Goal: Contribute content: Contribute content

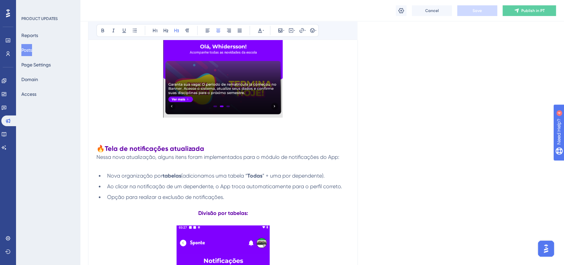
drag, startPoint x: 0, startPoint y: 0, endPoint x: 10, endPoint y: 131, distance: 131.2
click at [32, 46] on button "Posts" at bounding box center [26, 50] width 11 height 12
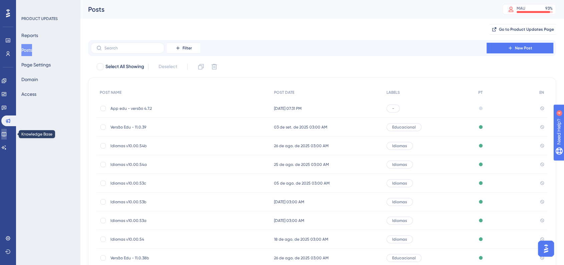
click at [7, 131] on link at bounding box center [3, 134] width 5 height 11
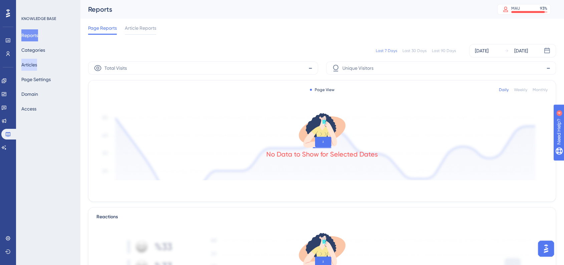
click at [37, 67] on button "Articles" at bounding box center [29, 65] width 16 height 12
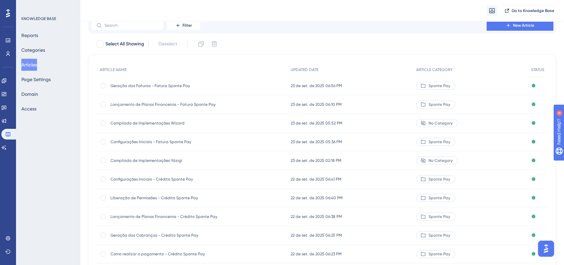
scroll to position [37, 0]
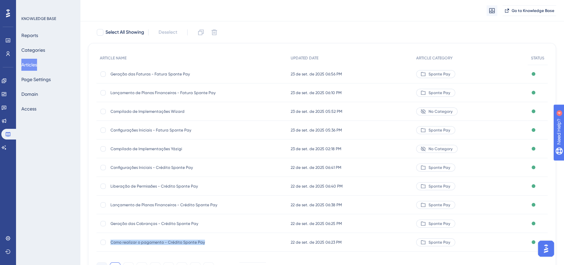
drag, startPoint x: 110, startPoint y: 244, endPoint x: 202, endPoint y: 242, distance: 92.1
click at [202, 242] on span "Como realizar o pagamento - Crédito Sponte Pay" at bounding box center [163, 242] width 107 height 5
copy span "Como realizar o pagamento - Crédito Sponte Pay"
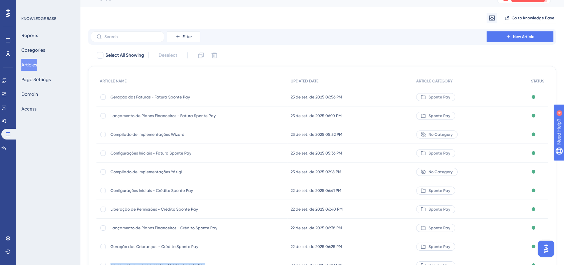
scroll to position [0, 0]
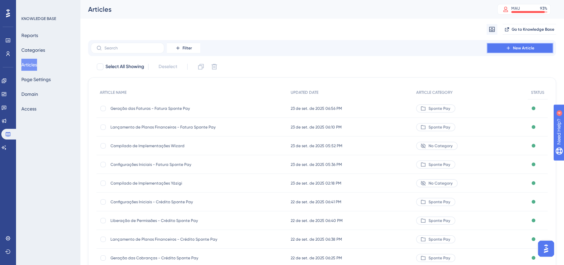
click at [520, 50] on span "New Article" at bounding box center [523, 47] width 21 height 5
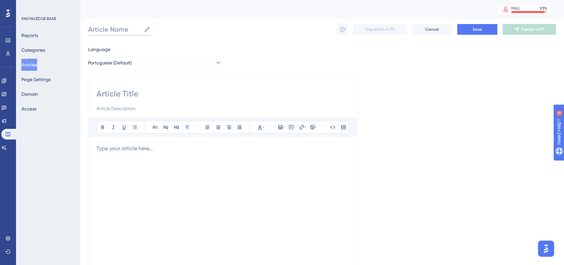
click at [112, 29] on input "Article Name" at bounding box center [114, 29] width 53 height 9
paste input "Como realizar o pagamento - Crédito Sponte Pay"
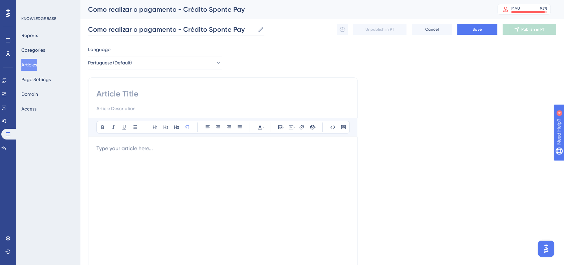
drag, startPoint x: 183, startPoint y: 28, endPoint x: 203, endPoint y: 28, distance: 19.7
click at [203, 28] on input "Como realizar o pagamento - Crédito Sponte Pay" at bounding box center [171, 29] width 167 height 9
click at [202, 29] on input "Como realizar o pagamento - Fatura Sponte Pay" at bounding box center [170, 29] width 164 height 9
type input "Como realizar o pagamento - Fatura Sponte Pay"
click at [166, 96] on input at bounding box center [222, 93] width 253 height 11
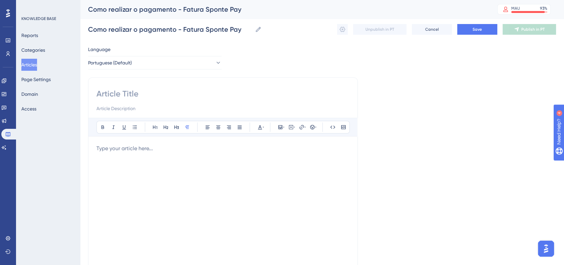
paste input "Como realizar o pagamento - Fatura Sponte Pay"
type input "Como realizar o pagamento - Fatura Sponte Pay"
click at [399, 99] on div "Language Portuguese (Default) Como realizar o pagamento - Fatura Sponte Pay Bol…" at bounding box center [322, 192] width 468 height 294
click at [173, 147] on p at bounding box center [222, 148] width 253 height 8
click at [166, 160] on div at bounding box center [222, 217] width 253 height 147
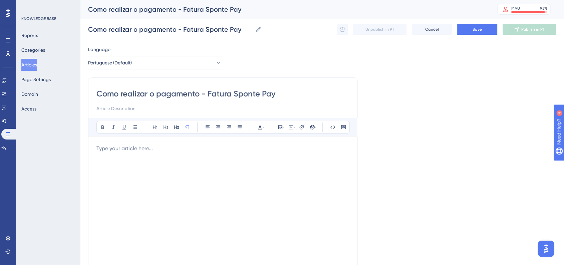
click at [183, 156] on div at bounding box center [222, 217] width 253 height 147
click at [181, 148] on p at bounding box center [222, 148] width 253 height 8
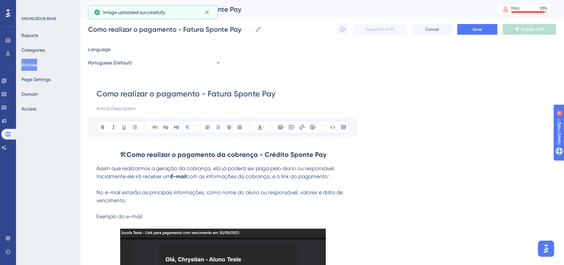
click at [116, 153] on h2 "🛠 Como realizar o pagamento da cobrança - Crédito Sponte Pay" at bounding box center [222, 154] width 253 height 20
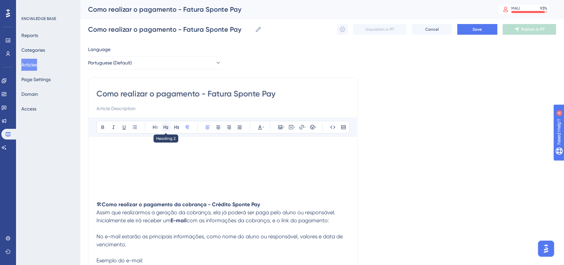
click at [168, 126] on icon at bounding box center [165, 126] width 5 height 5
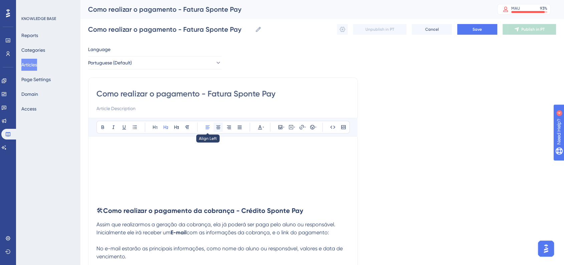
click at [218, 129] on icon at bounding box center [218, 126] width 5 height 5
click at [339, 212] on h2 "🛠 Como realizar o pagamento da cobrança - Crédito Sponte Pay" at bounding box center [222, 211] width 253 height 20
drag, startPoint x: 228, startPoint y: 212, endPoint x: 256, endPoint y: 211, distance: 28.0
click at [256, 211] on strong "Como realizar o pagamento da cobrança - Crédito Sponte Pay" at bounding box center [226, 211] width 200 height 8
click at [401, 195] on div "Language Portuguese (Default) Como realizar o pagamento - Fatura Sponte Pay Bol…" at bounding box center [322, 259] width 468 height 428
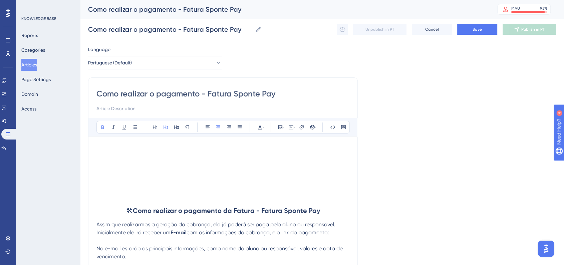
click at [209, 144] on p at bounding box center [222, 148] width 253 height 8
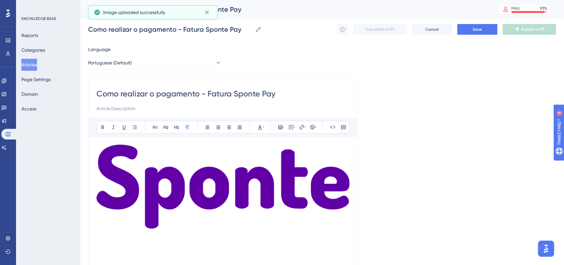
click at [297, 193] on img at bounding box center [222, 186] width 253 height 84
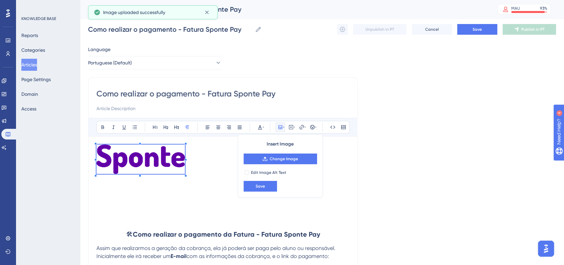
click at [186, 175] on div at bounding box center [186, 176] width 2 height 2
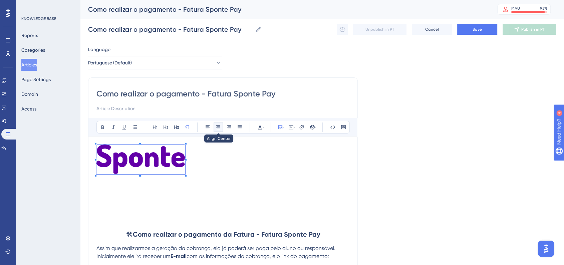
click at [218, 129] on icon at bounding box center [218, 127] width 4 height 4
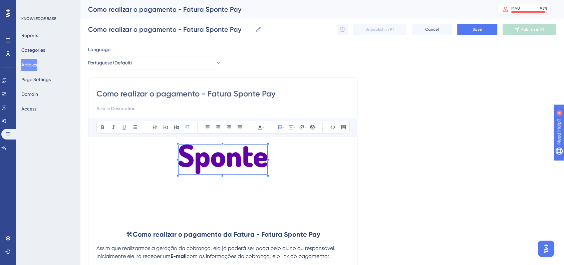
click at [163, 214] on p at bounding box center [222, 212] width 253 height 8
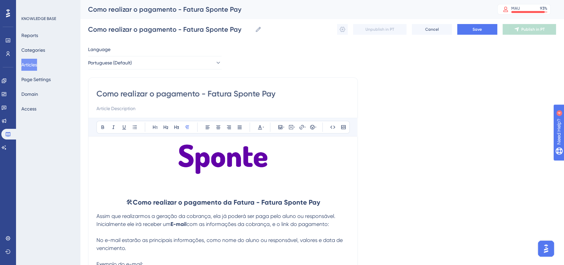
scroll to position [74, 0]
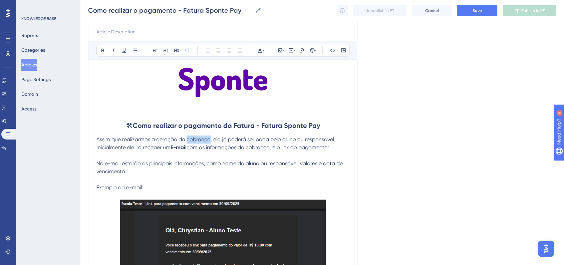
drag, startPoint x: 188, startPoint y: 139, endPoint x: 209, endPoint y: 140, distance: 20.7
click at [209, 140] on span "Assim que realizarmos a geração da cobrança, ela já poderá ser paga pelo aluno …" at bounding box center [215, 139] width 239 height 6
click at [395, 135] on div "Language Portuguese (Default) Como realizar o pagamento - Fatura Sponte Pay Bol…" at bounding box center [322, 178] width 468 height 419
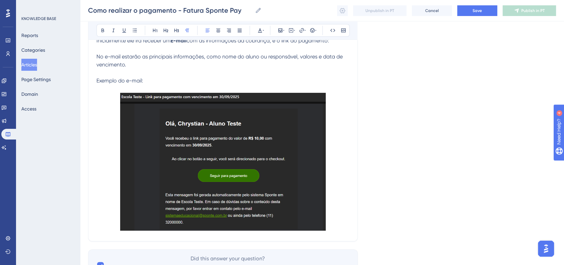
scroll to position [218, 0]
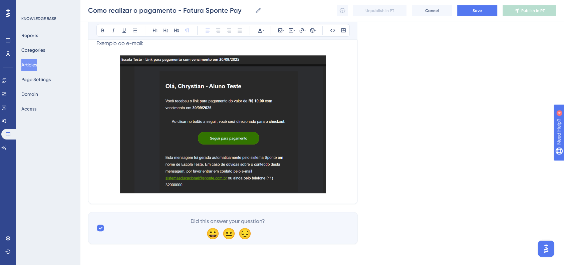
click at [230, 149] on img at bounding box center [223, 124] width 206 height 138
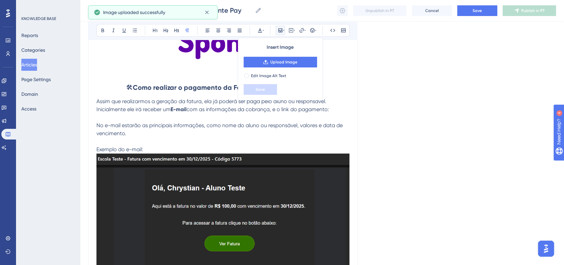
scroll to position [130, 0]
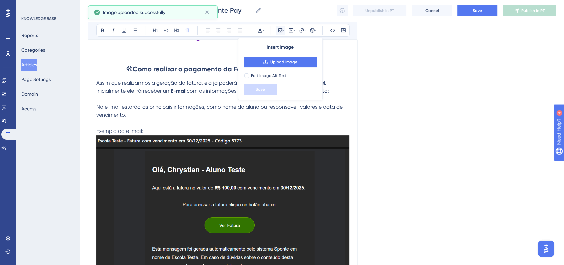
click at [165, 130] on p "Exemplo do e-mail:" at bounding box center [222, 131] width 253 height 8
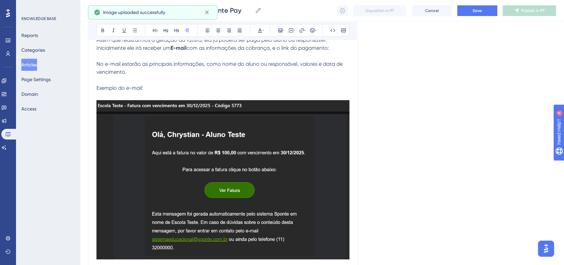
scroll to position [205, 0]
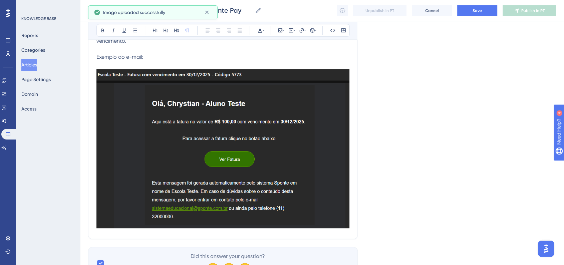
click at [226, 133] on img at bounding box center [222, 148] width 253 height 159
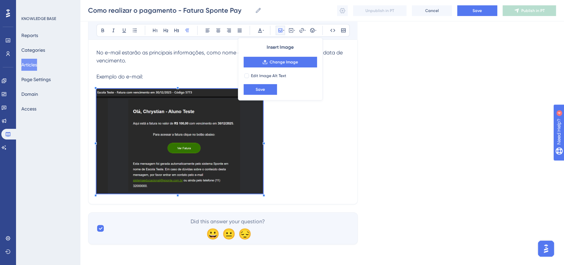
click at [263, 196] on div at bounding box center [179, 196] width 167 height 0
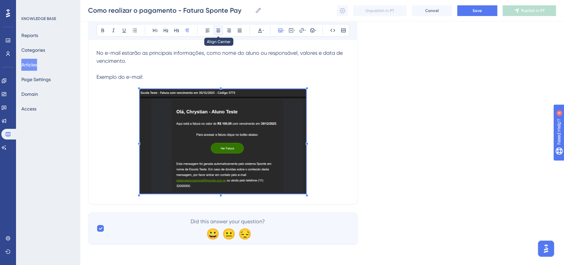
click at [220, 31] on icon at bounding box center [218, 30] width 5 height 5
click at [400, 97] on div "Language Portuguese (Default) Como realizar o pagamento - Fatura Sponte Pay Bol…" at bounding box center [322, 51] width 468 height 386
click at [267, 68] on p at bounding box center [222, 69] width 253 height 8
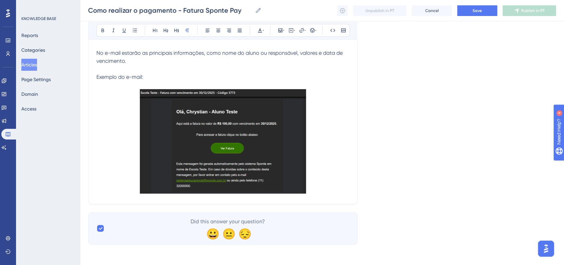
click at [115, 89] on p at bounding box center [222, 142] width 253 height 107
click at [323, 161] on p at bounding box center [222, 142] width 253 height 107
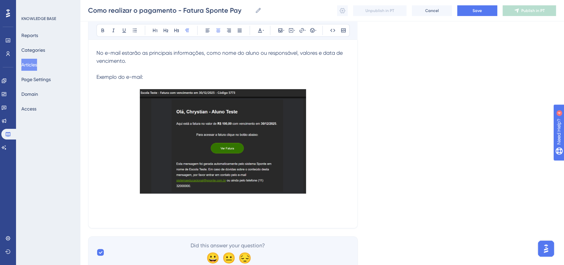
click at [221, 215] on p at bounding box center [222, 216] width 253 height 8
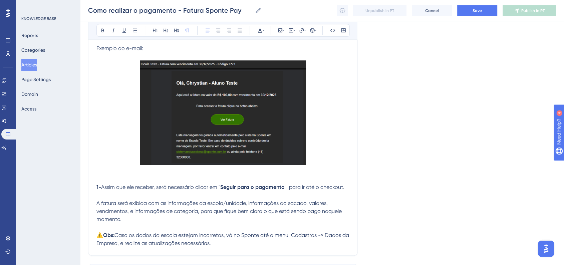
scroll to position [226, 0]
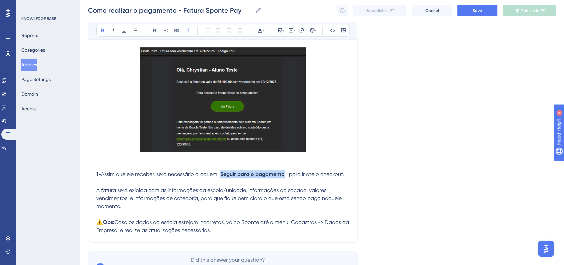
drag, startPoint x: 223, startPoint y: 174, endPoint x: 286, endPoint y: 174, distance: 63.4
click at [286, 174] on p "1- Assim que ele receber, será necessário clicar em " Seguir para o pagamento "…" at bounding box center [222, 174] width 253 height 8
click at [395, 172] on div "Language Portuguese (Default) Como realizar o pagamento - Fatura Sponte Pay Bol…" at bounding box center [322, 49] width 468 height 466
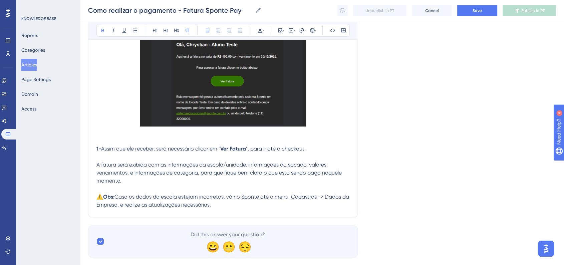
scroll to position [263, 0]
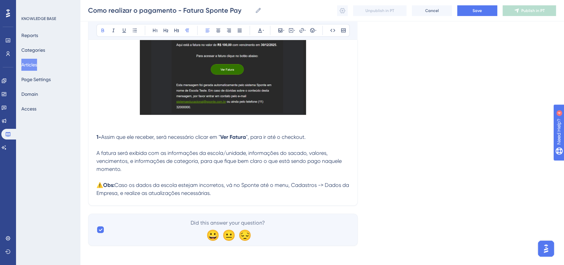
click at [231, 193] on p "⚠️ Obs: Caso os dados da escola estejam incorretos, vá no Sponte até o menu, Ca…" at bounding box center [222, 189] width 253 height 16
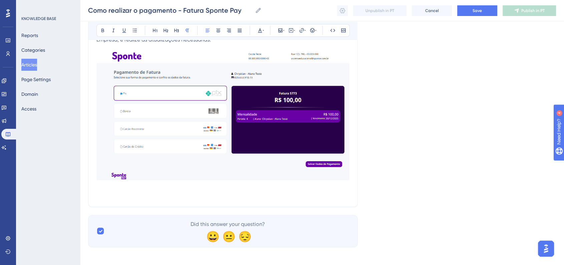
scroll to position [420, 0]
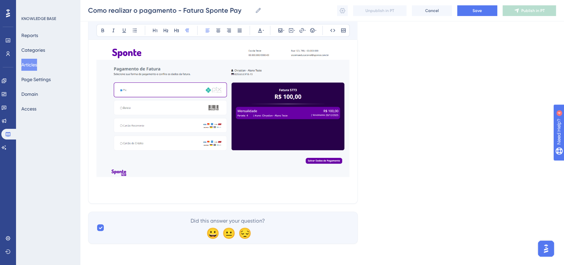
click at [115, 193] on p at bounding box center [222, 191] width 253 height 8
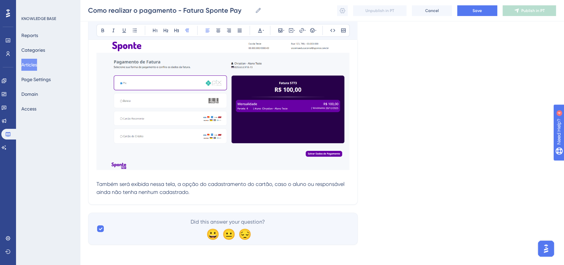
scroll to position [428, 0]
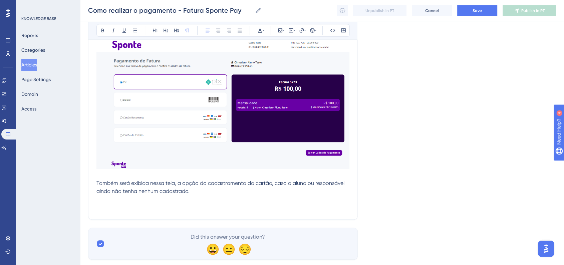
click at [181, 184] on span "Também será exibida nessa tela, a opção do cadastramento do cartão, caso o alun…" at bounding box center [220, 187] width 249 height 14
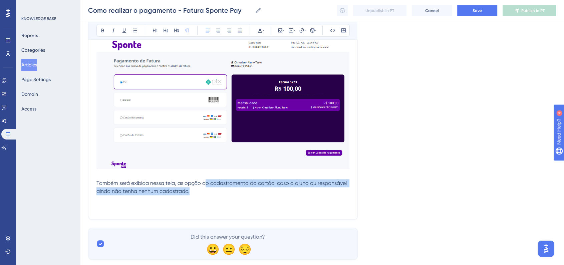
drag, startPoint x: 206, startPoint y: 185, endPoint x: 208, endPoint y: 191, distance: 6.9
click at [208, 191] on p "Também será exibida nessa tela, as opção do cadastramento do cartão, caso o alu…" at bounding box center [222, 187] width 253 height 16
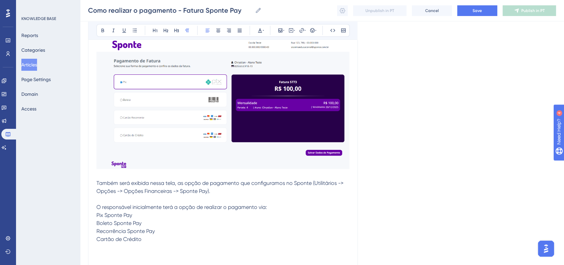
click at [141, 240] on p "Cartão de Crédito" at bounding box center [222, 239] width 253 height 8
drag, startPoint x: 141, startPoint y: 240, endPoint x: 94, endPoint y: 217, distance: 52.8
click at [130, 31] on button at bounding box center [134, 30] width 9 height 9
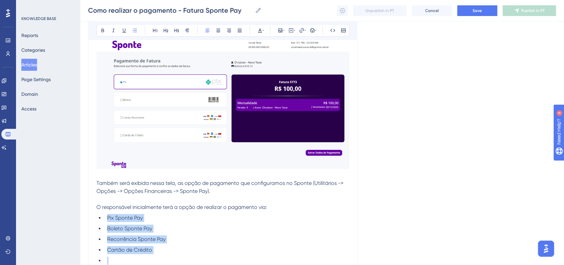
click at [170, 241] on li "Recorrência Sponte Pay" at bounding box center [226, 239] width 245 height 8
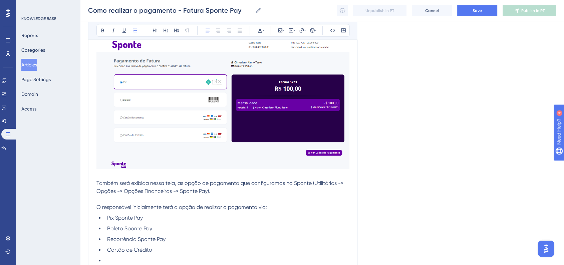
click at [114, 257] on li at bounding box center [226, 261] width 245 height 8
click at [149, 219] on li "Pix Sponte Pay" at bounding box center [226, 218] width 245 height 8
drag, startPoint x: 144, startPoint y: 219, endPoint x: 308, endPoint y: 219, distance: 163.8
click at [308, 219] on li "Pix Sponte Pay (Será gerado um QR Code e chave Pix para pagamento);" at bounding box center [226, 218] width 245 height 8
copy span "(Será gerado um QR Code e chave Pix para pagamento);"
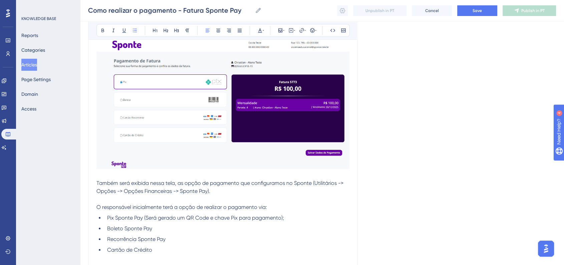
click at [173, 231] on li "Boleto Sponte Pay" at bounding box center [226, 229] width 245 height 8
drag, startPoint x: 195, startPoint y: 228, endPoint x: 246, endPoint y: 228, distance: 51.4
click at [246, 228] on span "Boleto Sponte Pay (Será gerado um QR Code e chave Pix para pagamento);" at bounding box center [200, 228] width 186 height 6
click at [271, 228] on li "Boleto Sponte Pay (Será gerado um boleto para pagamento);" at bounding box center [226, 229] width 245 height 8
click at [208, 236] on li "Recorrência Sponte Pay" at bounding box center [226, 239] width 245 height 8
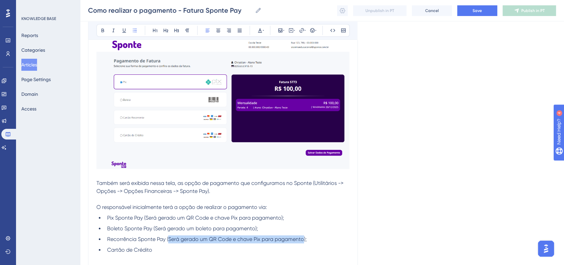
drag, startPoint x: 170, startPoint y: 240, endPoint x: 304, endPoint y: 242, distance: 134.1
click at [304, 242] on span "Recorrência Sponte Pay (Será gerado um QR Code e chave Pix para pagamento);" at bounding box center [207, 239] width 200 height 6
drag, startPoint x: 279, startPoint y: 240, endPoint x: 166, endPoint y: 240, distance: 112.4
click at [166, 240] on li "Recorrência Sponte Pay (O usuário irá cadastrar o cartão de crédito);" at bounding box center [226, 239] width 245 height 8
copy span "(O usuário irá cadastrar o cartão de crédito);"
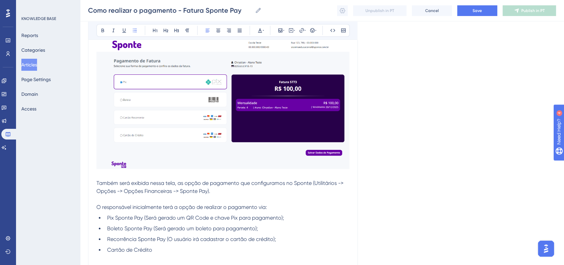
click at [159, 249] on li "Cartão de Crédito" at bounding box center [226, 250] width 245 height 8
click at [152, 250] on span "Cartão de Crédito(O usuário irá cadastrar o cartão de crédito);" at bounding box center [184, 250] width 154 height 6
click at [272, 239] on span "Recorrência Sponte Pay (O usuário irá cadastrar o cartão de crédito);" at bounding box center [191, 239] width 169 height 6
click at [259, 249] on span "Cartão de Crédito (O usuário irá cadastrar o cartão de crédito);" at bounding box center [184, 250] width 155 height 6
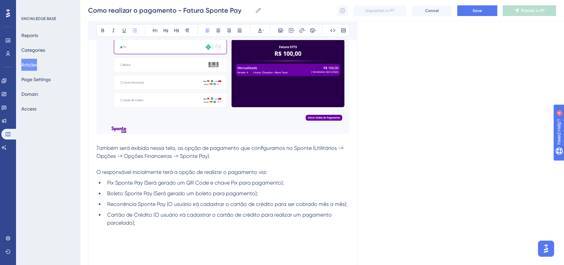
scroll to position [502, 0]
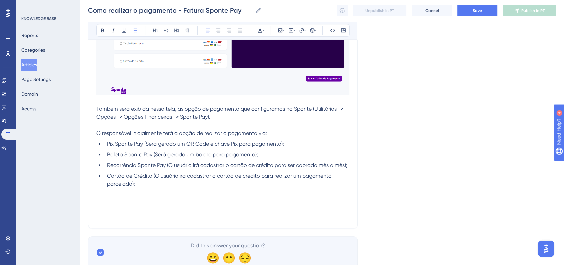
click at [141, 186] on li "Cartão de Crédito (O usuário irá cadastrar o cartão de crédito para realizar um…" at bounding box center [226, 180] width 245 height 16
drag, startPoint x: 107, startPoint y: 144, endPoint x: 143, endPoint y: 143, distance: 35.7
click at [143, 143] on span "Pix Sponte Pay (Será gerado um QR Code e chave Pix para pagamento);" at bounding box center [195, 143] width 177 height 6
click at [101, 33] on icon at bounding box center [102, 30] width 5 height 5
click at [173, 166] on span "Recorrência Sponte Pay (O usuário irá cadastrar o cartão de crédito para ser co…" at bounding box center [227, 165] width 240 height 6
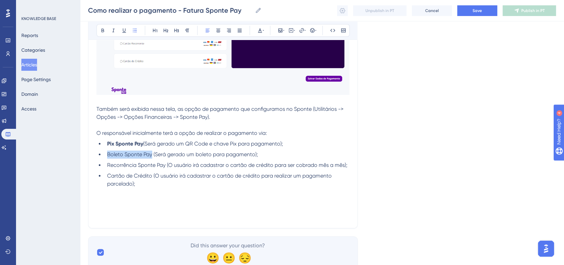
drag, startPoint x: 106, startPoint y: 154, endPoint x: 152, endPoint y: 156, distance: 46.1
click at [152, 156] on li "Boleto Sponte Pay (Será gerado um boleto para pagamento);" at bounding box center [226, 154] width 245 height 8
click at [99, 31] on button at bounding box center [102, 30] width 9 height 9
click at [139, 172] on ul "Pix Sponte Pay (Será gerado um QR Code e chave Pix para pagamento); Boleto Spon…" at bounding box center [222, 164] width 253 height 48
drag, startPoint x: 107, startPoint y: 166, endPoint x: 166, endPoint y: 167, distance: 59.1
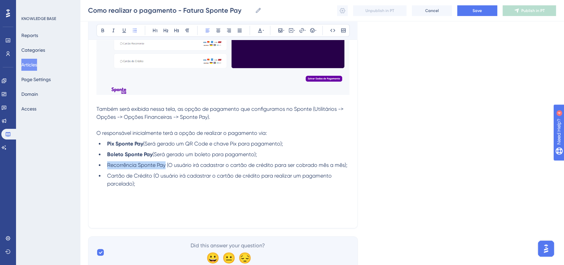
click at [166, 167] on li "Recorrência Sponte Pay (O usuário irá cadastrar o cartão de crédito para ser co…" at bounding box center [226, 165] width 245 height 8
click at [97, 27] on div "Bold Italic Underline Bullet Point Heading 1 Heading 2 Heading 3 Normal Align L…" at bounding box center [222, 30] width 253 height 13
click at [99, 31] on button at bounding box center [102, 30] width 9 height 9
click at [119, 174] on span "Cartão de Crédito (O usuário irá cadastrar o cartão de crédito para realizar um…" at bounding box center [220, 180] width 226 height 14
drag, startPoint x: 108, startPoint y: 177, endPoint x: 150, endPoint y: 177, distance: 42.0
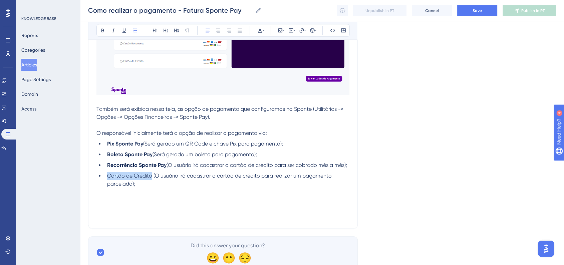
click at [150, 177] on span "Cartão de Crédito (O usuário irá cadastrar o cartão de crédito para realizar um…" at bounding box center [220, 180] width 226 height 14
click at [104, 28] on icon at bounding box center [102, 30] width 5 height 5
click at [146, 201] on p at bounding box center [222, 200] width 253 height 8
click at [148, 203] on span "Obs: Estarão disponúveis pa" at bounding box center [130, 200] width 69 height 6
click at [179, 205] on p at bounding box center [222, 208] width 253 height 8
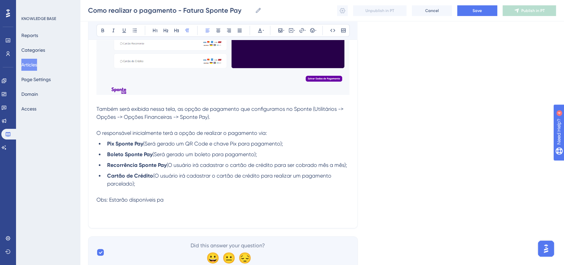
click at [179, 203] on p "Obs: Estarão disponíveis pa" at bounding box center [222, 200] width 253 height 8
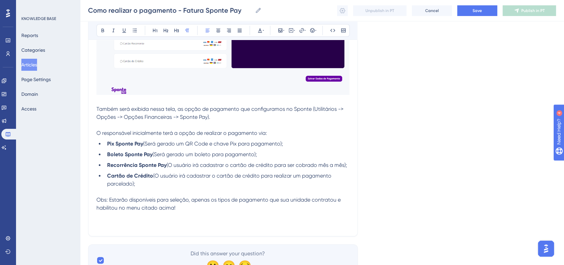
click at [98, 203] on span "Obs: Estarão disponíveis para seleção, apenas os tipos de pagamento que sua uni…" at bounding box center [219, 204] width 246 height 14
click at [308, 30] on button at bounding box center [312, 30] width 9 height 9
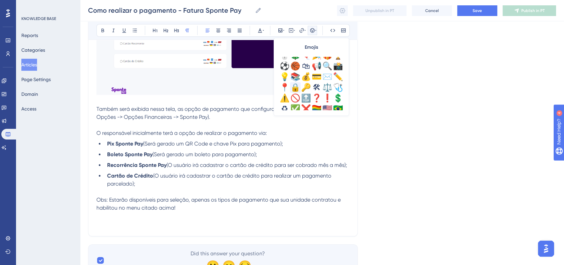
scroll to position [222, 0]
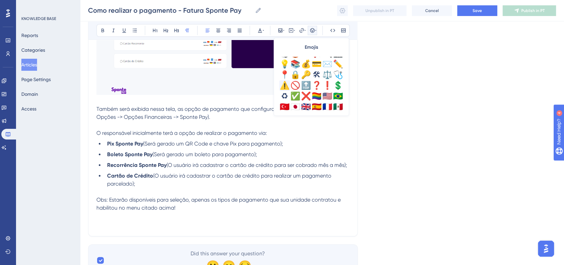
click at [287, 87] on div "⚠️" at bounding box center [284, 85] width 11 height 11
drag, startPoint x: 105, startPoint y: 198, endPoint x: 115, endPoint y: 198, distance: 10.0
click at [115, 198] on span "⚠️Obs: Estarão disponíveis para seleção, apenas os tipos de pagamento que sua u…" at bounding box center [222, 204] width 252 height 14
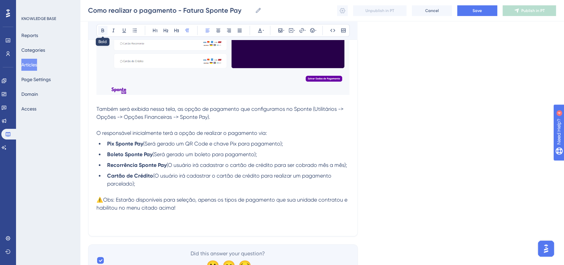
click at [101, 28] on icon at bounding box center [102, 30] width 5 height 5
click at [262, 31] on icon at bounding box center [259, 30] width 5 height 5
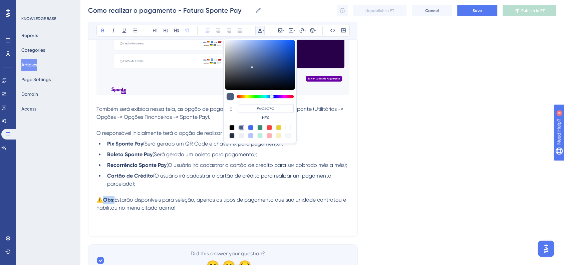
click at [267, 128] on div at bounding box center [269, 127] width 5 height 5
type input "#F84343"
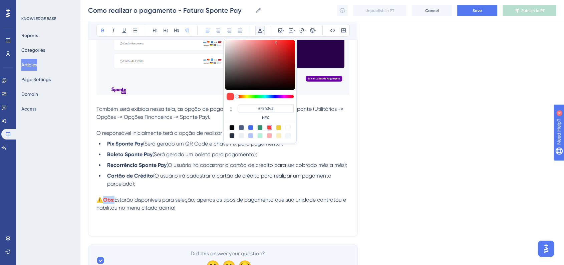
click at [188, 214] on p at bounding box center [222, 216] width 253 height 8
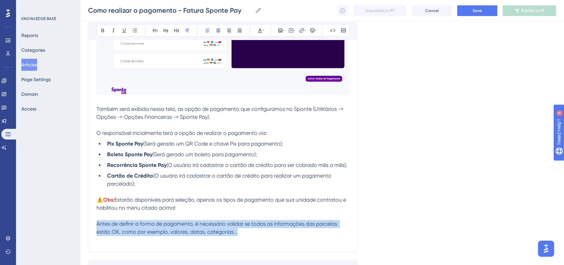
drag, startPoint x: 239, startPoint y: 235, endPoint x: 93, endPoint y: 222, distance: 146.4
click at [219, 32] on icon at bounding box center [218, 30] width 5 height 5
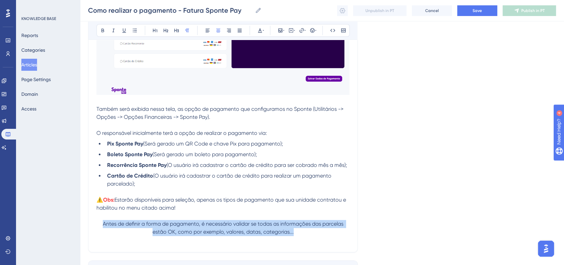
click at [112, 228] on span "Antes de definir a forma de pagamento, é necessário validar se todas as informa…" at bounding box center [224, 228] width 242 height 14
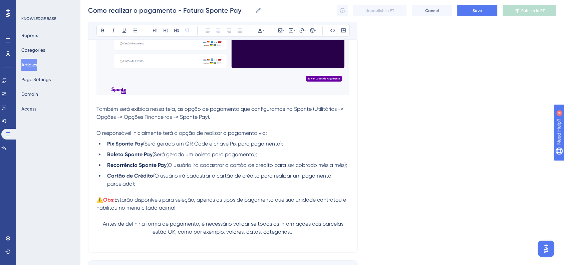
click at [103, 225] on span "Antes de definir a forma de pagamento, é necessário validar se todas as informa…" at bounding box center [224, 228] width 242 height 14
click at [315, 29] on icon at bounding box center [315, 30] width 1 height 5
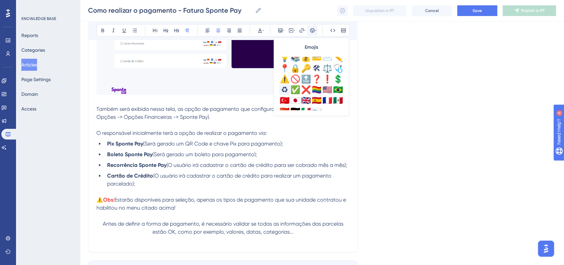
scroll to position [235, 0]
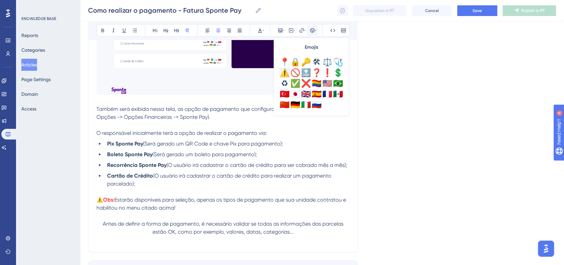
click at [287, 75] on div "⚠️" at bounding box center [284, 72] width 11 height 11
click at [199, 181] on li "Cartão de Crédito (O usuário irá cadastrar o cartão de crédito para realizar um…" at bounding box center [226, 180] width 245 height 16
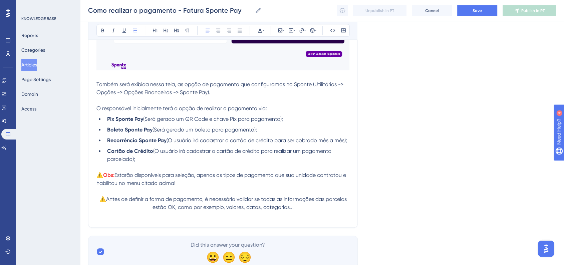
scroll to position [539, 0]
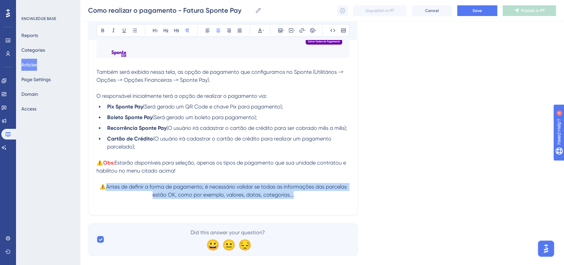
drag, startPoint x: 108, startPoint y: 189, endPoint x: 301, endPoint y: 198, distance: 193.4
click at [301, 198] on p "⚠️Antes de definir a forma de pagamento, é necessário validar se todas as infor…" at bounding box center [222, 191] width 253 height 16
click at [100, 28] on icon at bounding box center [102, 30] width 5 height 5
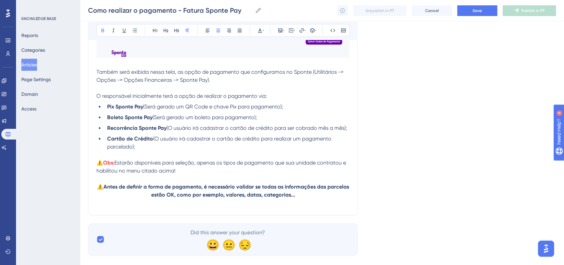
click at [309, 159] on p at bounding box center [222, 155] width 253 height 8
click at [308, 196] on p "⚠️ Antes de definir a forma de pagamento, é necessário validar se todas as info…" at bounding box center [222, 191] width 253 height 16
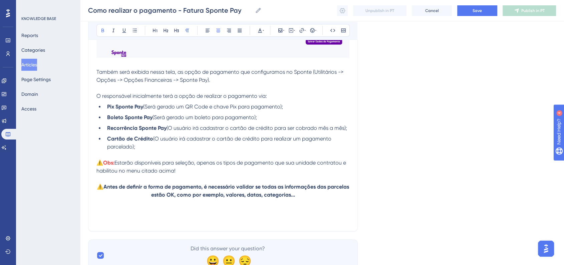
scroll to position [569, 0]
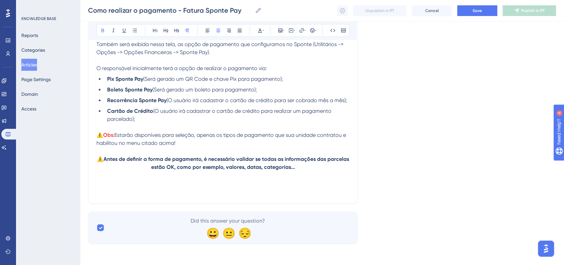
click at [223, 185] on p at bounding box center [222, 183] width 253 height 8
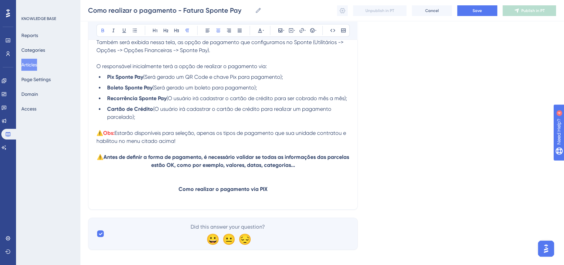
click at [177, 191] on p "Como realizar o pagamento via PIX" at bounding box center [222, 189] width 253 height 8
click at [310, 30] on icon at bounding box center [312, 30] width 5 height 5
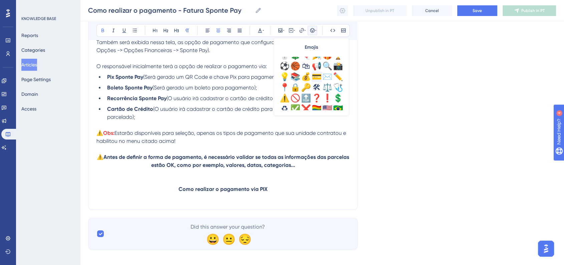
scroll to position [222, 0]
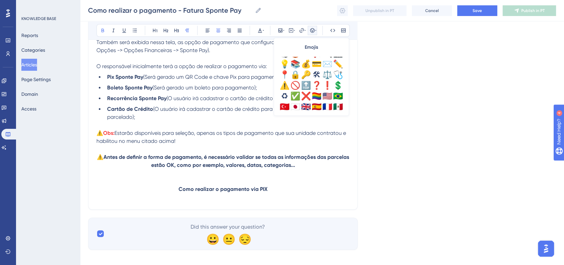
click at [177, 192] on p "Como realizar o pagamento via PIX" at bounding box center [222, 189] width 253 height 8
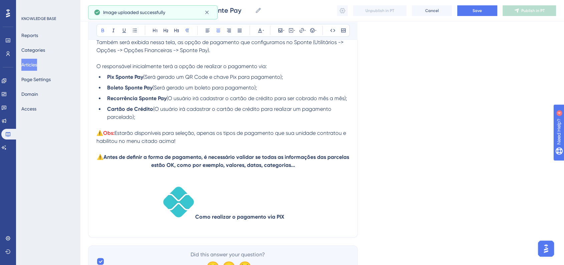
click at [183, 212] on img at bounding box center [178, 201] width 33 height 33
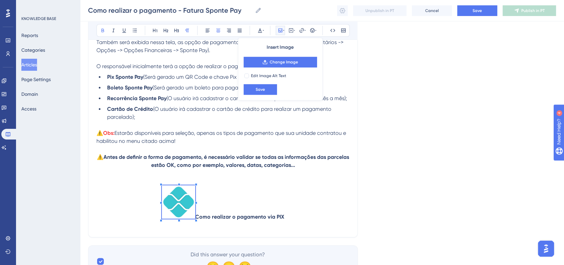
click at [170, 193] on span at bounding box center [178, 203] width 33 height 36
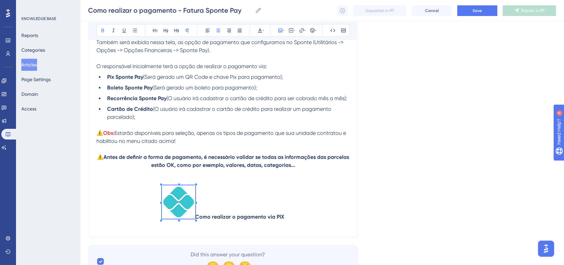
click at [196, 220] on strong "Como realizar o pagamento via PIX" at bounding box center [239, 217] width 89 height 6
click at [178, 209] on img at bounding box center [178, 201] width 33 height 33
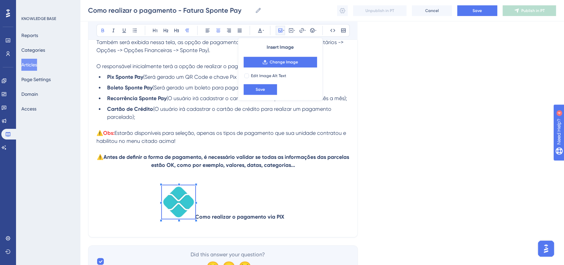
click at [164, 196] on span at bounding box center [178, 203] width 33 height 36
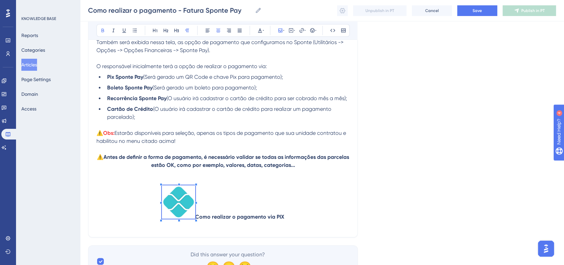
click at [183, 199] on span at bounding box center [178, 203] width 33 height 36
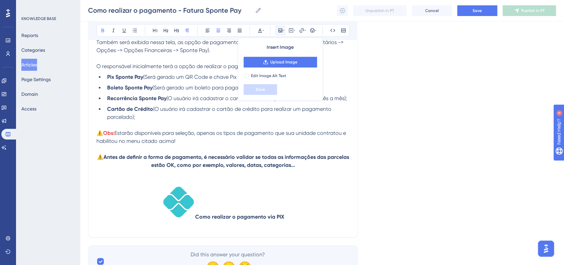
click at [209, 212] on p "Como realizar o pagamento via PIX" at bounding box center [222, 203] width 253 height 36
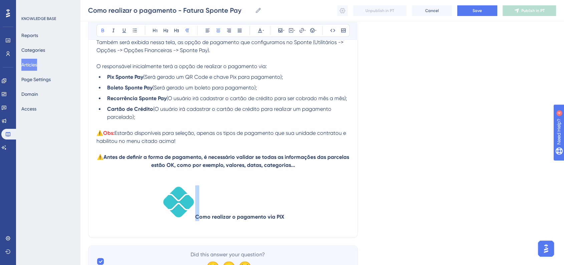
drag, startPoint x: 201, startPoint y: 207, endPoint x: 181, endPoint y: 205, distance: 19.8
click at [181, 205] on p "Como realizar o pagamento via PIX" at bounding box center [222, 203] width 253 height 36
click at [184, 206] on img at bounding box center [178, 201] width 33 height 33
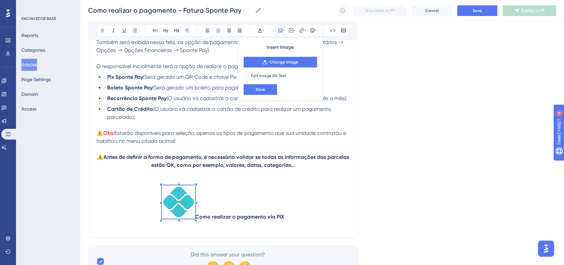
click at [197, 203] on div at bounding box center [196, 203] width 2 height 2
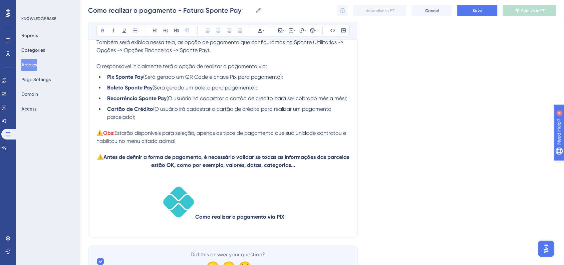
click at [206, 204] on p "Como realizar o pagamento via PIX" at bounding box center [222, 203] width 253 height 36
drag, startPoint x: 157, startPoint y: 204, endPoint x: 181, endPoint y: 204, distance: 23.7
click at [181, 204] on p "Como realizar o pagamento via PIX" at bounding box center [222, 203] width 253 height 36
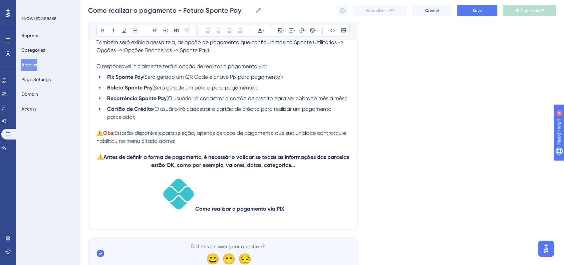
click at [198, 192] on p "Como realizar o pagamento via PIX" at bounding box center [222, 195] width 253 height 36
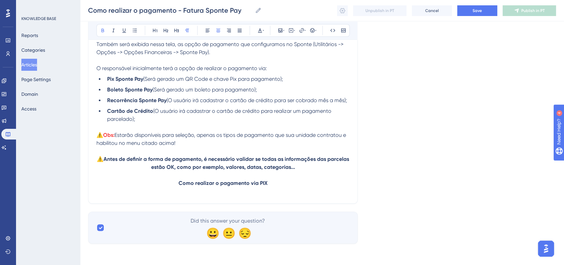
click at [177, 183] on p "Como realizar o pagamento via PIX" at bounding box center [222, 183] width 253 height 8
click at [311, 36] on div "Bold Italic Underline Bullet Point Heading 1 Heading 2 Heading 3 Normal Align L…" at bounding box center [222, 30] width 253 height 13
click at [313, 31] on icon at bounding box center [312, 30] width 5 height 5
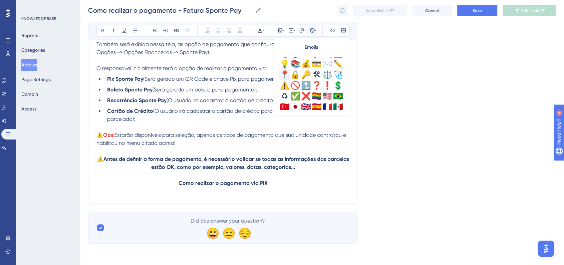
click at [280, 75] on div "📍" at bounding box center [284, 74] width 11 height 11
click at [178, 180] on span "📍" at bounding box center [178, 183] width 7 height 6
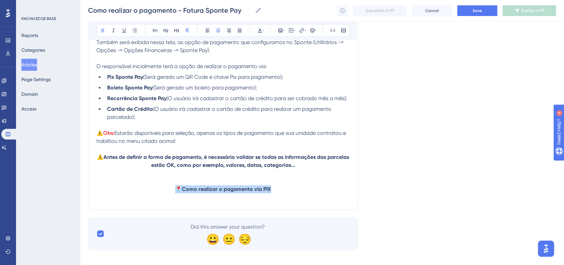
drag, startPoint x: 278, startPoint y: 193, endPoint x: 165, endPoint y: 194, distance: 112.5
click at [165, 193] on p "📍 Como realizar o pagamento via PIX" at bounding box center [222, 189] width 253 height 8
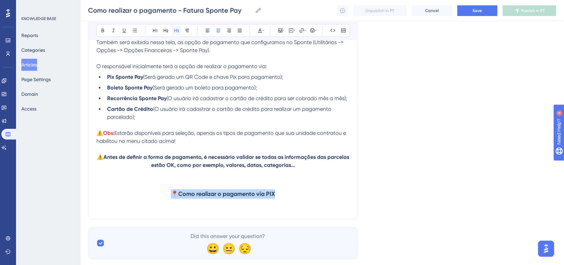
click at [179, 35] on button at bounding box center [176, 30] width 9 height 9
click at [280, 185] on p at bounding box center [222, 181] width 253 height 8
click at [284, 198] on h3 "📍 Como realizar o pagamento via PIX" at bounding box center [222, 193] width 253 height 17
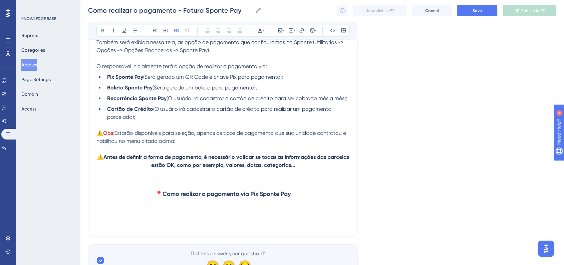
click at [103, 211] on h3 at bounding box center [222, 211] width 253 height 17
click at [250, 217] on h3 "Na tela da fatura, vamos selecionar a opção "Pix"," at bounding box center [222, 211] width 253 height 17
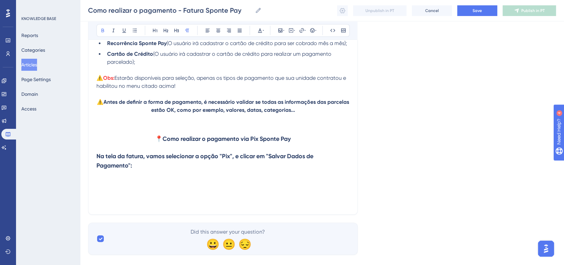
scroll to position [637, 0]
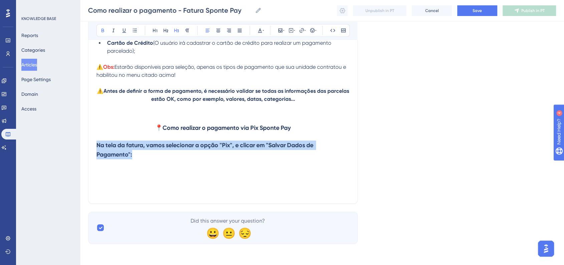
drag, startPoint x: 139, startPoint y: 157, endPoint x: 96, endPoint y: 143, distance: 44.6
click at [96, 143] on h3 "Na tela da fatura, vamos selecionar a opção "Pix", e clicar em "Salvar Dados de…" at bounding box center [222, 149] width 253 height 27
click at [104, 32] on icon at bounding box center [102, 30] width 5 height 5
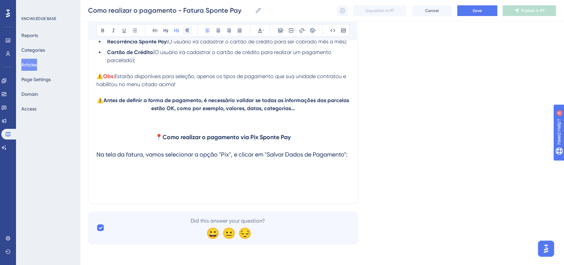
click at [183, 34] on button at bounding box center [187, 30] width 9 height 9
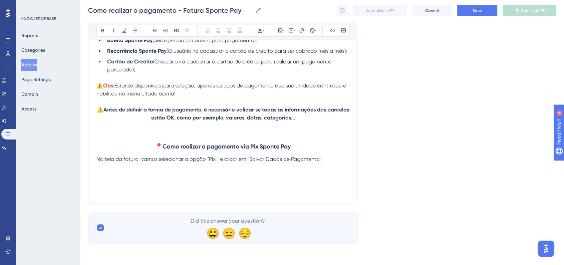
click at [133, 182] on p at bounding box center [222, 183] width 253 height 8
click at [333, 159] on p "Na tela da fatura, vamos selecionar a opção "Pix", e clicar em "Salvar Dados de…" at bounding box center [222, 159] width 253 height 8
drag, startPoint x: 209, startPoint y: 160, endPoint x: 215, endPoint y: 160, distance: 6.0
click at [215, 160] on span "Na tela da fatura, vamos selecionar a opção "Pix", e clicar em "Salvar Dados de…" at bounding box center [209, 159] width 226 height 6
click at [99, 33] on button at bounding box center [102, 30] width 9 height 9
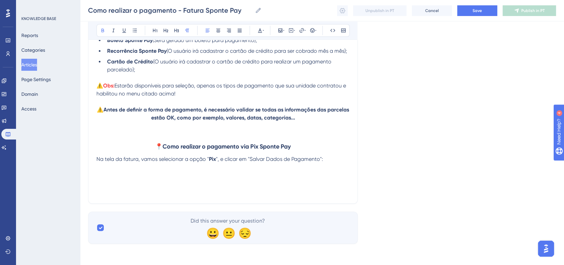
click at [306, 191] on p at bounding box center [222, 191] width 253 height 8
drag, startPoint x: 250, startPoint y: 160, endPoint x: 320, endPoint y: 158, distance: 69.8
click at [320, 158] on span "", e clicar em "Salvar Dados de Pagamento":" at bounding box center [269, 159] width 107 height 6
click at [104, 28] on icon at bounding box center [102, 30] width 5 height 5
click at [310, 169] on p at bounding box center [222, 167] width 253 height 8
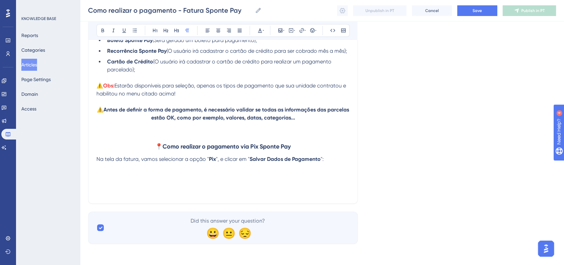
click at [338, 161] on p "Na tela da fatura, vamos selecionar a opção " Pix ", e clicar em " Salvar Dados…" at bounding box center [222, 159] width 253 height 8
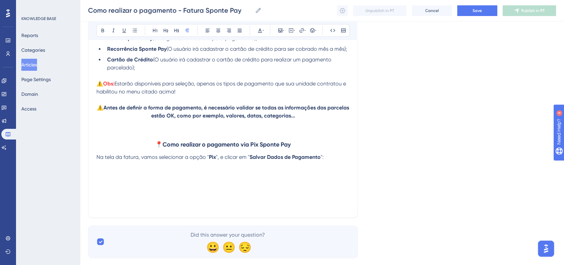
click at [130, 172] on p at bounding box center [222, 173] width 253 height 8
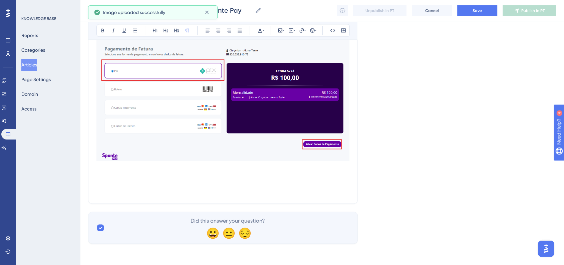
click at [253, 139] on img at bounding box center [222, 92] width 253 height 135
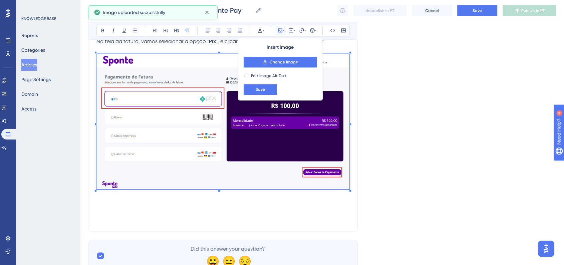
scroll to position [727, 0]
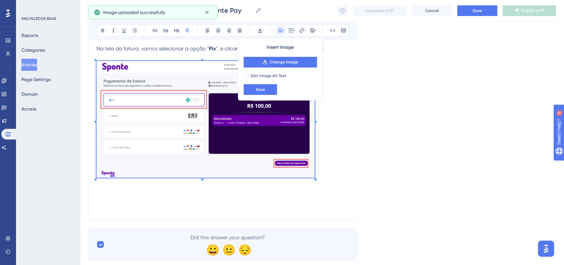
click at [314, 146] on p at bounding box center [222, 120] width 253 height 119
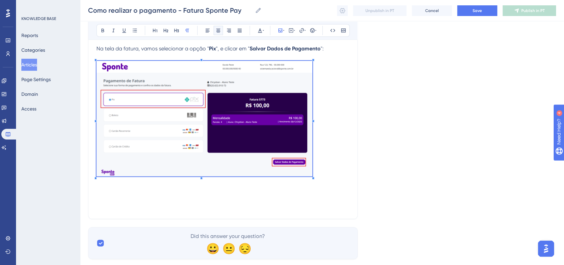
click at [220, 33] on icon at bounding box center [218, 30] width 5 height 5
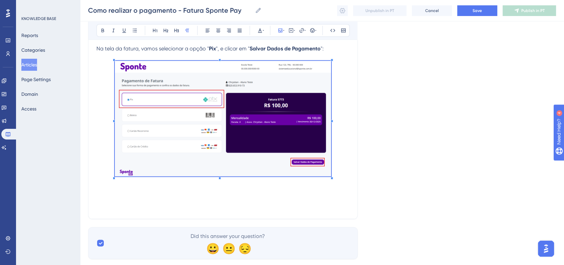
click at [348, 113] on p at bounding box center [222, 120] width 253 height 118
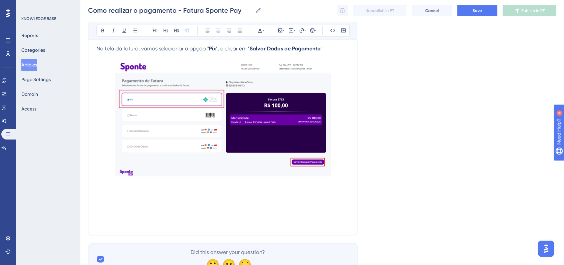
click at [194, 201] on p at bounding box center [222, 199] width 253 height 8
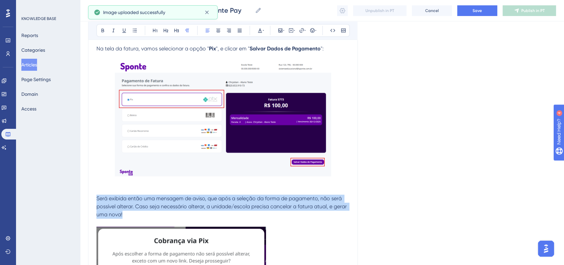
drag, startPoint x: 96, startPoint y: 200, endPoint x: 147, endPoint y: 217, distance: 53.7
click at [143, 215] on p "Será exibida então uma mensagem de aviso, que após a seleção da forma de pagame…" at bounding box center [222, 207] width 253 height 24
click at [221, 34] on button at bounding box center [218, 30] width 9 height 9
click at [176, 214] on p "Será exibida então uma mensagem de aviso, que após a seleção da forma de pagame…" at bounding box center [222, 207] width 253 height 24
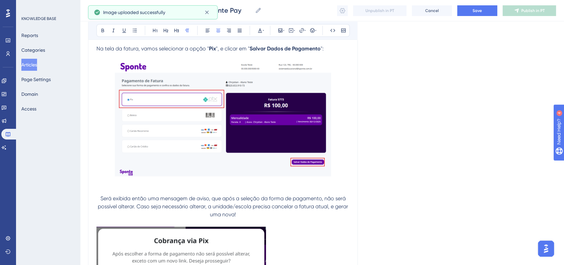
click at [100, 201] on span "Será exibida então uma mensagem de aviso, que após a seleção da forma de pagame…" at bounding box center [224, 206] width 252 height 22
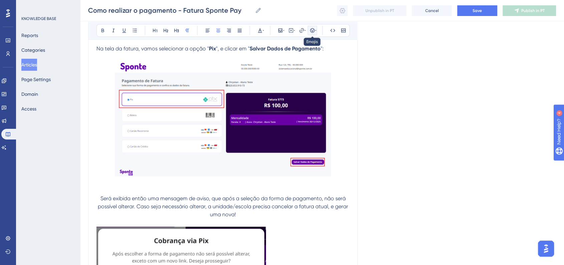
click at [315, 33] on icon at bounding box center [315, 30] width 1 height 5
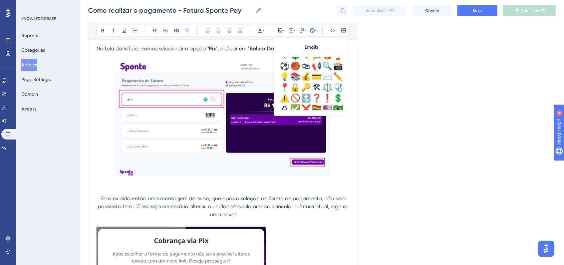
scroll to position [222, 0]
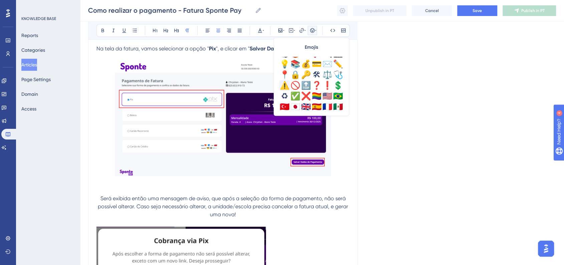
click at [285, 88] on div "⚠️" at bounding box center [284, 85] width 11 height 11
click at [155, 207] on span "⚠️Será exibida então uma mensagem de aviso, que após a seleção da forma de paga…" at bounding box center [223, 206] width 253 height 22
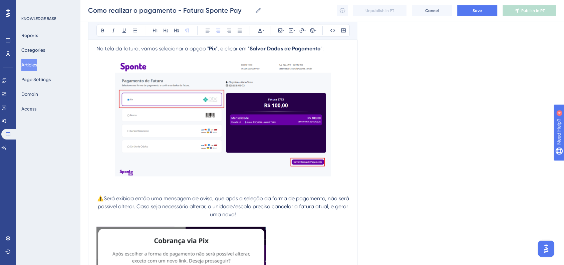
click at [169, 237] on img at bounding box center [181, 260] width 170 height 67
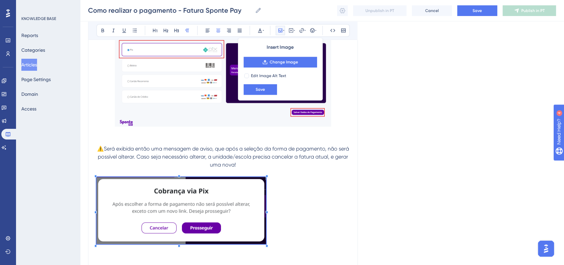
scroll to position [801, 0]
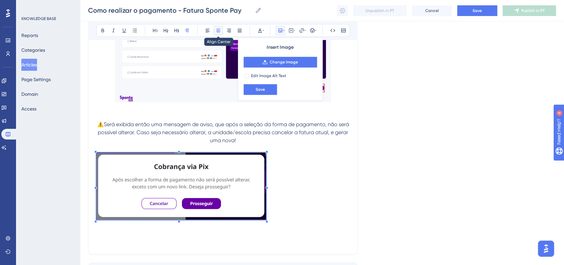
click at [221, 33] on button at bounding box center [218, 30] width 9 height 9
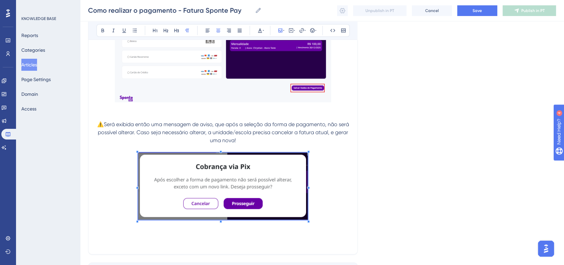
click at [336, 188] on p at bounding box center [222, 186] width 253 height 69
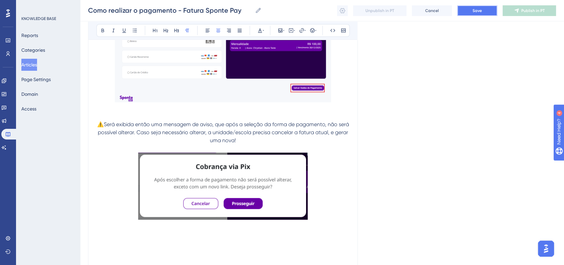
click at [484, 14] on button "Save" at bounding box center [477, 10] width 40 height 11
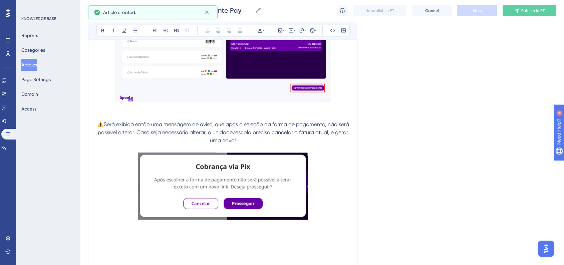
scroll to position [630, 0]
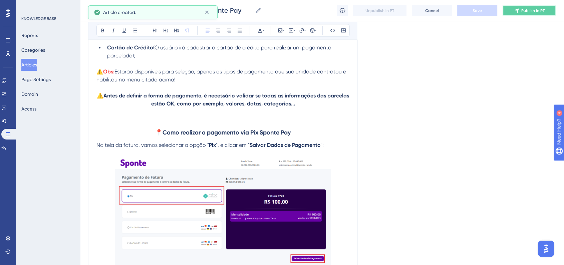
click at [515, 11] on icon at bounding box center [516, 10] width 5 height 5
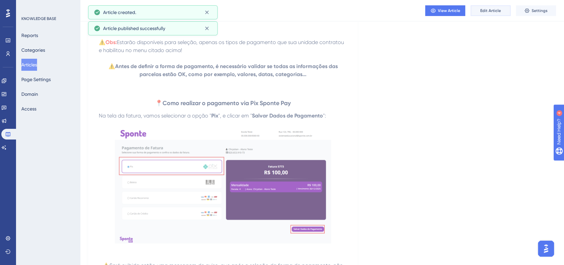
click at [483, 11] on span "Edit Article" at bounding box center [490, 10] width 21 height 5
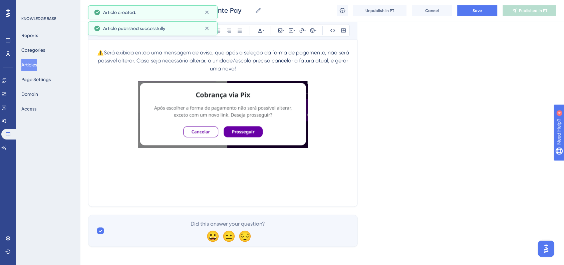
scroll to position [878, 0]
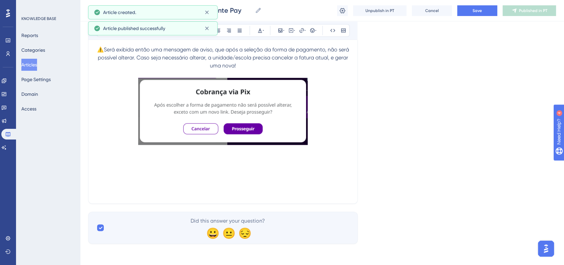
click at [319, 143] on p at bounding box center [222, 112] width 253 height 69
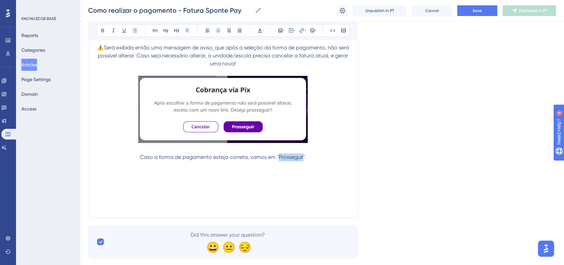
drag, startPoint x: 279, startPoint y: 160, endPoint x: 302, endPoint y: 161, distance: 23.4
click at [302, 160] on span "Caso a forma de pagamento esteja correta, vamos em "Prosseguir"." at bounding box center [223, 157] width 167 height 6
click at [105, 34] on button at bounding box center [102, 30] width 9 height 9
click at [328, 161] on p "Caso a forma de pagamento esteja correta, vamos em " Prosseguir "." at bounding box center [222, 157] width 253 height 8
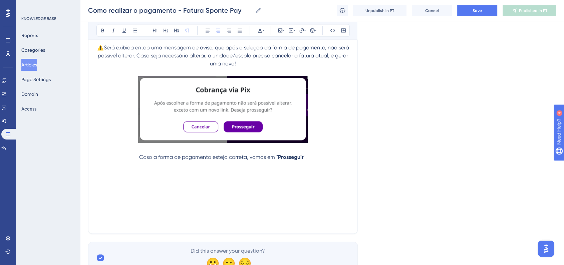
click at [177, 157] on span "Caso a forma de pagamento esteja correta, vamos em "" at bounding box center [208, 157] width 139 height 6
copy p "Caso a forma de pagamento esteja correta, vamos em " Prosseguir"
click at [256, 64] on p "⚠️Será exibida então uma mensagem de aviso, que após a seleção da forma de paga…" at bounding box center [222, 56] width 253 height 24
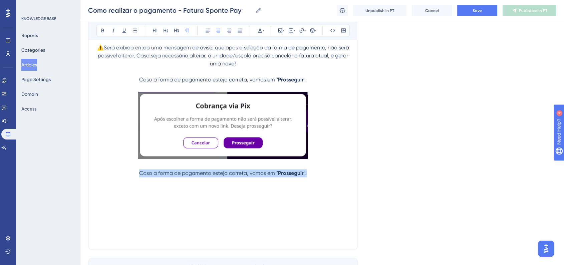
drag, startPoint x: 300, startPoint y: 177, endPoint x: 136, endPoint y: 178, distance: 163.8
click at [136, 177] on p "Caso a forma de pagamento esteja correta, vamos em " Prosseguir "." at bounding box center [222, 173] width 253 height 8
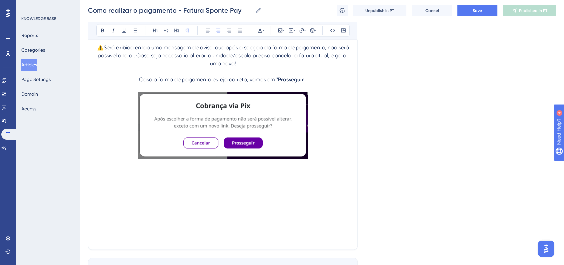
click at [477, 17] on div "Como realizar o pagamento - Fatura Sponte Pay Como realizar o pagamento - Fatur…" at bounding box center [322, 10] width 484 height 21
click at [477, 15] on button "Save" at bounding box center [477, 10] width 40 height 11
click at [161, 188] on p at bounding box center [222, 189] width 253 height 8
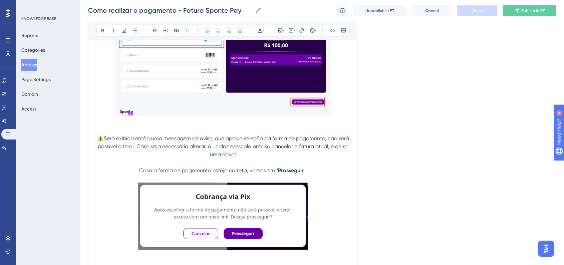
scroll to position [692, 0]
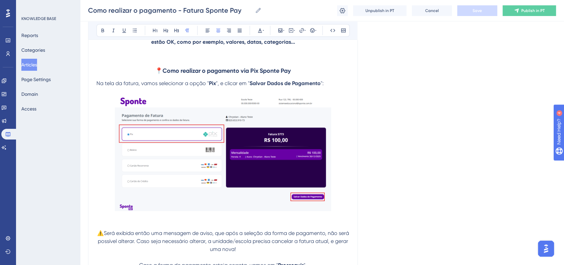
drag, startPoint x: 95, startPoint y: 85, endPoint x: 99, endPoint y: 86, distance: 3.9
click at [97, 86] on span "Na tela da fatura, vamos selecionar a opção "" at bounding box center [152, 83] width 112 height 6
drag, startPoint x: 96, startPoint y: 86, endPoint x: 101, endPoint y: 87, distance: 5.7
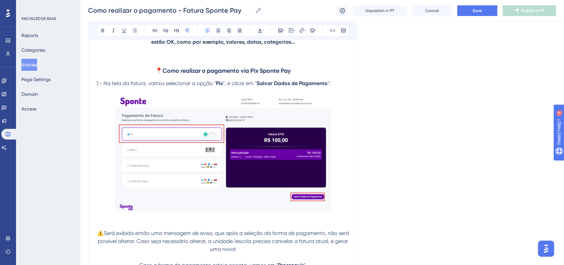
click at [97, 86] on span "1 - Na tela da fatura, vamos selecionar a opção "" at bounding box center [155, 83] width 119 height 6
drag, startPoint x: 96, startPoint y: 87, endPoint x: 103, endPoint y: 86, distance: 7.0
click at [103, 86] on span "1 - Na tela da fatura, vamos selecionar a opção "" at bounding box center [155, 83] width 119 height 6
click at [102, 30] on icon at bounding box center [102, 30] width 5 height 5
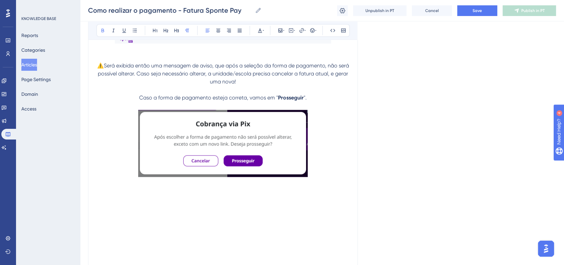
scroll to position [915, 0]
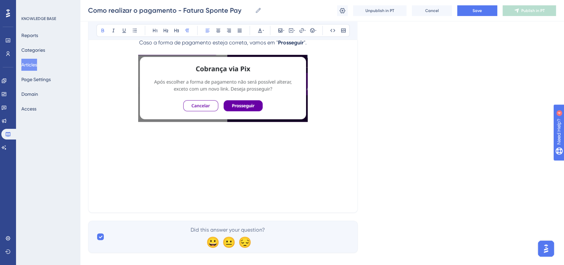
click at [134, 146] on p at bounding box center [222, 144] width 253 height 8
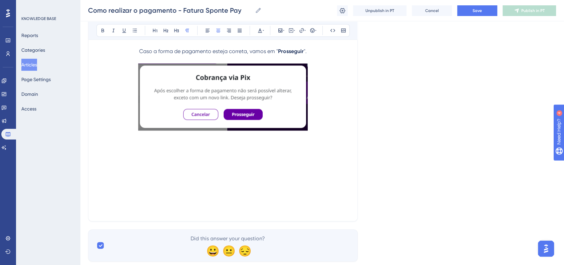
scroll to position [926, 0]
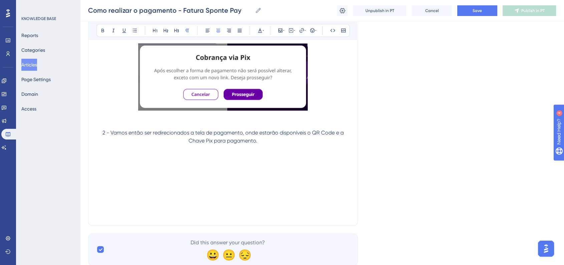
click at [238, 137] on span "2 - Vamos então ser redirecionados a tela de pagamento, onde estarão disponívei…" at bounding box center [223, 136] width 243 height 14
click at [237, 137] on span "2 - Vamos então ser redirecionados a tela de pagamento, onde estarão disponívei…" at bounding box center [223, 136] width 243 height 14
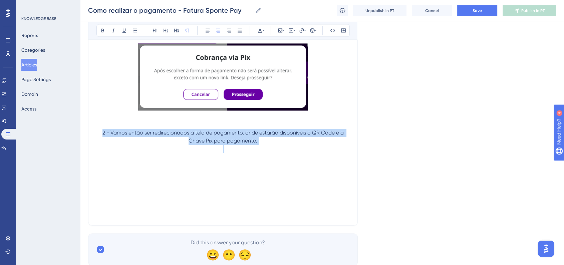
click at [237, 137] on span "2 - Vamos então ser redirecionados a tela de pagamento, onde estarão disponívei…" at bounding box center [223, 136] width 243 height 14
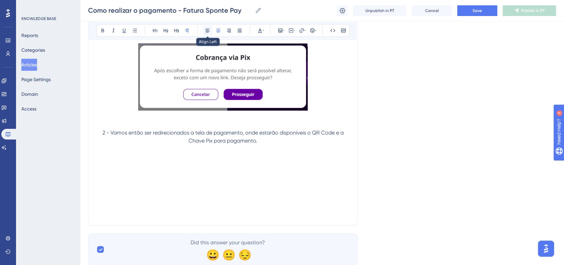
click at [207, 33] on button at bounding box center [207, 30] width 9 height 9
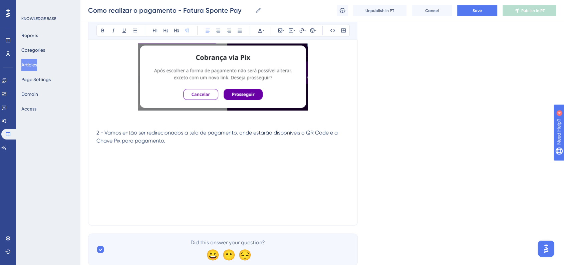
click at [170, 152] on p at bounding box center [222, 149] width 253 height 8
click at [178, 144] on p "2 - Vamos então ser redirecionados a tela de pagamento, onde estarão disponívei…" at bounding box center [222, 137] width 253 height 16
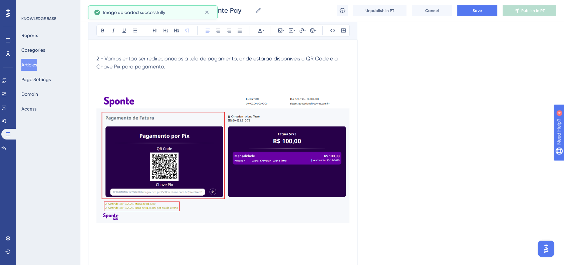
scroll to position [889, 0]
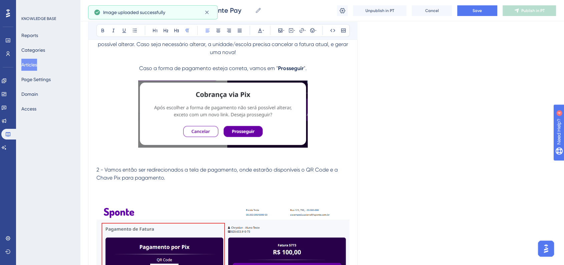
click at [172, 180] on p "2 - Vamos então ser redirecionados a tela de pagamento, onde estarão disponívei…" at bounding box center [222, 174] width 253 height 16
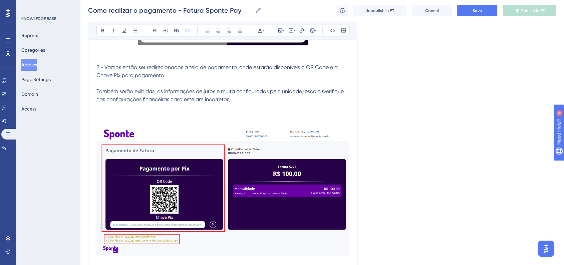
scroll to position [963, 0]
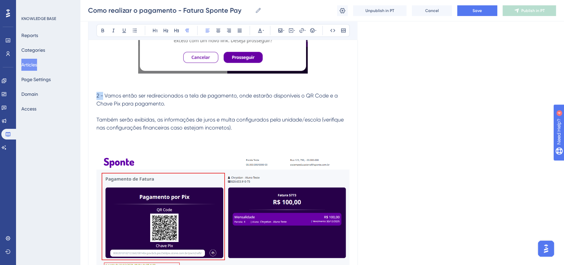
click at [102, 100] on span "2 - Vamos então ser redirecionados a tela de pagamento, onde estarão disponívei…" at bounding box center [217, 99] width 243 height 14
click at [107, 35] on div "Bold Italic Underline Bullet Point Heading 1 Heading 2 Heading 3 Normal Align L…" at bounding box center [222, 30] width 253 height 13
click at [106, 32] on button at bounding box center [102, 30] width 9 height 9
click at [178, 112] on p at bounding box center [222, 112] width 253 height 8
drag, startPoint x: 307, startPoint y: 99, endPoint x: 328, endPoint y: 99, distance: 20.7
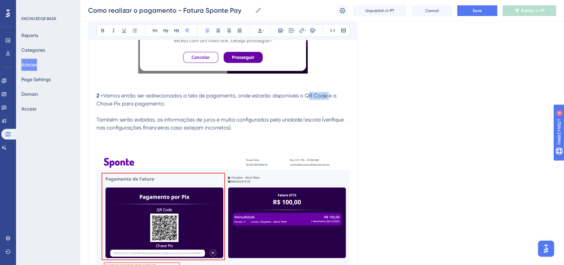
click at [328, 99] on span "Vamos então ser redirecionados a tela de pagamento, onde estarão disponíveis o …" at bounding box center [216, 99] width 241 height 14
click at [102, 28] on icon at bounding box center [102, 30] width 5 height 5
drag, startPoint x: 97, startPoint y: 108, endPoint x: 120, endPoint y: 107, distance: 23.0
click at [120, 107] on span "e a Chave Pix para pagamento." at bounding box center [215, 99] width 239 height 14
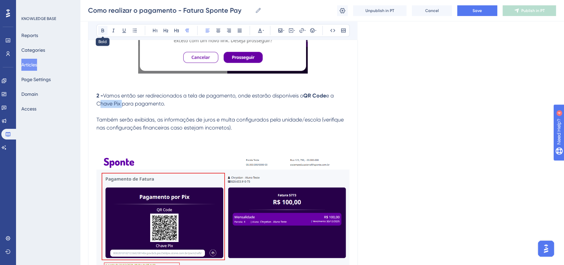
click at [102, 30] on icon at bounding box center [102, 30] width 5 height 5
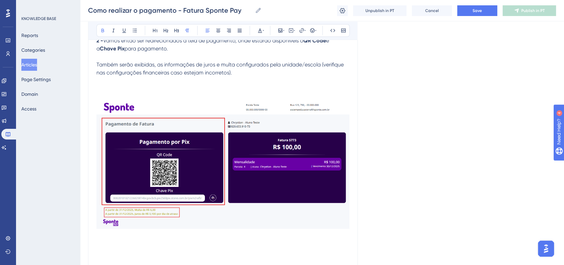
scroll to position [1074, 0]
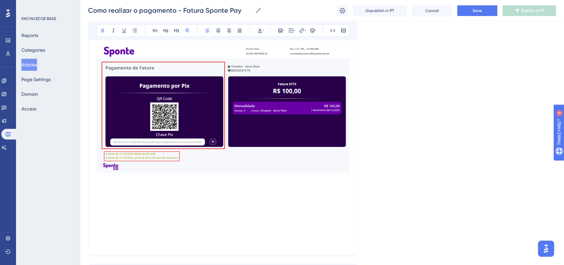
click at [140, 199] on p at bounding box center [222, 195] width 253 height 8
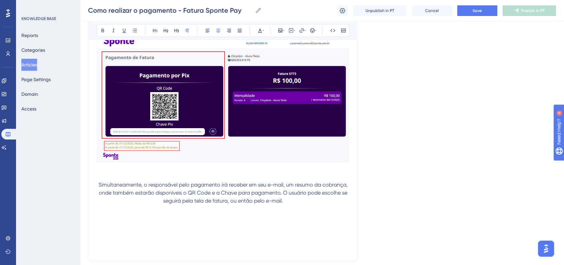
scroll to position [1144, 0]
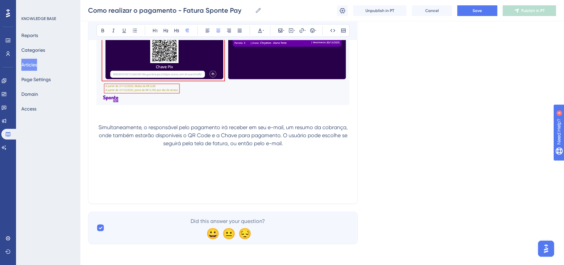
click at [299, 143] on p "Simultaneamente, o responsável pelo pagamento irá receber em seu e-mail, um res…" at bounding box center [222, 135] width 253 height 24
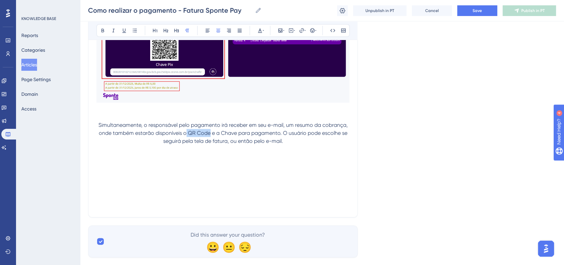
drag, startPoint x: 187, startPoint y: 136, endPoint x: 209, endPoint y: 136, distance: 22.4
click at [209, 136] on span "Simultaneamente, o responsável pelo pagamento irá receber em seu e-mail, um res…" at bounding box center [223, 132] width 251 height 22
click at [105, 31] on icon at bounding box center [102, 30] width 5 height 5
click at [275, 129] on span "Simultaneamente, o responsável pelo pagamento irá receber em seu e-mail, um res…" at bounding box center [223, 128] width 251 height 14
drag, startPoint x: 221, startPoint y: 137, endPoint x: 236, endPoint y: 137, distance: 14.7
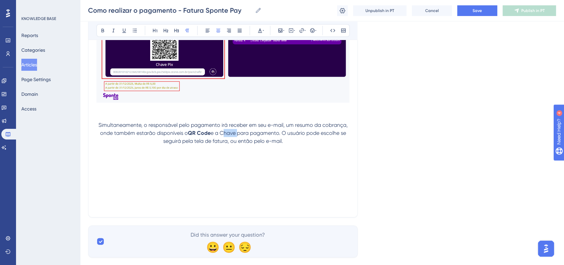
click at [236, 137] on span "e a Chave para pagamento. O usuário pode escolhe se seguirá pela tela de fatura…" at bounding box center [255, 136] width 184 height 14
drag, startPoint x: 100, startPoint y: 32, endPoint x: 125, endPoint y: 54, distance: 33.3
click at [101, 32] on icon at bounding box center [102, 30] width 5 height 5
click at [273, 140] on span "para pagamento. O usuário pode escolhe se seguirá pela tela de fatura, ou então…" at bounding box center [254, 136] width 183 height 14
click at [303, 145] on p "Simultaneamente, o responsável pelo pagamento irá receber em seu e-mail, um res…" at bounding box center [222, 133] width 253 height 24
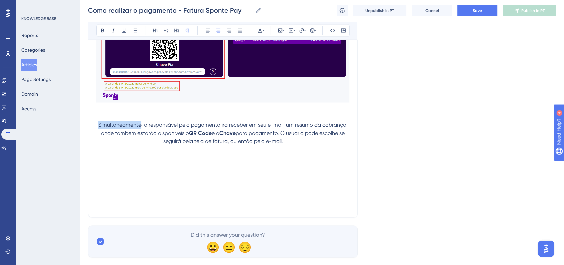
drag, startPoint x: 99, startPoint y: 129, endPoint x: 141, endPoint y: 129, distance: 42.4
click at [141, 129] on span "Simultaneamente, o responsável pelo pagamento irá receber em seu e-mail, um res…" at bounding box center [223, 128] width 251 height 14
click at [102, 32] on icon at bounding box center [102, 30] width 5 height 5
click at [302, 148] on p at bounding box center [222, 149] width 253 height 8
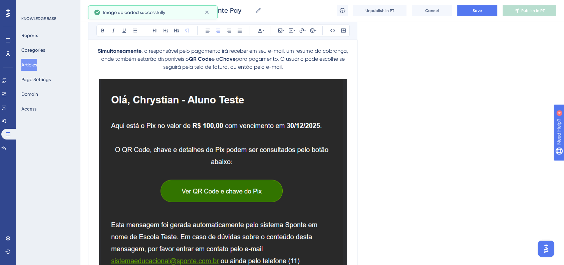
click at [246, 182] on img at bounding box center [223, 180] width 248 height 202
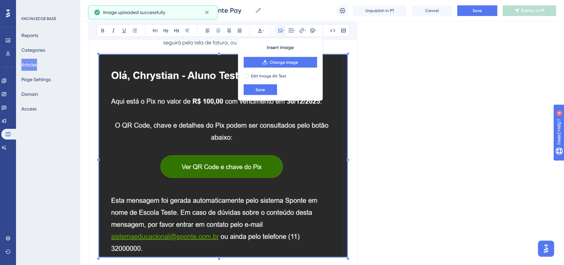
scroll to position [1255, 0]
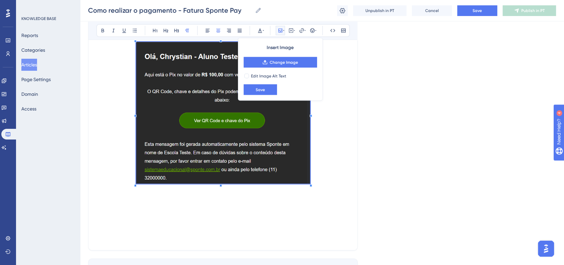
click at [272, 158] on span at bounding box center [223, 114] width 174 height 144
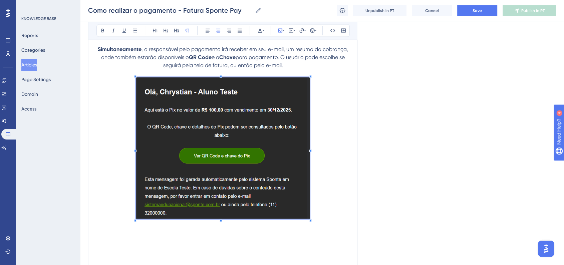
scroll to position [1181, 0]
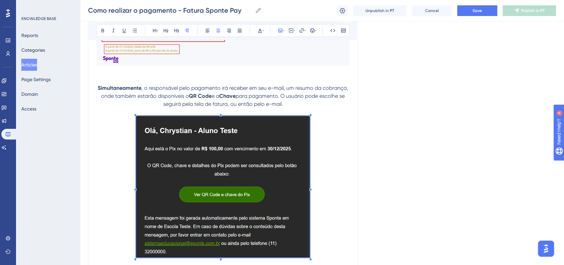
click at [334, 217] on p at bounding box center [222, 188] width 253 height 144
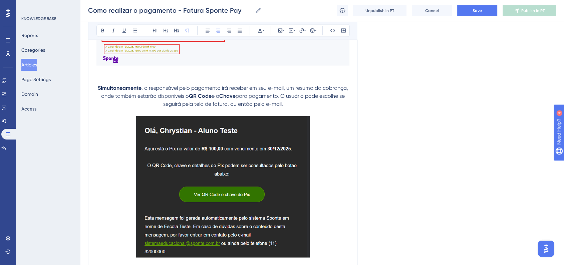
click at [297, 222] on img at bounding box center [223, 186] width 174 height 141
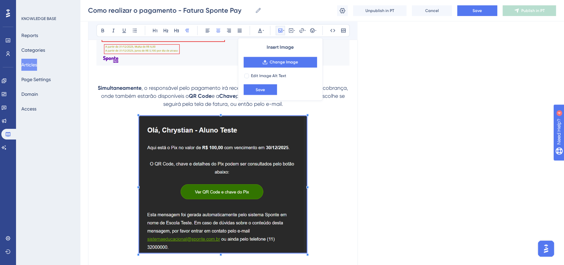
click at [300, 239] on span at bounding box center [223, 185] width 168 height 139
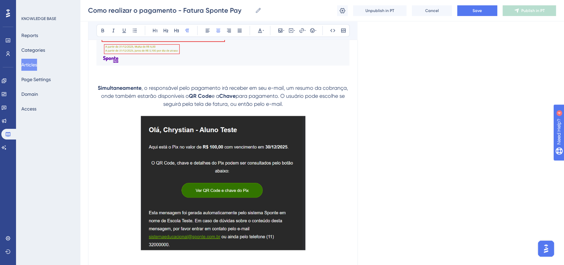
click at [325, 238] on p at bounding box center [222, 184] width 253 height 136
click at [482, 10] on button "Save" at bounding box center [477, 10] width 40 height 11
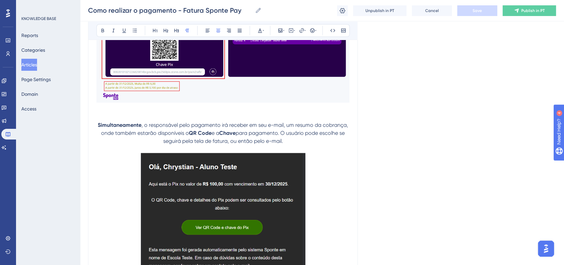
drag, startPoint x: 282, startPoint y: 135, endPoint x: 290, endPoint y: 141, distance: 9.8
click at [290, 141] on p "Simultaneamente , o responsável pelo pagamento irá receber em seu e-mail, um re…" at bounding box center [222, 133] width 253 height 24
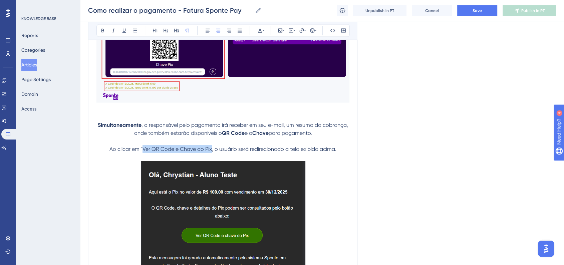
drag, startPoint x: 141, startPoint y: 152, endPoint x: 212, endPoint y: 152, distance: 70.1
click at [212, 152] on span "Ao clicar em "Ver QR Code e Chave do Pix, o usuário será redirecionado a tela e…" at bounding box center [222, 148] width 227 height 6
click at [100, 32] on icon at bounding box center [102, 30] width 5 height 5
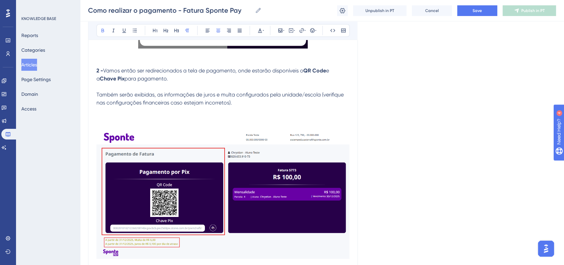
scroll to position [959, 0]
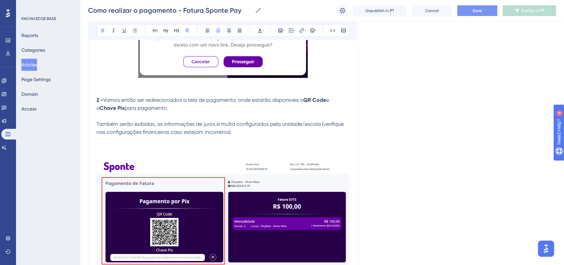
click at [481, 14] on button "Save" at bounding box center [477, 10] width 40 height 11
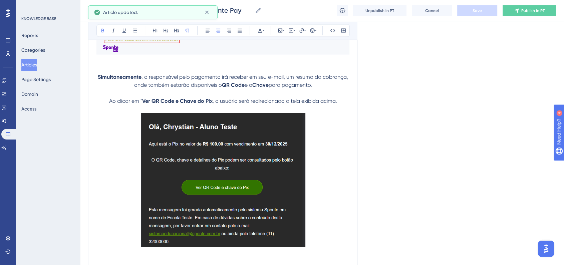
scroll to position [1255, 0]
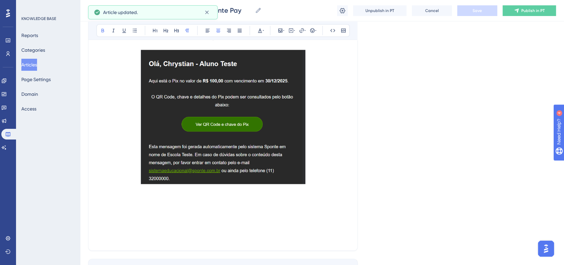
click at [325, 172] on p at bounding box center [222, 118] width 253 height 136
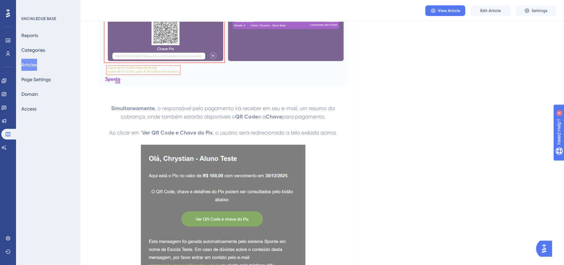
scroll to position [1118, 0]
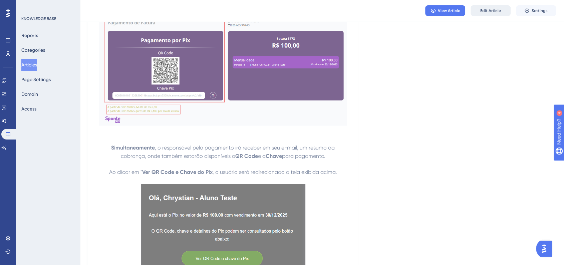
click at [486, 15] on button "Edit Article" at bounding box center [490, 10] width 40 height 11
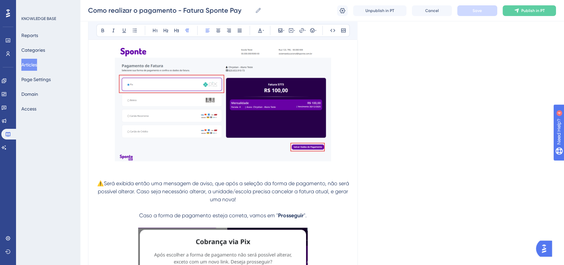
scroll to position [823, 0]
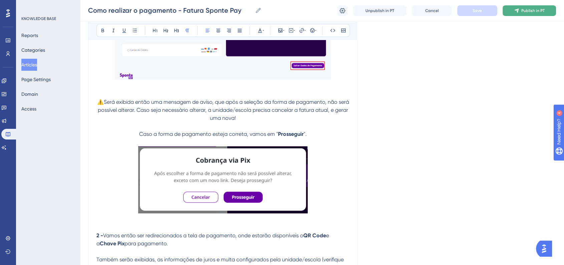
click at [511, 18] on div "Como realizar o pagamento - Fatura Sponte Pay Como realizar o pagamento - Fatur…" at bounding box center [322, 10] width 484 height 21
click at [510, 15] on button "Publish in PT" at bounding box center [529, 10] width 53 height 11
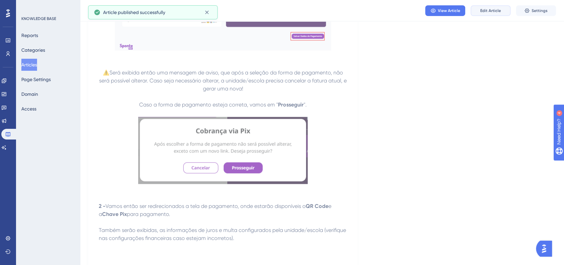
click at [492, 14] on button "Edit Article" at bounding box center [490, 10] width 40 height 11
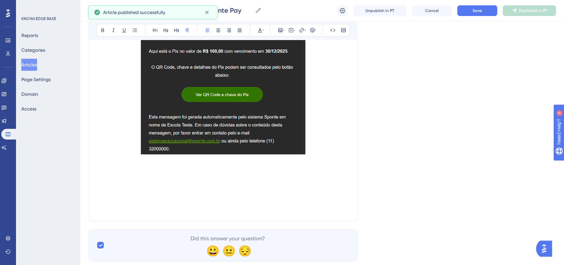
scroll to position [1305, 0]
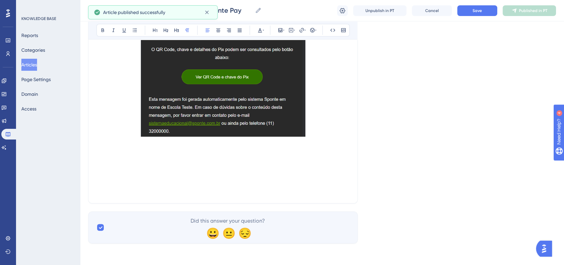
click at [144, 164] on p at bounding box center [222, 167] width 253 height 8
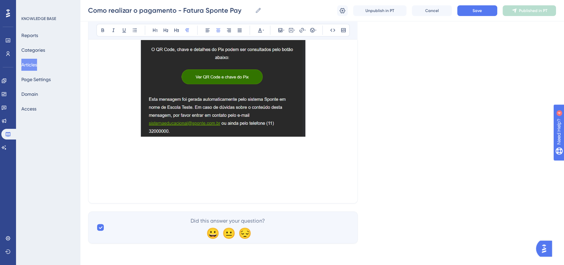
click at [167, 159] on p at bounding box center [222, 159] width 253 height 8
click at [278, 161] on p "O responsável então fará o pagamento," at bounding box center [222, 159] width 253 height 8
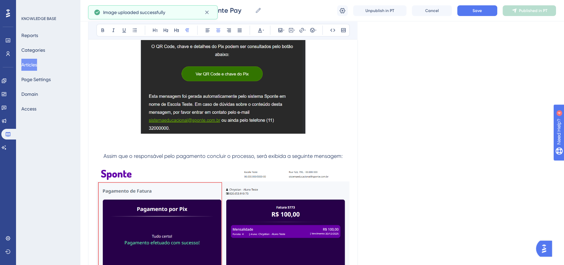
click at [102, 159] on p "Assim que o responsável pelo pagamento concluir o processo, será exibida a segu…" at bounding box center [222, 156] width 253 height 8
click at [310, 33] on icon at bounding box center [312, 30] width 5 height 5
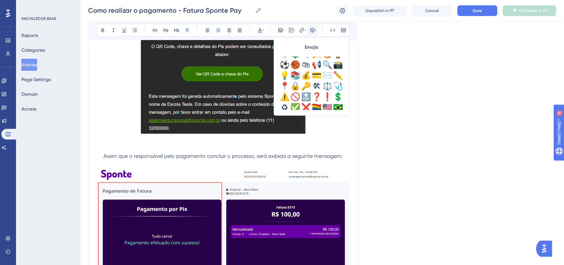
scroll to position [222, 0]
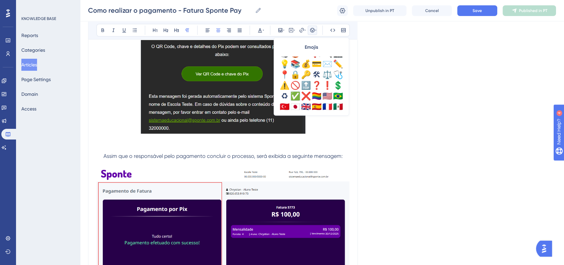
click at [291, 94] on div "✅" at bounding box center [295, 96] width 11 height 11
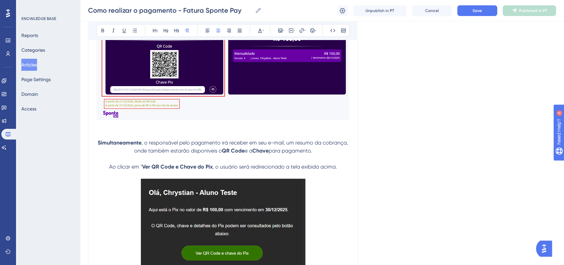
scroll to position [1025, 0]
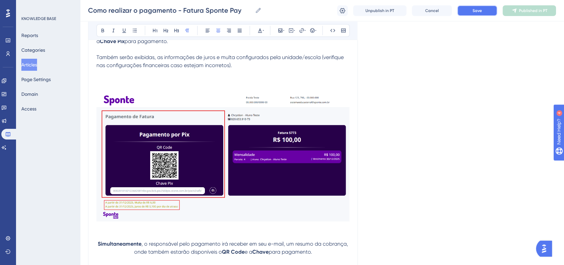
click at [465, 9] on button "Save" at bounding box center [477, 10] width 40 height 11
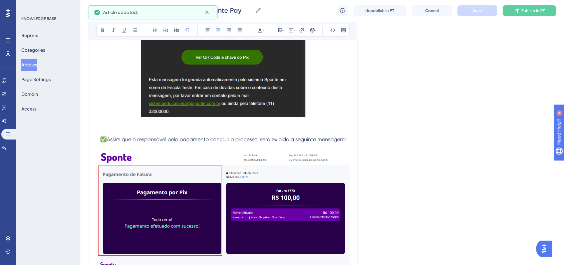
scroll to position [1396, 0]
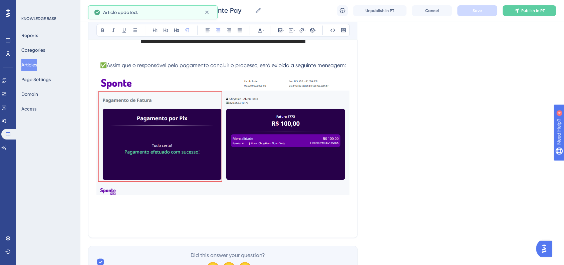
click at [343, 191] on img at bounding box center [222, 136] width 253 height 118
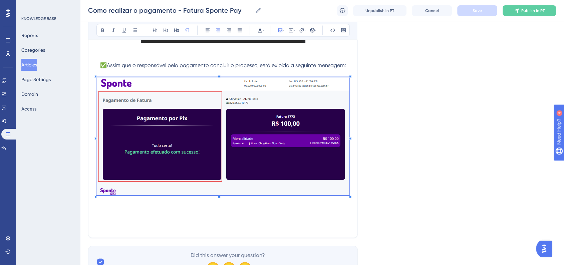
click at [322, 212] on p at bounding box center [222, 210] width 253 height 8
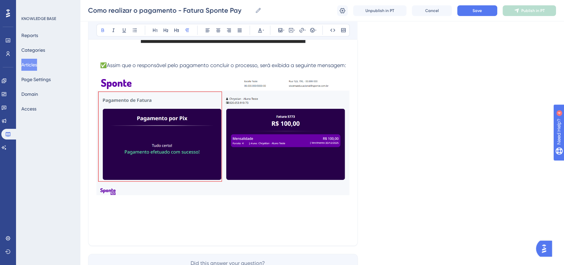
click at [150, 214] on p at bounding box center [222, 210] width 253 height 8
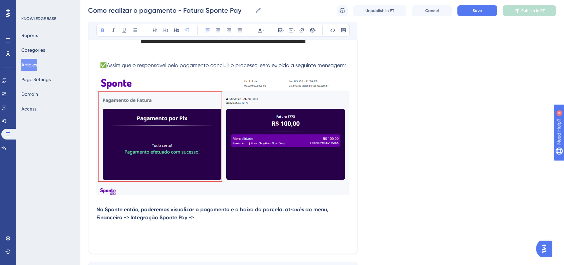
click at [204, 218] on p "No Sponte então, poderemos visualizar o pagamento e a baixa da parcela, através…" at bounding box center [222, 214] width 253 height 16
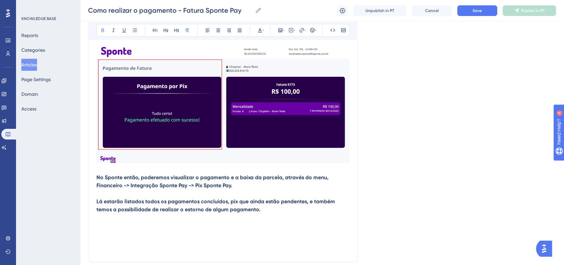
scroll to position [1470, 0]
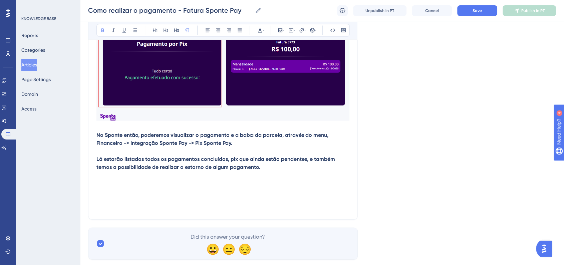
click at [109, 186] on p at bounding box center [222, 183] width 253 height 8
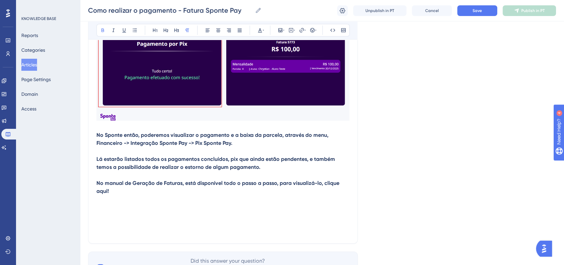
click at [97, 137] on strong "No Sponte então, poderemos visualizar o pagamento e a baixa da parcela, através…" at bounding box center [212, 139] width 233 height 14
click at [310, 31] on icon at bounding box center [312, 30] width 4 height 4
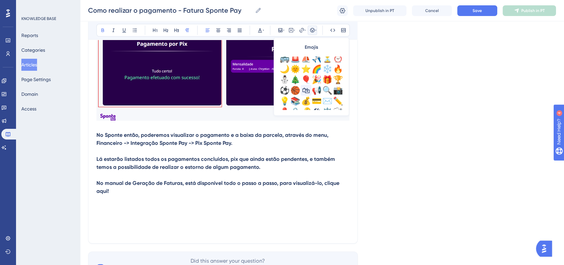
scroll to position [222, 0]
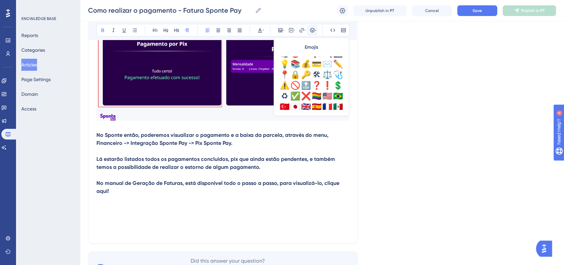
click at [293, 94] on div "✅" at bounding box center [295, 96] width 11 height 11
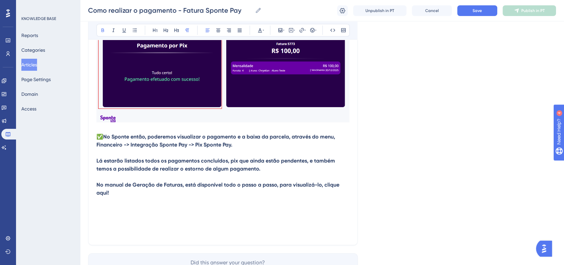
scroll to position [1470, 0]
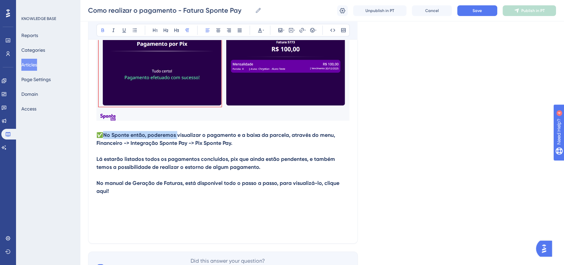
drag, startPoint x: 104, startPoint y: 138, endPoint x: 178, endPoint y: 137, distance: 73.8
click at [178, 137] on strong "No Sponte então, poderemos visualizar o pagamento e a baixa da parcela, através…" at bounding box center [216, 139] width 240 height 14
click at [257, 143] on p "✅ No Sponte então, poderemos visualizar o pagamento e a baixa da parcela, atrav…" at bounding box center [222, 139] width 253 height 16
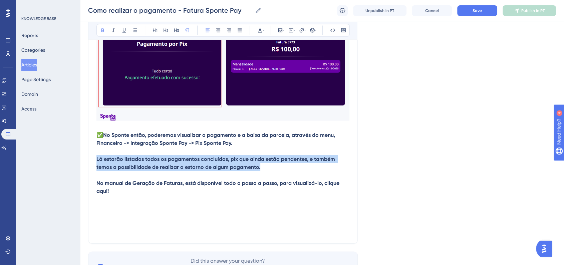
drag, startPoint x: 97, startPoint y: 162, endPoint x: 280, endPoint y: 170, distance: 182.7
click at [280, 170] on p "Lá estarão listados todos os pagamentos concluídos, pix que ainda estão pendent…" at bounding box center [222, 163] width 253 height 16
click at [107, 32] on button at bounding box center [102, 30] width 9 height 9
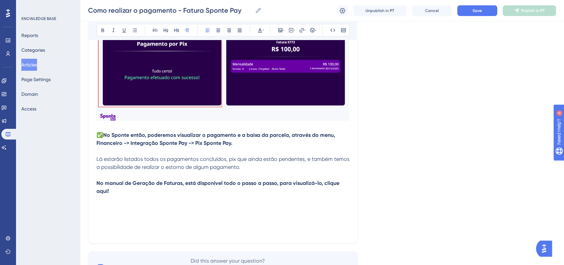
click at [169, 166] on p "Lá estarão listados todos os pagamentos concluídos, pix que ainda estão pendent…" at bounding box center [222, 163] width 253 height 16
drag, startPoint x: 98, startPoint y: 186, endPoint x: 130, endPoint y: 188, distance: 32.1
click at [130, 188] on strong "No manual de Geração de Faturas, está disponível todo o passo a passo, para vis…" at bounding box center [218, 187] width 244 height 14
click at [102, 32] on icon at bounding box center [102, 30] width 5 height 5
click at [192, 190] on strong "Geração de Faturas, está disponível todo o passo a passo, para visualizá-lo, cl…" at bounding box center [217, 187] width 243 height 14
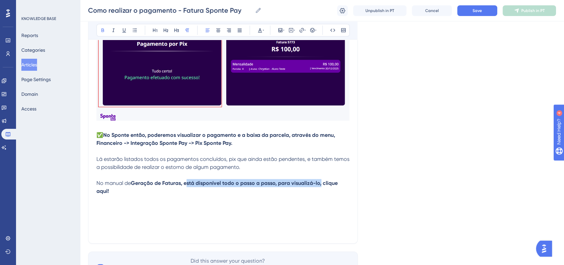
drag, startPoint x: 185, startPoint y: 188, endPoint x: 318, endPoint y: 188, distance: 133.1
click at [318, 188] on strong "Geração de Faturas, está disponível todo o passo a passo, para visualizá-lo, cl…" at bounding box center [217, 187] width 243 height 14
click at [108, 36] on div "Bold Italic Underline Bullet Point Heading 1 Heading 2 Heading 3 Normal Align L…" at bounding box center [222, 30] width 253 height 13
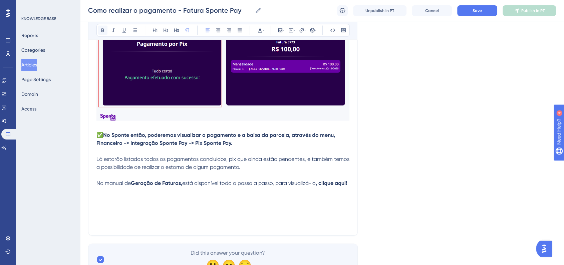
click at [105, 30] on icon at bounding box center [102, 30] width 5 height 5
click at [323, 186] on strong ", clique aqui!" at bounding box center [331, 183] width 31 height 6
click at [316, 186] on strong ", Clique aqui!" at bounding box center [332, 183] width 32 height 6
click at [120, 187] on p "No manual de Geração de Faturas, está disponível todo o passo a passo, para vis…" at bounding box center [222, 183] width 253 height 8
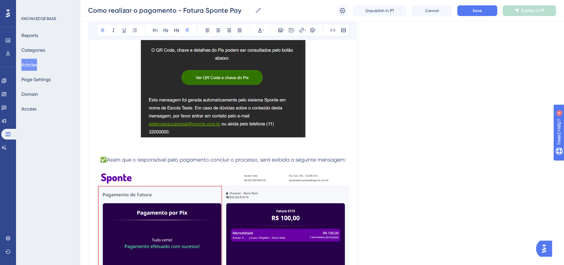
scroll to position [1285, 0]
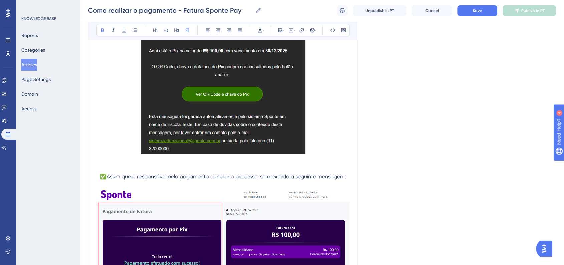
click at [348, 176] on p "✅Assim que o responsável pelo pagamento concluir o processo, será exibida a seg…" at bounding box center [222, 177] width 253 height 8
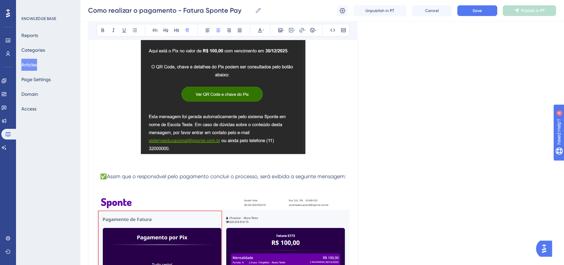
click at [101, 180] on span "✅Assim que o responsável pelo pagamento concluir o processo, será exibida a seg…" at bounding box center [223, 176] width 246 height 6
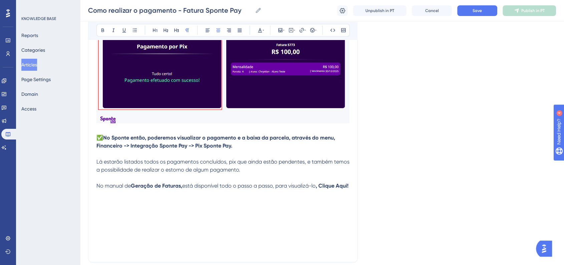
scroll to position [1481, 0]
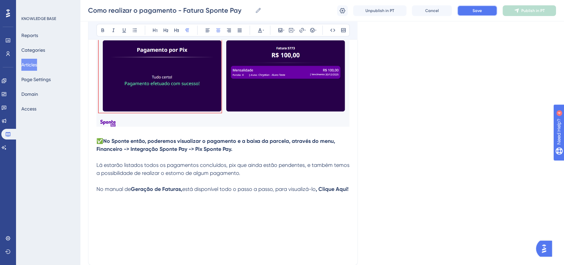
click at [468, 10] on button "Save" at bounding box center [477, 10] width 40 height 11
click at [194, 201] on p at bounding box center [222, 197] width 253 height 8
click at [474, 11] on span "Save" at bounding box center [476, 10] width 9 height 5
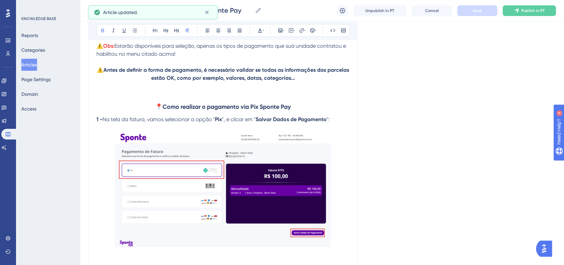
scroll to position [591, 0]
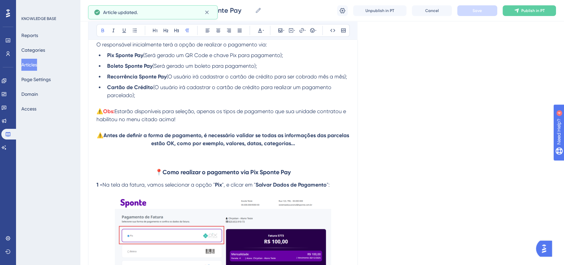
click at [247, 171] on strong "Como realizar o pagamento via Pix Sponte Pay" at bounding box center [226, 172] width 128 height 7
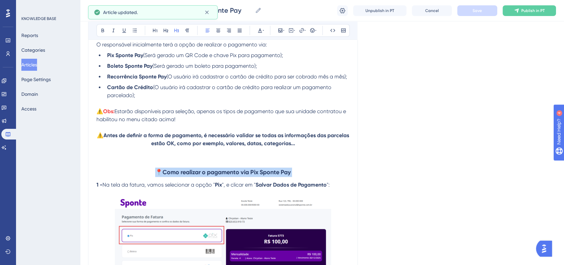
click at [247, 171] on strong "Como realizar o pagamento via Pix Sponte Pay" at bounding box center [226, 172] width 128 height 7
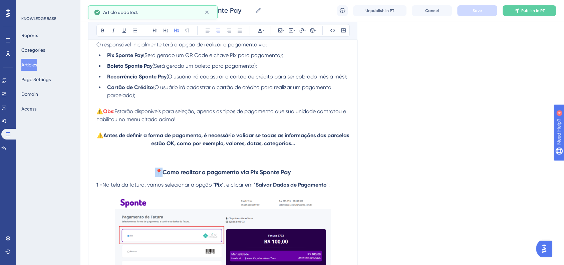
copy span "📍"
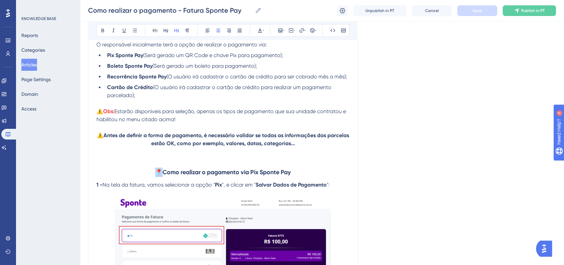
click at [300, 172] on h3 "📍 Como realizar o pagamento via Pix Sponte Pay" at bounding box center [222, 172] width 253 height 17
click at [169, 159] on p at bounding box center [222, 159] width 253 height 8
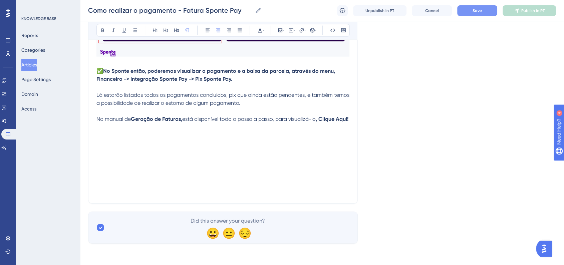
scroll to position [1571, 0]
click at [191, 149] on p at bounding box center [222, 151] width 253 height 8
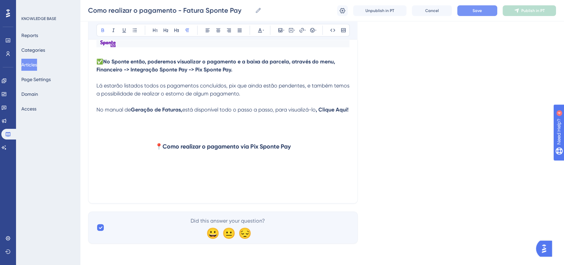
click at [178, 171] on p at bounding box center [222, 167] width 253 height 8
drag, startPoint x: 252, startPoint y: 156, endPoint x: 259, endPoint y: 157, distance: 6.4
click at [259, 150] on strong "Como realizar o pagamento via Pix Sponte Pay" at bounding box center [226, 146] width 128 height 7
click at [316, 154] on h3 "📍 Como realizar o pagamento via Boleto Sponte Pay" at bounding box center [222, 146] width 253 height 17
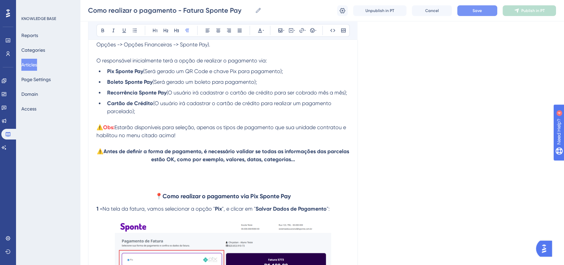
scroll to position [681, 0]
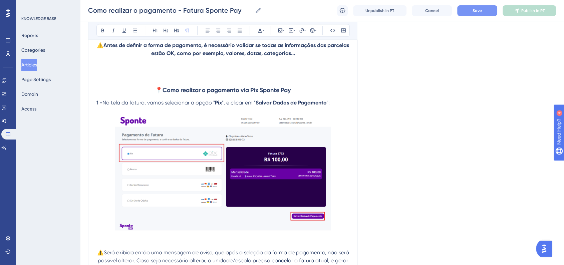
click at [189, 105] on span "Na tela da fatura, vamos selecionar a opção "" at bounding box center [158, 102] width 112 height 6
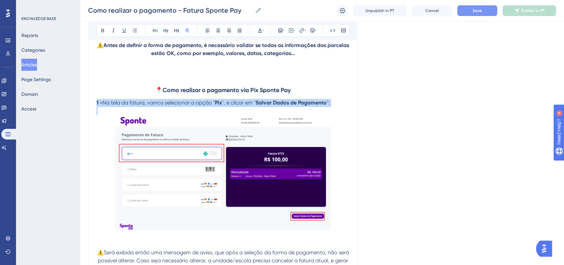
click at [189, 105] on span "Na tela da fatura, vamos selecionar a opção "" at bounding box center [158, 102] width 112 height 6
copy p "1 - Na tela da fatura, vamos selecionar a opção " Pix ", e clicar em " Salvar D…"
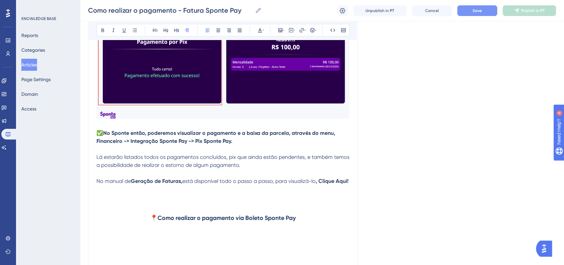
scroll to position [1571, 0]
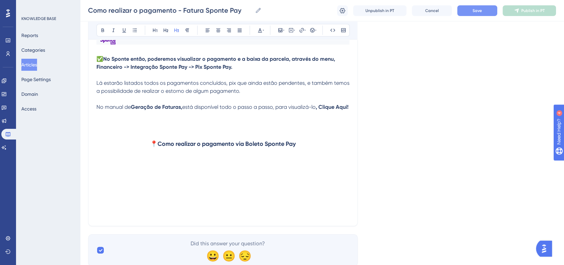
click at [133, 170] on h3 at bounding box center [222, 160] width 253 height 17
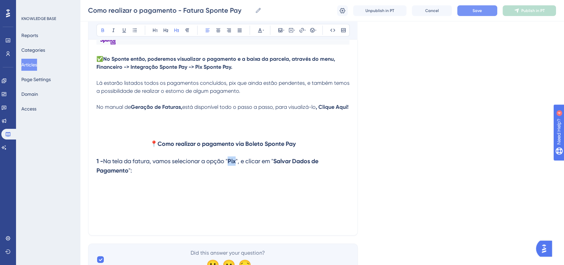
drag, startPoint x: 232, startPoint y: 173, endPoint x: 239, endPoint y: 174, distance: 7.1
click at [236, 165] on strong "Pix" at bounding box center [232, 160] width 8 height 7
click at [238, 179] on h3 "1 - Na tela da fatura, vamos selecionar a opção " Boleto ", e clicar em " Salva…" at bounding box center [222, 165] width 253 height 27
click at [240, 177] on h3 "1 - Na tela da fatura, vamos selecionar a opção " Boleto ", e clicar em " Salva…" at bounding box center [222, 165] width 253 height 27
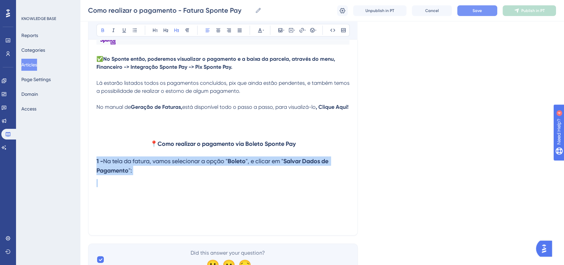
click at [240, 177] on h3 "1 - Na tela da fatura, vamos selecionar a opção " Boleto ", e clicar em " Salva…" at bounding box center [222, 165] width 253 height 27
click at [183, 33] on button at bounding box center [187, 30] width 9 height 9
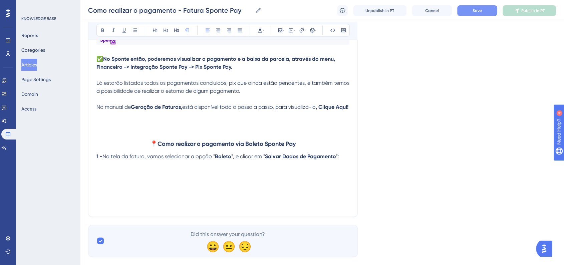
click at [215, 177] on p at bounding box center [222, 173] width 253 height 8
click at [345, 160] on p "1 - Na tela da fatura, vamos selecionar a opção " Boleto ", e clicar em " Salva…" at bounding box center [222, 156] width 253 height 8
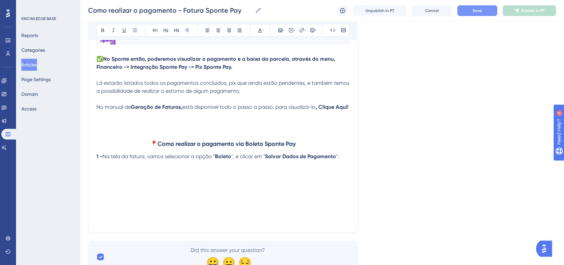
click at [117, 177] on p at bounding box center [222, 173] width 253 height 8
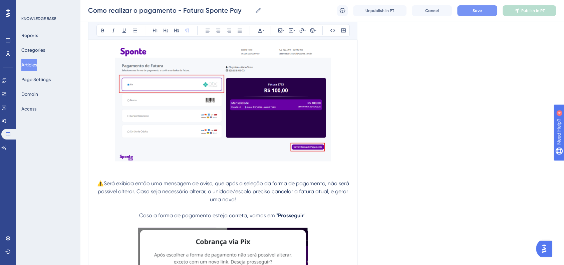
scroll to position [792, 0]
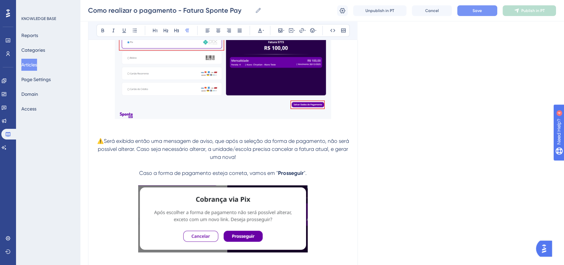
click at [212, 152] on span "⚠️Será exibida então uma mensagem de aviso, que após a seleção da forma de paga…" at bounding box center [223, 149] width 253 height 22
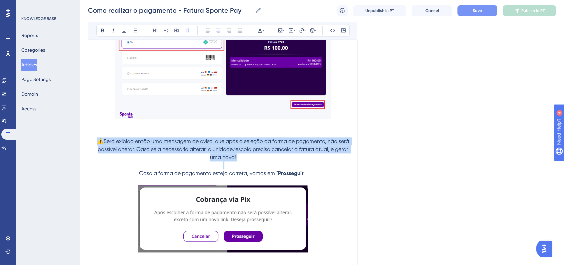
click at [212, 152] on span "⚠️Será exibida então uma mensagem de aviso, que após a seleção da forma de paga…" at bounding box center [223, 149] width 253 height 22
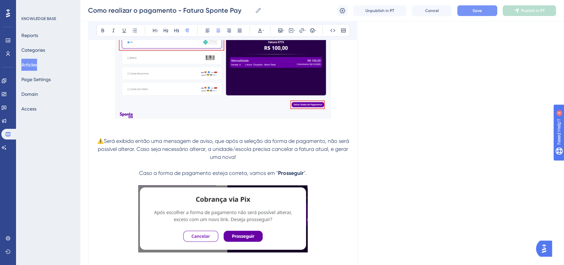
click at [254, 164] on p at bounding box center [222, 165] width 253 height 8
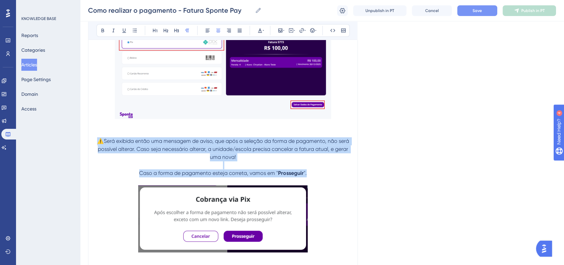
drag, startPoint x: 305, startPoint y: 175, endPoint x: 105, endPoint y: 145, distance: 202.8
click at [105, 145] on div "🛠 Como realizar o pagamento da Fatura - Fatura Sponte Pay Assim que realizarmos…" at bounding box center [222, 243] width 253 height 1787
copy div "⚠️Será exibida então uma mensagem de aviso, que após a seleção da forma de paga…"
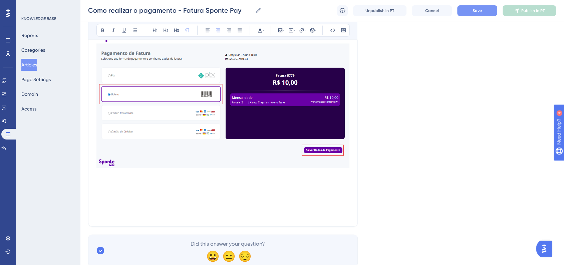
scroll to position [1746, 0]
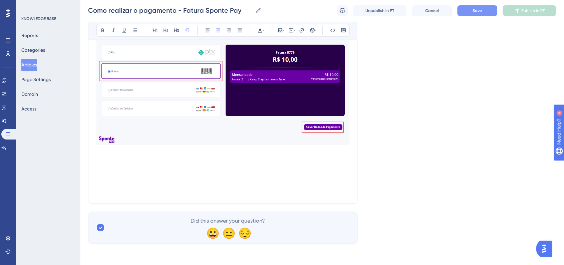
click at [206, 165] on p at bounding box center [222, 167] width 253 height 8
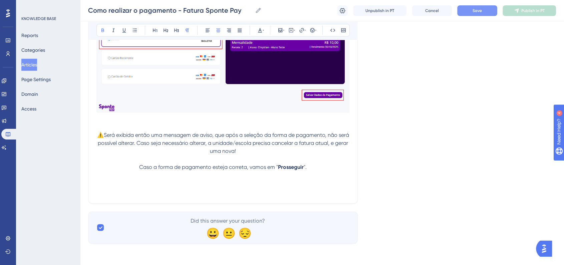
scroll to position [1778, 0]
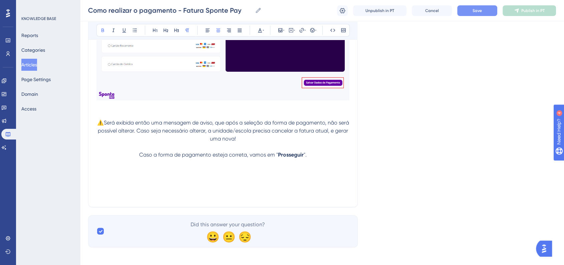
click at [230, 175] on p at bounding box center [222, 171] width 253 height 8
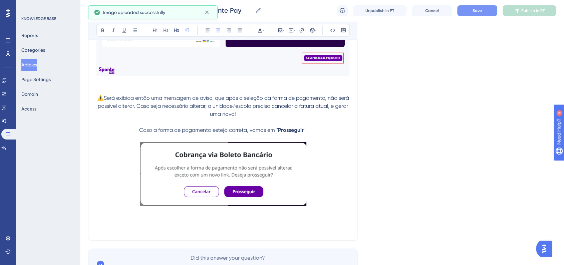
scroll to position [1815, 0]
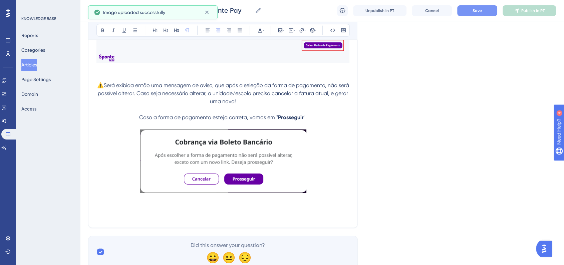
click at [327, 182] on p at bounding box center [222, 162] width 253 height 66
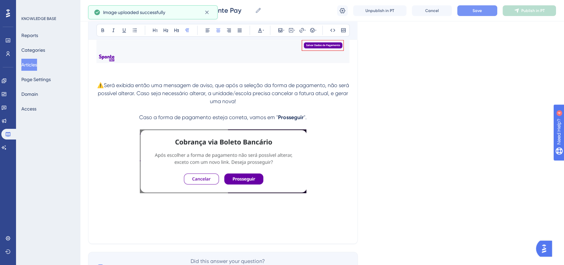
click at [472, 6] on button "Save" at bounding box center [477, 10] width 40 height 11
click at [522, 13] on span "Publish in PT" at bounding box center [532, 10] width 23 height 5
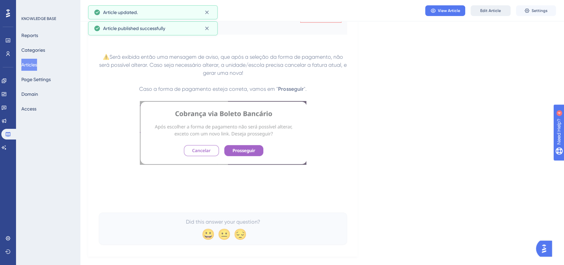
click at [487, 12] on span "Edit Article" at bounding box center [490, 10] width 21 height 5
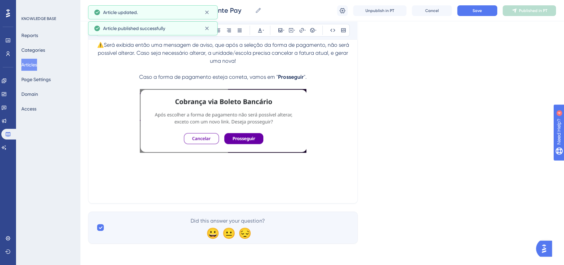
scroll to position [1868, 0]
click at [278, 168] on p at bounding box center [222, 167] width 253 height 8
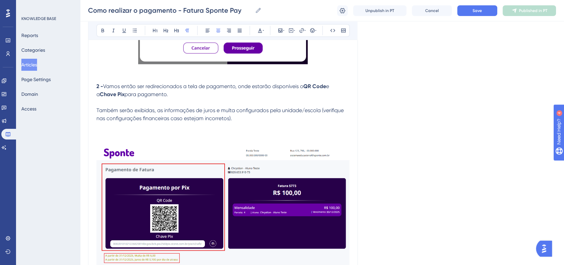
scroll to position [978, 0]
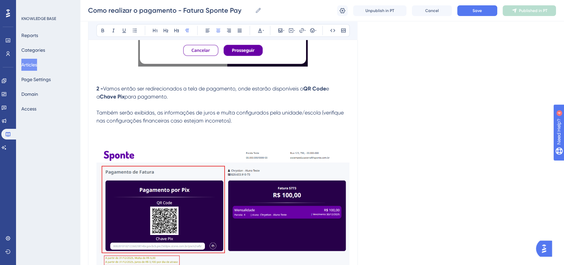
drag, startPoint x: 97, startPoint y: 90, endPoint x: 242, endPoint y: 109, distance: 146.7
click at [242, 109] on div "Como realizar o pagamento - Fatura Sponte Pay Bold Italic Underline Bullet Poin…" at bounding box center [223, 89] width 270 height 1984
click at [232, 119] on p "Também serão exibidas, as informações de juros e multa configurados pela unidad…" at bounding box center [222, 117] width 253 height 16
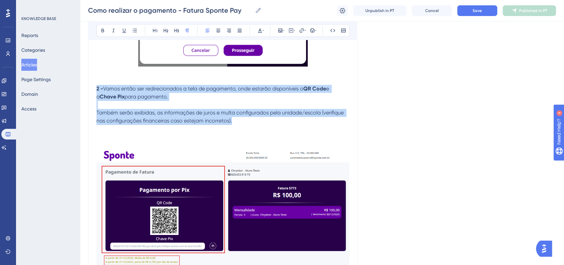
drag, startPoint x: 236, startPoint y: 123, endPoint x: 96, endPoint y: 91, distance: 143.9
click at [96, 91] on div "🛠 Como realizar o pagamento da Fatura - Fatura Sponte Pay Assim que realizarmos…" at bounding box center [222, 118] width 253 height 1909
copy div "2 - Vamos então ser redirecionados a tela de pagamento, onde estarão disponívei…"
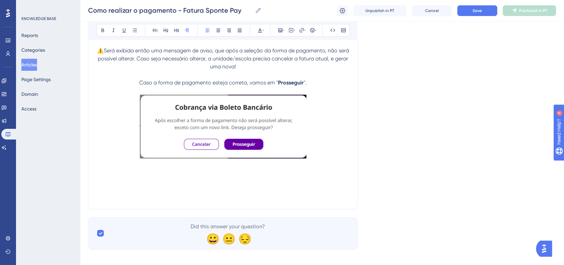
scroll to position [1868, 0]
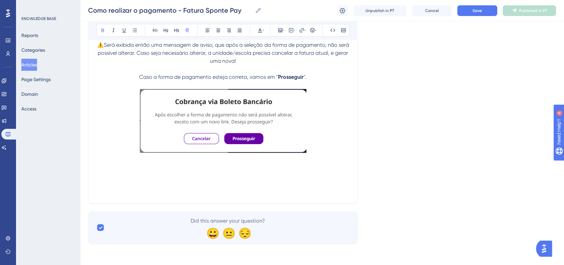
click at [178, 174] on p at bounding box center [222, 175] width 253 height 8
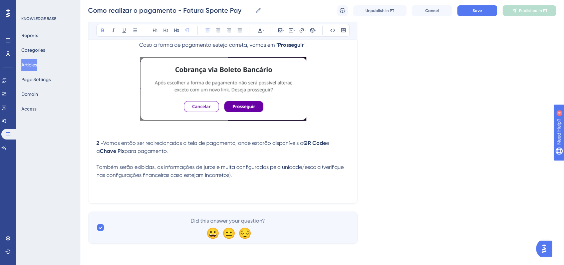
scroll to position [1901, 0]
drag, startPoint x: 266, startPoint y: 143, endPoint x: 272, endPoint y: 142, distance: 6.2
click at [272, 142] on span "Vamos então ser redirecionados a tela de pagamento, onde estarão disponíveis o" at bounding box center [203, 143] width 200 height 6
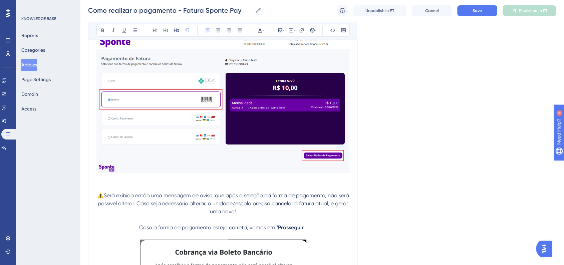
scroll to position [1678, 0]
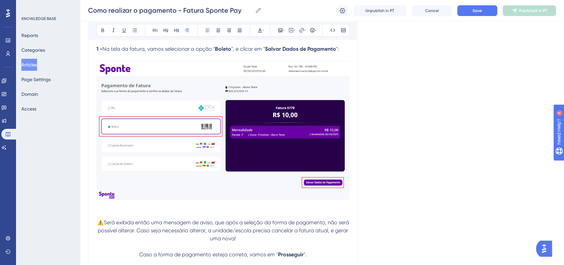
click at [267, 123] on img at bounding box center [222, 130] width 253 height 139
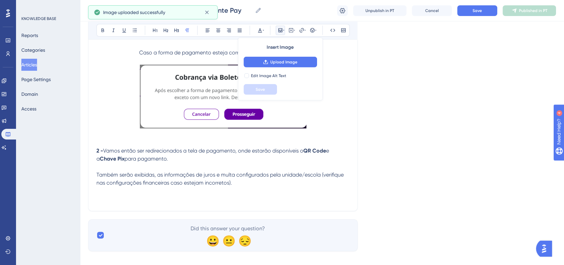
scroll to position [1893, 0]
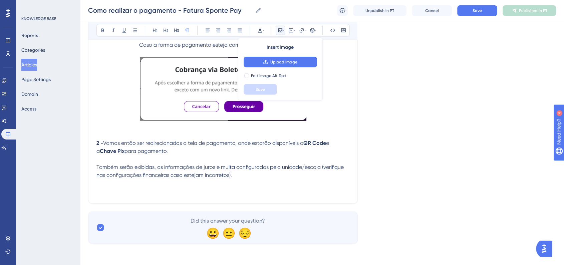
click at [143, 191] on p at bounding box center [222, 191] width 253 height 8
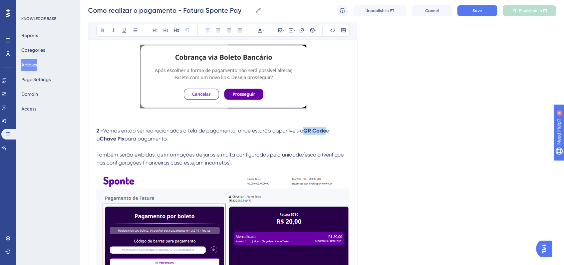
drag, startPoint x: 306, startPoint y: 141, endPoint x: 328, endPoint y: 142, distance: 21.4
click at [326, 134] on strong "QR Code" at bounding box center [314, 130] width 23 height 6
drag, startPoint x: 148, startPoint y: 151, endPoint x: 172, endPoint y: 153, distance: 23.1
click at [153, 142] on strong "Chave Pix" at bounding box center [140, 138] width 25 height 6
click at [214, 142] on span "e o Boleto Impresso para pagamento." at bounding box center [167, 138] width 93 height 6
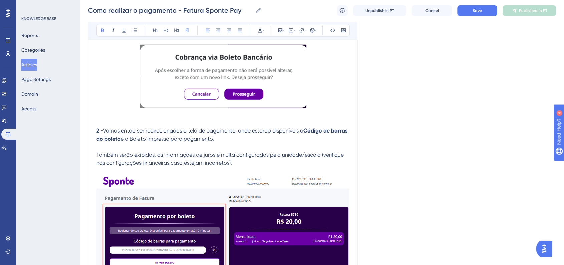
click at [138, 142] on span "e o Boleto Impresso para pagamento." at bounding box center [167, 138] width 93 height 6
click at [214, 142] on span "e o Boleto Impresso para pagamento." at bounding box center [167, 138] width 93 height 6
click at [230, 142] on span "e o Boleto Impresso para pagamento (Clique em "Ver Boleto")." at bounding box center [196, 138] width 151 height 6
click at [150, 142] on span "e o Boleto Impresso para pagamento ou impressão (Clique em "Ver Boleto")." at bounding box center [214, 138] width 186 height 6
drag, startPoint x: 182, startPoint y: 152, endPoint x: 163, endPoint y: 153, distance: 18.4
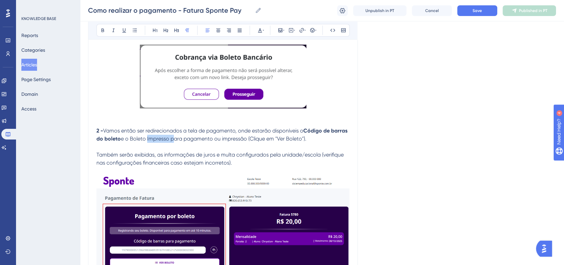
click at [163, 142] on span "e o Boleto Impresso para pagamento ou impressão (Clique em "Ver Boleto")." at bounding box center [214, 138] width 186 height 6
drag, startPoint x: 149, startPoint y: 151, endPoint x: 233, endPoint y: 154, distance: 83.5
click at [240, 142] on span "e o Boleto para pagamento ou impressão (Clique em "Ver Boleto")." at bounding box center [202, 138] width 162 height 6
click at [105, 31] on button at bounding box center [102, 30] width 9 height 9
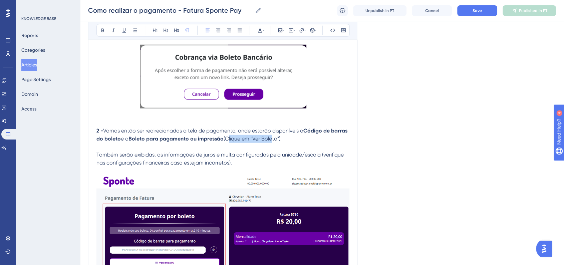
drag, startPoint x: 246, startPoint y: 151, endPoint x: 289, endPoint y: 151, distance: 43.4
click at [282, 142] on span "(Clique em "Ver Boleto")." at bounding box center [253, 138] width 58 height 6
click at [274, 142] on span "(Clique em "Ver Boleto")." at bounding box center [253, 138] width 58 height 6
drag, startPoint x: 272, startPoint y: 152, endPoint x: 297, endPoint y: 151, distance: 24.4
click at [282, 142] on span "(Clique em "Ver Boleto")." at bounding box center [253, 138] width 58 height 6
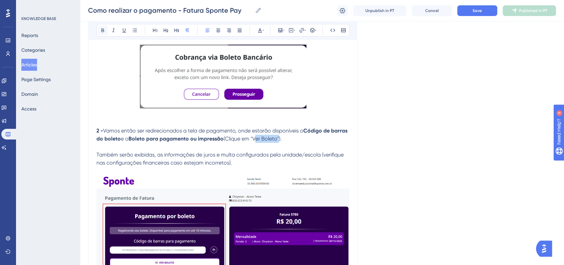
click at [102, 33] on button at bounding box center [102, 30] width 9 height 9
drag, startPoint x: 401, startPoint y: 138, endPoint x: 404, endPoint y: 140, distance: 3.8
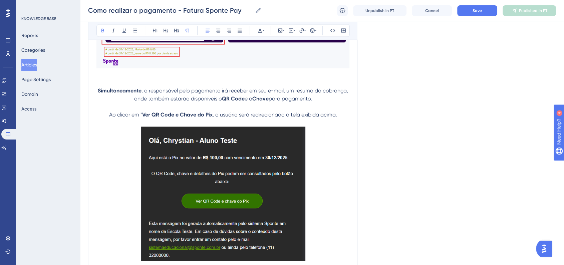
scroll to position [1178, 0]
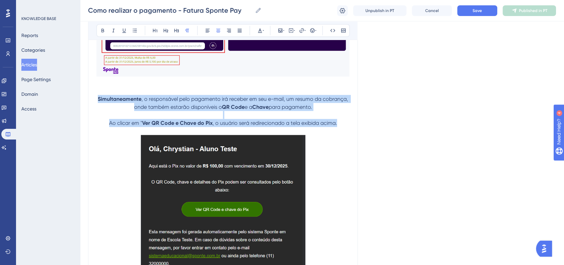
drag, startPoint x: 97, startPoint y: 101, endPoint x: 336, endPoint y: 125, distance: 240.4
copy div "Simultaneamente , o responsável pelo pagamento irá receber em seu e-mail, um re…"
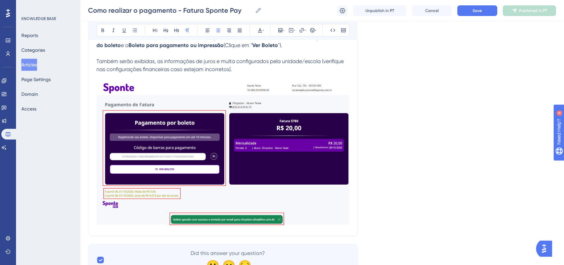
scroll to position [2031, 0]
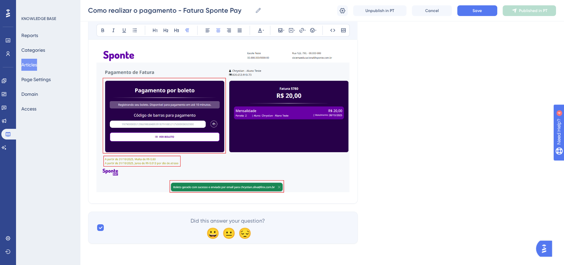
click at [348, 187] on img at bounding box center [222, 121] width 253 height 144
click at [315, 134] on img at bounding box center [222, 121] width 253 height 144
click at [248, 129] on img at bounding box center [222, 121] width 253 height 144
click at [321, 181] on img at bounding box center [222, 121] width 253 height 144
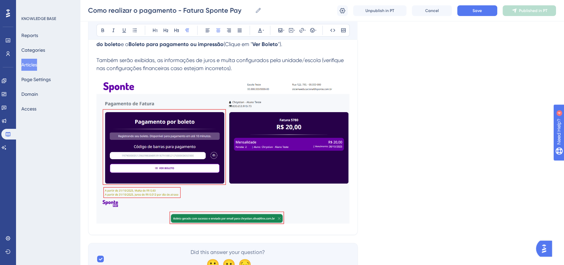
scroll to position [1920, 0]
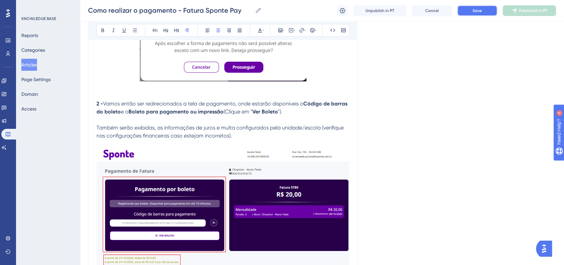
click at [480, 14] on button "Save" at bounding box center [477, 10] width 40 height 11
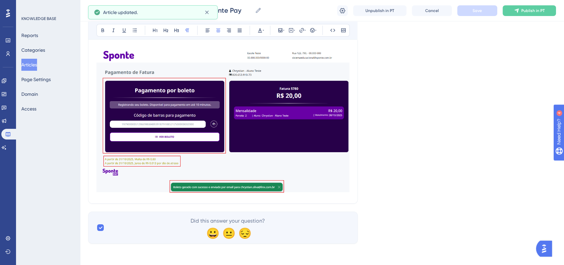
scroll to position [2031, 0]
click at [304, 134] on img at bounding box center [222, 121] width 253 height 144
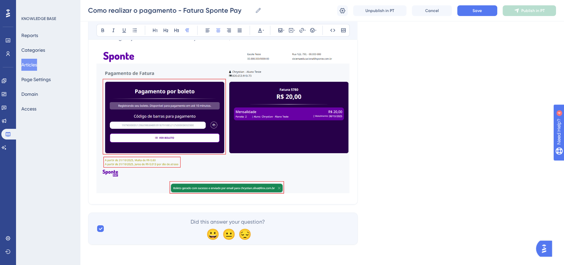
scroll to position [2014, 0]
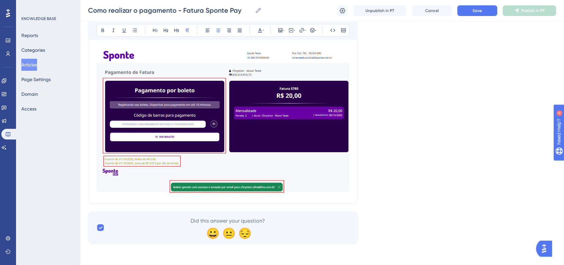
click at [338, 164] on img at bounding box center [222, 121] width 253 height 144
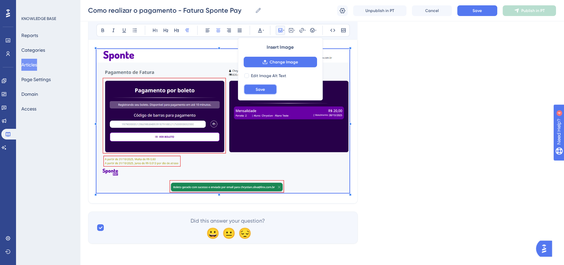
click at [268, 92] on button "Save" at bounding box center [260, 89] width 33 height 11
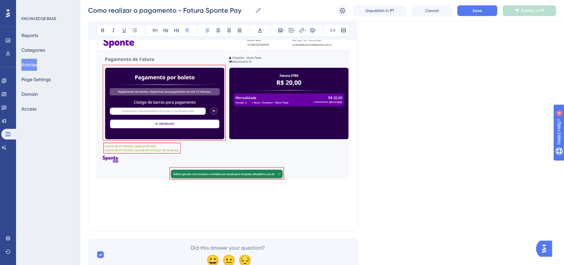
scroll to position [2054, 0]
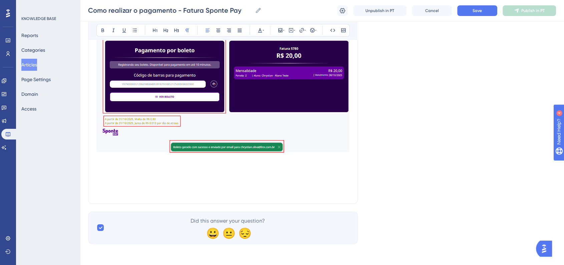
click at [115, 175] on p at bounding box center [222, 175] width 253 height 8
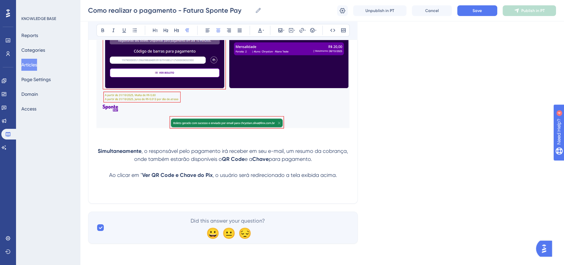
scroll to position [2079, 0]
click at [153, 194] on p at bounding box center [222, 191] width 253 height 8
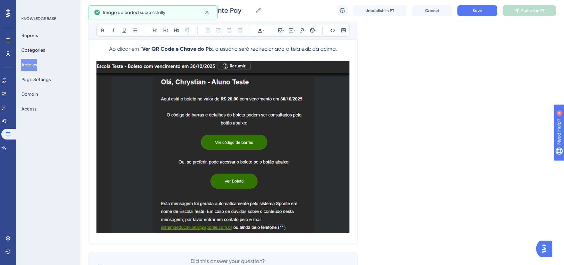
scroll to position [2227, 0]
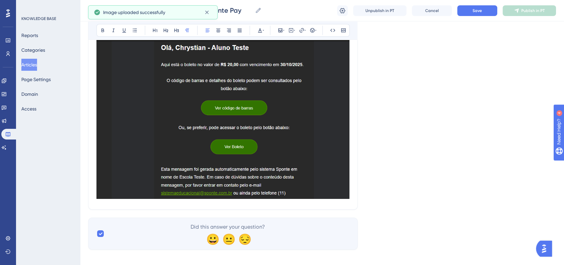
click at [250, 175] on img at bounding box center [222, 113] width 253 height 172
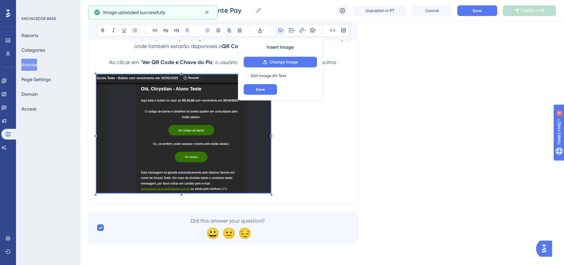
scroll to position [2191, 0]
click at [271, 130] on p at bounding box center [222, 134] width 253 height 121
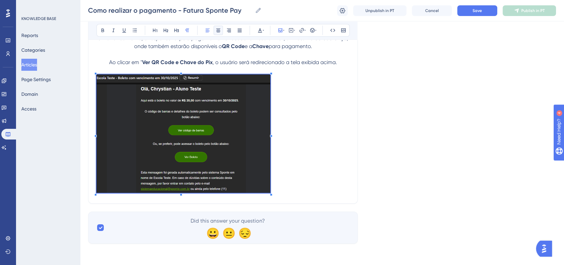
click at [216, 29] on icon at bounding box center [218, 30] width 5 height 5
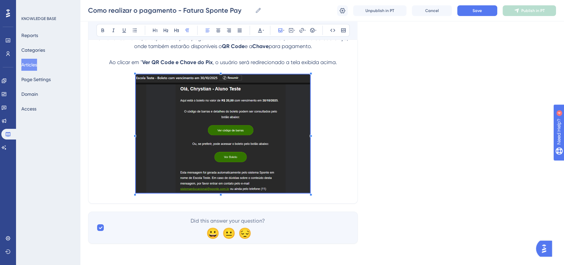
click at [341, 114] on p at bounding box center [222, 134] width 253 height 121
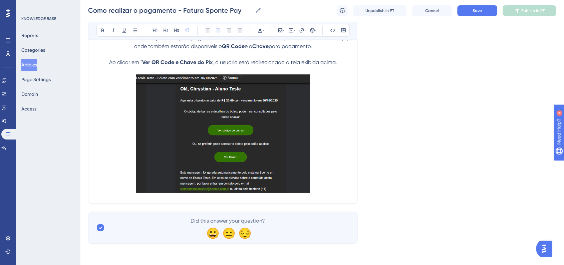
scroll to position [2117, 0]
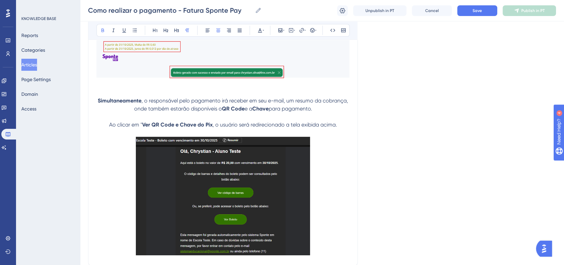
drag, startPoint x: 221, startPoint y: 121, endPoint x: 242, endPoint y: 120, distance: 20.4
click at [242, 112] on strong "QR Code" at bounding box center [233, 108] width 23 height 6
click at [263, 112] on span "e a" at bounding box center [259, 108] width 8 height 6
drag, startPoint x: 265, startPoint y: 120, endPoint x: 279, endPoint y: 120, distance: 13.7
click at [279, 112] on strong "Chave" at bounding box center [271, 108] width 16 height 6
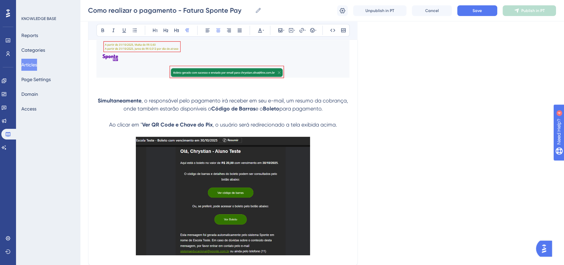
click at [295, 112] on span "para pagamento." at bounding box center [300, 108] width 43 height 6
drag, startPoint x: 151, startPoint y: 137, endPoint x: 211, endPoint y: 138, distance: 59.7
click at [211, 128] on strong "Ver QR Code e Chave do Pix" at bounding box center [177, 124] width 70 height 6
drag, startPoint x: 186, startPoint y: 138, endPoint x: 191, endPoint y: 139, distance: 4.4
click at [191, 128] on strong "Ver Código de barras" e "Ver Boleto"" at bounding box center [177, 124] width 91 height 6
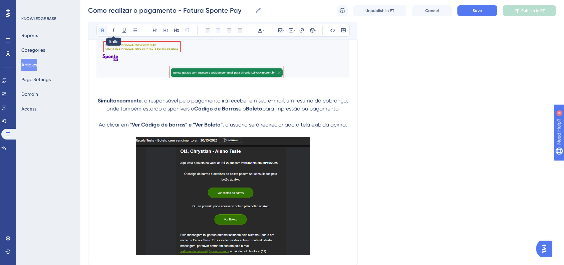
click at [105, 31] on button at bounding box center [102, 30] width 9 height 9
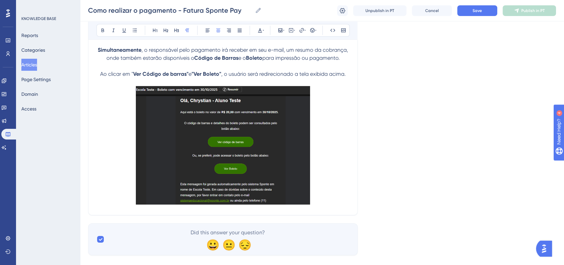
scroll to position [2191, 0]
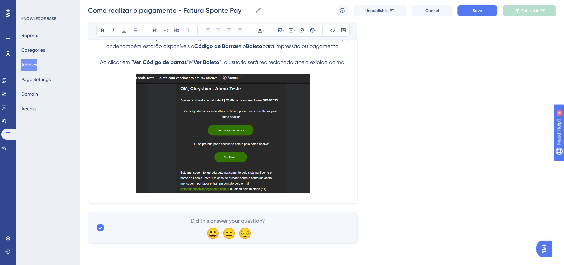
click at [330, 148] on p at bounding box center [222, 134] width 253 height 121
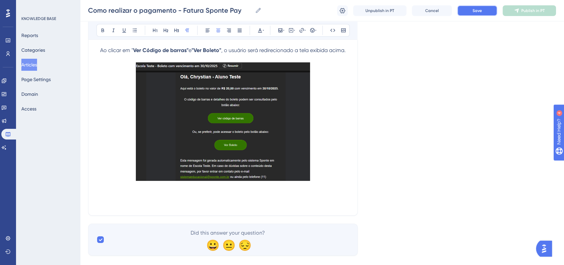
click at [468, 13] on button "Save" at bounding box center [477, 10] width 40 height 11
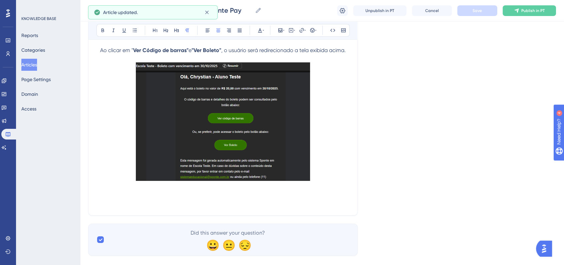
click at [281, 199] on p at bounding box center [222, 195] width 253 height 8
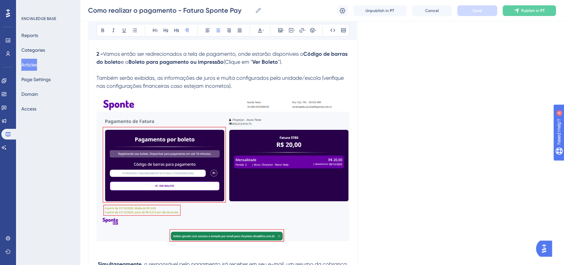
scroll to position [2043, 0]
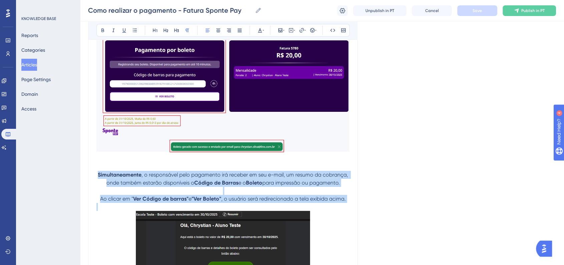
drag, startPoint x: 97, startPoint y: 184, endPoint x: 355, endPoint y: 219, distance: 260.5
copy div "Simultaneamente , o responsável pelo pagamento irá receber em seu e-mail, um re…"
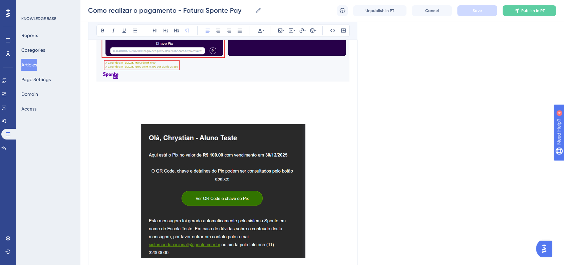
scroll to position [1116, 0]
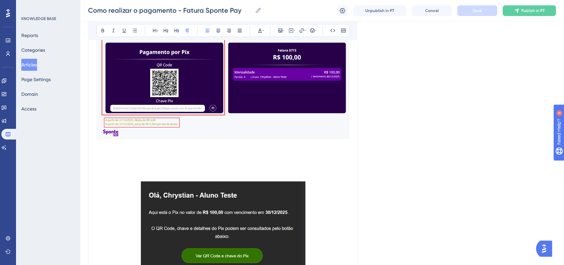
click at [168, 170] on p at bounding box center [222, 169] width 253 height 8
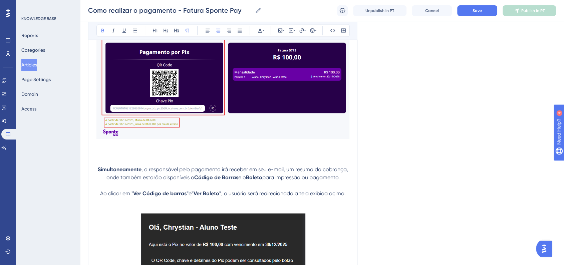
drag, startPoint x: 194, startPoint y: 180, endPoint x: 237, endPoint y: 180, distance: 43.4
click at [237, 180] on p "Simultaneamente , o responsável pelo pagamento irá receber em seu e-mail, um re…" at bounding box center [222, 173] width 253 height 16
click at [374, 164] on div "Language Portuguese (Default) Como realizar o pagamento - Fatura Sponte Pay Bol…" at bounding box center [322, 145] width 468 height 2436
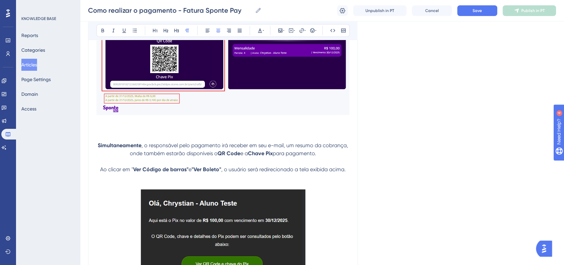
scroll to position [1190, 0]
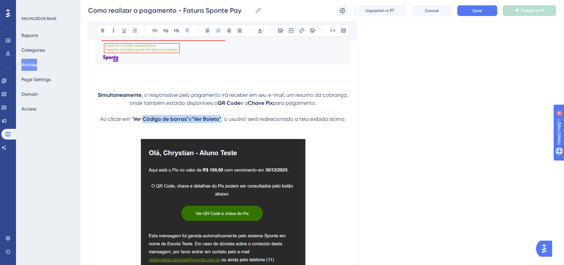
drag, startPoint x: 142, startPoint y: 123, endPoint x: 219, endPoint y: 122, distance: 76.1
click at [219, 122] on p "Ao clicar em " Ver Código de barras" e "Ver Boleto" , o usuário será redirecion…" at bounding box center [222, 119] width 253 height 8
click at [101, 27] on button at bounding box center [102, 30] width 9 height 9
click at [419, 103] on div "Language Portuguese (Default) Como realizar o pagamento - Fatura Sponte Pay Bol…" at bounding box center [322, 70] width 468 height 2436
click at [473, 16] on button "Save" at bounding box center [477, 10] width 40 height 11
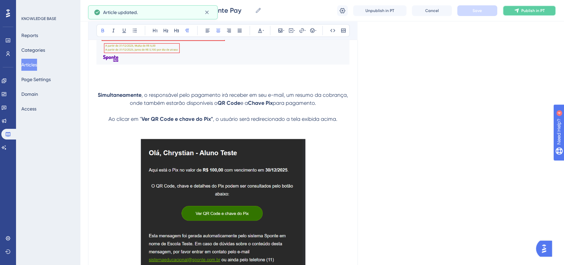
click at [523, 8] on span "Publish in PT" at bounding box center [532, 10] width 23 height 5
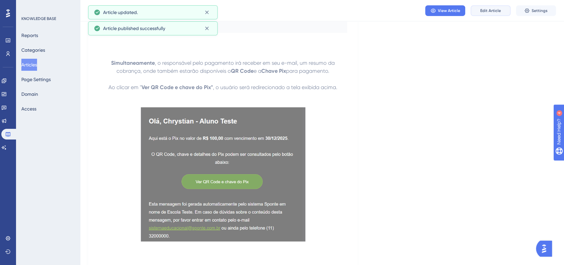
click at [483, 9] on span "Edit Article" at bounding box center [490, 10] width 21 height 5
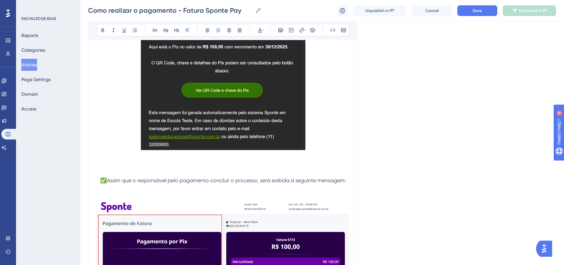
scroll to position [1321, 0]
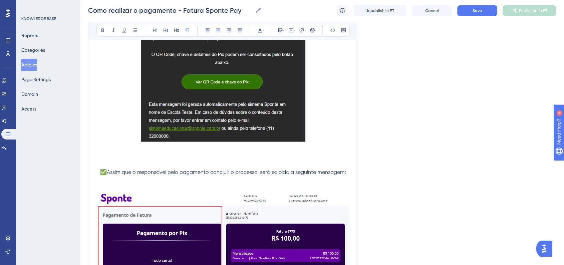
click at [195, 175] on span "✅Assim que o responsável pelo pagamento concluir o processo, será exibida a seg…" at bounding box center [223, 172] width 246 height 6
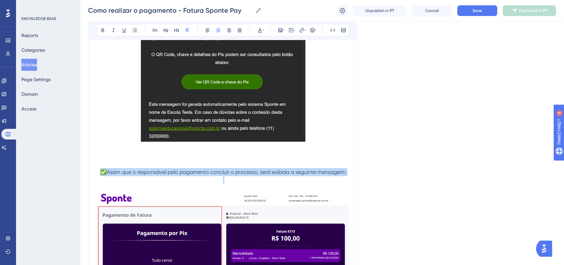
click at [195, 175] on span "✅Assim que o responsável pelo pagamento concluir o processo, será exibida a seg…" at bounding box center [223, 172] width 246 height 6
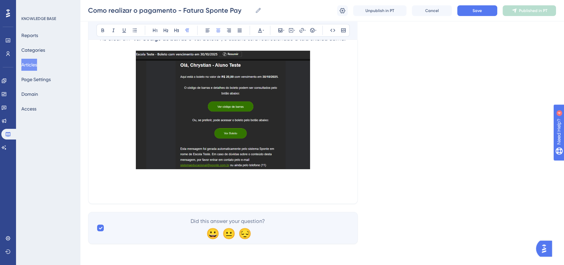
scroll to position [2248, 0]
click at [218, 178] on p at bounding box center [222, 175] width 253 height 8
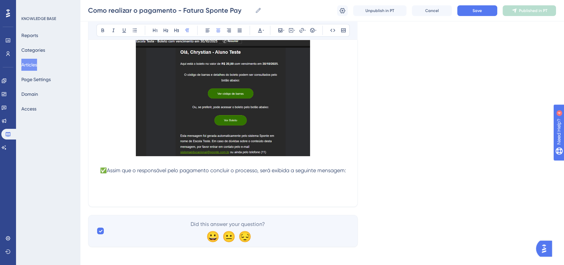
click at [101, 174] on span "✅Assim que o responsável pelo pagamento concluir o processo, será exibida a seg…" at bounding box center [223, 170] width 246 height 6
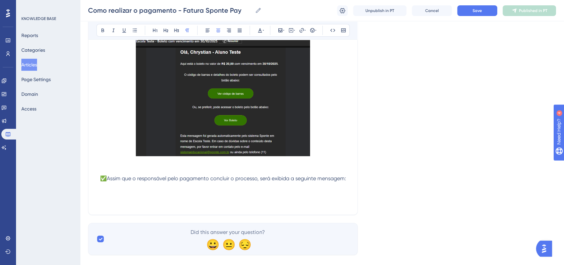
click at [147, 182] on span "✅Assim que o responsável pelo pagamento concluir o processo, será exibida a seg…" at bounding box center [223, 178] width 246 height 6
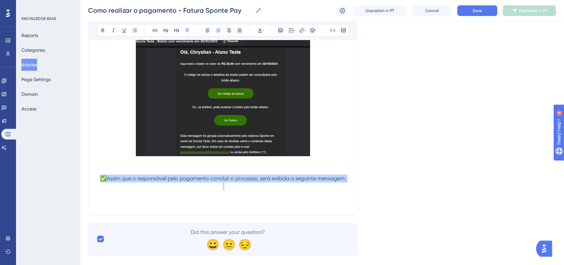
click at [147, 182] on span "✅Assim que o responsável pelo pagamento concluir o processo, será exibida a seg…" at bounding box center [223, 178] width 246 height 6
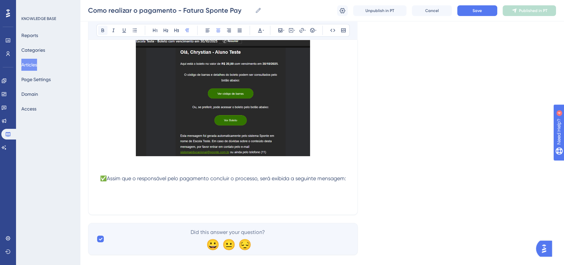
click at [106, 30] on button at bounding box center [102, 30] width 9 height 9
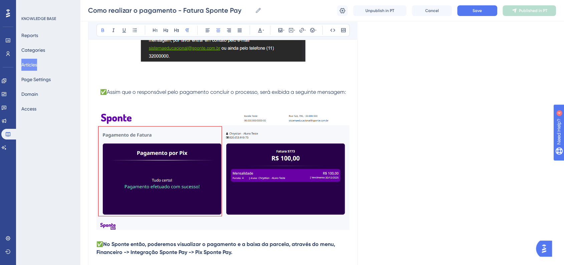
scroll to position [1358, 0]
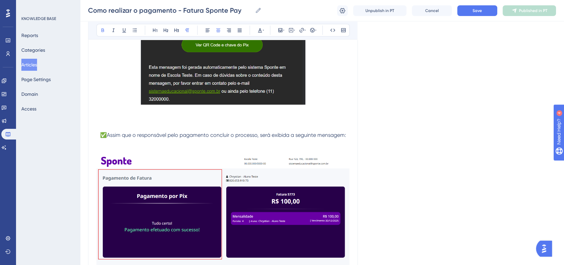
click at [178, 138] on span "✅Assim que o responsável pelo pagamento concluir o processo, será exibida a seg…" at bounding box center [223, 135] width 246 height 6
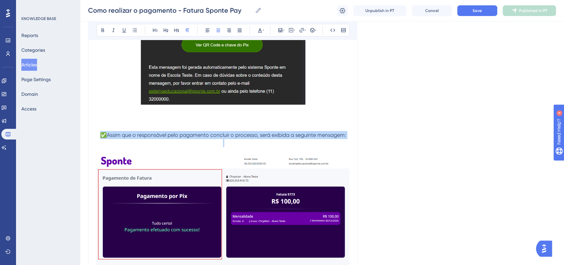
click at [178, 138] on span "✅Assim que o responsável pelo pagamento concluir o processo, será exibida a seg…" at bounding box center [223, 135] width 246 height 6
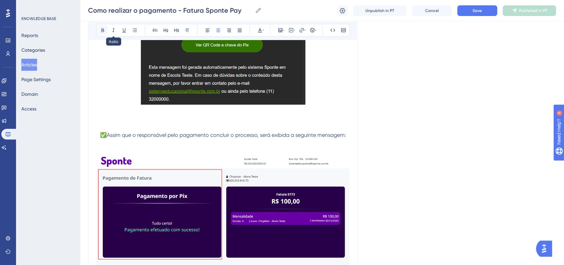
click at [104, 28] on icon at bounding box center [102, 30] width 5 height 5
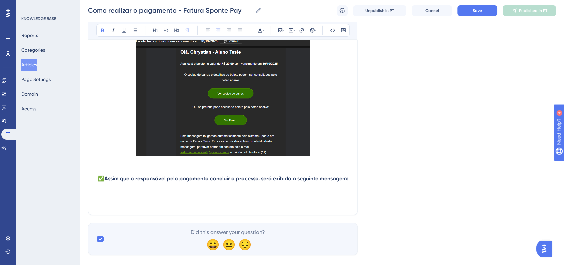
scroll to position [2273, 0]
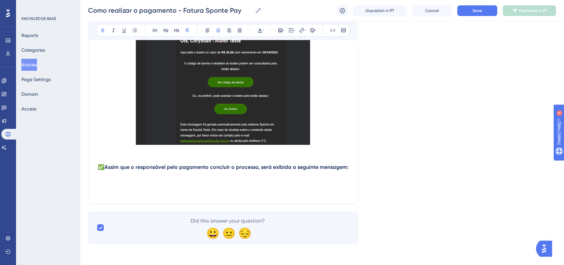
click at [188, 185] on p at bounding box center [222, 183] width 253 height 8
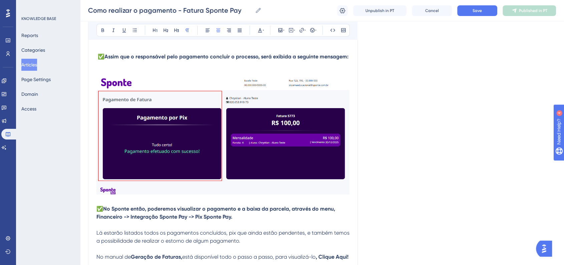
scroll to position [1420, 0]
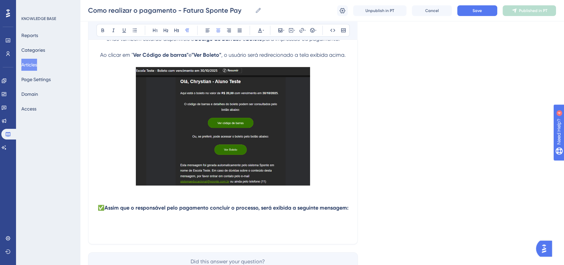
scroll to position [2273, 0]
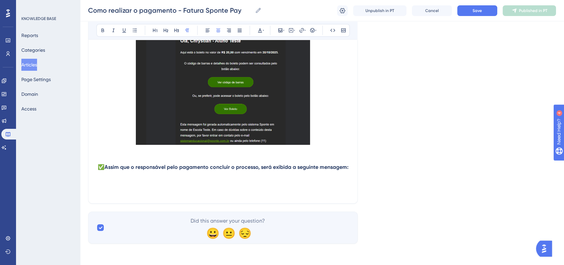
click at [152, 181] on p at bounding box center [222, 183] width 253 height 8
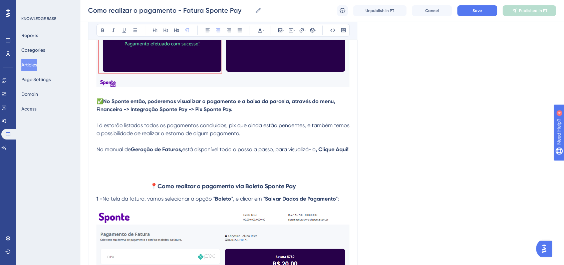
scroll to position [1531, 0]
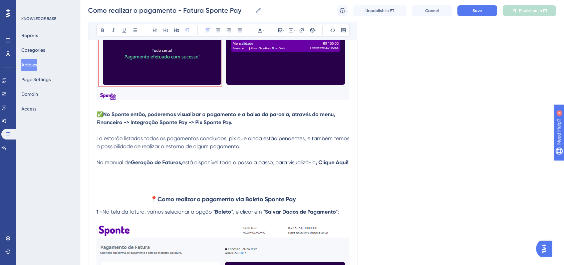
drag, startPoint x: 97, startPoint y: 116, endPoint x: 137, endPoint y: 172, distance: 68.4
copy div "✅ No Sponte então, poderemos visualizar o pagamento e a baixa da parcela, atrav…"
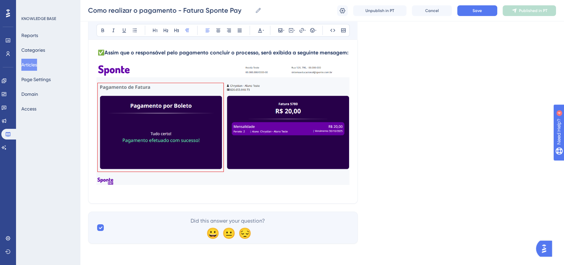
scroll to position [2387, 0]
click at [289, 129] on img at bounding box center [222, 125] width 253 height 120
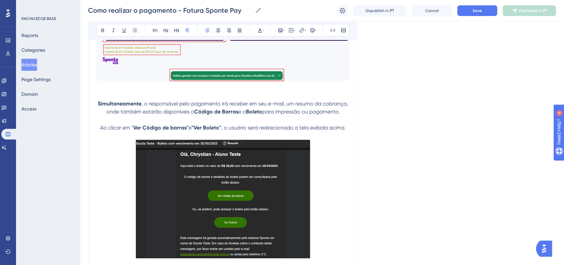
scroll to position [2165, 0]
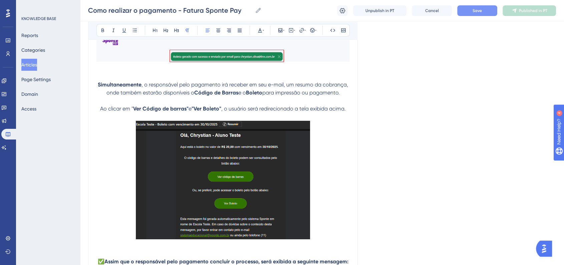
click at [473, 13] on span "Save" at bounding box center [476, 10] width 9 height 5
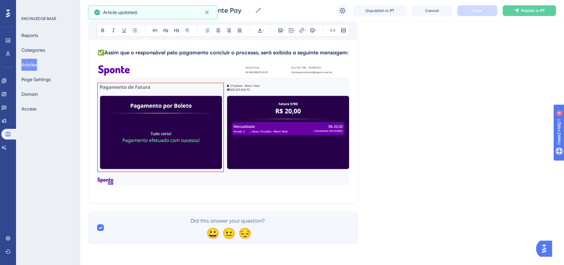
scroll to position [2387, 0]
click at [241, 139] on img at bounding box center [222, 125] width 253 height 120
click at [280, 106] on img at bounding box center [222, 125] width 253 height 120
click at [303, 182] on img at bounding box center [222, 125] width 253 height 120
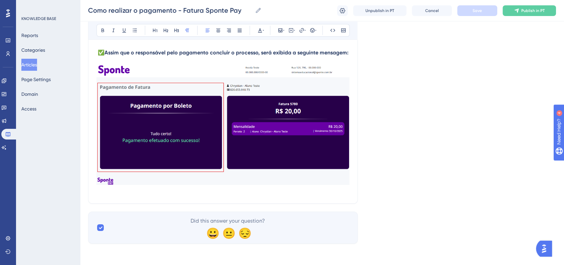
click at [330, 166] on img at bounding box center [222, 125] width 253 height 120
drag, startPoint x: 355, startPoint y: 177, endPoint x: 351, endPoint y: 179, distance: 4.8
click at [332, 180] on img at bounding box center [222, 125] width 253 height 120
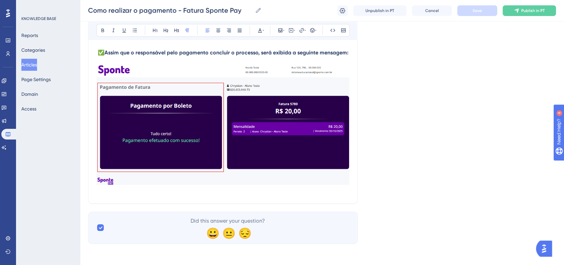
click at [331, 179] on img at bounding box center [222, 125] width 253 height 120
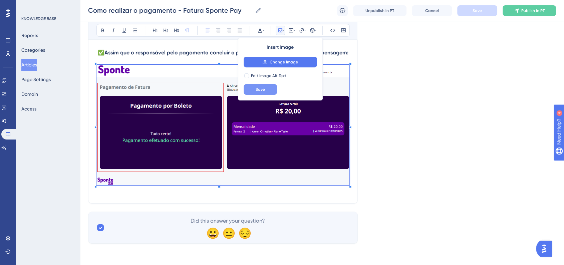
click at [269, 91] on button "Save" at bounding box center [260, 89] width 33 height 11
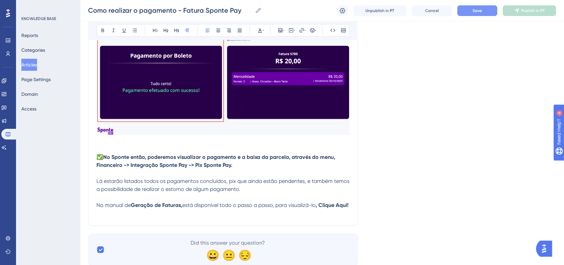
scroll to position [2461, 0]
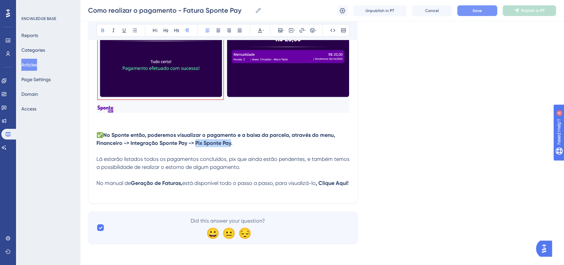
drag, startPoint x: 195, startPoint y: 143, endPoint x: 231, endPoint y: 144, distance: 36.4
click at [231, 144] on strong "No Sponte então, poderemos visualizar o pagamento e a baixa da parcela, através…" at bounding box center [216, 139] width 240 height 14
click at [141, 187] on p "No manual de Geração de Faturas, está disponível todo o passo a passo, para vis…" at bounding box center [222, 183] width 253 height 8
click at [210, 140] on strong "No Sponte então, poderemos visualizar o pagamento e a baixa da parcela, através…" at bounding box center [216, 139] width 240 height 14
drag, startPoint x: 229, startPoint y: 160, endPoint x: 234, endPoint y: 159, distance: 5.7
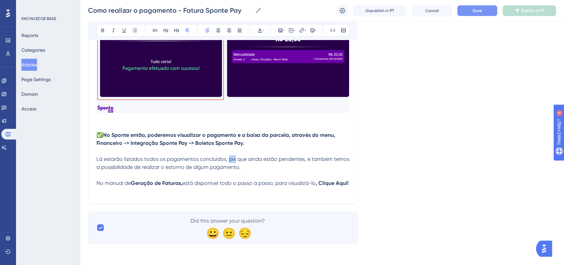
click at [234, 159] on span "Lá estarão listados todos os pagamentos concluídos, pix que ainda estão pendent…" at bounding box center [223, 163] width 254 height 14
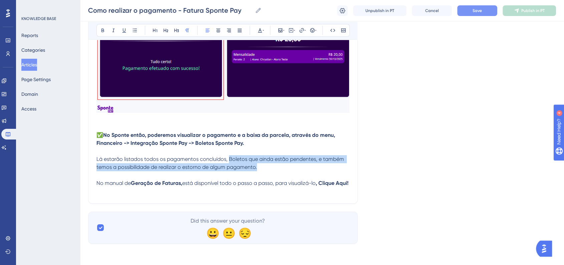
drag, startPoint x: 228, startPoint y: 157, endPoint x: 275, endPoint y: 165, distance: 47.5
click at [275, 165] on p "Lá estarão listados todos os pagamentos concluídos, Boletos que ainda estão pen…" at bounding box center [222, 163] width 253 height 16
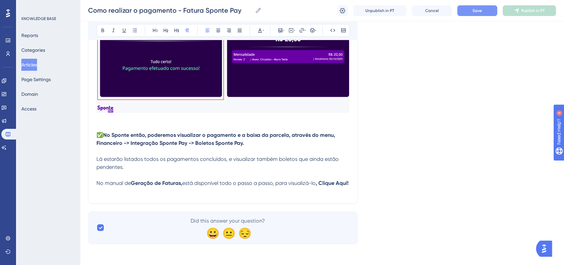
scroll to position [2469, 0]
click at [129, 183] on p "No manual de Geração de Faturas, está disponível todo o passo a passo, para vis…" at bounding box center [222, 183] width 253 height 8
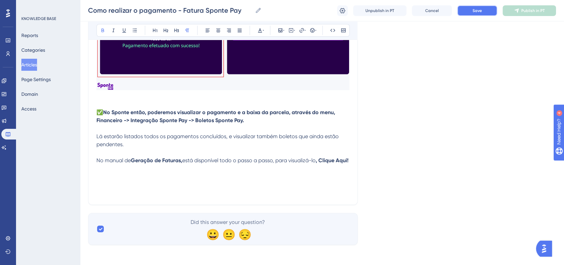
click at [474, 15] on button "Save" at bounding box center [477, 10] width 40 height 11
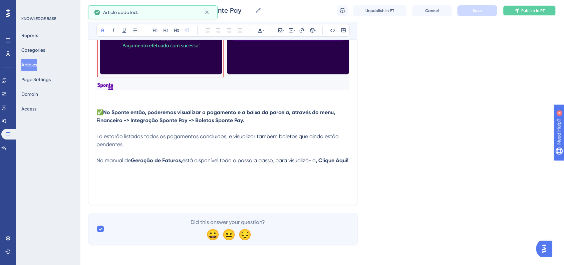
click at [522, 16] on button "Publish in PT" at bounding box center [529, 10] width 53 height 11
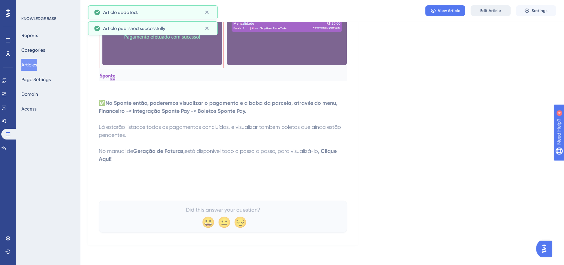
click at [487, 10] on span "Edit Article" at bounding box center [490, 10] width 21 height 5
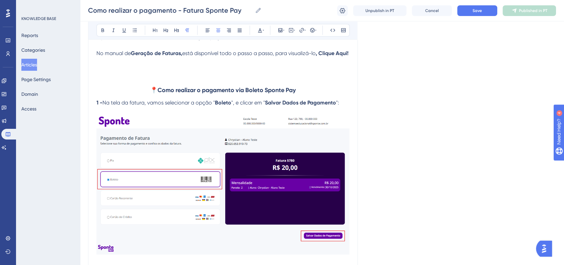
scroll to position [1598, 0]
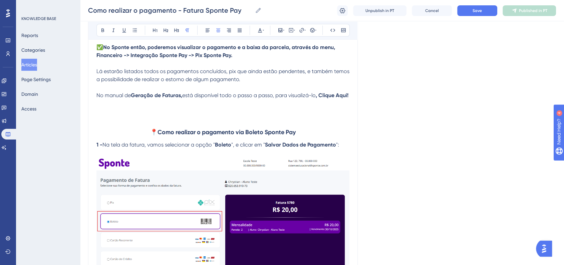
click at [234, 136] on strong "Como realizar o pagamento via Boleto Sponte Pay" at bounding box center [226, 131] width 138 height 7
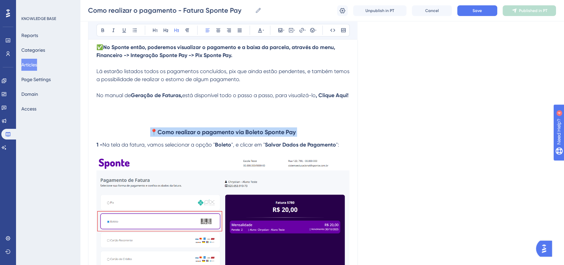
click at [234, 136] on strong "Como realizar o pagamento via Boleto Sponte Pay" at bounding box center [226, 131] width 138 height 7
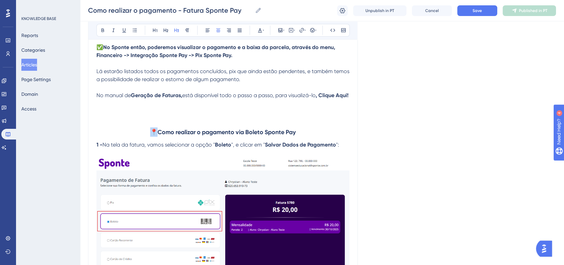
copy span "📍"
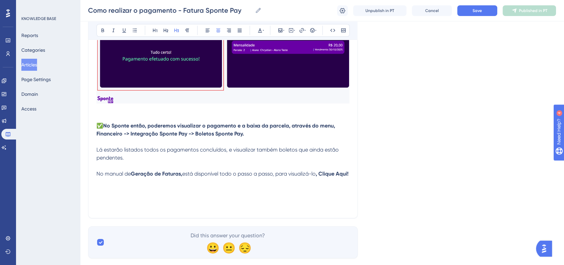
scroll to position [2493, 0]
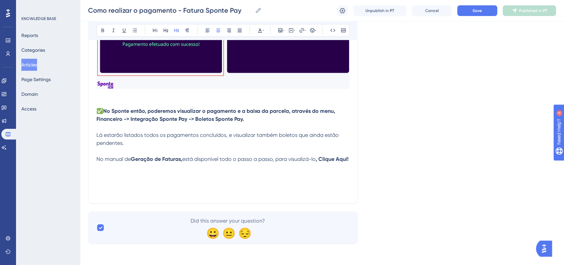
click at [172, 183] on p at bounding box center [222, 183] width 253 height 8
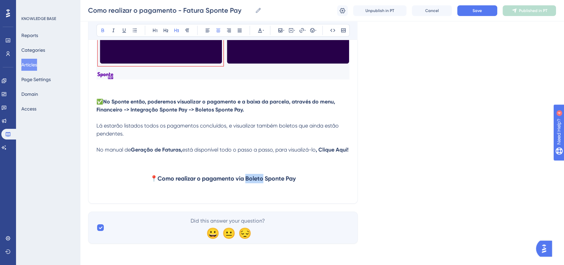
drag, startPoint x: 247, startPoint y: 187, endPoint x: 262, endPoint y: 187, distance: 15.4
click at [262, 182] on strong "Como realizar o pagamento via Boleto Sponte Pay" at bounding box center [226, 178] width 138 height 7
click at [313, 182] on h3 "📍 Como realizar o pagamento via Recorrência Sponte Pay" at bounding box center [222, 178] width 253 height 17
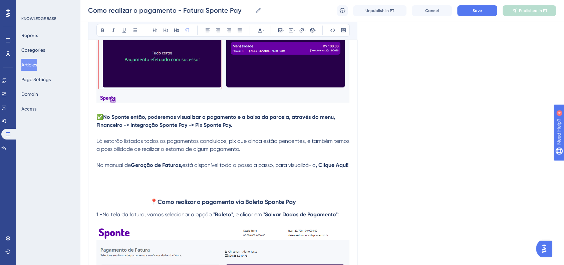
scroll to position [1603, 0]
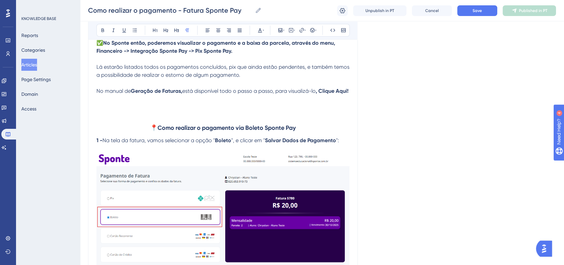
drag, startPoint x: 95, startPoint y: 152, endPoint x: 164, endPoint y: 150, distance: 68.8
click at [171, 143] on span "Na tela da fatura, vamos selecionar a opção "" at bounding box center [158, 140] width 112 height 6
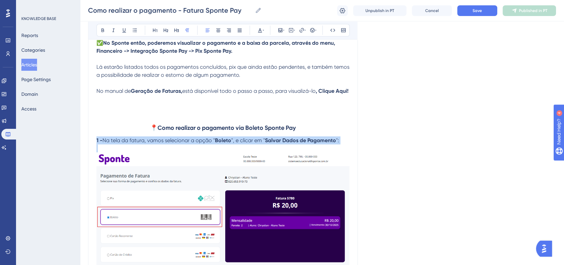
click at [171, 143] on span "Na tela da fatura, vamos selecionar a opção "" at bounding box center [158, 140] width 112 height 6
copy p "1 - Na tela da fatura, vamos selecionar a opção " Boleto ", e clicar em " Salva…"
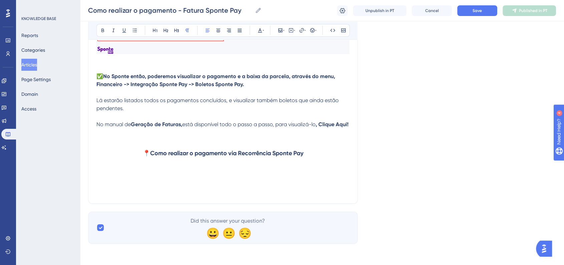
scroll to position [2527, 0]
click at [162, 171] on h3 at bounding box center [222, 170] width 253 height 17
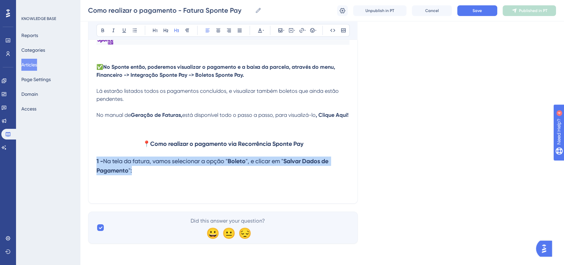
drag, startPoint x: 141, startPoint y: 179, endPoint x: 92, endPoint y: 173, distance: 49.7
click at [186, 33] on icon at bounding box center [187, 30] width 5 height 5
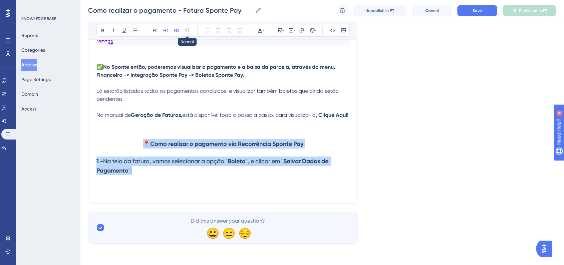
scroll to position [2518, 0]
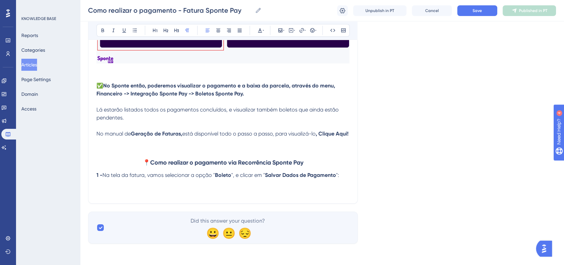
click at [156, 186] on p at bounding box center [222, 183] width 253 height 8
drag, startPoint x: 217, startPoint y: 176, endPoint x: 231, endPoint y: 177, distance: 14.4
click at [231, 177] on strong "Boleto" at bounding box center [223, 175] width 16 height 6
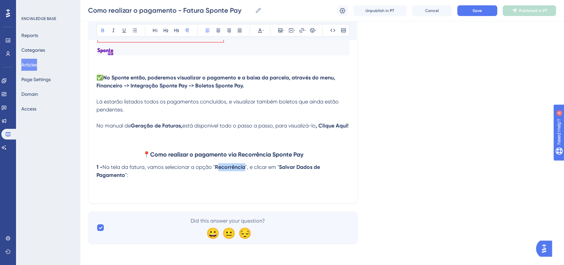
drag, startPoint x: 218, startPoint y: 177, endPoint x: 246, endPoint y: 176, distance: 28.1
click at [246, 176] on p "1 - Na tela da fatura, vamos selecionar a opção " Recorrência ", e clicar em " …" at bounding box center [222, 171] width 253 height 16
click at [207, 187] on p at bounding box center [222, 183] width 253 height 8
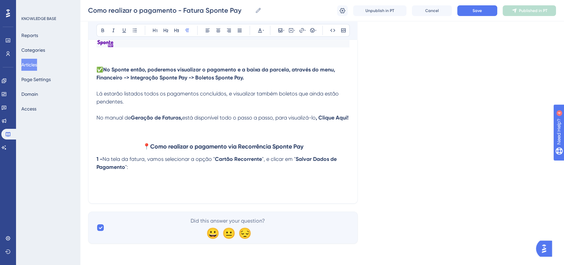
click at [125, 179] on p at bounding box center [222, 175] width 253 height 8
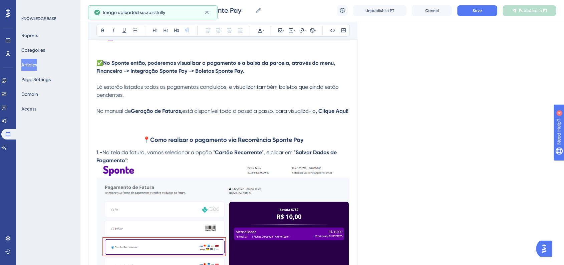
click at [136, 165] on p "1 - Na tela da fatura, vamos selecionar a opção " Cartão Recorrente ", e clicar…" at bounding box center [222, 156] width 253 height 16
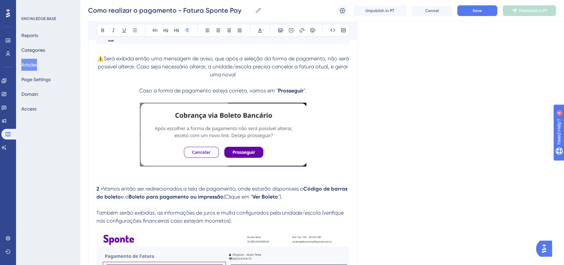
scroll to position [1814, 0]
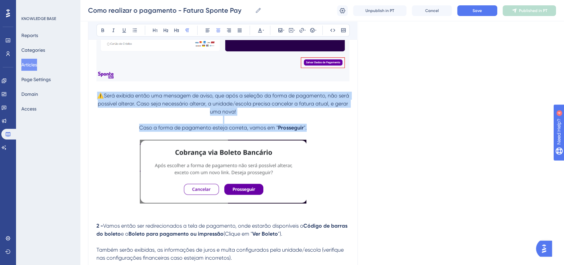
drag, startPoint x: 103, startPoint y: 106, endPoint x: 311, endPoint y: 142, distance: 210.3
copy div "⚠️Será exibida então uma mensagem de aviso, que após a seleção da forma de paga…"
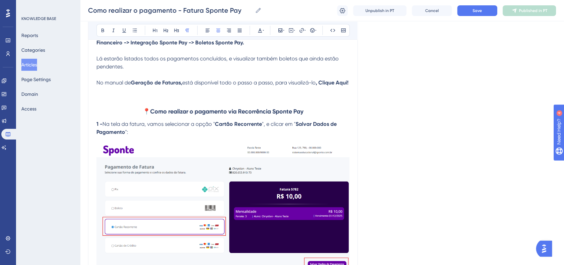
scroll to position [2666, 0]
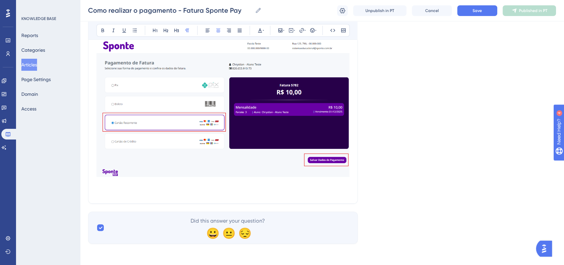
click at [213, 195] on p at bounding box center [222, 191] width 253 height 8
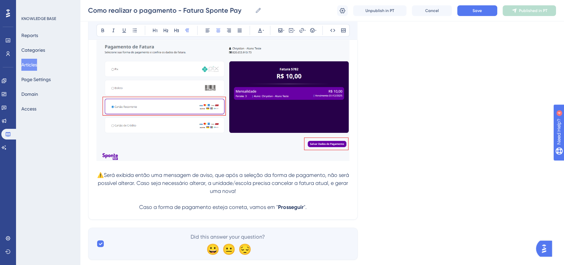
scroll to position [2703, 0]
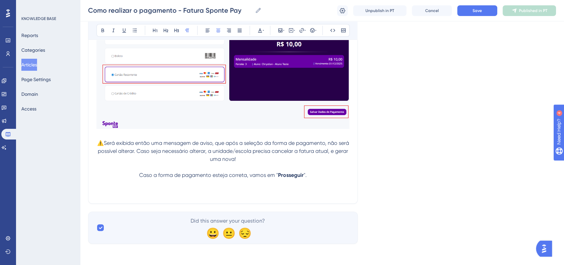
click at [282, 195] on p at bounding box center [222, 191] width 253 height 8
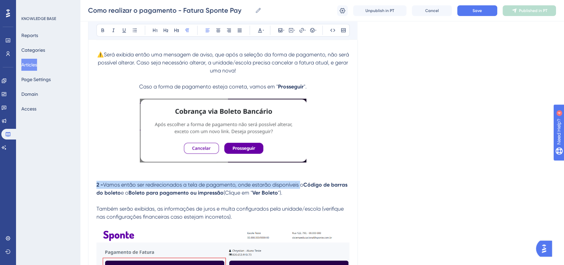
scroll to position [1892, 0]
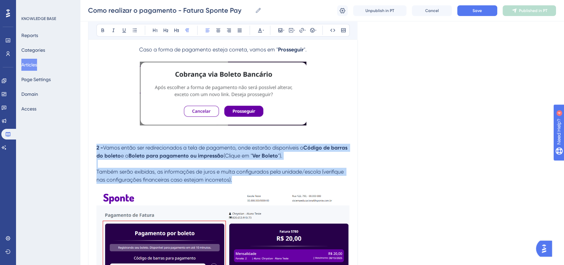
drag, startPoint x: 96, startPoint y: 197, endPoint x: 265, endPoint y: 190, distance: 169.0
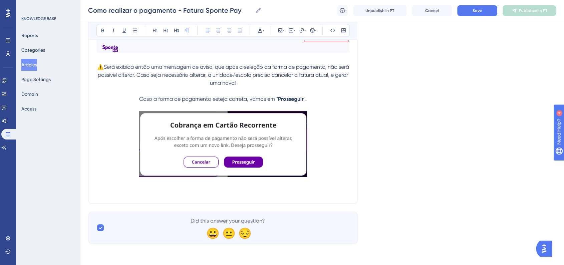
scroll to position [2798, 0]
click at [156, 195] on p at bounding box center [222, 191] width 253 height 8
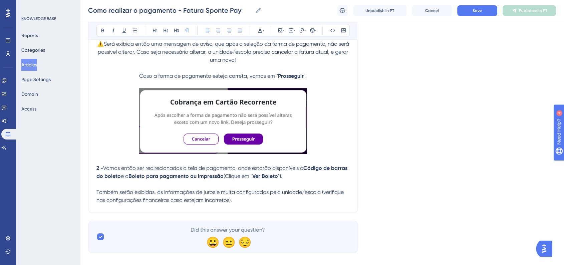
click at [97, 171] on strong "2 -" at bounding box center [99, 168] width 7 height 6
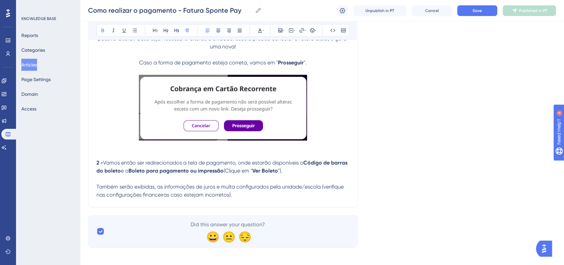
scroll to position [2835, 0]
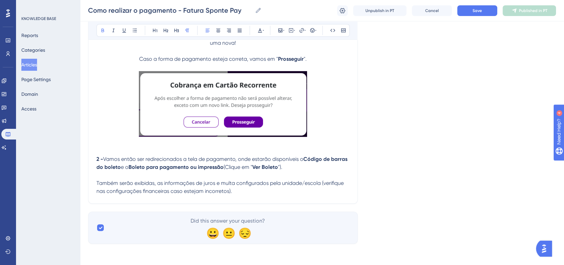
drag, startPoint x: 234, startPoint y: 206, endPoint x: 250, endPoint y: 201, distance: 16.4
click at [262, 195] on p "Também serão exibidas, as informações de juros e multa configurados pela unidad…" at bounding box center [222, 187] width 253 height 16
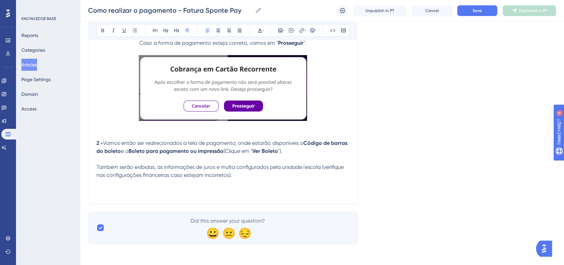
click at [143, 195] on p at bounding box center [222, 191] width 253 height 8
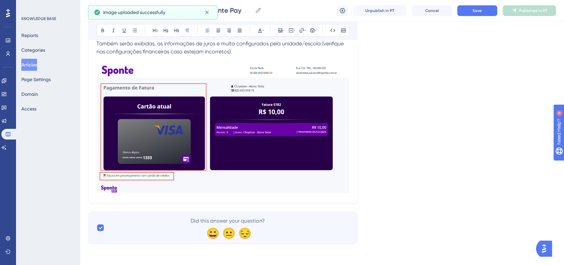
scroll to position [2866, 0]
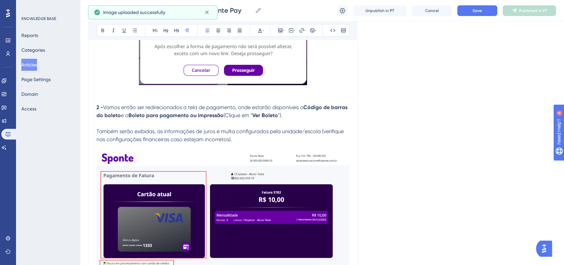
click at [248, 143] on p "Também serão exibidas, as informações de juros e multa configurados pela unidad…" at bounding box center [222, 135] width 253 height 16
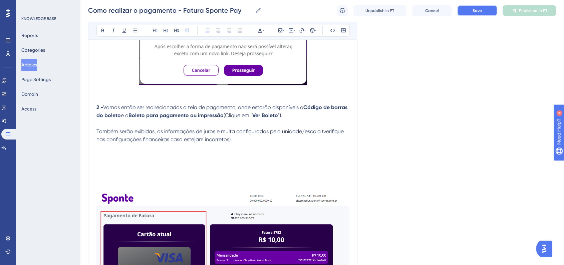
click at [461, 6] on button "Save" at bounding box center [477, 10] width 40 height 11
click at [104, 159] on p at bounding box center [222, 155] width 253 height 8
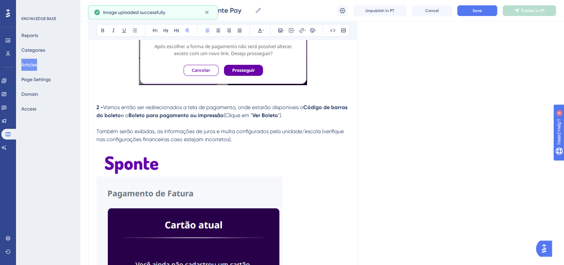
scroll to position [2940, 0]
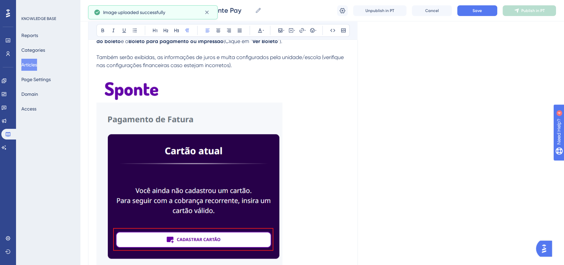
click at [218, 203] on img at bounding box center [189, 185] width 186 height 217
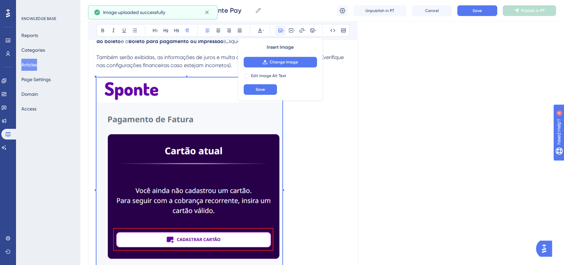
scroll to position [3014, 0]
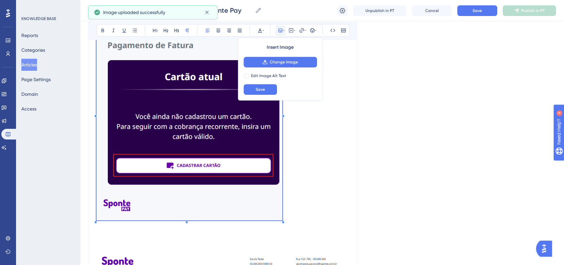
click at [283, 223] on div at bounding box center [283, 222] width 2 height 2
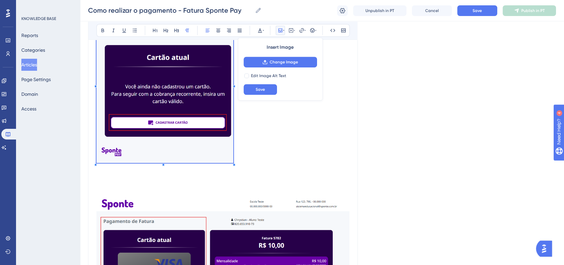
click at [231, 165] on p at bounding box center [222, 84] width 253 height 162
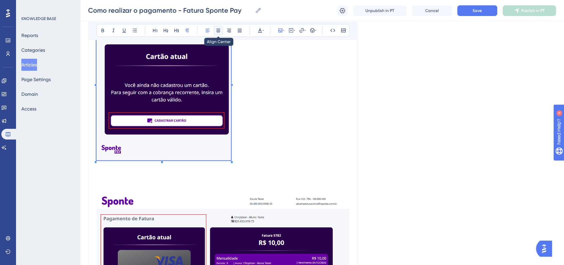
click at [217, 27] on button at bounding box center [218, 30] width 9 height 9
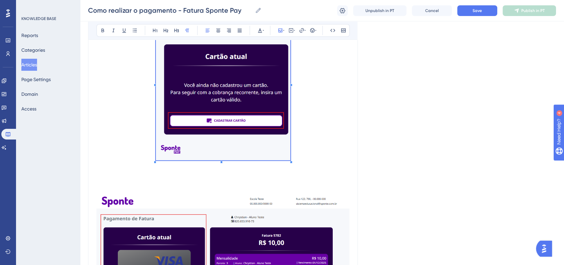
click at [298, 131] on p at bounding box center [222, 82] width 253 height 159
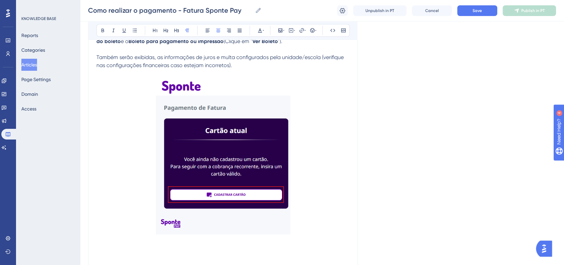
scroll to position [2977, 0]
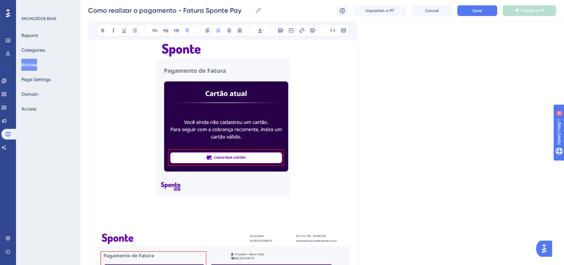
click at [121, 216] on p at bounding box center [222, 212] width 253 height 8
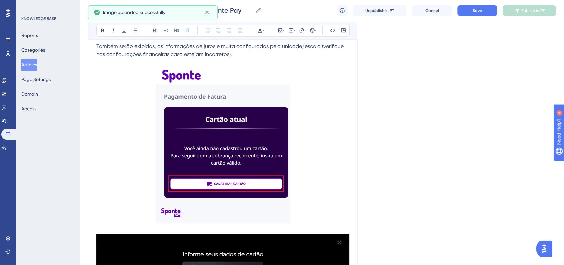
scroll to position [2866, 0]
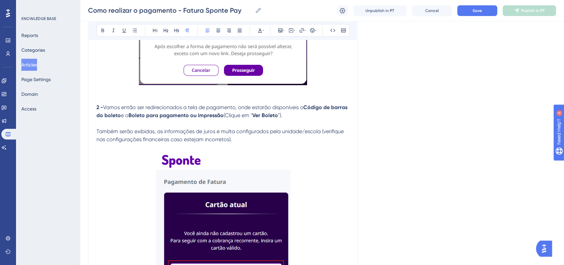
click at [249, 143] on p "Também serão exibidas, as informações de juros e multa configurados pela unidad…" at bounding box center [222, 135] width 253 height 16
click at [256, 143] on p "Também serão exibidas, as informações de juros e multa configurados pela unidad…" at bounding box center [222, 135] width 253 height 16
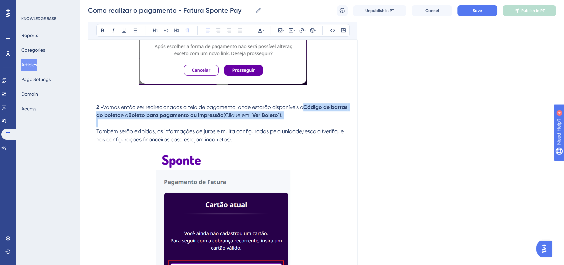
drag, startPoint x: 302, startPoint y: 131, endPoint x: 307, endPoint y: 143, distance: 13.8
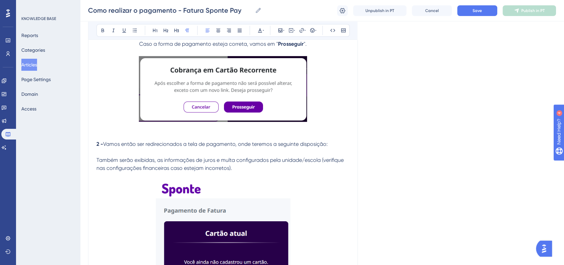
scroll to position [2826, 0]
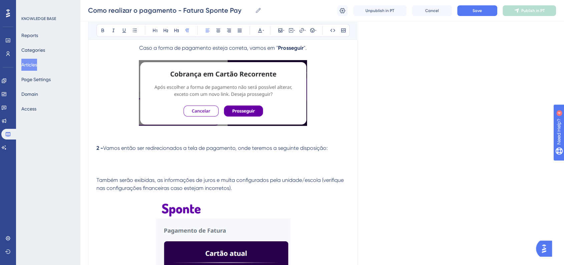
click at [123, 160] on p at bounding box center [222, 156] width 253 height 8
click at [128, 168] on p at bounding box center [222, 164] width 253 height 8
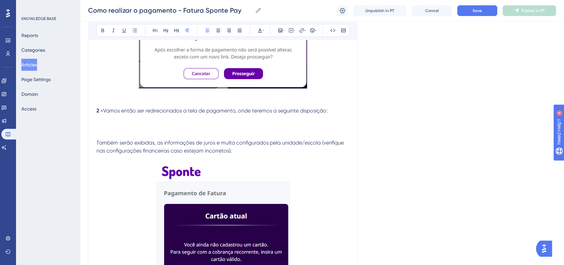
scroll to position [2863, 0]
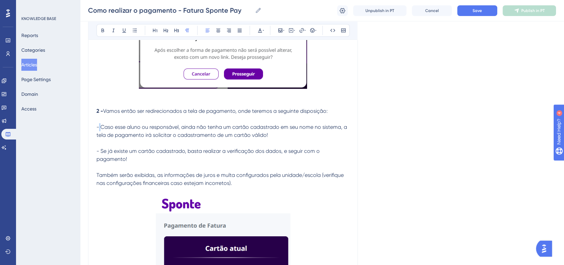
click at [100, 138] on span "- Caso esse aluno ou responsável, ainda não tenha um cartão cadastrado em seu n…" at bounding box center [222, 131] width 252 height 14
drag, startPoint x: 98, startPoint y: 152, endPoint x: 103, endPoint y: 152, distance: 5.3
click at [103, 138] on span "1 - Caso esse aluno ou responsável, ainda não tenha um cartão cadastrado em seu…" at bounding box center [221, 131] width 250 height 14
click at [100, 138] on span "1 - Caso esse aluno ou responsável, ainda não tenha um cartão cadastrado em seu…" at bounding box center [221, 131] width 250 height 14
drag, startPoint x: 103, startPoint y: 153, endPoint x: 97, endPoint y: 150, distance: 6.9
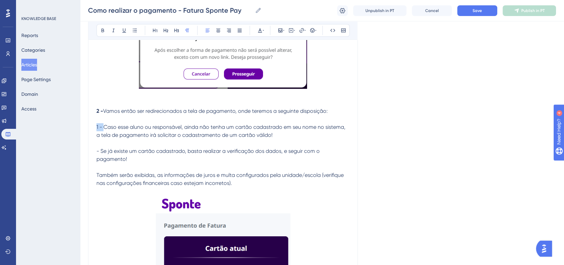
click at [97, 138] on span "1 - Caso esse aluno ou responsável, ainda não tenha um cartão cadastrado em seu…" at bounding box center [221, 131] width 250 height 14
click at [99, 162] on span "- Se já existe um cartão cadastrado, basta realizar a verificação dos dados, e …" at bounding box center [208, 155] width 225 height 14
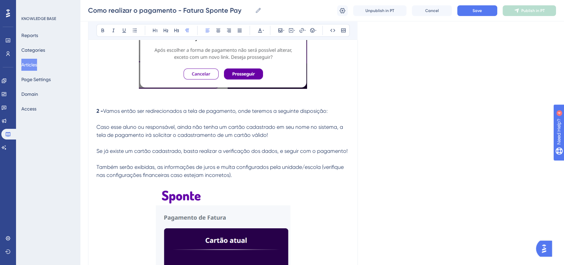
drag, startPoint x: 350, startPoint y: 176, endPoint x: 96, endPoint y: 148, distance: 255.1
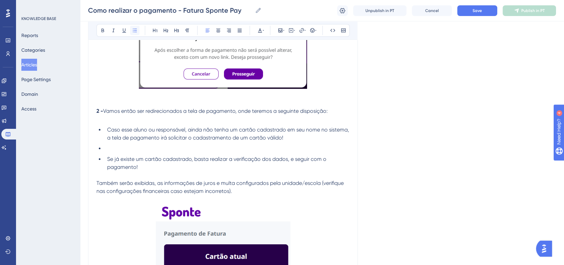
click at [134, 31] on icon at bounding box center [134, 30] width 5 height 5
click at [135, 141] on span "Caso esse aluno ou responsável, ainda não tenha um cartão cadastrado em seu nom…" at bounding box center [228, 133] width 243 height 14
click at [109, 152] on li at bounding box center [226, 148] width 245 height 8
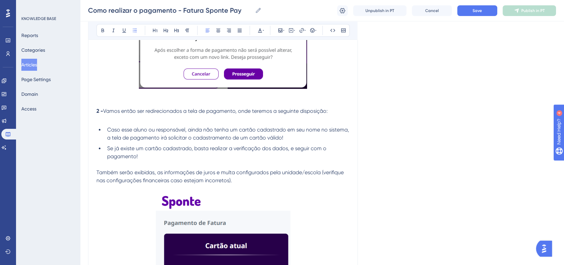
click at [109, 141] on span "Caso esse aluno ou responsável, ainda não tenha um cartão cadastrado em seu nom…" at bounding box center [228, 133] width 243 height 14
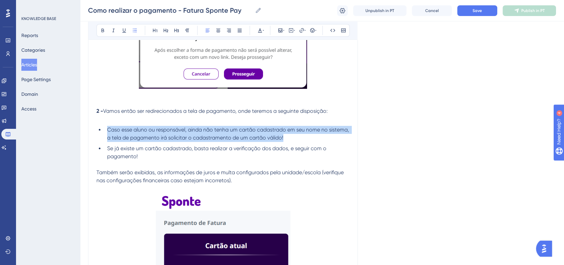
drag, startPoint x: 231, startPoint y: 160, endPoint x: 107, endPoint y: 154, distance: 124.0
click at [107, 142] on li "Caso esse aluno ou responsável, ainda não tenha um cartão cadastrado em seu nom…" at bounding box center [226, 134] width 245 height 16
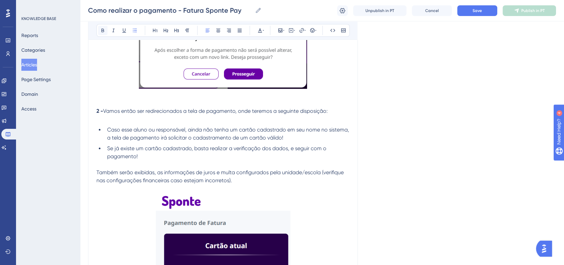
click at [100, 34] on button at bounding box center [102, 30] width 9 height 9
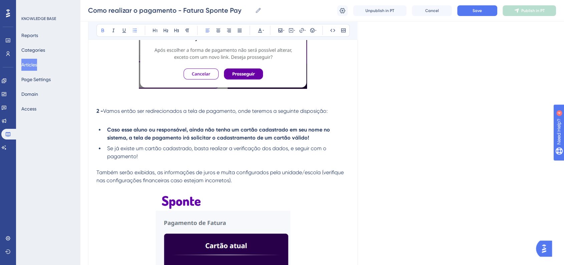
click at [158, 114] on span "Vamos então ser redirecionados a tela de pagamento, onde teremos a seguinte dis…" at bounding box center [215, 111] width 225 height 6
drag, startPoint x: 139, startPoint y: 182, endPoint x: 109, endPoint y: 173, distance: 30.8
click at [109, 160] on li "Se já existe um cartão cadastrado, basta realizar a verificação dos dados, e se…" at bounding box center [226, 152] width 245 height 16
click at [109, 159] on span "Se já existe um cartão cadastrado, basta realizar a verificação dos dados, e se…" at bounding box center [217, 152] width 221 height 14
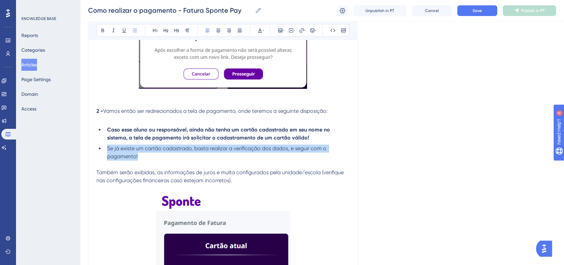
drag, startPoint x: 138, startPoint y: 181, endPoint x: 104, endPoint y: 174, distance: 34.1
click at [104, 160] on li "Se já existe um cartão cadastrado, basta realizar a verificação dos dados, e se…" at bounding box center [226, 152] width 245 height 16
click at [104, 33] on icon at bounding box center [102, 30] width 5 height 5
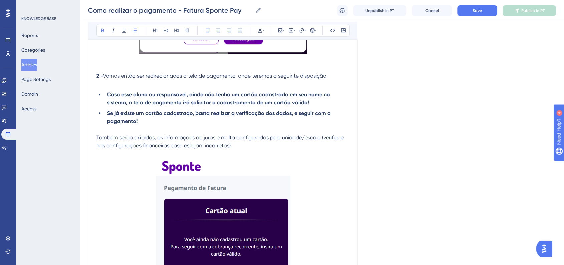
scroll to position [2937, 0]
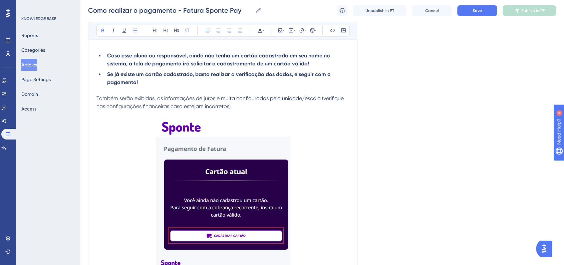
click at [244, 110] on p "Também serão exibidas, as informações de juros e multa configurados pela unidad…" at bounding box center [222, 102] width 253 height 16
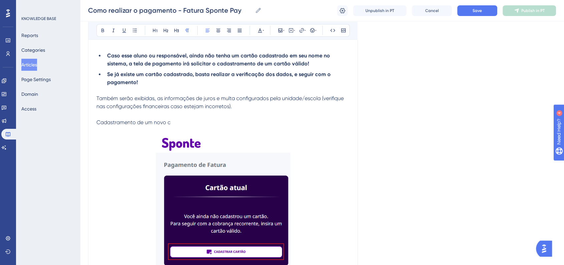
click at [170, 126] on p "Cadastramento de um novo c" at bounding box center [222, 122] width 253 height 8
click at [170, 125] on span "Cadastramento de um novo c" at bounding box center [133, 122] width 74 height 6
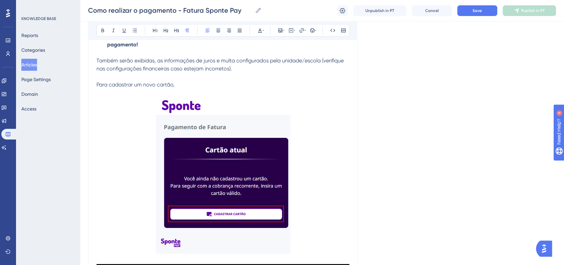
scroll to position [2974, 0]
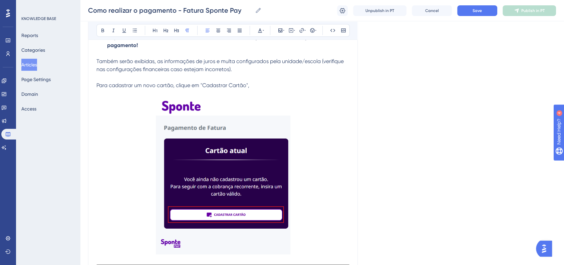
click at [223, 88] on span "Para cadastrar um novo cartão, clique em "Cadastrar Cartão"," at bounding box center [172, 85] width 153 height 6
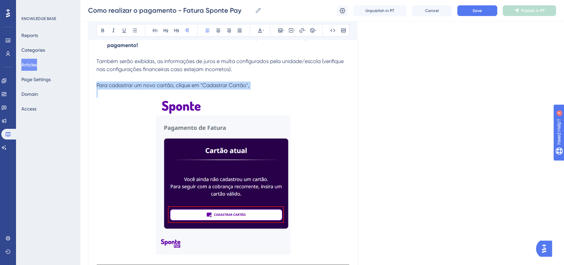
click at [223, 88] on span "Para cadastrar um novo cartão, clique em "Cadastrar Cartão"," at bounding box center [172, 85] width 153 height 6
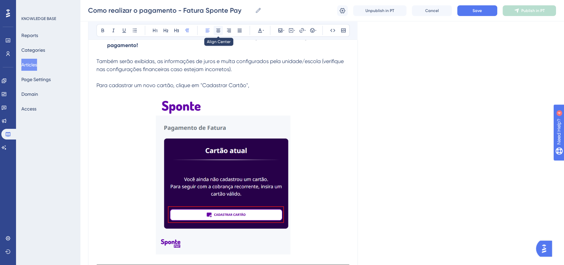
click at [220, 31] on icon at bounding box center [218, 30] width 5 height 5
click at [283, 81] on p at bounding box center [222, 77] width 253 height 8
click at [298, 89] on p "Para cadastrar um novo cartão, clique em "Cadastrar Cartão"," at bounding box center [222, 85] width 253 height 8
drag, startPoint x: 254, startPoint y: 110, endPoint x: 295, endPoint y: 110, distance: 41.0
click at [295, 88] on span "Para cadastrar um novo cartão, clique em "Cadastrar Cartão"." at bounding box center [222, 85] width 153 height 6
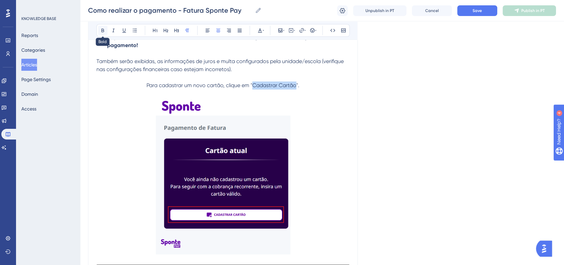
click at [100, 34] on button at bounding box center [102, 30] width 9 height 9
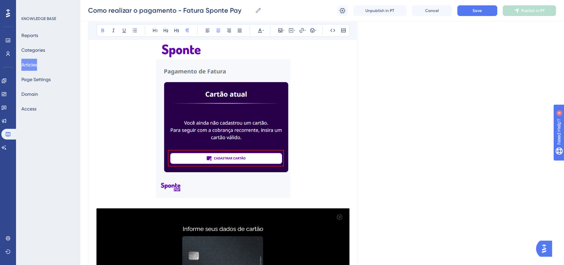
scroll to position [3085, 0]
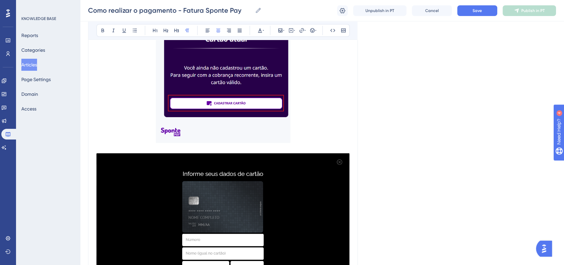
click at [318, 145] on p at bounding box center [222, 65] width 253 height 159
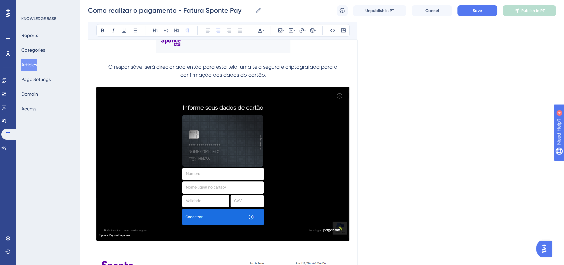
scroll to position [3196, 0]
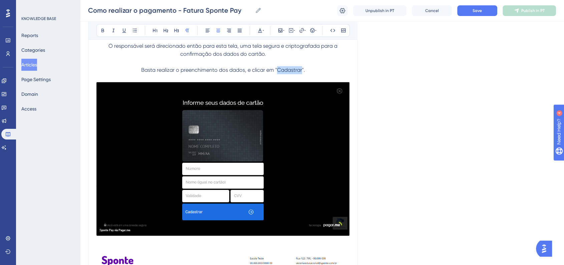
drag, startPoint x: 278, startPoint y: 96, endPoint x: 301, endPoint y: 97, distance: 23.4
click at [301, 73] on span "Basta realizar o preenchimento dos dados, e clicar em "Cadastrar"." at bounding box center [223, 70] width 164 height 6
click at [103, 30] on icon at bounding box center [102, 31] width 3 height 4
click at [465, 14] on button "Save" at bounding box center [477, 10] width 40 height 11
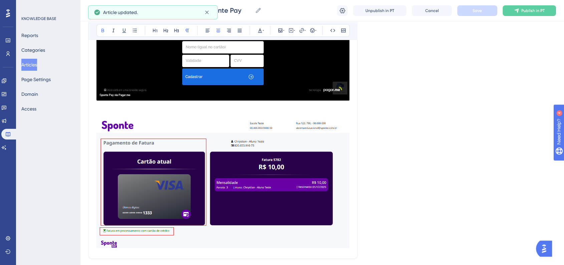
scroll to position [3345, 0]
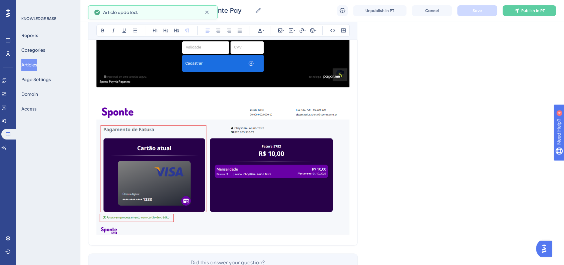
click at [192, 97] on p at bounding box center [222, 93] width 253 height 8
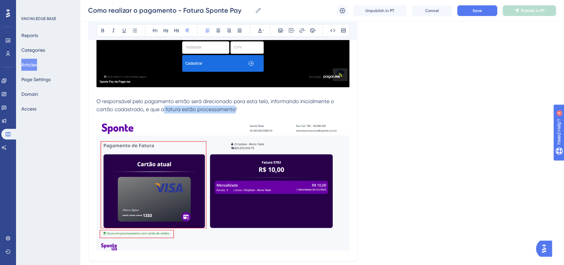
drag, startPoint x: 165, startPoint y: 135, endPoint x: 235, endPoint y: 135, distance: 70.4
click at [235, 112] on span "O responsável pelo pagamento então será direcionado para esta tela, informando …" at bounding box center [215, 105] width 239 height 14
click at [105, 32] on icon at bounding box center [102, 30] width 5 height 5
click at [173, 112] on span "O responsável pelo pagamento então será direcionado para esta tela, informando …" at bounding box center [215, 105] width 239 height 14
drag, startPoint x: 190, startPoint y: 138, endPoint x: 195, endPoint y: 136, distance: 5.5
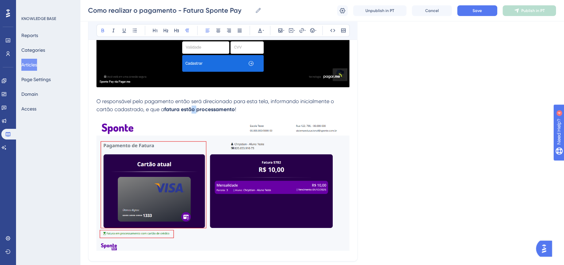
click at [195, 113] on p "O responsável pelo pagamento então será direcionado para esta tela, informando …" at bounding box center [222, 105] width 253 height 16
click at [271, 113] on p "O responsável pelo pagamento então será direcionado para esta tela, informando …" at bounding box center [222, 105] width 253 height 16
click at [143, 112] on span "O responsável pelo pagamento então será direcionado para esta tela, informando …" at bounding box center [215, 105] width 239 height 14
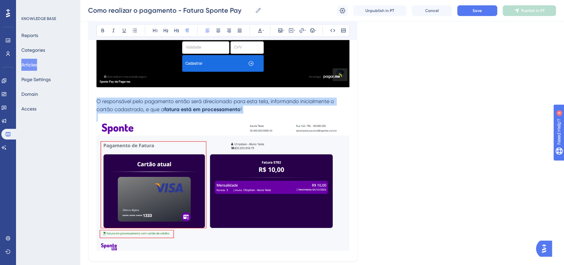
click at [143, 112] on span "O responsável pelo pagamento então será direcionado para esta tela, informando …" at bounding box center [215, 105] width 239 height 14
click at [217, 31] on icon at bounding box center [218, 30] width 5 height 5
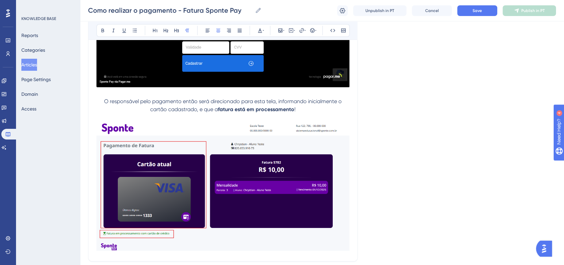
click at [312, 113] on p "O responsável pelo pagamento então será direcionado para esta tela, informando …" at bounding box center [222, 105] width 253 height 16
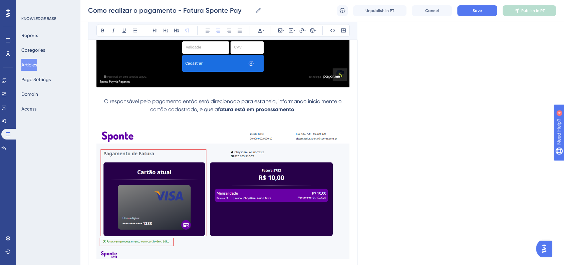
click at [104, 112] on span "O responsável pelo pagamento então será direcionado para esta tela, informando …" at bounding box center [223, 105] width 239 height 14
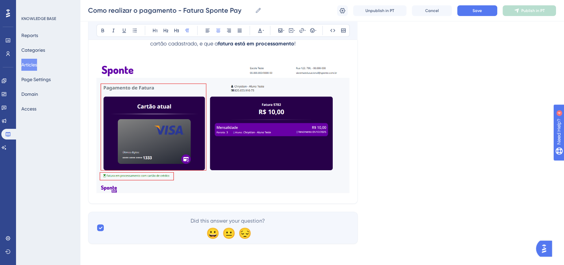
scroll to position [3443, 0]
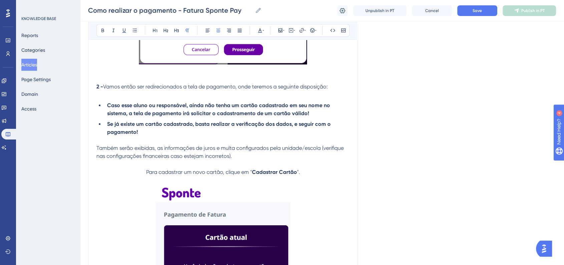
scroll to position [2924, 0]
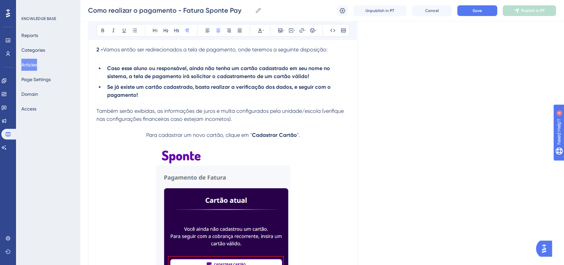
click at [145, 139] on p "Para cadastrar um novo cartão, clique em " Cadastrar Cartão "." at bounding box center [222, 135] width 253 height 8
click at [312, 28] on icon at bounding box center [312, 30] width 4 height 4
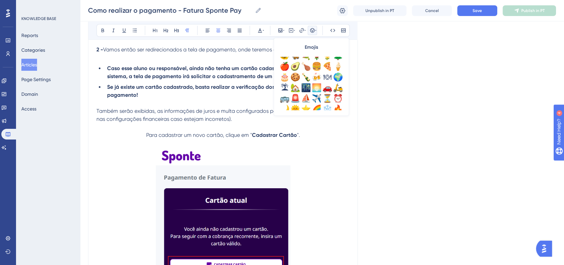
scroll to position [185, 0]
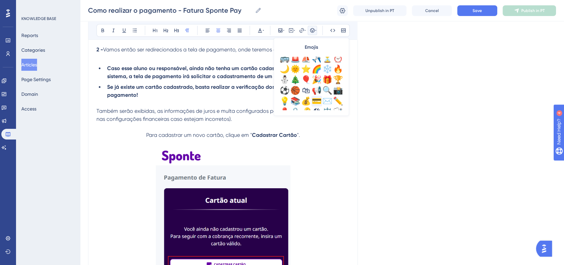
click at [316, 104] on div "💳" at bounding box center [316, 101] width 11 height 11
drag, startPoint x: 152, startPoint y: 159, endPoint x: 302, endPoint y: 158, distance: 150.2
click at [302, 139] on p "💳Para cadastrar um novo cartão, clique em " Cadastrar Cartão "." at bounding box center [222, 135] width 253 height 8
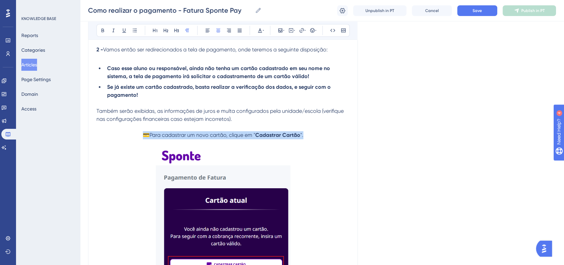
click at [182, 139] on p "💳Para cadastrar um novo cartão, clique em " Cadastrar Cartão "." at bounding box center [222, 135] width 253 height 8
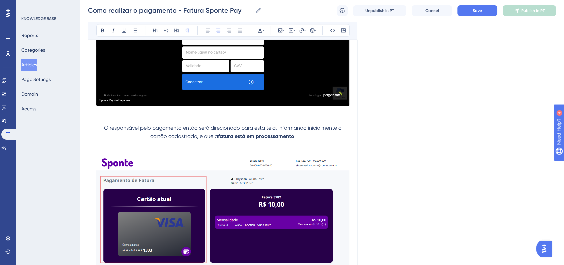
scroll to position [3369, 0]
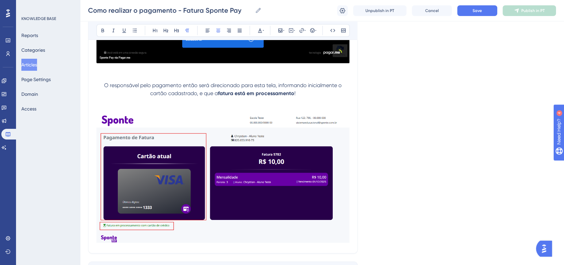
click at [310, 105] on p at bounding box center [222, 101] width 253 height 8
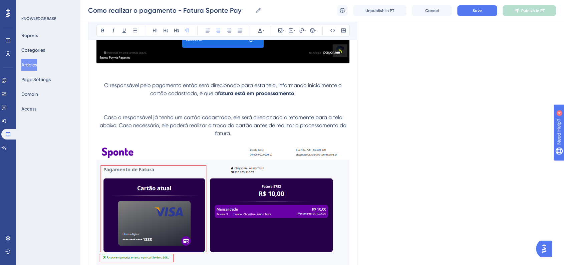
click at [102, 137] on p "Caso o responsável já tenha um cartão cadastrado, ele será direcionado diretame…" at bounding box center [222, 125] width 253 height 24
click at [310, 33] on button at bounding box center [312, 30] width 9 height 9
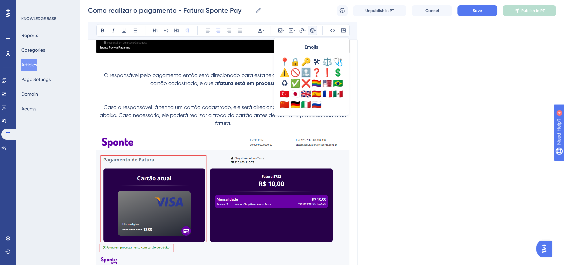
scroll to position [3443, 0]
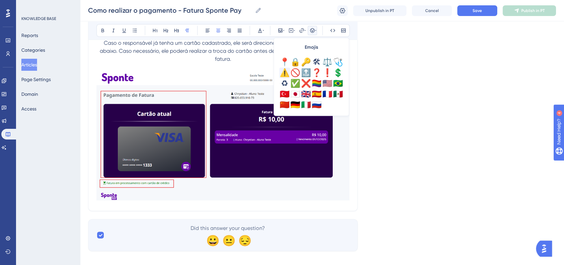
click at [283, 75] on div "⚠️" at bounding box center [284, 72] width 11 height 11
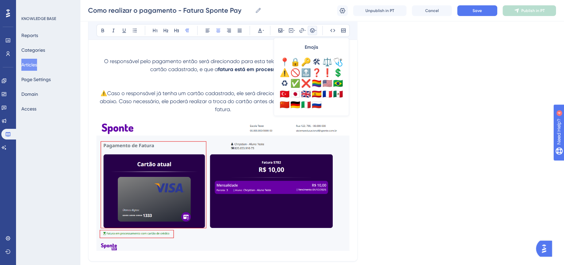
scroll to position [3332, 0]
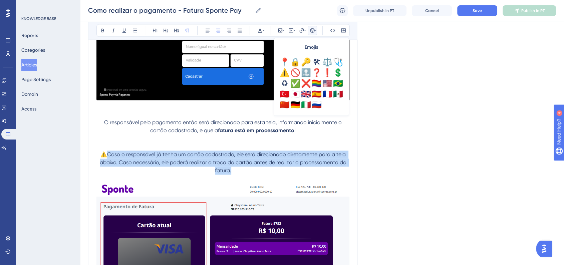
drag, startPoint x: 108, startPoint y: 180, endPoint x: 266, endPoint y: 192, distance: 158.3
click at [266, 175] on p "⚠️Caso o responsável já tenha um cartão cadastrado, ele será direcionado direta…" at bounding box center [222, 162] width 253 height 24
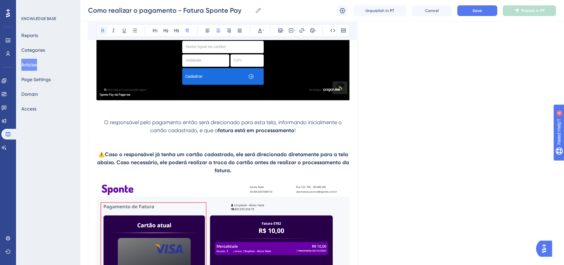
click at [104, 30] on icon at bounding box center [102, 30] width 5 height 5
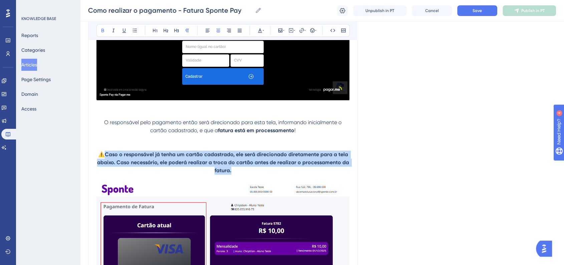
click at [348, 118] on p at bounding box center [222, 114] width 253 height 8
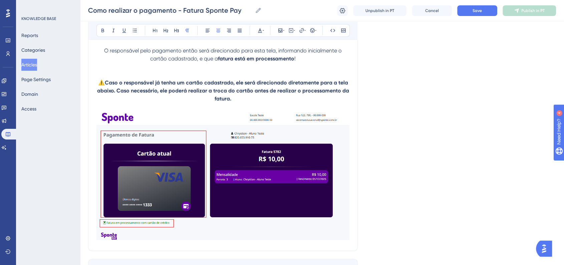
scroll to position [3443, 0]
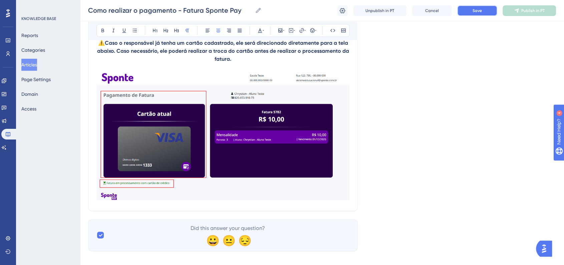
click at [475, 12] on span "Save" at bounding box center [476, 10] width 9 height 5
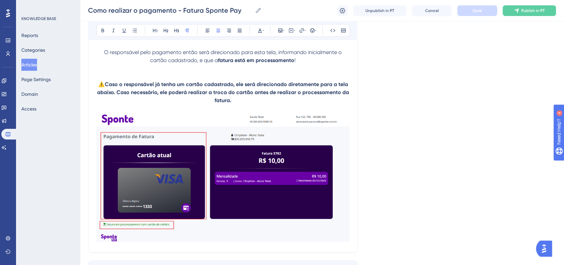
scroll to position [3476, 0]
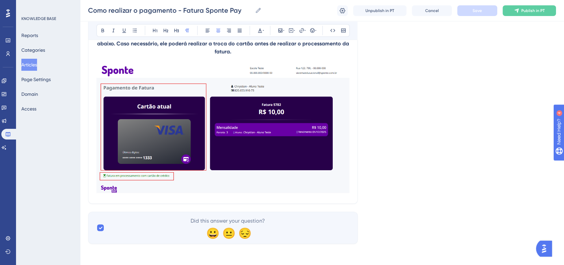
click at [308, 179] on img at bounding box center [222, 128] width 253 height 129
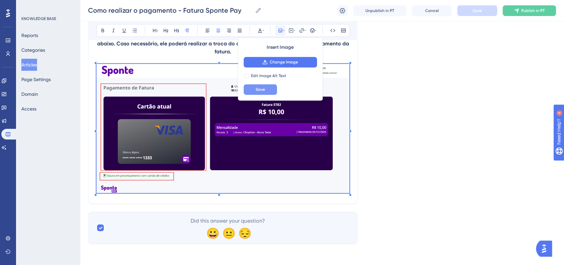
click at [275, 86] on button "Save" at bounding box center [260, 89] width 33 height 11
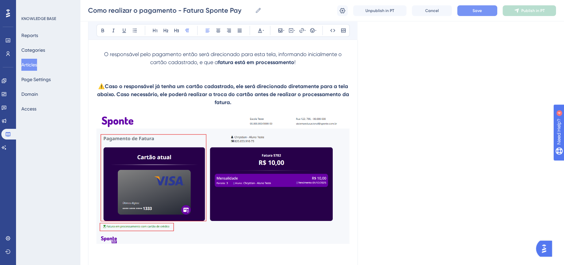
scroll to position [3492, 0]
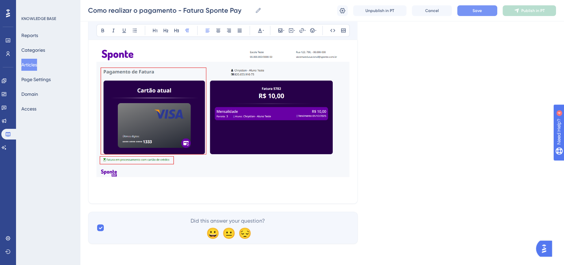
click at [184, 187] on p at bounding box center [222, 191] width 253 height 8
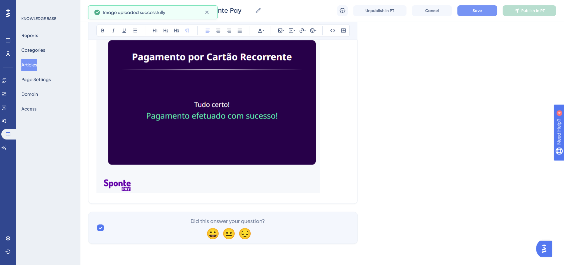
scroll to position [3677, 0]
click at [221, 168] on img at bounding box center [208, 105] width 224 height 176
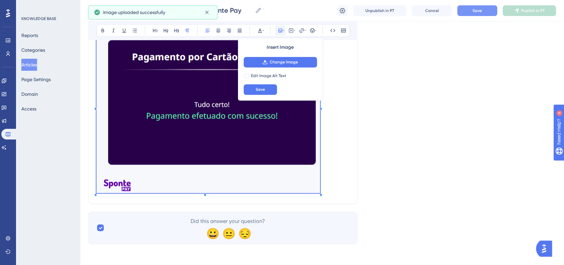
click at [320, 194] on div at bounding box center [321, 195] width 2 height 2
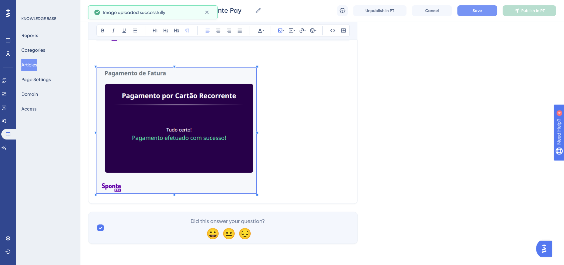
scroll to position [3627, 0]
click at [257, 116] on p at bounding box center [222, 131] width 253 height 128
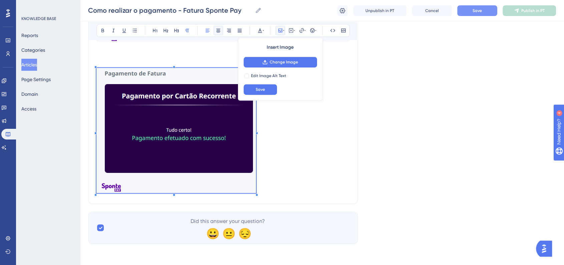
click at [222, 31] on button at bounding box center [218, 30] width 9 height 9
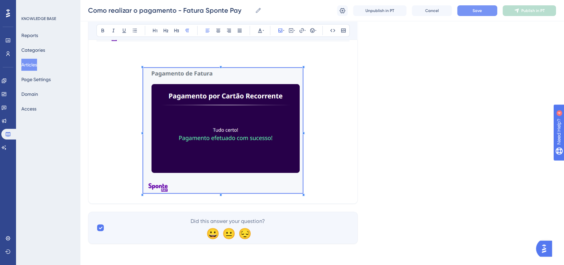
click at [240, 59] on p at bounding box center [222, 56] width 253 height 8
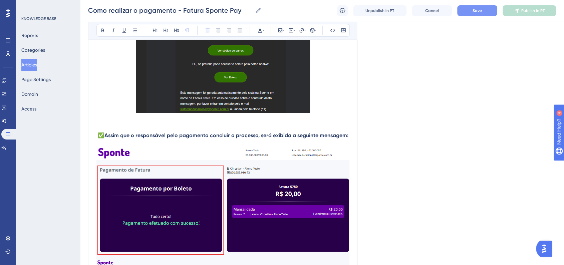
scroll to position [2330, 0]
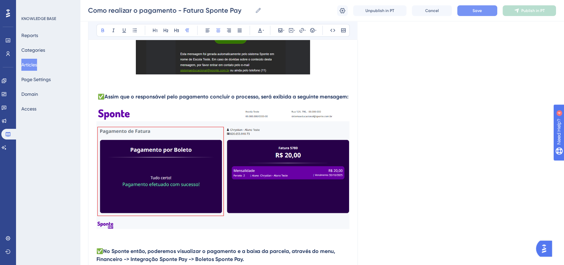
click at [286, 100] on strong "✅Assim que o responsável pelo pagamento concluir o processo, será exibida a seg…" at bounding box center [223, 96] width 251 height 6
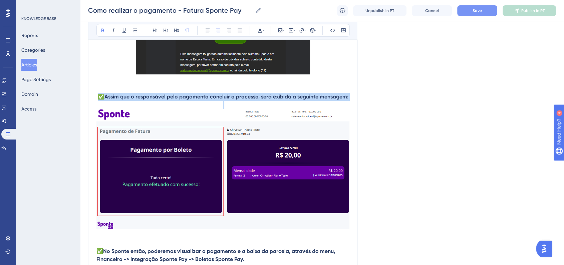
click at [286, 100] on strong "✅Assim que o responsável pelo pagamento concluir o processo, será exibida a seg…" at bounding box center [223, 96] width 251 height 6
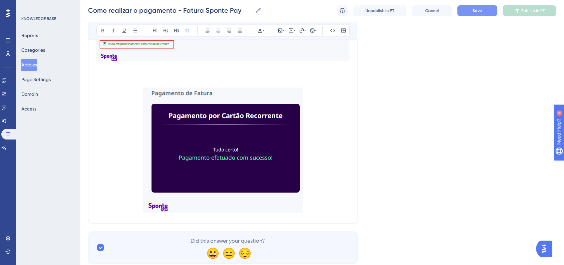
scroll to position [3516, 0]
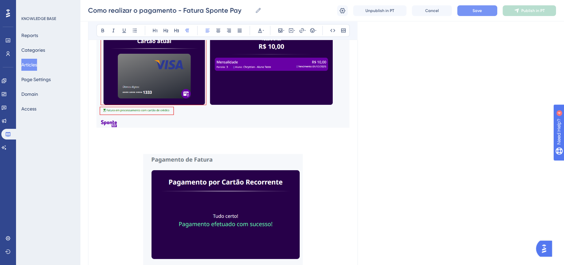
click at [166, 146] on p at bounding box center [222, 142] width 253 height 8
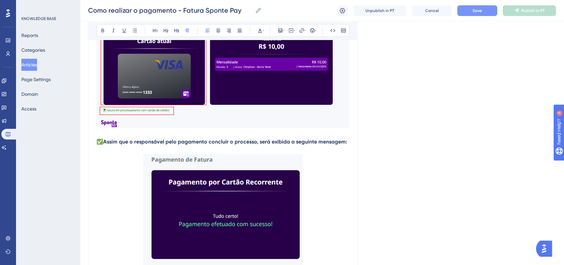
click at [98, 145] on strong "✅Assim que o responsável pelo pagamento concluir o processo, será exibida a seg…" at bounding box center [221, 141] width 251 height 6
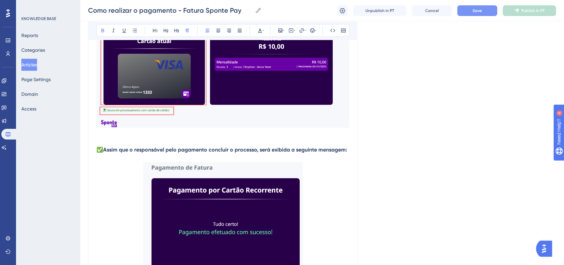
click at [348, 154] on p "✅Assim que o responsável pelo pagamento concluir o processo, será exibida a seg…" at bounding box center [222, 150] width 253 height 8
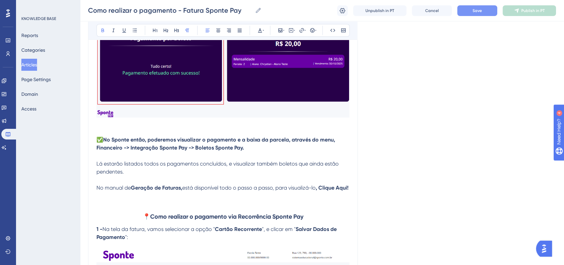
scroll to position [2441, 0]
click at [149, 151] on strong "No Sponte então, poderemos visualizar o pagamento e a baixa da parcela, através…" at bounding box center [216, 144] width 240 height 14
drag, startPoint x: 98, startPoint y: 151, endPoint x: 139, endPoint y: 209, distance: 70.6
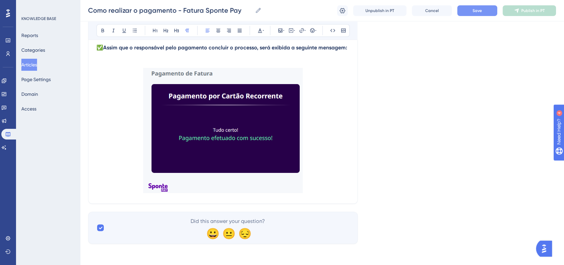
scroll to position [3644, 0]
click at [297, 180] on img at bounding box center [222, 130] width 159 height 125
click at [315, 180] on p at bounding box center [222, 131] width 253 height 127
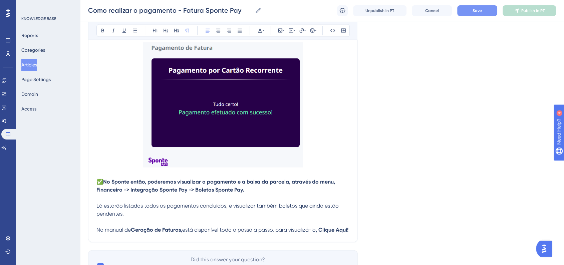
click at [97, 185] on span "✅" at bounding box center [99, 181] width 7 height 6
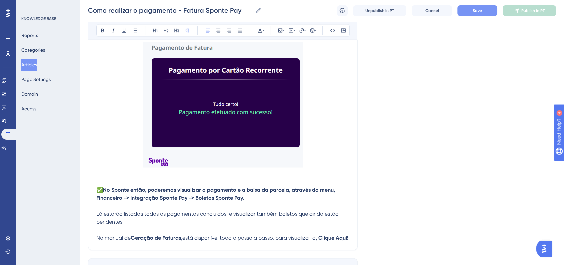
click at [332, 158] on p at bounding box center [222, 105] width 253 height 127
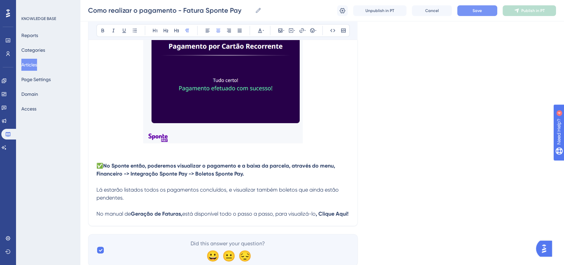
scroll to position [3718, 0]
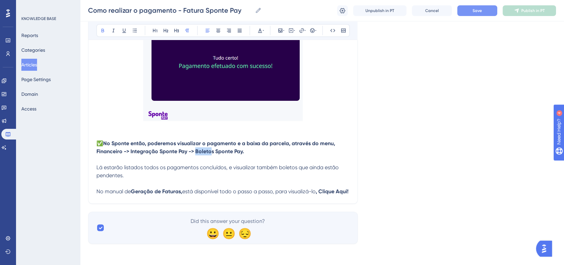
drag, startPoint x: 196, startPoint y: 150, endPoint x: 212, endPoint y: 150, distance: 16.4
click at [212, 150] on strong "No Sponte então, poderemos visualizar o pagamento e a baixa da parcela, através…" at bounding box center [216, 147] width 240 height 14
click at [208, 157] on p at bounding box center [222, 159] width 253 height 8
drag, startPoint x: 197, startPoint y: 151, endPoint x: 213, endPoint y: 150, distance: 16.4
click at [213, 150] on strong "No Sponte então, poderemos visualizar o pagamento e a baixa da parcela, através…" at bounding box center [216, 147] width 240 height 14
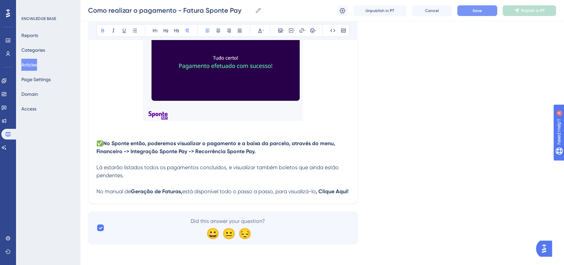
drag, startPoint x: 473, startPoint y: 20, endPoint x: 475, endPoint y: 13, distance: 8.0
click at [473, 20] on div "Como realizar o pagamento - Fatura Sponte Pay Como realizar o pagamento - Fatur…" at bounding box center [322, 10] width 484 height 21
click at [475, 13] on span "Save" at bounding box center [476, 10] width 9 height 5
drag, startPoint x: 278, startPoint y: 166, endPoint x: 296, endPoint y: 165, distance: 18.7
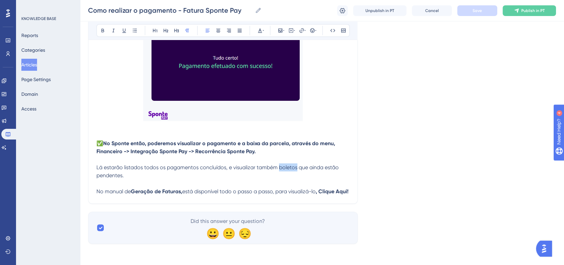
click at [296, 165] on span "Lá estarão listados todos os pagamentos concluídos, e visualizar também boletos…" at bounding box center [218, 171] width 244 height 14
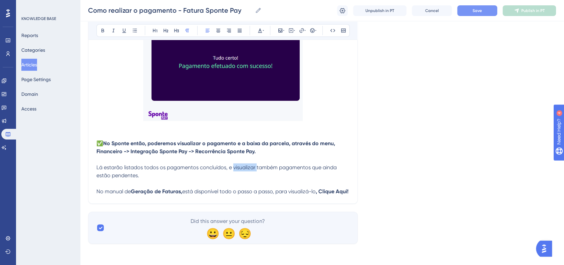
drag, startPoint x: 256, startPoint y: 167, endPoint x: 233, endPoint y: 167, distance: 22.4
click at [233, 167] on span "Lá estarão listados todos os pagamentos concluídos, e visualizar também pagamen…" at bounding box center [217, 171] width 242 height 14
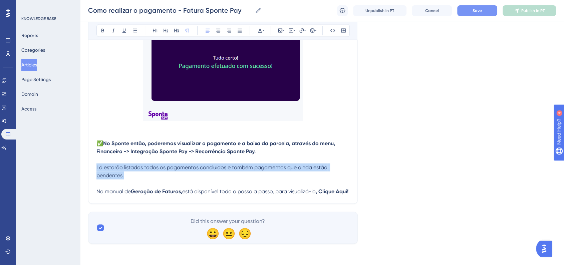
drag, startPoint x: 129, startPoint y: 172, endPoint x: 94, endPoint y: 164, distance: 36.3
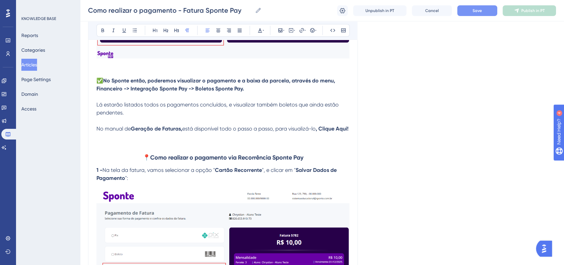
scroll to position [2457, 0]
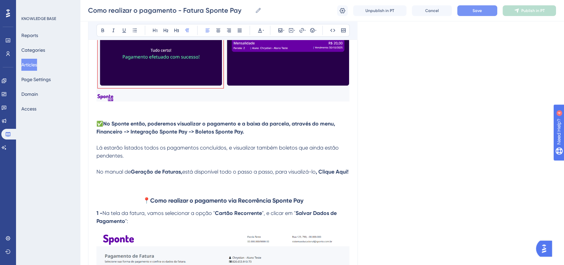
click at [233, 159] on span "Lá estarão listados todos os pagamentos concluídos, e visualizar também boletos…" at bounding box center [218, 151] width 244 height 14
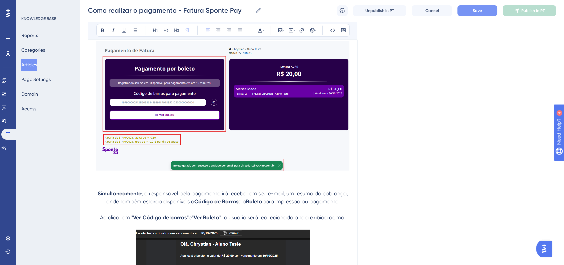
scroll to position [2012, 0]
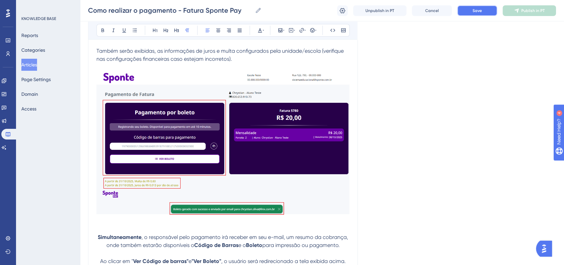
click at [467, 9] on button "Save" at bounding box center [477, 10] width 40 height 11
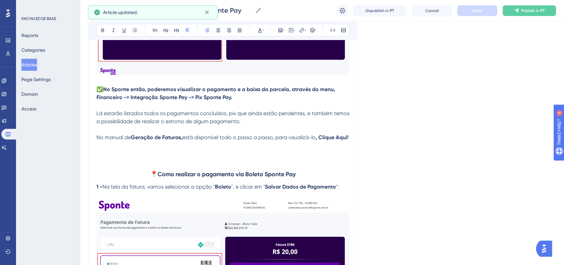
scroll to position [1493, 0]
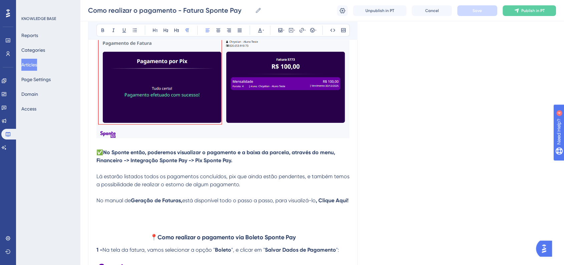
click at [230, 180] on span "Lá estarão listados todos os pagamentos concluídos, pix que ainda estão pendent…" at bounding box center [223, 180] width 254 height 14
click at [470, 11] on button "Save" at bounding box center [477, 10] width 40 height 11
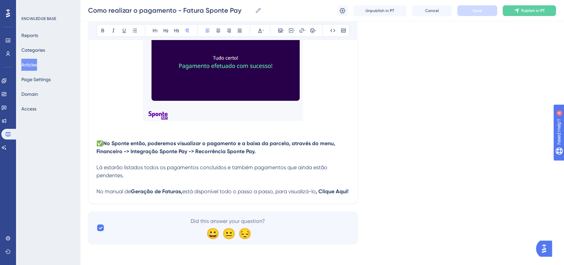
scroll to position [3725, 0]
click at [168, 193] on p "No manual de Geração de Faturas, está disponível todo o passo a passo, para vis…" at bounding box center [222, 191] width 253 height 8
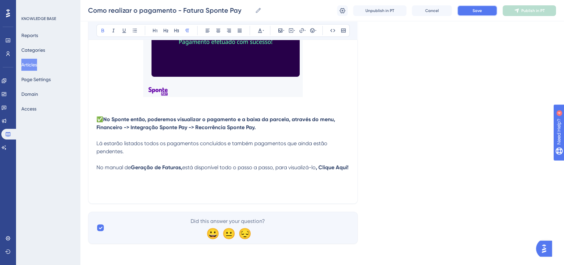
click at [473, 15] on button "Save" at bounding box center [477, 10] width 40 height 11
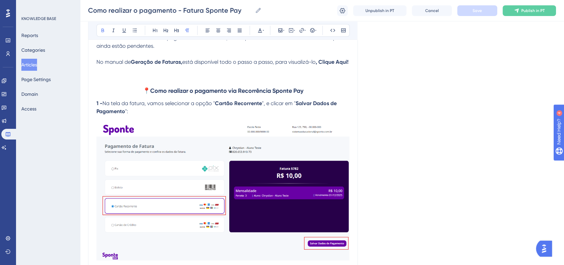
scroll to position [2613, 0]
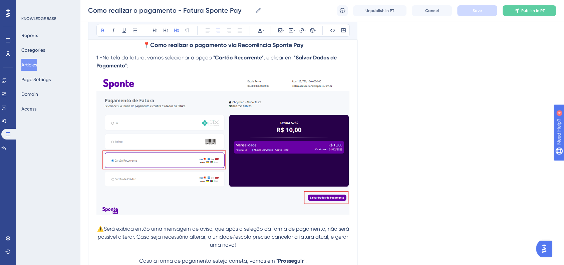
click at [290, 49] on strong "Como realizar o pagamento via Recorrência Sponte Pay" at bounding box center [226, 44] width 153 height 7
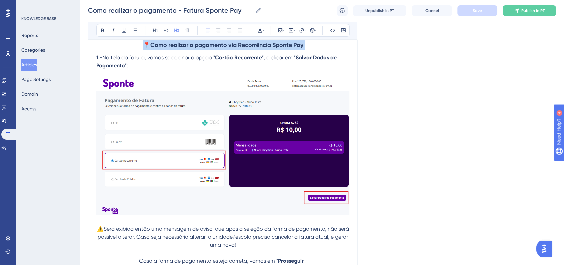
click at [290, 49] on strong "Como realizar o pagamento via Recorrência Sponte Pay" at bounding box center [226, 44] width 153 height 7
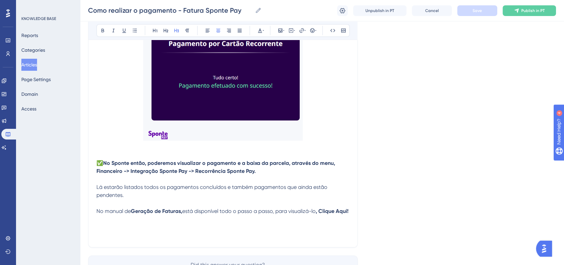
scroll to position [3749, 0]
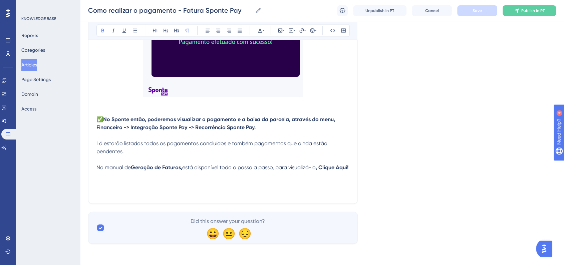
click at [203, 172] on p at bounding box center [222, 175] width 253 height 8
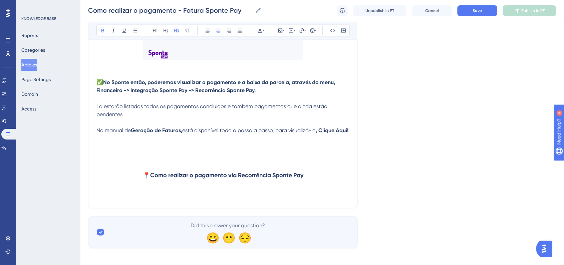
scroll to position [3791, 0]
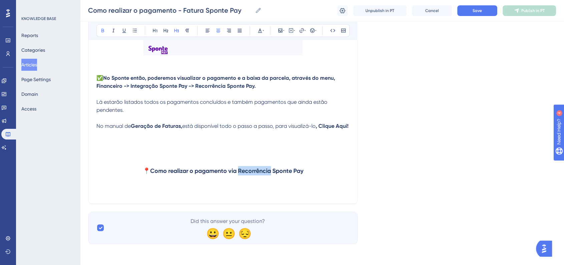
drag, startPoint x: 239, startPoint y: 171, endPoint x: 272, endPoint y: 171, distance: 33.0
click at [272, 171] on strong "Como realizar o pagamento via Recorrência Sponte Pay" at bounding box center [226, 170] width 153 height 7
click at [319, 169] on h3 "📍 Como realizar o pagamento via Cartão de Crédito Sponte Pay" at bounding box center [222, 170] width 253 height 17
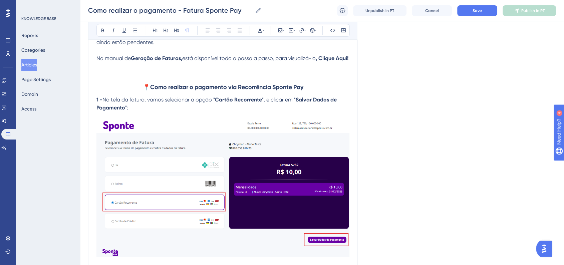
scroll to position [2567, 0]
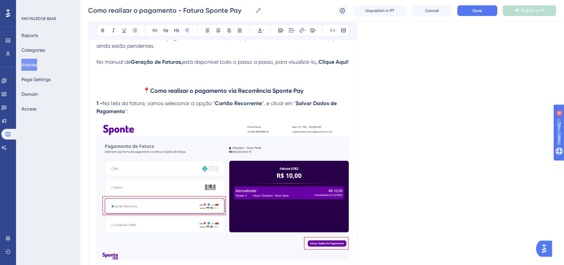
click at [113, 106] on span "Na tela da fatura, vamos selecionar a opção "" at bounding box center [158, 103] width 112 height 6
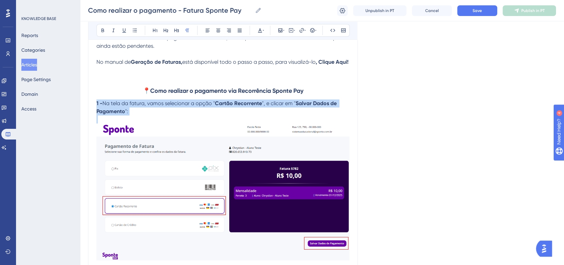
click at [113, 106] on span "Na tela da fatura, vamos selecionar a opção "" at bounding box center [158, 103] width 112 height 6
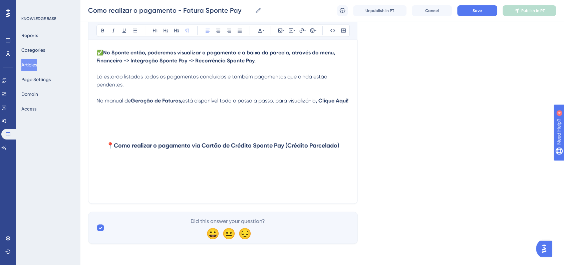
scroll to position [3816, 0]
click at [146, 164] on h3 at bounding box center [222, 162] width 253 height 17
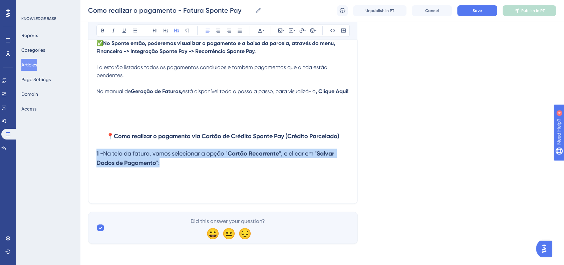
drag, startPoint x: 173, startPoint y: 177, endPoint x: 96, endPoint y: 161, distance: 78.6
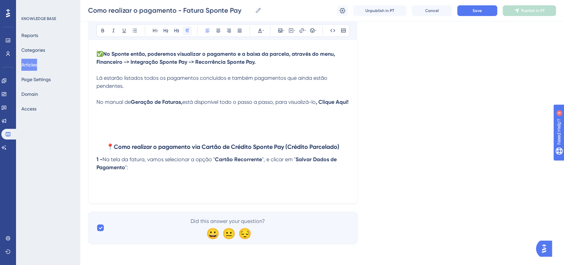
click at [188, 31] on icon at bounding box center [188, 31] width 4 height 4
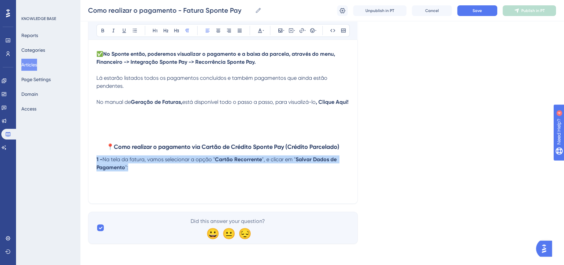
click at [141, 165] on p "1 - Na tela da fatura, vamos selecionar a opção " Cartão Recorrente ", e clicar…" at bounding box center [222, 163] width 253 height 16
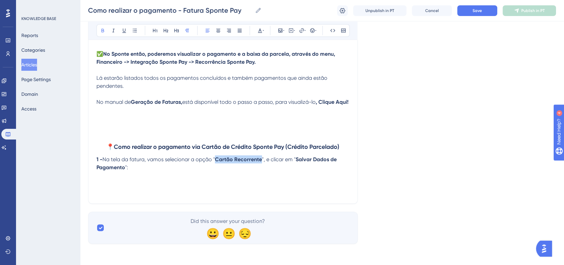
drag, startPoint x: 216, startPoint y: 159, endPoint x: 261, endPoint y: 159, distance: 45.0
click at [261, 159] on strong "Cartão Recorrente" at bounding box center [238, 159] width 47 height 6
click at [235, 159] on strong "Cartão Recorrente" at bounding box center [238, 159] width 47 height 6
drag, startPoint x: 234, startPoint y: 157, endPoint x: 262, endPoint y: 161, distance: 28.2
click at [262, 161] on p "1 - Na tela da fatura, vamos selecionar a opção " Cartão Recorrente ", e clicar…" at bounding box center [222, 163] width 253 height 16
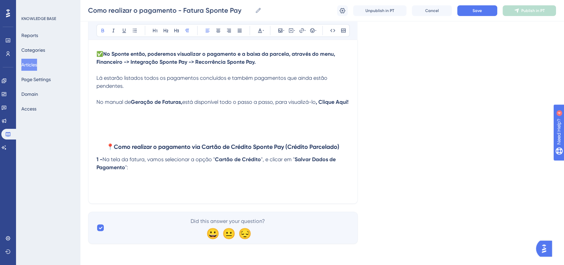
click at [148, 184] on p at bounding box center [222, 183] width 253 height 8
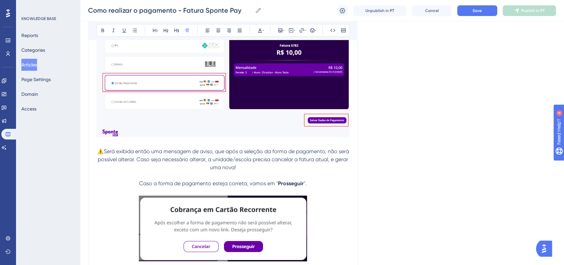
scroll to position [2703, 0]
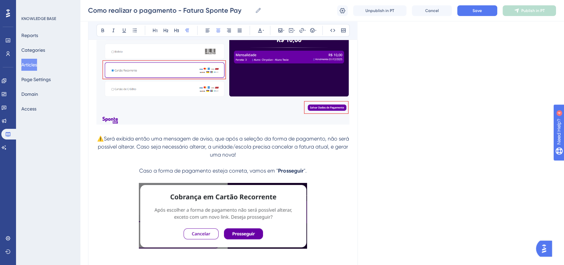
click at [157, 158] on span "⚠️Será exibida então uma mensagem de aviso, que após a seleção da forma de paga…" at bounding box center [223, 146] width 253 height 22
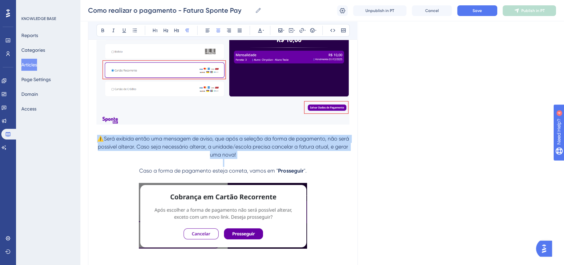
click at [157, 158] on span "⚠️Será exibida então uma mensagem de aviso, que após a seleção da forma de paga…" at bounding box center [223, 146] width 253 height 22
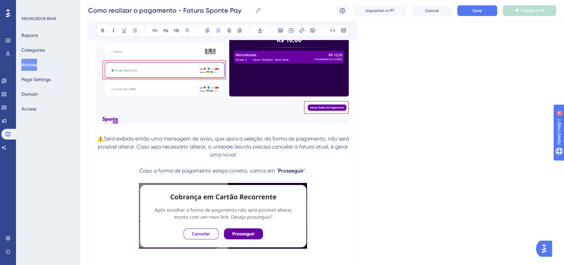
click at [330, 175] on p "Caso a forma de pagamento esteja correta, vamos em " Prosseguir "." at bounding box center [222, 171] width 253 height 8
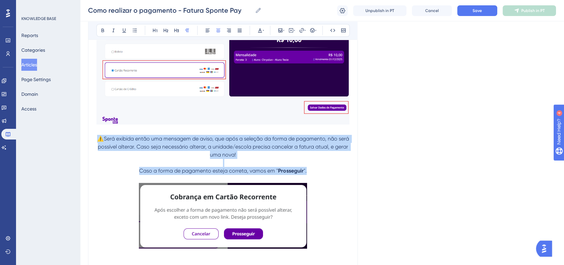
drag, startPoint x: 318, startPoint y: 195, endPoint x: 90, endPoint y: 161, distance: 230.4
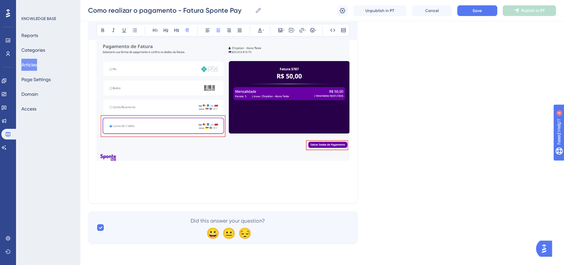
scroll to position [3963, 0]
click at [182, 187] on p at bounding box center [222, 183] width 253 height 8
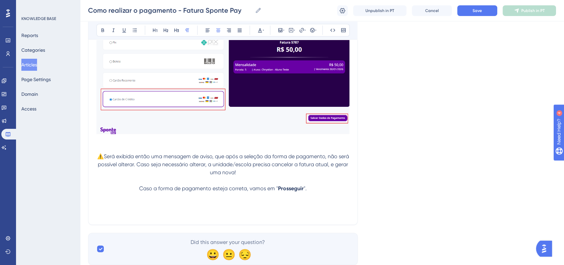
click at [154, 209] on p at bounding box center [222, 205] width 253 height 8
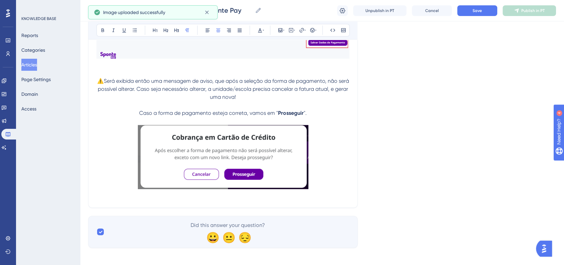
scroll to position [4074, 0]
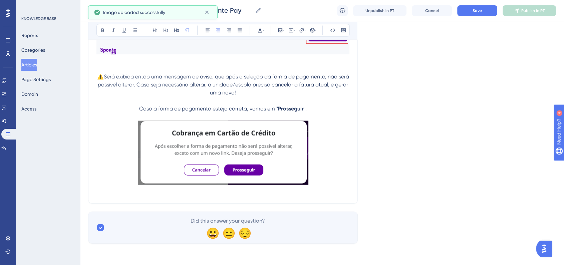
click at [337, 167] on p at bounding box center [222, 154] width 253 height 66
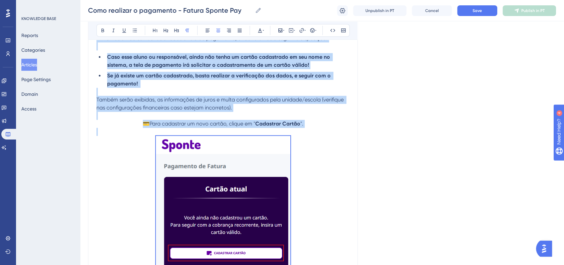
scroll to position [2999, 0]
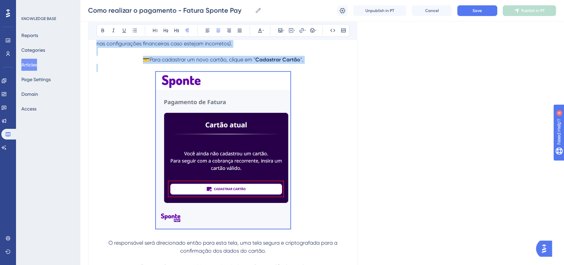
drag, startPoint x: 97, startPoint y: 145, endPoint x: 287, endPoint y: 219, distance: 203.8
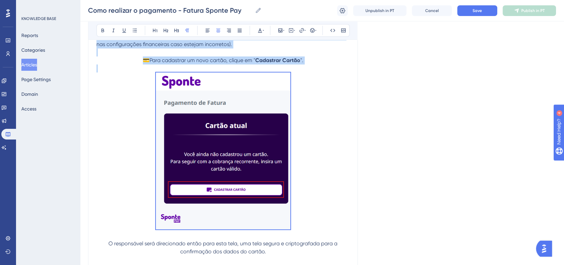
scroll to position [2888, 0]
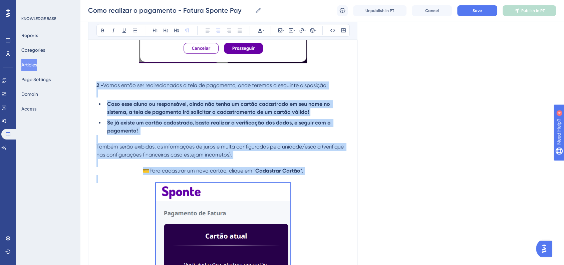
click at [160, 97] on p at bounding box center [222, 93] width 253 height 8
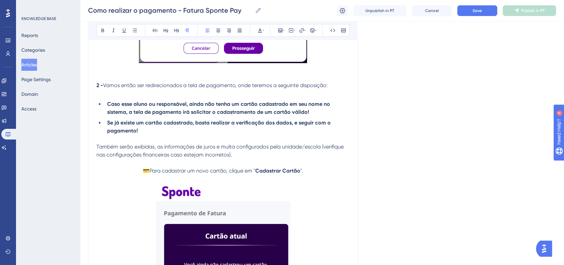
drag, startPoint x: 95, startPoint y: 109, endPoint x: 143, endPoint y: 124, distance: 50.7
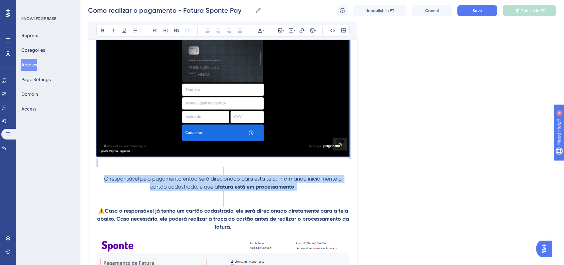
scroll to position [3296, 0]
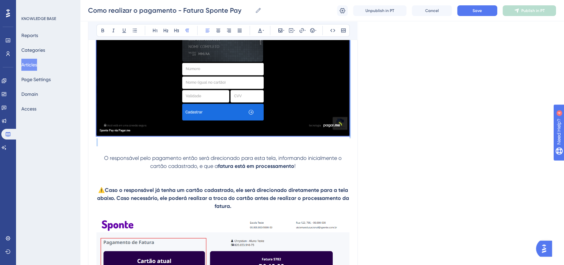
drag, startPoint x: 97, startPoint y: 108, endPoint x: 347, endPoint y: 144, distance: 252.2
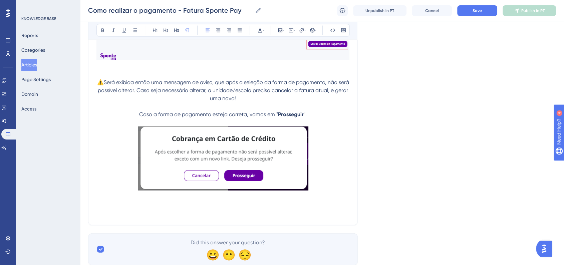
scroll to position [4095, 0]
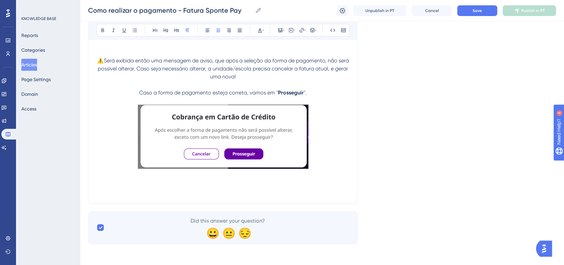
click at [184, 181] on p at bounding box center [222, 183] width 253 height 8
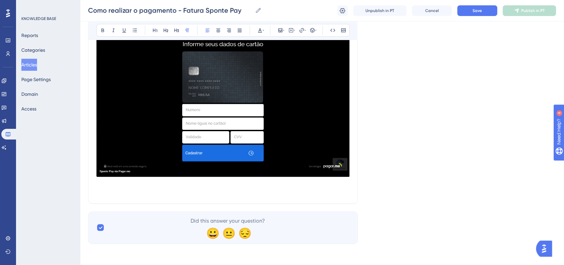
scroll to position [4561, 0]
click at [149, 182] on p at bounding box center [222, 183] width 253 height 8
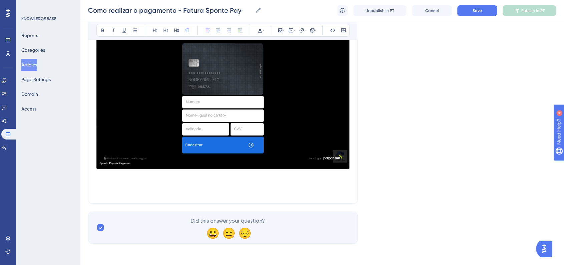
scroll to position [4569, 0]
click at [171, 186] on p at bounding box center [222, 183] width 253 height 8
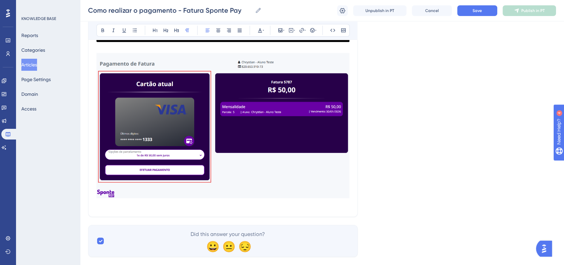
scroll to position [4597, 0]
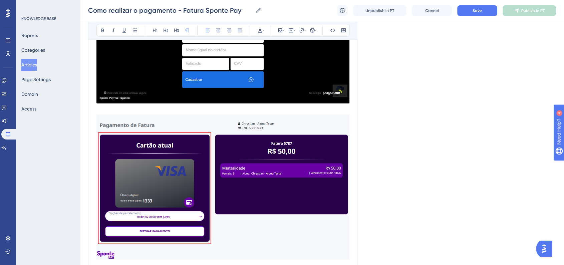
click at [177, 114] on p at bounding box center [222, 110] width 253 height 8
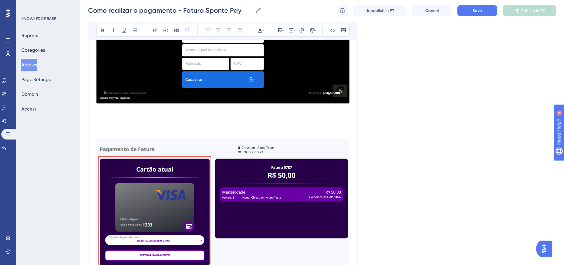
click at [140, 130] on p at bounding box center [222, 126] width 253 height 8
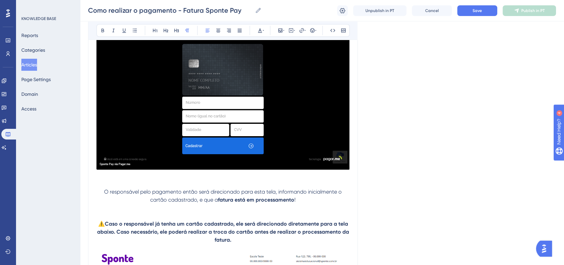
scroll to position [3337, 0]
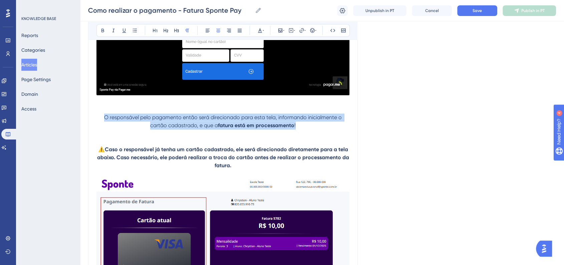
drag, startPoint x: 308, startPoint y: 150, endPoint x: 102, endPoint y: 140, distance: 206.1
click at [102, 129] on p "O responsável pelo pagamento então será direcionado para esta tela, informando …" at bounding box center [222, 121] width 253 height 16
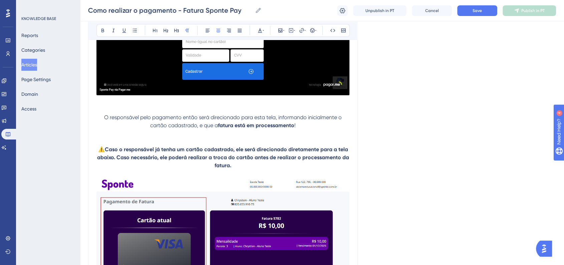
click at [132, 137] on p at bounding box center [222, 133] width 253 height 8
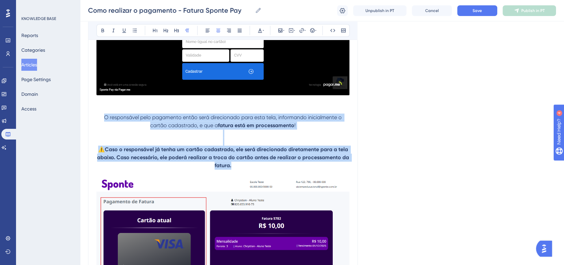
drag, startPoint x: 103, startPoint y: 141, endPoint x: 250, endPoint y: 194, distance: 156.0
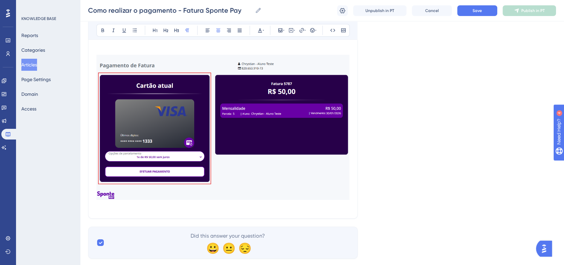
scroll to position [4621, 0]
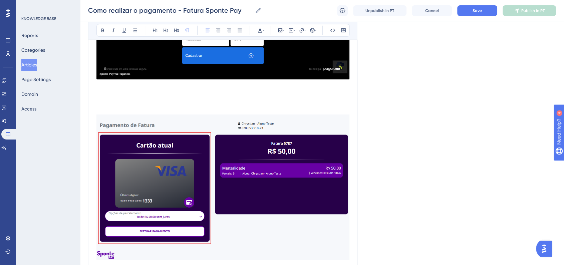
click at [152, 106] on p at bounding box center [222, 102] width 253 height 8
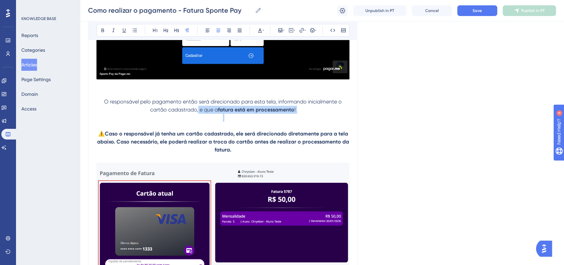
drag, startPoint x: 198, startPoint y: 147, endPoint x: 293, endPoint y: 150, distance: 95.5
click at [294, 122] on p at bounding box center [222, 118] width 253 height 8
click at [302, 114] on p "O responsável pelo pagamento então será direcionado para esta tela, informando …" at bounding box center [222, 106] width 253 height 16
drag, startPoint x: 301, startPoint y: 147, endPoint x: 198, endPoint y: 146, distance: 102.8
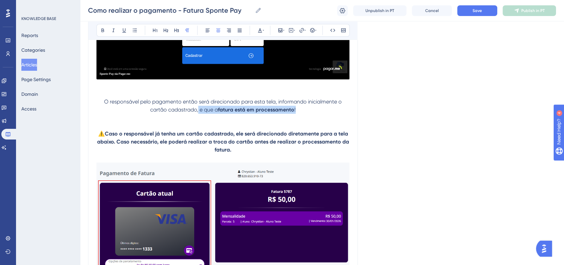
click at [198, 114] on p "O responsável pelo pagamento então será direcionado para esta tela, informando …" at bounding box center [222, 106] width 253 height 16
click at [178, 130] on p at bounding box center [222, 126] width 253 height 8
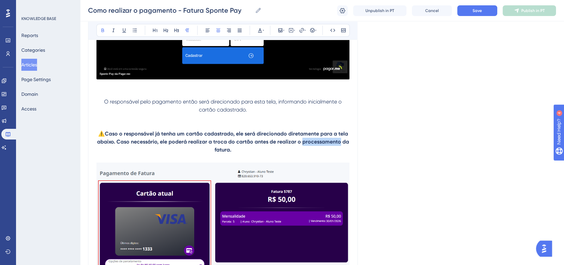
drag, startPoint x: 302, startPoint y: 181, endPoint x: 340, endPoint y: 180, distance: 37.4
click at [340, 153] on strong "Caso o responsável já tenha um cartão cadastrado, ele será direcionado diretame…" at bounding box center [223, 141] width 253 height 22
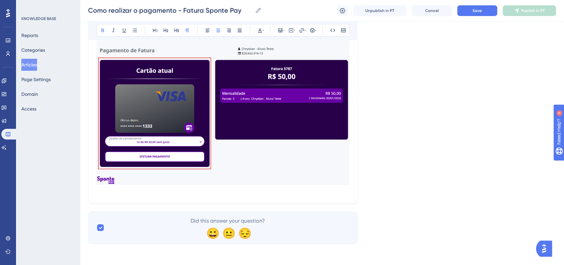
scroll to position [4770, 0]
click at [158, 195] on p at bounding box center [222, 191] width 253 height 8
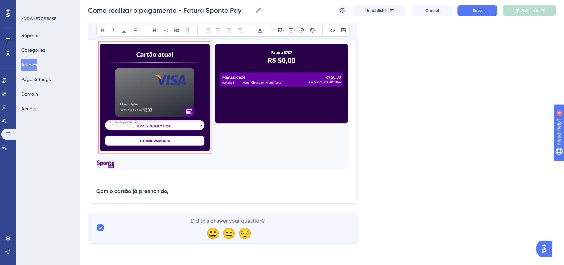
drag, startPoint x: 169, startPoint y: 220, endPoint x: 112, endPoint y: 214, distance: 57.3
click at [112, 187] on p at bounding box center [222, 183] width 253 height 8
click at [172, 195] on p "Com o cartão já preenchido," at bounding box center [222, 191] width 253 height 8
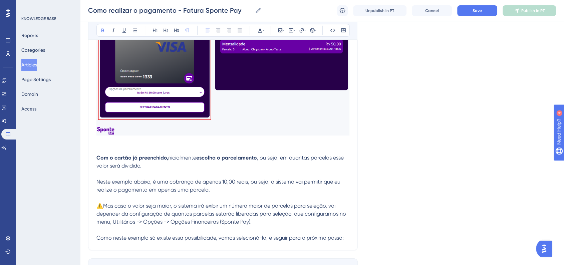
scroll to position [4802, 0]
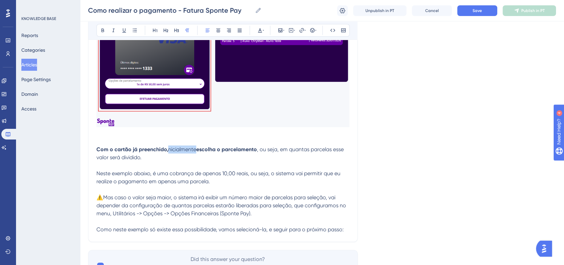
drag, startPoint x: 168, startPoint y: 188, endPoint x: 197, endPoint y: 190, distance: 28.8
click at [197, 161] on p "Com o cartão já preenchido, nicialmente escolha o parcelamento , ou seja, em qu…" at bounding box center [222, 153] width 253 height 16
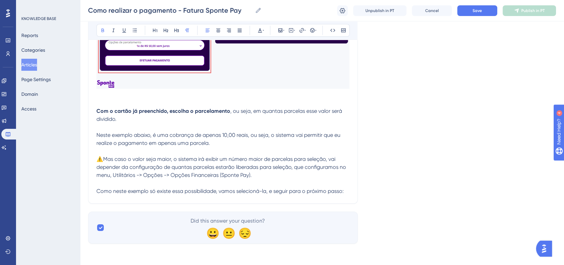
scroll to position [4841, 0]
click at [224, 146] on span "Neste exemplo abaixo, é uma cobrança de apenas 10,00 reais, ou seja, o sistema …" at bounding box center [218, 139] width 245 height 14
drag, startPoint x: 178, startPoint y: 181, endPoint x: 187, endPoint y: 181, distance: 8.7
click at [187, 146] on span "Neste exemplo abaixo, é uma cobrança de apenas 50,00 reais, ou seja, o sistema …" at bounding box center [219, 139] width 247 height 14
click at [201, 146] on span "Neste exemplo abaixo, é uma cobrança de apenas 50,00 reais, ou seja, o sistema …" at bounding box center [219, 139] width 247 height 14
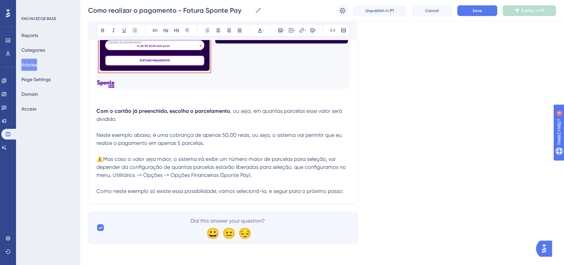
click at [204, 147] on p "Neste exemplo abaixo, é uma cobrança de apenas 50,00 reais, ou seja, o sistema …" at bounding box center [222, 139] width 253 height 16
click at [131, 149] on p "⚠️Mas caso o valor seja maior, o sistema irá exibir um número maior de parcelas…" at bounding box center [222, 163] width 253 height 32
click at [164, 192] on span "Como neste exemplo só existe essa possibilidade, vamos selecioná-la, e seguir p…" at bounding box center [219, 191] width 247 height 6
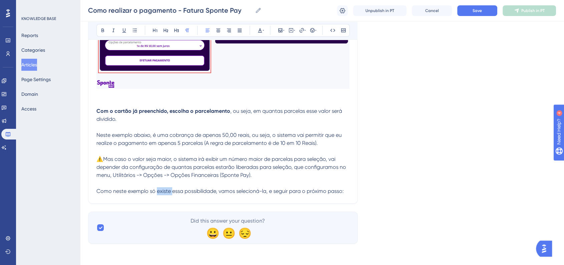
click at [164, 192] on span "Como neste exemplo só existe essa possibilidade, vamos selecioná-la, e seguir p…" at bounding box center [219, 191] width 247 height 6
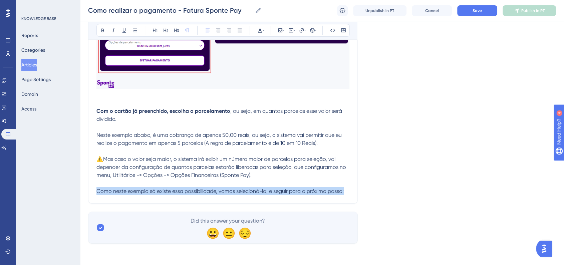
click at [164, 192] on span "Como neste exemplo só existe essa possibilidade, vamos selecioná-la, e seguir p…" at bounding box center [219, 191] width 247 height 6
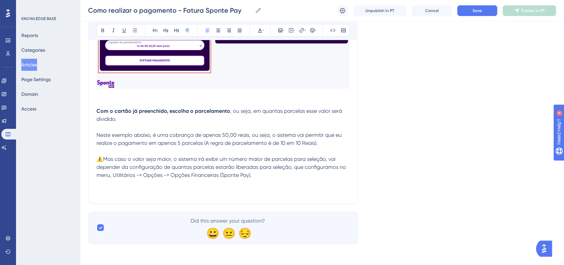
click at [173, 185] on p at bounding box center [222, 183] width 253 height 8
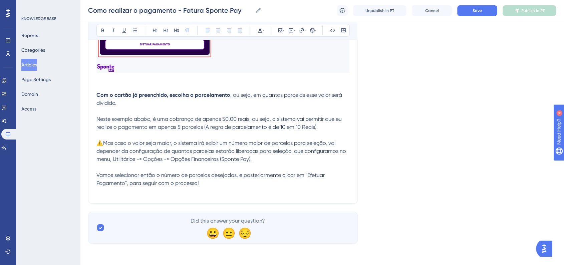
click at [157, 186] on span "Vamos selecionar então o número de parcelas desejadas, e posteriormente clicar …" at bounding box center [211, 179] width 230 height 14
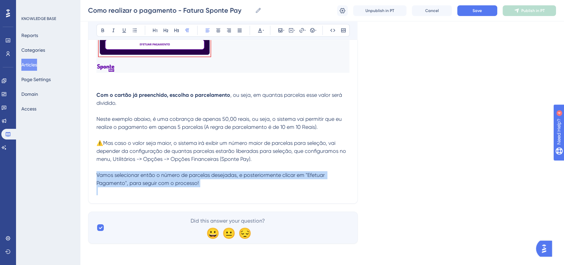
click at [157, 186] on span "Vamos selecionar então o número de parcelas desejadas, e posteriormente clicar …" at bounding box center [211, 179] width 230 height 14
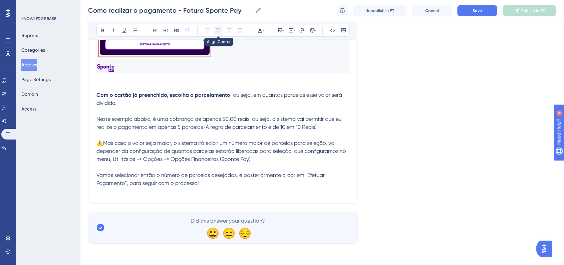
click at [218, 33] on button at bounding box center [218, 30] width 9 height 9
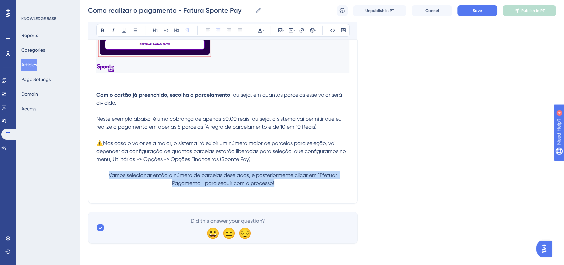
click at [104, 187] on p "Vamos selecionar então o número de parcelas desejadas, e posteriormente clicar …" at bounding box center [222, 179] width 253 height 16
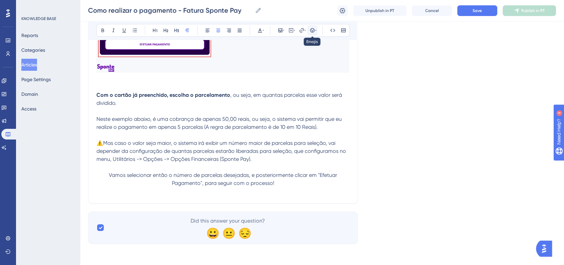
click at [311, 34] on button at bounding box center [312, 30] width 9 height 9
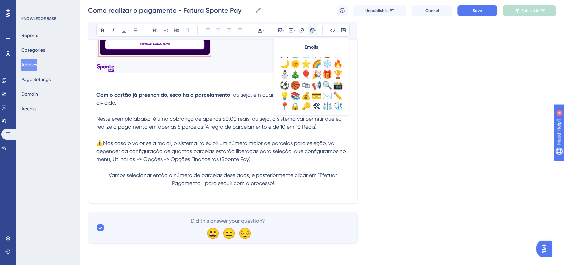
scroll to position [222, 0]
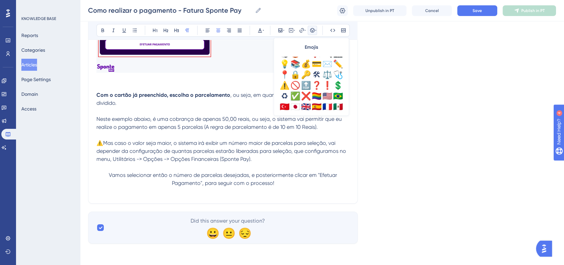
click at [293, 96] on div "✅" at bounding box center [295, 96] width 11 height 11
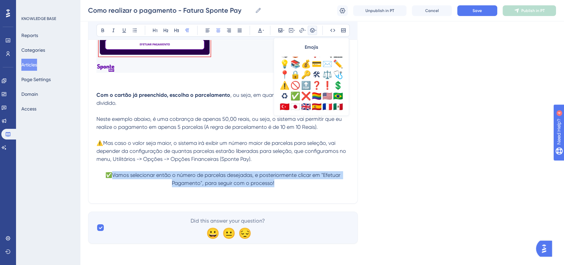
drag, startPoint x: 275, startPoint y: 201, endPoint x: 113, endPoint y: 193, distance: 162.0
click at [113, 187] on p "✅Vamos selecionar então o número de parcelas desejadas, e posteriormente clicar…" at bounding box center [222, 179] width 253 height 16
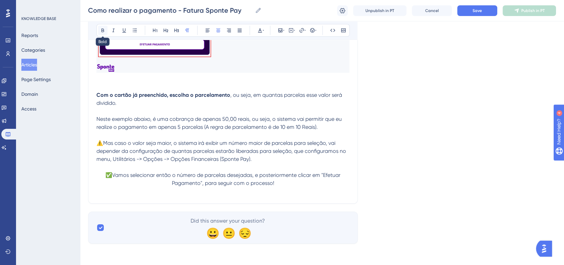
click at [103, 32] on icon at bounding box center [102, 30] width 5 height 5
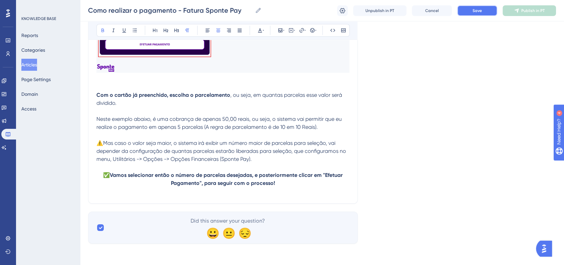
click at [474, 10] on span "Save" at bounding box center [476, 10] width 9 height 5
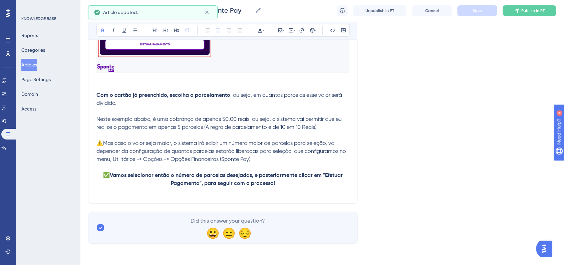
drag, startPoint x: 419, startPoint y: 106, endPoint x: 418, endPoint y: 111, distance: 5.1
click at [276, 190] on p at bounding box center [222, 191] width 253 height 8
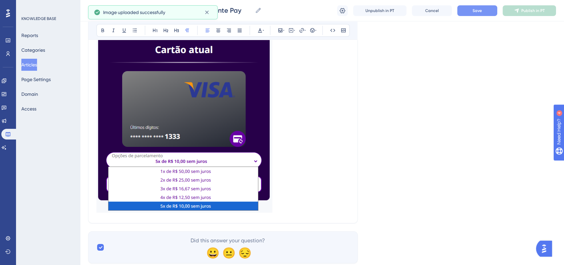
scroll to position [5080, 0]
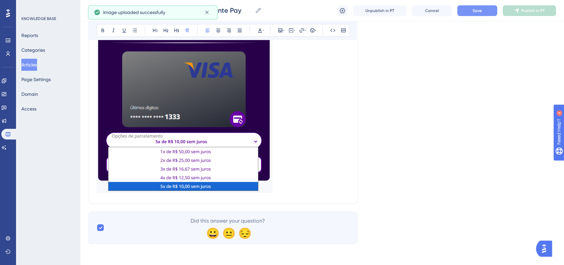
click at [230, 143] on img at bounding box center [184, 92] width 176 height 202
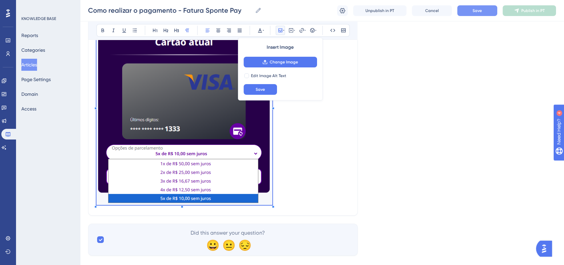
scroll to position [5005, 0]
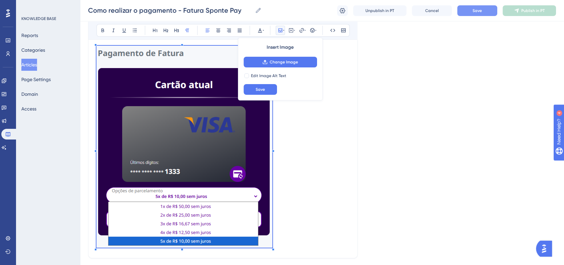
click at [218, 36] on div "Bold Italic Underline Bullet Point Heading 1 Heading 2 Heading 3 Normal Align L…" at bounding box center [222, 30] width 253 height 13
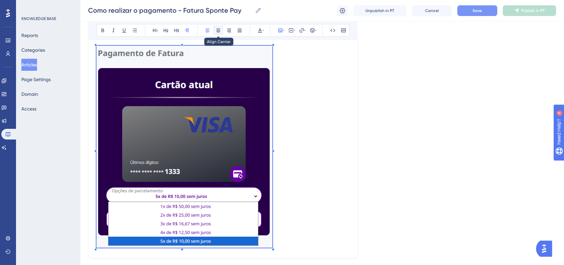
click at [220, 30] on icon at bounding box center [218, 30] width 5 height 5
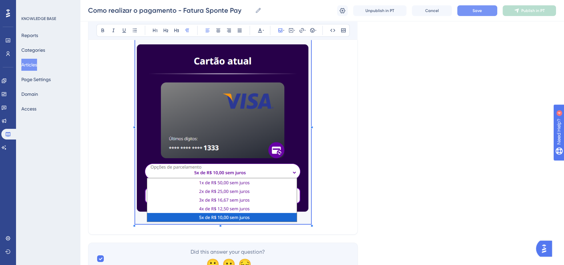
scroll to position [5080, 0]
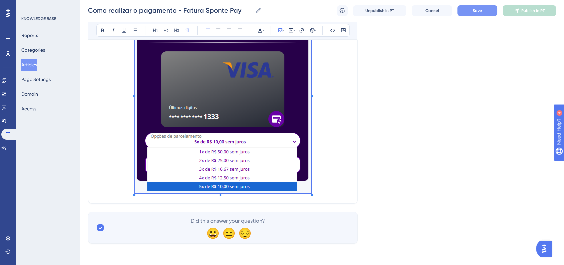
click at [261, 139] on img at bounding box center [223, 92] width 176 height 202
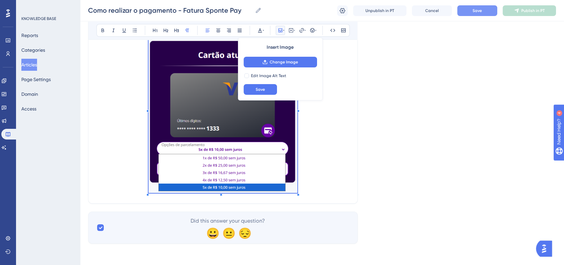
click at [284, 137] on span at bounding box center [222, 108] width 149 height 173
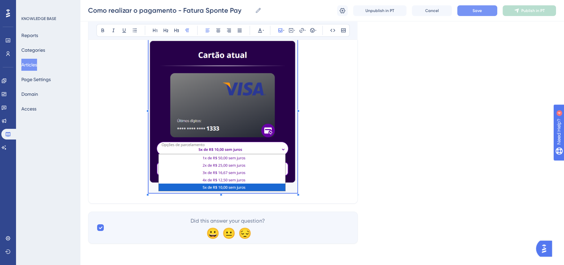
click at [327, 165] on p at bounding box center [222, 108] width 253 height 173
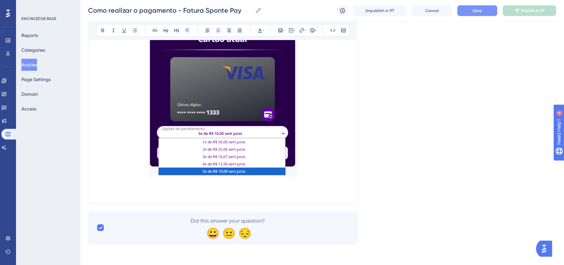
click at [220, 193] on p at bounding box center [222, 191] width 253 height 8
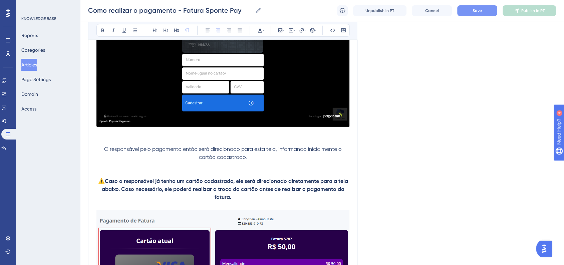
scroll to position [4561, 0]
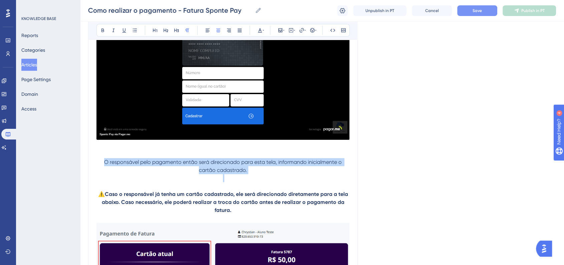
drag, startPoint x: 253, startPoint y: 212, endPoint x: 106, endPoint y: 201, distance: 147.9
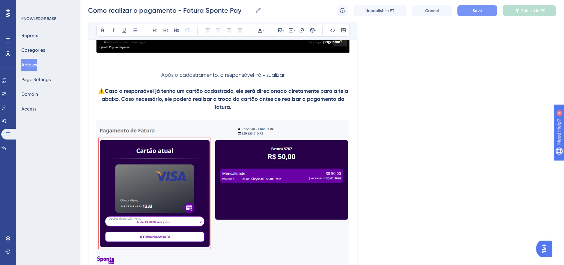
scroll to position [4635, 0]
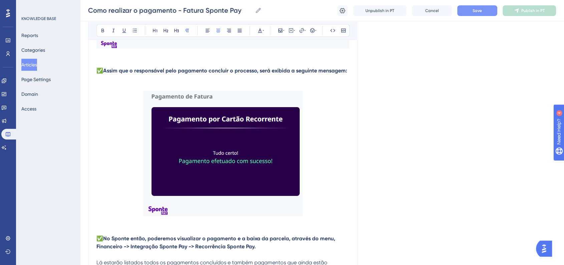
scroll to position [3569, 0]
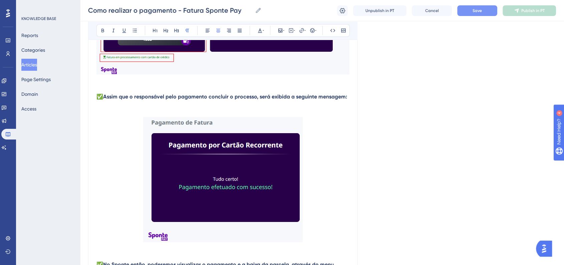
click at [216, 100] on strong "✅Assim que o responsável pelo pagamento concluir o processo, será exibida a seg…" at bounding box center [221, 96] width 251 height 6
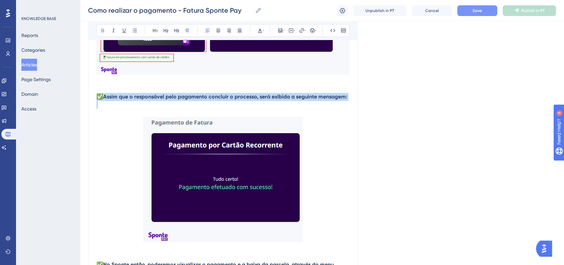
click at [216, 100] on strong "✅Assim que o responsável pelo pagamento concluir o processo, será exibida a seg…" at bounding box center [221, 96] width 251 height 6
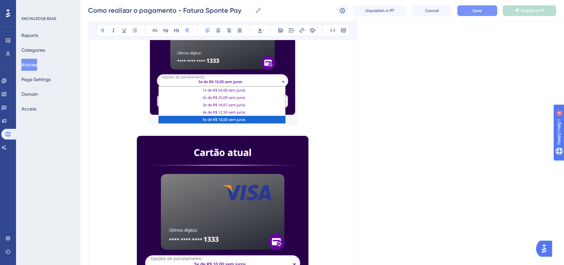
scroll to position [5237, 0]
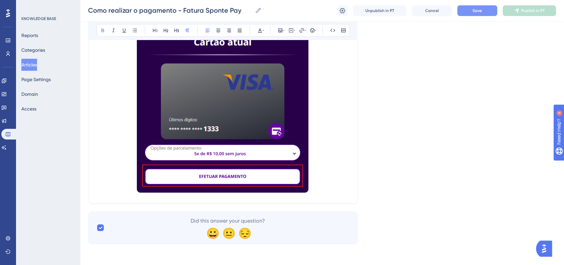
click at [325, 174] on p at bounding box center [222, 110] width 253 height 170
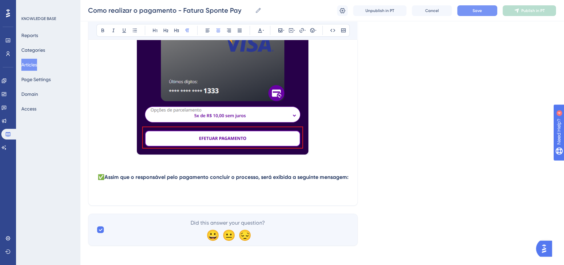
drag, startPoint x: 118, startPoint y: 237, endPoint x: 123, endPoint y: 235, distance: 5.2
click at [127, 197] on p at bounding box center [222, 193] width 253 height 8
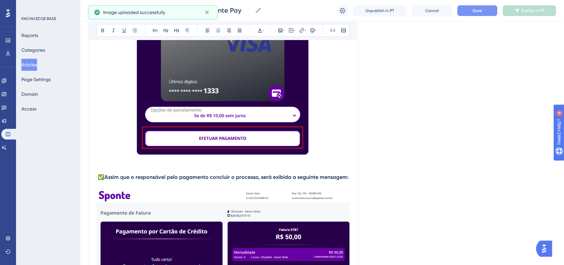
click at [345, 152] on p at bounding box center [222, 72] width 253 height 170
click at [347, 180] on strong "✅Assim que o responsável pelo pagamento concluir o processo, será exibida a seg…" at bounding box center [223, 177] width 251 height 6
click at [349, 181] on p "✅Assim que o responsável pelo pagamento concluir o processo, será exibida a seg…" at bounding box center [222, 177] width 253 height 8
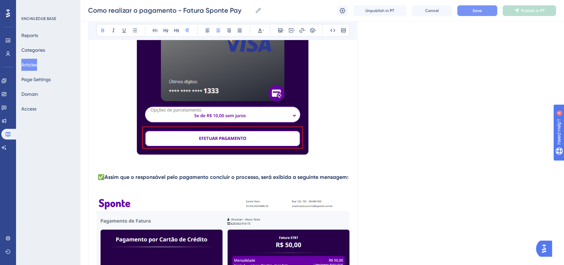
click at [324, 157] on p at bounding box center [222, 72] width 253 height 170
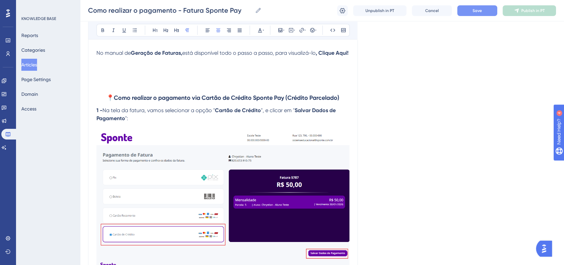
scroll to position [3717, 0]
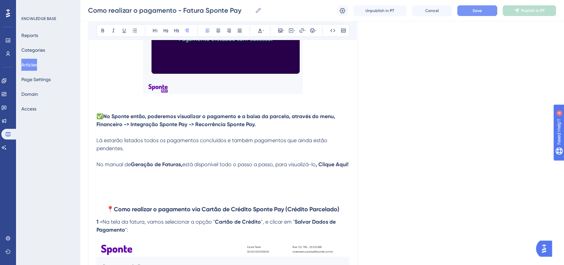
drag, startPoint x: 98, startPoint y: 141, endPoint x: 136, endPoint y: 201, distance: 70.4
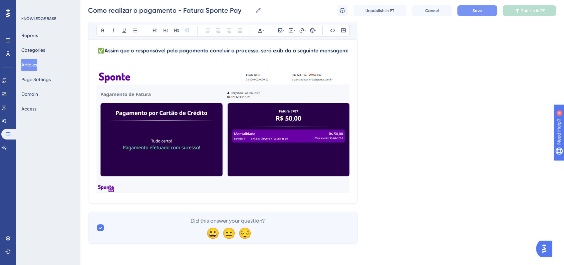
scroll to position [5402, 0]
click at [238, 180] on img at bounding box center [222, 132] width 253 height 122
click at [293, 162] on img at bounding box center [222, 132] width 253 height 122
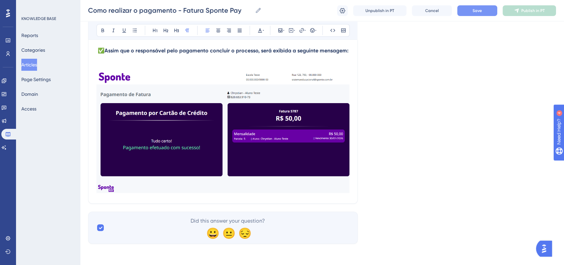
click at [193, 147] on img at bounding box center [222, 132] width 253 height 122
click at [474, 11] on span "Save" at bounding box center [476, 10] width 9 height 5
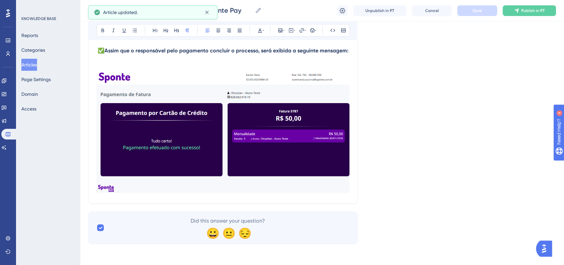
click at [273, 164] on img at bounding box center [222, 132] width 253 height 122
click at [267, 160] on img at bounding box center [222, 132] width 253 height 122
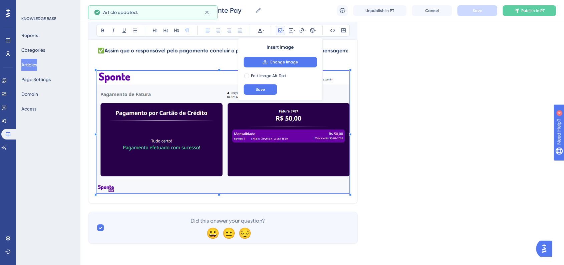
click at [264, 95] on div "Insert Image Change Image Edit Image Alt Text Save" at bounding box center [280, 69] width 85 height 63
click at [268, 92] on button "Save" at bounding box center [260, 89] width 33 height 11
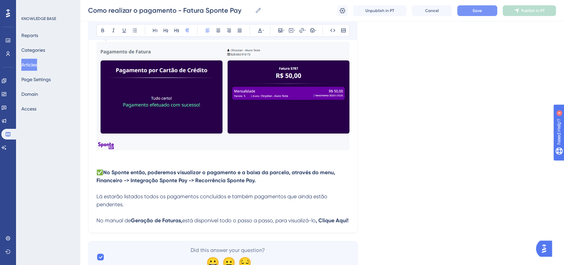
scroll to position [5483, 0]
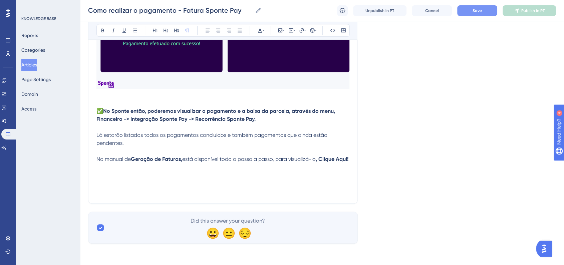
click at [126, 187] on p at bounding box center [222, 183] width 253 height 8
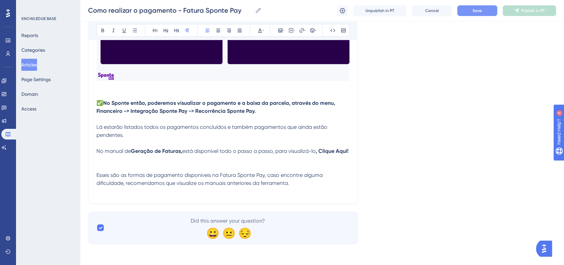
click at [144, 186] on span "Esses são as formas de pagamento disponíveis na Fatura Sponte Pay, caso encontr…" at bounding box center [210, 179] width 228 height 14
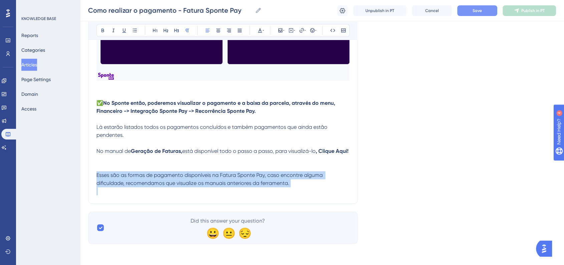
click at [144, 186] on span "Esses são as formas de pagamento disponíveis na Fatura Sponte Pay, caso encontr…" at bounding box center [210, 179] width 228 height 14
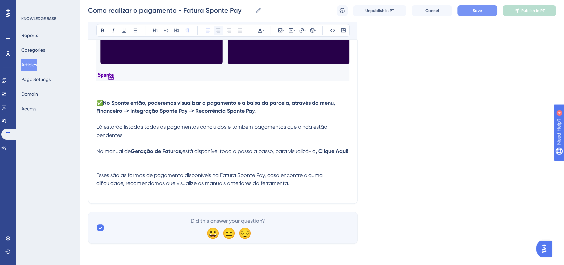
click at [222, 31] on button at bounding box center [218, 30] width 9 height 9
click at [334, 187] on p "Esses são as formas de pagamento disponíveis na Fatura Sponte Pay, caso encontr…" at bounding box center [222, 179] width 253 height 16
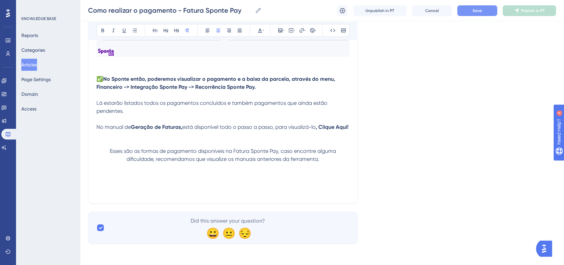
click at [226, 187] on p at bounding box center [222, 183] width 253 height 8
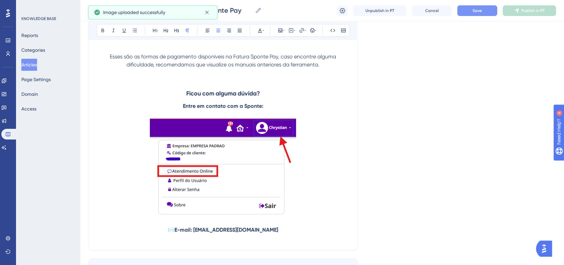
scroll to position [5668, 0]
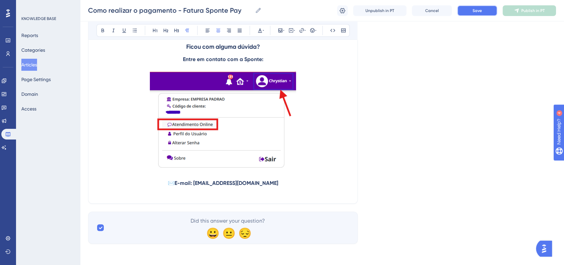
click at [469, 14] on button "Save" at bounding box center [477, 10] width 40 height 11
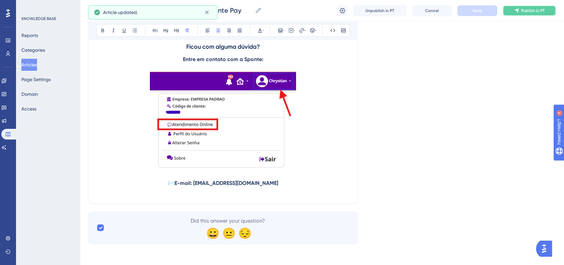
click at [523, 10] on span "Publish in PT" at bounding box center [532, 10] width 23 height 5
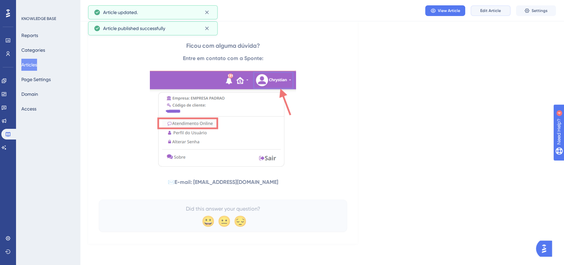
click at [486, 14] on button "Edit Article" at bounding box center [490, 10] width 40 height 11
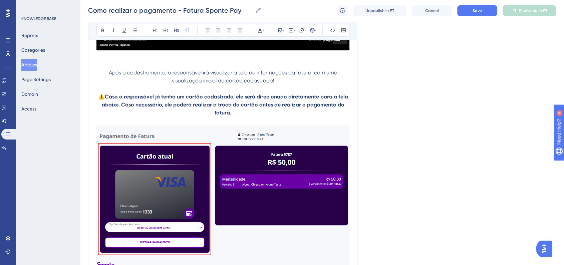
scroll to position [4836, 0]
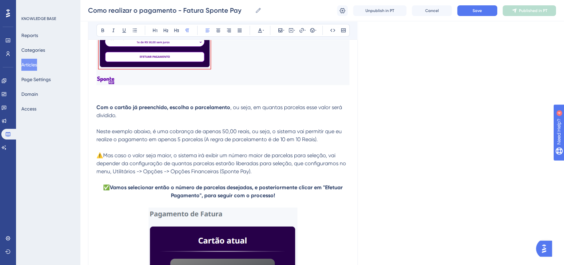
click at [332, 143] on p "Neste exemplo abaixo, é uma cobrança de apenas 50,00 reais, ou seja, o sistema …" at bounding box center [222, 135] width 253 height 16
click at [269, 176] on p "⚠️Mas caso o valor seja maior, o sistema irá exibir um número maior de parcelas…" at bounding box center [222, 159] width 253 height 32
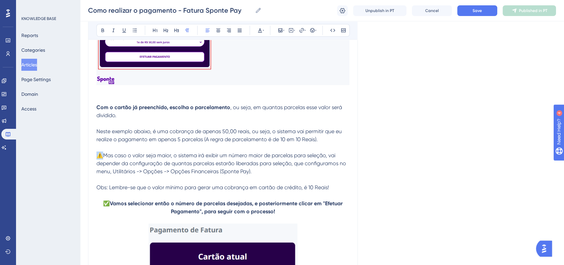
click at [102, 175] on span "⚠️Mas caso o valor seja maior, o sistema irá exibir um número maior de parcelas…" at bounding box center [221, 163] width 251 height 22
click at [97, 191] on span "Obs: Lembre-se que o valor mínimo para gerar uma cobrança em cartão de crédito,…" at bounding box center [212, 187] width 233 height 6
drag, startPoint x: 104, startPoint y: 226, endPoint x: 115, endPoint y: 225, distance: 10.7
click at [115, 191] on span "⚠️Obs: Lembre-se que o valor mínimo para gerar uma cobrança em cartão de crédit…" at bounding box center [215, 187] width 239 height 6
click at [105, 33] on button at bounding box center [102, 30] width 9 height 9
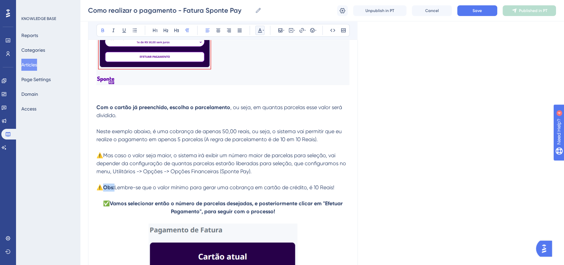
click at [261, 32] on icon at bounding box center [260, 30] width 4 height 4
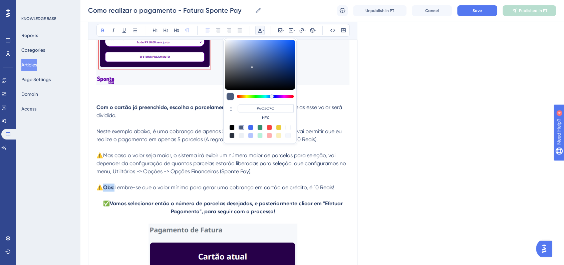
click at [271, 129] on div at bounding box center [269, 127] width 5 height 5
type input "#F84343"
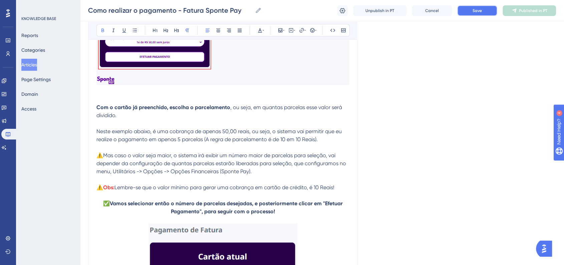
click at [475, 10] on span "Save" at bounding box center [476, 10] width 9 height 5
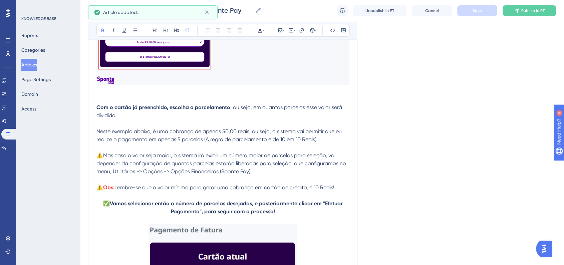
click at [193, 191] on span "Lembre-se que o valor mínimo para gerar uma cobrança em cartão de crédito, é 10…" at bounding box center [224, 187] width 220 height 6
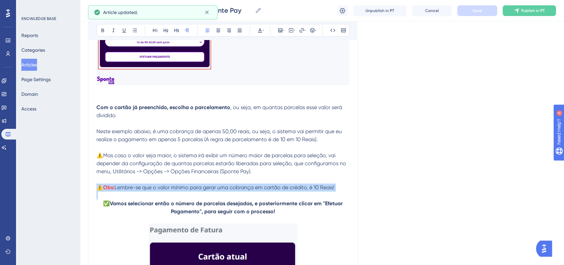
click at [193, 191] on span "Lembre-se que o valor mínimo para gerar uma cobrança em cartão de crédito, é 10…" at bounding box center [224, 187] width 220 height 6
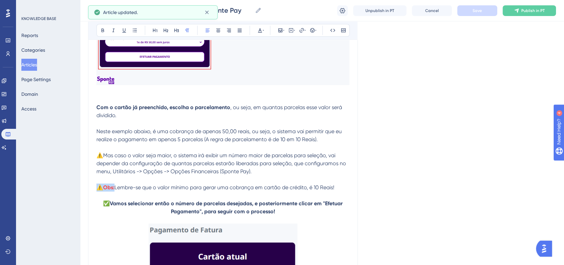
click at [214, 85] on img at bounding box center [222, 12] width 253 height 146
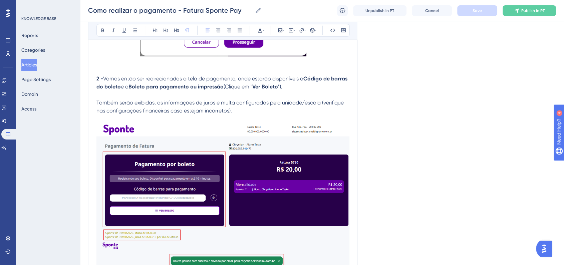
scroll to position [1944, 0]
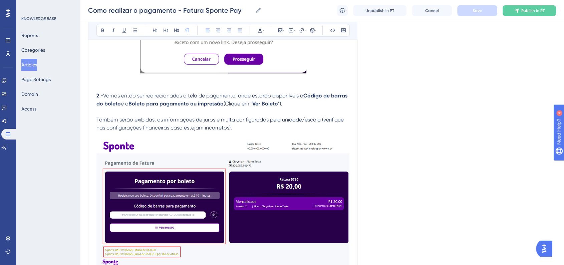
click at [237, 132] on p "Também serão exibidas, as informações de juros e multa configurados pela unidad…" at bounding box center [222, 124] width 253 height 16
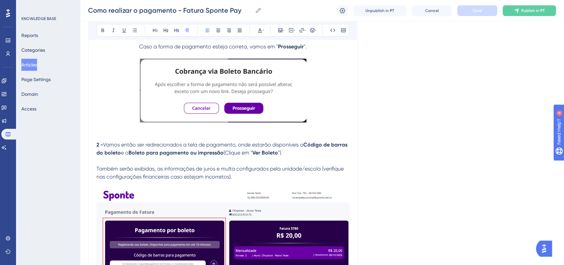
scroll to position [1907, 0]
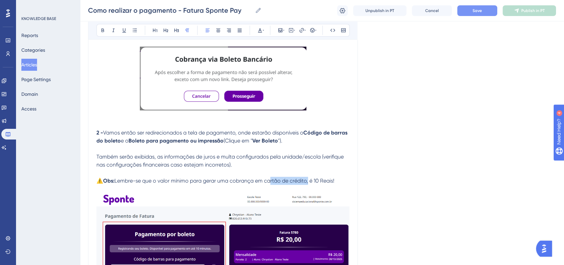
drag, startPoint x: 267, startPoint y: 195, endPoint x: 307, endPoint y: 196, distance: 39.7
click at [307, 184] on span "Lembre-se que o valor mínimo para gerar uma cobrança em cartão de crédito, é 10…" at bounding box center [224, 181] width 220 height 6
click at [349, 153] on p at bounding box center [222, 149] width 253 height 8
click at [487, 16] on div "Como realizar o pagamento - Fatura Sponte Pay Como realizar o pagamento - Fatur…" at bounding box center [322, 10] width 484 height 21
click at [480, 18] on div "Como realizar o pagamento - Fatura Sponte Pay Como realizar o pagamento - Fatur…" at bounding box center [322, 10] width 484 height 21
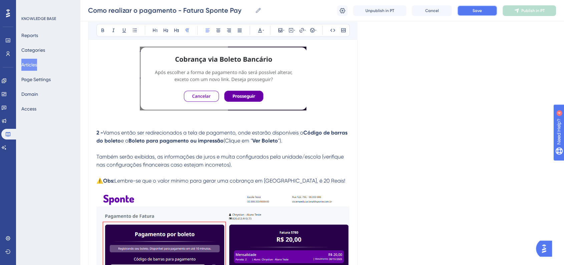
click at [480, 11] on span "Save" at bounding box center [476, 10] width 9 height 5
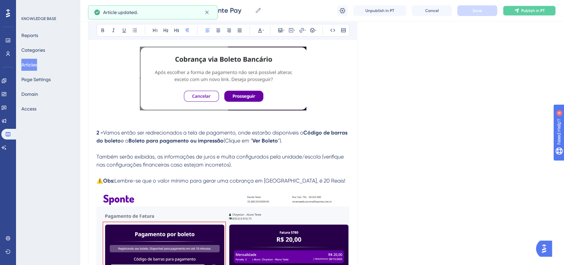
click at [520, 14] on button "Publish in PT" at bounding box center [529, 10] width 53 height 11
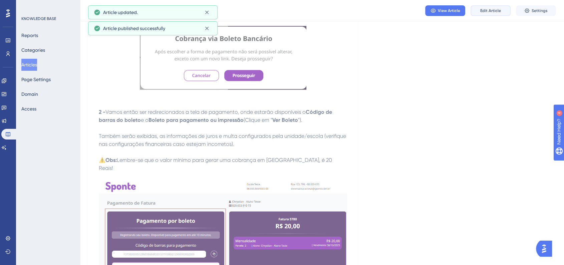
click at [486, 12] on span "Edit Article" at bounding box center [490, 10] width 21 height 5
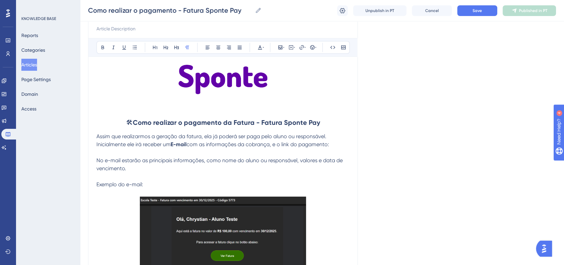
scroll to position [90, 0]
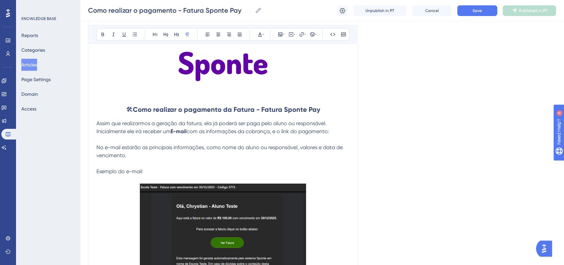
click at [193, 108] on strong "Como realizar o pagamento da Fatura - Fatura Sponte Pay" at bounding box center [226, 109] width 187 height 8
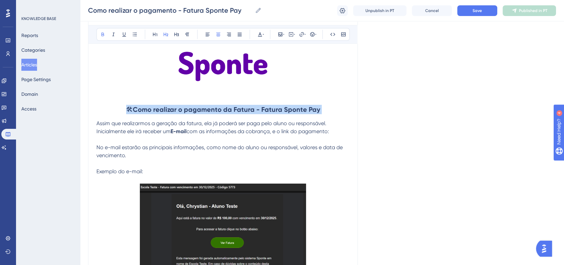
click at [193, 108] on strong "Como realizar o pagamento da Fatura - Fatura Sponte Pay" at bounding box center [226, 109] width 187 height 8
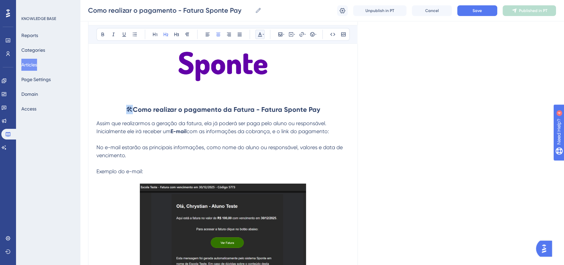
click at [264, 30] on button at bounding box center [259, 34] width 9 height 9
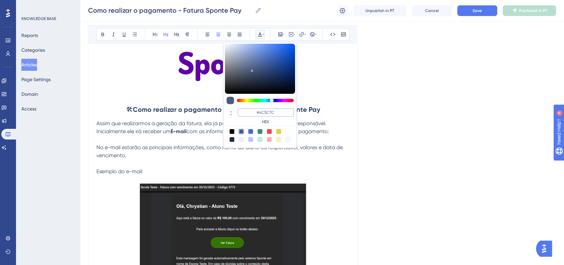
click at [262, 112] on input "#4C5C7C" at bounding box center [266, 112] width 56 height 8
paste input "270049"
type input "#270049"
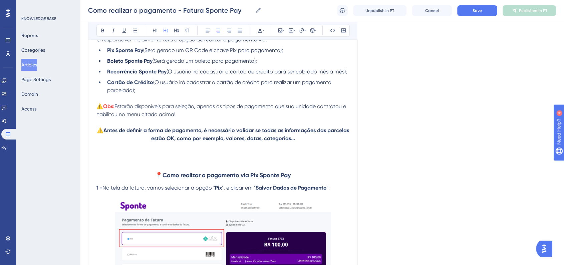
scroll to position [609, 0]
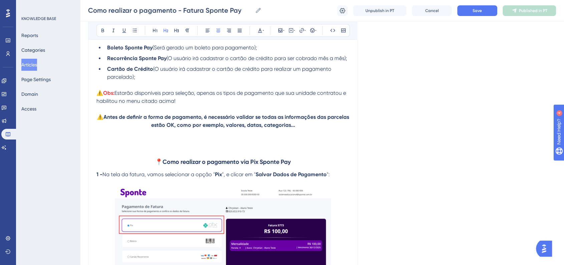
click at [290, 163] on strong "Como realizar o pagamento via Pix Sponte Pay" at bounding box center [226, 161] width 128 height 7
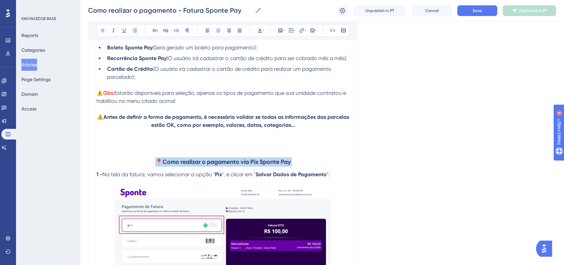
click at [290, 163] on strong "Como realizar o pagamento via Pix Sponte Pay" at bounding box center [226, 161] width 128 height 7
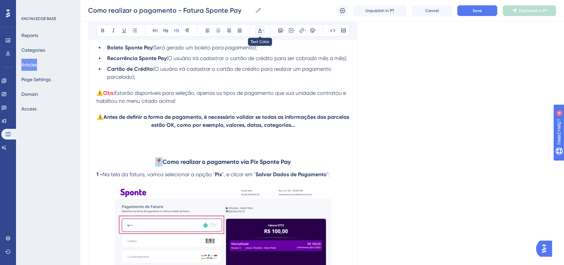
click at [260, 29] on icon at bounding box center [259, 30] width 5 height 5
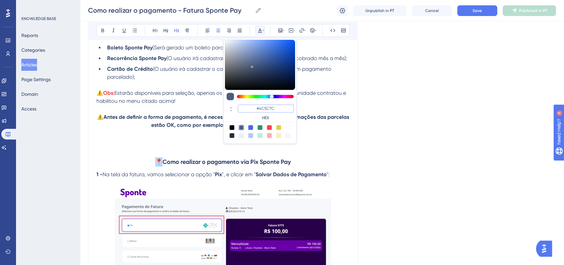
click at [270, 110] on input "#4C5C7C" at bounding box center [266, 108] width 56 height 8
paste input "270049"
type input "#270049"
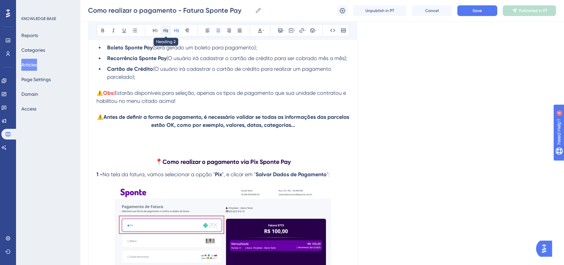
click at [169, 31] on button at bounding box center [165, 30] width 9 height 9
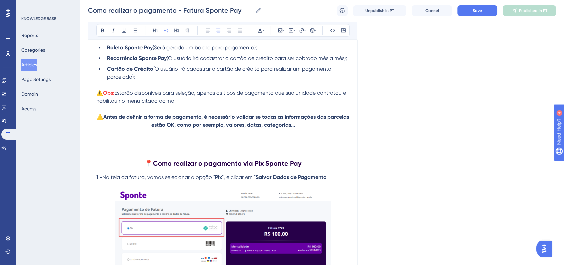
click at [279, 160] on h2 "📍 Como realizar o pagamento via Pix Sponte Pay" at bounding box center [222, 163] width 253 height 20
click at [279, 164] on strong "Como realizar o pagamento via Pix Sponte Pay" at bounding box center [227, 163] width 148 height 8
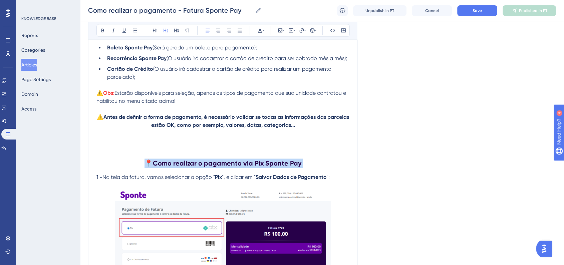
click at [279, 164] on strong "Como realizar o pagamento via Pix Sponte Pay" at bounding box center [227, 163] width 148 height 8
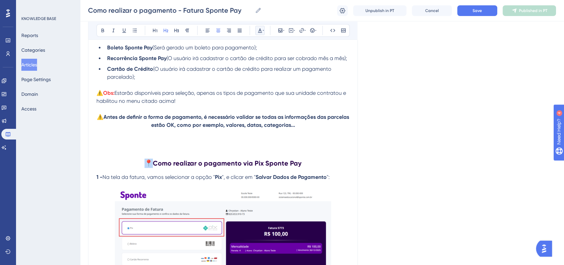
click at [259, 28] on icon at bounding box center [259, 30] width 5 height 5
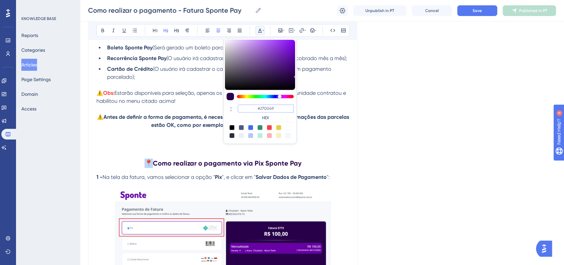
click at [268, 107] on input "#270049" at bounding box center [266, 108] width 56 height 8
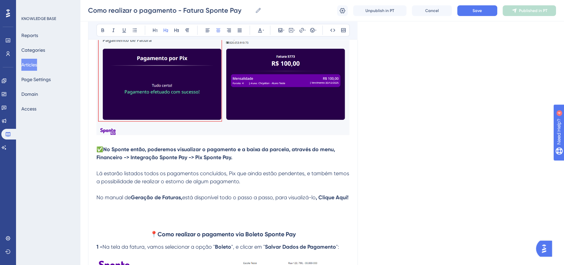
scroll to position [1573, 0]
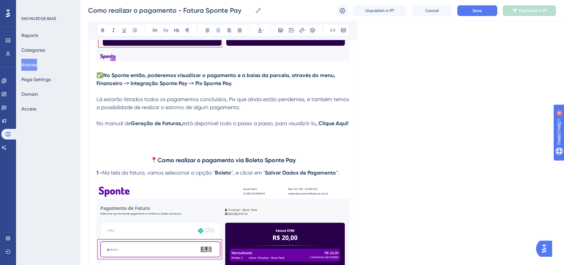
click at [225, 164] on strong "Como realizar o pagamento via Boleto Sponte Pay" at bounding box center [226, 159] width 138 height 7
click at [263, 31] on icon at bounding box center [263, 30] width 1 height 5
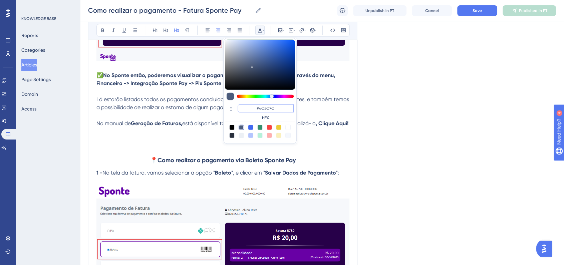
click at [267, 107] on input "#4C5C7C" at bounding box center [266, 108] width 56 height 8
click at [267, 108] on input "#4C5C7C" at bounding box center [266, 108] width 56 height 8
paste input "270049"
type input "#270049"
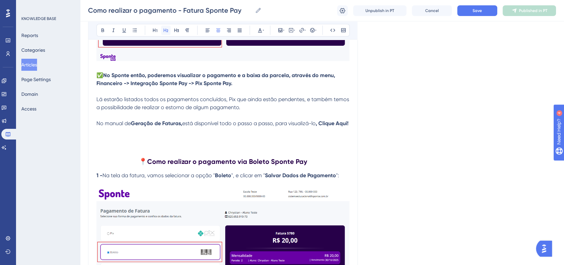
click at [166, 31] on icon at bounding box center [165, 30] width 5 height 5
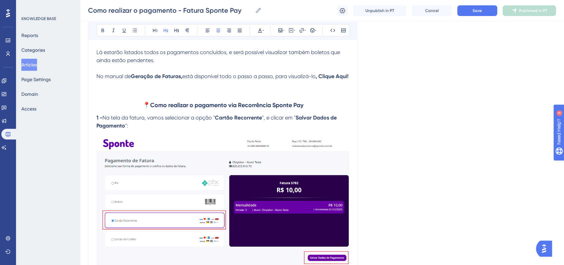
scroll to position [2611, 0]
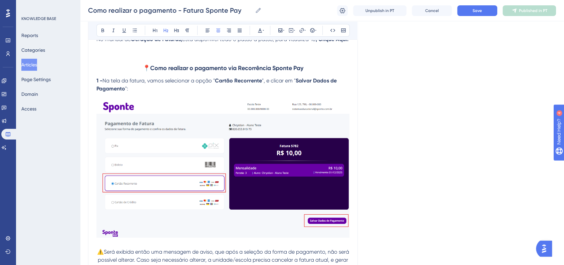
click at [252, 72] on strong "Como realizar o pagamento via Recorrência Sponte Pay" at bounding box center [226, 67] width 153 height 7
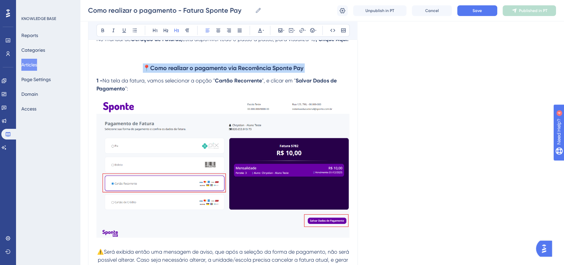
click at [252, 72] on strong "Como realizar o pagamento via Recorrência Sponte Pay" at bounding box center [226, 67] width 153 height 7
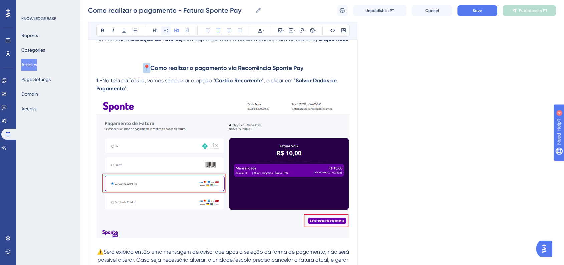
click at [165, 32] on icon at bounding box center [165, 30] width 5 height 5
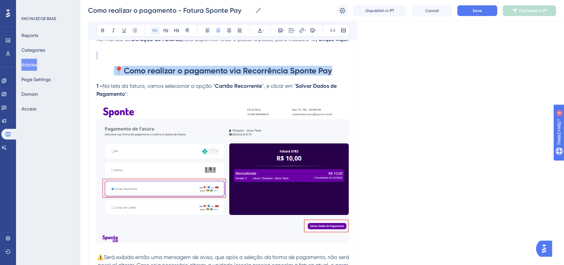
click at [158, 33] on button at bounding box center [154, 30] width 9 height 9
click at [162, 33] on button at bounding box center [165, 30] width 9 height 9
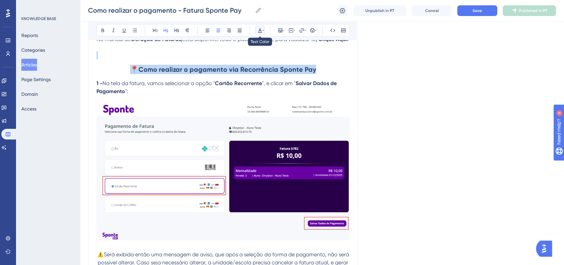
click at [255, 33] on button at bounding box center [259, 30] width 9 height 9
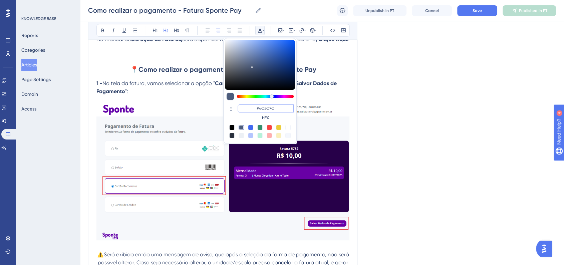
click at [270, 104] on input "#4C5C7C" at bounding box center [266, 108] width 56 height 8
paste input "270049"
type input "#270049"
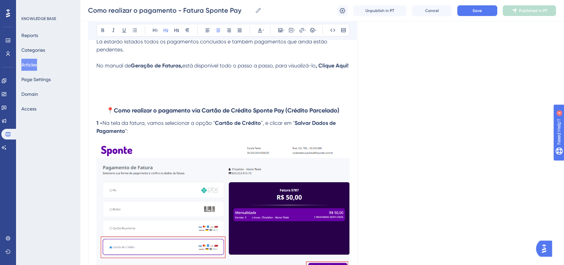
scroll to position [3835, 0]
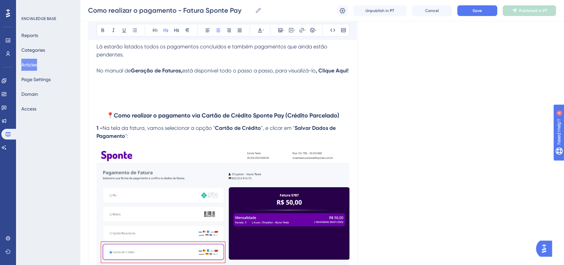
click at [213, 119] on strong "Como realizar o pagamento via Cartão de Crédito Sponte Pay (Crédito Parcelado)" at bounding box center [227, 115] width 226 height 7
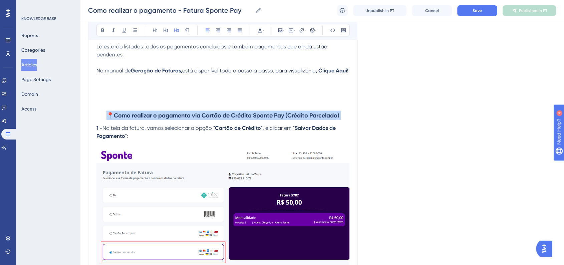
click at [213, 119] on strong "Como realizar o pagamento via Cartão de Crédito Sponte Pay (Crédito Parcelado)" at bounding box center [227, 115] width 226 height 7
click at [166, 30] on icon at bounding box center [166, 31] width 5 height 4
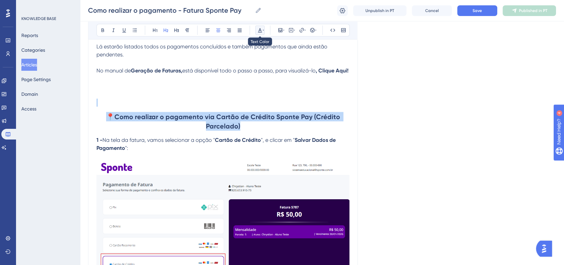
click at [258, 33] on button at bounding box center [259, 30] width 9 height 9
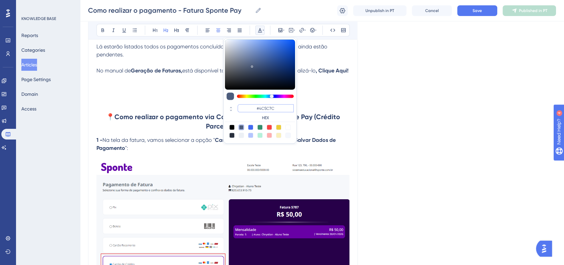
click at [267, 106] on input "#4C5C7C" at bounding box center [266, 108] width 56 height 8
paste input "270049"
type input "#270049"
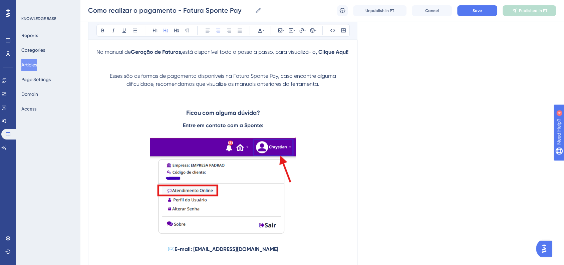
scroll to position [5614, 0]
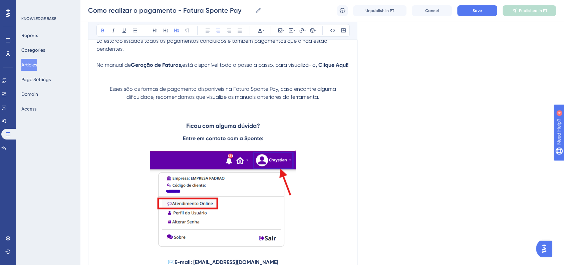
drag, startPoint x: 184, startPoint y: 171, endPoint x: 269, endPoint y: 185, distance: 86.2
click at [259, 31] on icon at bounding box center [259, 30] width 5 height 5
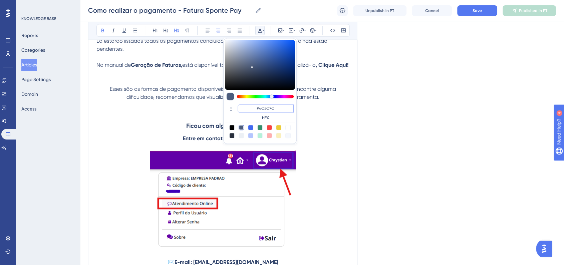
click at [275, 106] on input "#4C5C7C" at bounding box center [266, 108] width 56 height 8
paste input "270049"
type input "#270049"
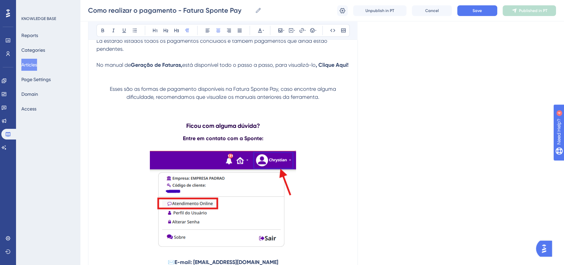
click at [108, 101] on p "Esses são as formas de pagamento disponíveis na Fatura Sponte Pay, caso encontr…" at bounding box center [222, 93] width 253 height 16
click at [312, 29] on icon at bounding box center [312, 30] width 5 height 5
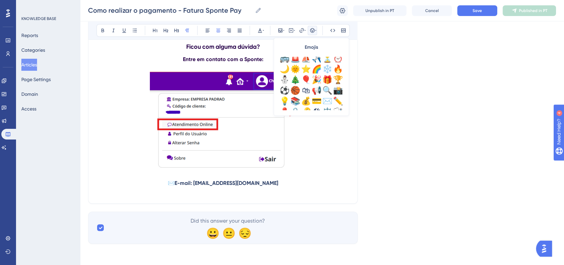
scroll to position [222, 0]
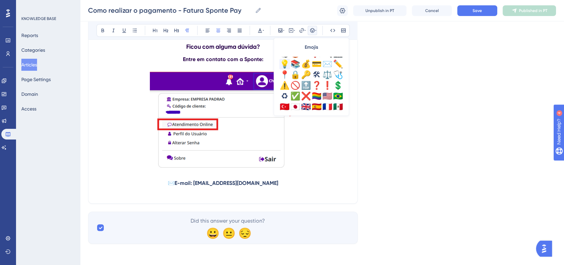
click at [282, 65] on div "💡" at bounding box center [284, 64] width 11 height 11
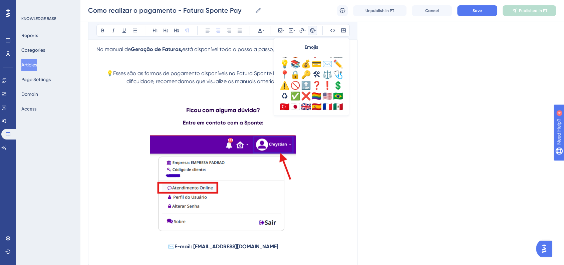
scroll to position [5593, 0]
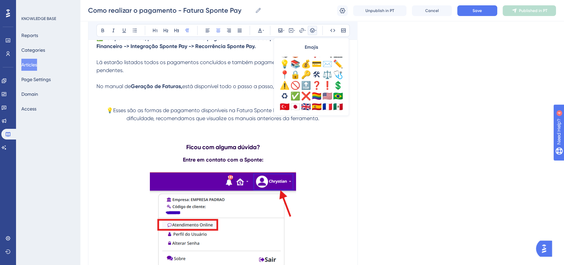
click at [314, 121] on span "💡Esses são as formas de pagamento disponíveis na Fatura Sponte Pay, caso encont…" at bounding box center [223, 114] width 234 height 14
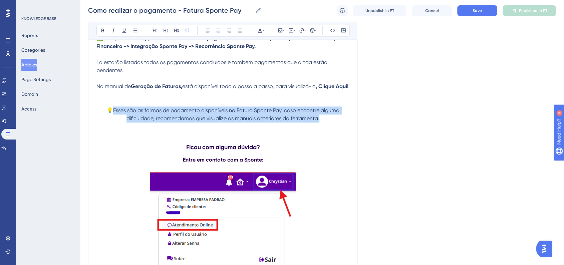
drag, startPoint x: 319, startPoint y: 166, endPoint x: 114, endPoint y: 158, distance: 204.3
click at [114, 121] on span "💡Esses são as formas de pagamento disponíveis na Fatura Sponte Pay, caso encont…" at bounding box center [223, 114] width 234 height 14
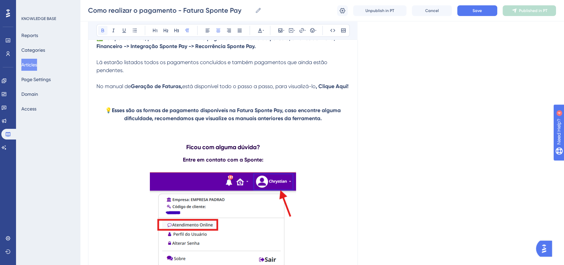
click at [103, 28] on icon at bounding box center [102, 30] width 5 height 5
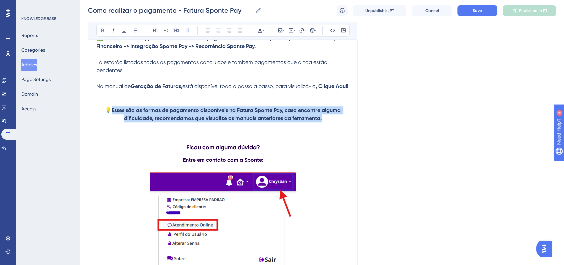
click at [173, 90] on p "No manual de Geração de Faturas, está disponível todo o passo a passo, para vis…" at bounding box center [222, 86] width 253 height 8
drag, startPoint x: 324, startPoint y: 166, endPoint x: 110, endPoint y: 160, distance: 214.6
click at [110, 122] on p "💡 Esses são as formas de pagamento disponíveis na Fatura Sponte Pay, caso encon…" at bounding box center [222, 114] width 253 height 16
click at [256, 29] on button at bounding box center [259, 30] width 9 height 9
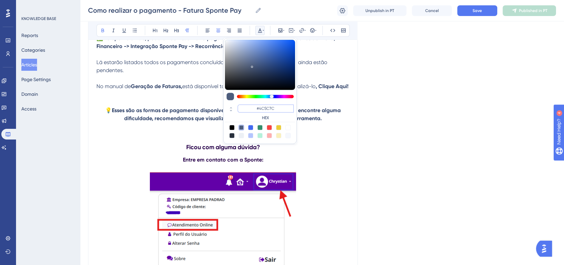
click at [265, 110] on input "#4C5C7C" at bounding box center [266, 108] width 56 height 8
paste input "270049"
type input "#270049"
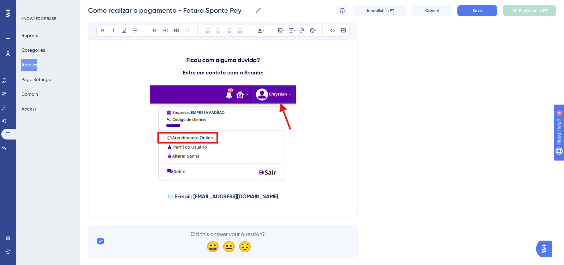
scroll to position [5742, 0]
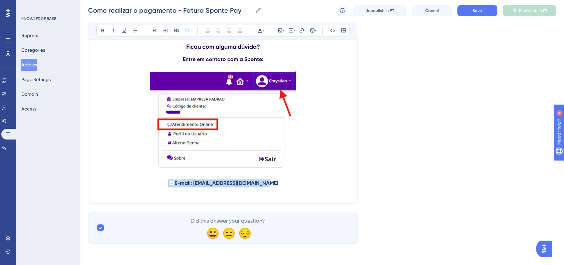
drag, startPoint x: 275, startPoint y: 184, endPoint x: 176, endPoint y: 185, distance: 98.8
click at [176, 185] on p "✉️ E-mail: [EMAIL_ADDRESS][DOMAIN_NAME]" at bounding box center [222, 183] width 253 height 8
click at [264, 32] on div "Bold Italic Underline Bullet Point Heading 1 Heading 2 Heading 3 Normal Align L…" at bounding box center [222, 30] width 253 height 13
click at [258, 30] on icon at bounding box center [259, 30] width 5 height 5
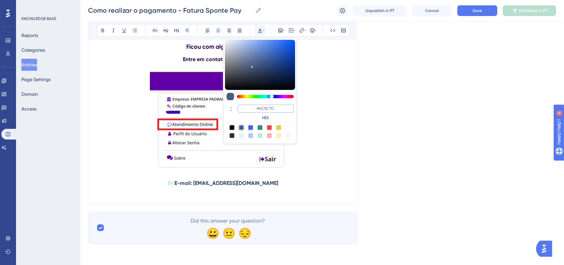
click at [269, 108] on input "#4C5C7C" at bounding box center [266, 108] width 56 height 8
paste input "270049"
type input "#270049"
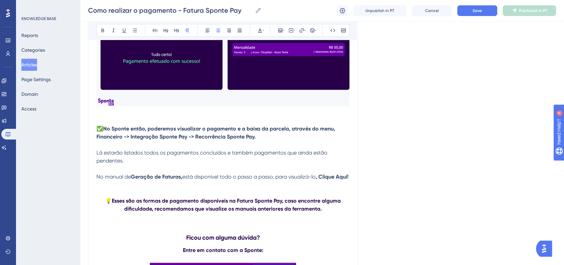
scroll to position [5445, 0]
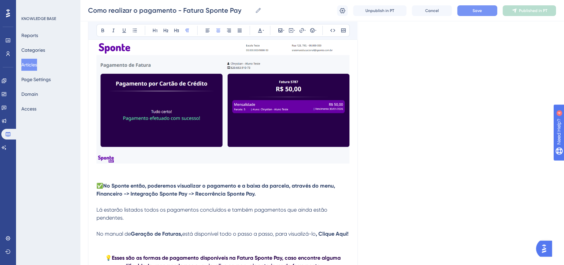
click at [475, 5] on button "Save" at bounding box center [477, 10] width 40 height 11
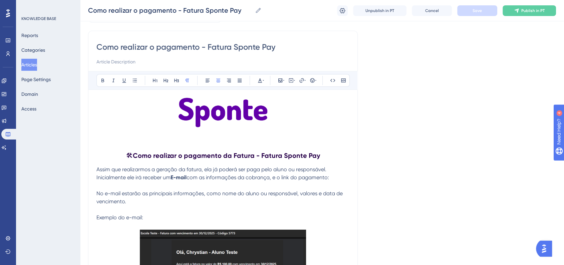
scroll to position [111, 0]
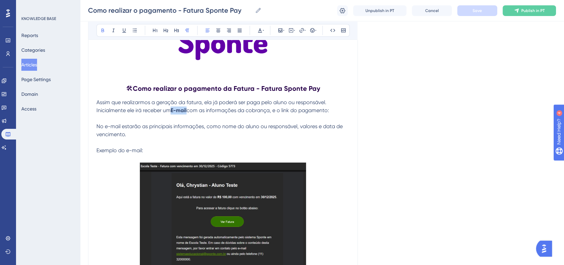
drag, startPoint x: 172, startPoint y: 111, endPoint x: 189, endPoint y: 111, distance: 16.7
click at [189, 111] on p "Inicialmente ele irá receber um E-mail com as informações da cobrança, e o link…" at bounding box center [222, 110] width 253 height 8
drag, startPoint x: 261, startPoint y: 33, endPoint x: 260, endPoint y: 37, distance: 4.4
click at [261, 33] on icon at bounding box center [259, 30] width 5 height 5
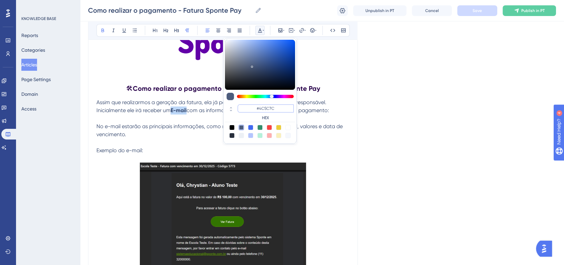
click at [269, 110] on input "#4C5C7C" at bounding box center [266, 108] width 56 height 8
paste input "6200A8"
type input "#6200A8"
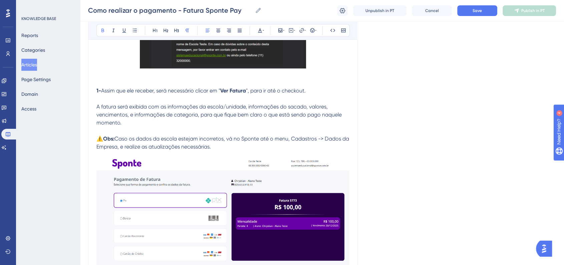
scroll to position [296, 0]
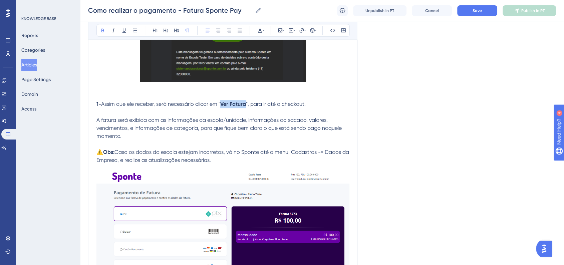
drag, startPoint x: 223, startPoint y: 104, endPoint x: 246, endPoint y: 104, distance: 23.0
click at [246, 104] on strong "Ver Fatura" at bounding box center [233, 104] width 26 height 6
click at [262, 32] on icon at bounding box center [260, 30] width 4 height 4
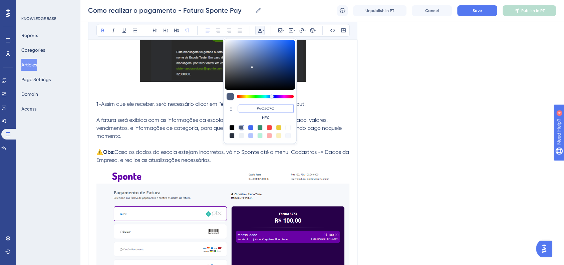
click at [268, 110] on input "#4C5C7C" at bounding box center [266, 108] width 56 height 8
paste input "6200A8"
type input "#6200A8"
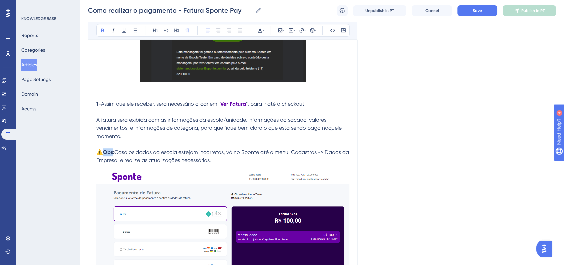
drag, startPoint x: 104, startPoint y: 151, endPoint x: 114, endPoint y: 152, distance: 9.7
click at [114, 152] on strong "Obs:" at bounding box center [108, 152] width 11 height 6
drag, startPoint x: 115, startPoint y: 153, endPoint x: 105, endPoint y: 153, distance: 9.3
click at [105, 153] on strong "Obs:" at bounding box center [108, 152] width 11 height 6
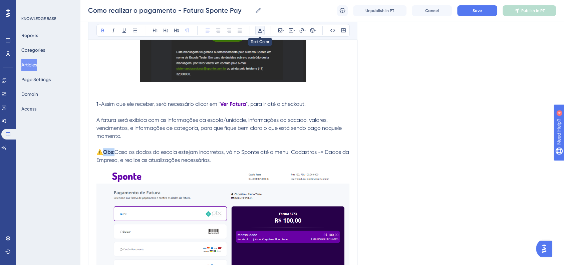
click at [259, 31] on icon at bounding box center [260, 30] width 4 height 4
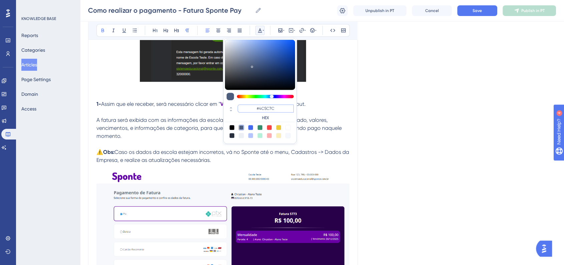
click at [269, 111] on input "#4C5C7C" at bounding box center [266, 108] width 56 height 8
click at [270, 126] on div at bounding box center [269, 127] width 5 height 5
type input "#F84343"
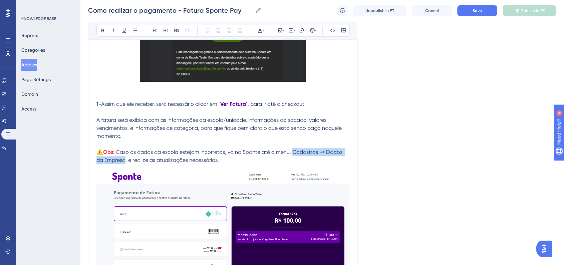
drag, startPoint x: 293, startPoint y: 154, endPoint x: 124, endPoint y: 162, distance: 169.7
click at [124, 162] on span "Caso os dados da escola estejam incorretos, vá no Sponte até o menu, Cadastros …" at bounding box center [219, 156] width 247 height 14
click at [265, 32] on div "Bold Italic Underline Bullet Point Heading 1 Heading 2 Heading 3 Normal Align L…" at bounding box center [222, 30] width 253 height 13
click at [260, 33] on button at bounding box center [259, 30] width 9 height 9
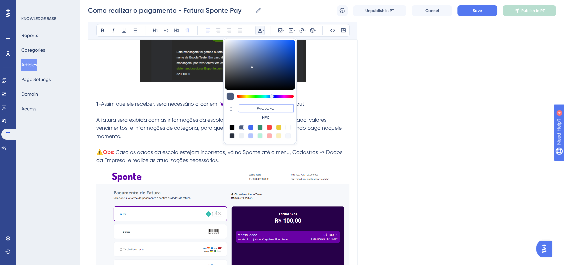
click at [276, 106] on input "#4C5C7C" at bounding box center [266, 108] width 56 height 8
paste input "6200A8"
type input "#6200A8"
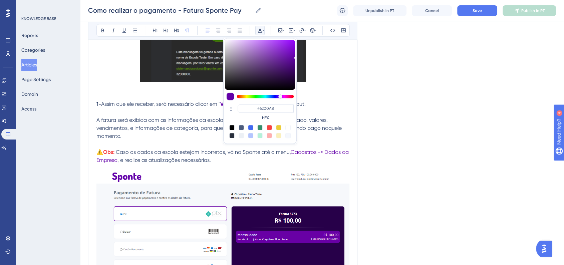
drag, startPoint x: 387, startPoint y: 123, endPoint x: 393, endPoint y: 136, distance: 14.9
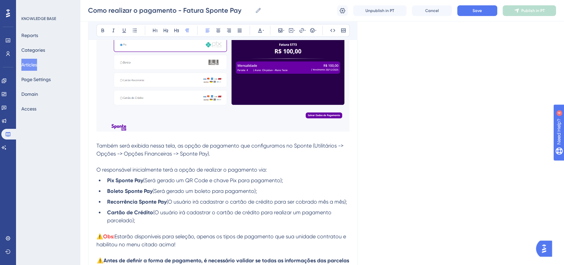
scroll to position [482, 0]
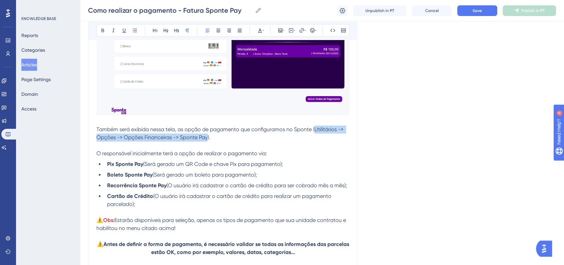
drag, startPoint x: 315, startPoint y: 130, endPoint x: 208, endPoint y: 140, distance: 107.5
click at [208, 140] on span "Também será exibida nessa tela, as opção de pagamento que configuramos no Spont…" at bounding box center [220, 133] width 248 height 14
click at [261, 33] on button at bounding box center [259, 30] width 9 height 9
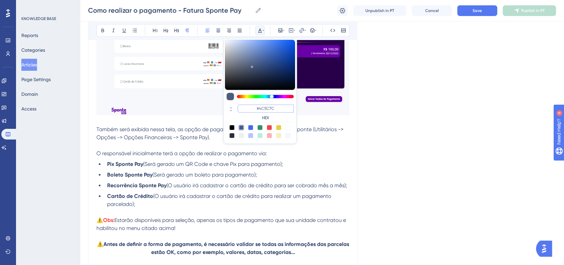
click at [272, 108] on input "#4C5C7C" at bounding box center [266, 108] width 56 height 8
paste input "6200A8"
type input "#6200A8"
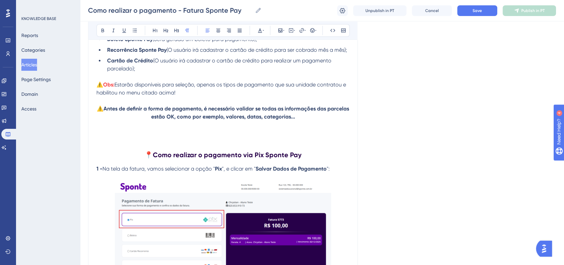
scroll to position [630, 0]
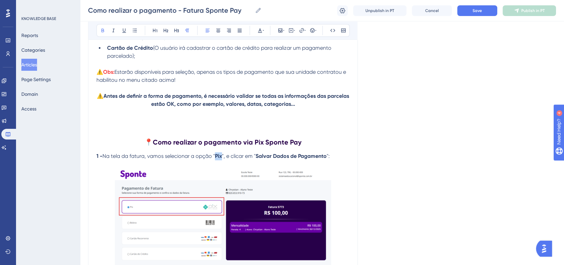
drag, startPoint x: 216, startPoint y: 160, endPoint x: 222, endPoint y: 160, distance: 6.0
click at [222, 159] on strong "Pix" at bounding box center [218, 156] width 7 height 6
click at [260, 33] on icon at bounding box center [259, 30] width 5 height 5
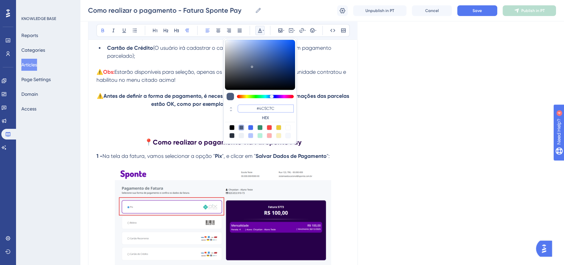
click at [269, 105] on input "#4C5C7C" at bounding box center [266, 108] width 56 height 8
paste input "6200A8"
type input "#6200A8"
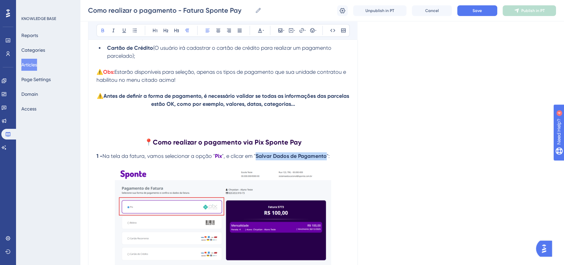
drag, startPoint x: 258, startPoint y: 161, endPoint x: 327, endPoint y: 158, distance: 69.1
click at [327, 158] on strong "Salvar Dados de Pagamento" at bounding box center [291, 156] width 71 height 6
click at [259, 31] on icon at bounding box center [259, 30] width 5 height 5
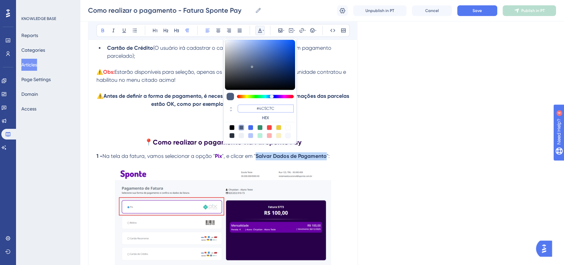
click at [283, 108] on input "#4C5C7C" at bounding box center [266, 108] width 56 height 8
paste input "6200A8"
type input "#6200A8"
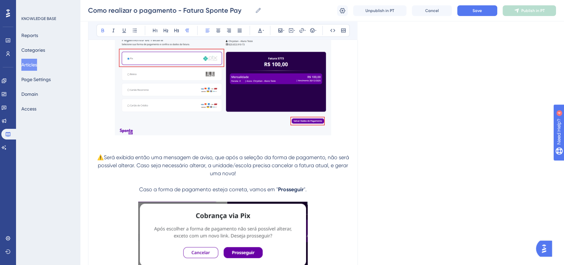
scroll to position [815, 0]
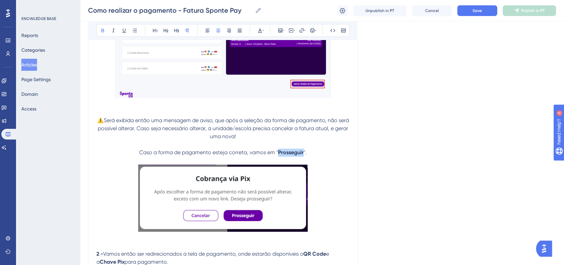
drag, startPoint x: 279, startPoint y: 156, endPoint x: 302, endPoint y: 156, distance: 23.7
click at [302, 155] on strong "Prosseguir" at bounding box center [291, 152] width 26 height 6
click at [261, 30] on icon at bounding box center [260, 30] width 4 height 4
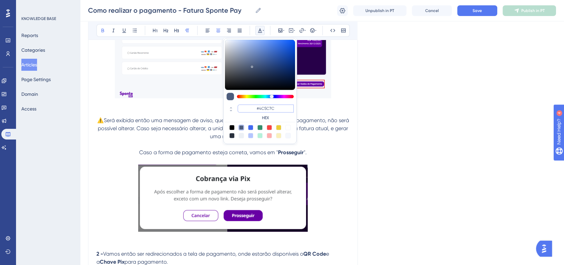
click at [268, 108] on input "#4C5C7C" at bounding box center [266, 108] width 56 height 8
paste input "6200A8"
type input "#6200A8"
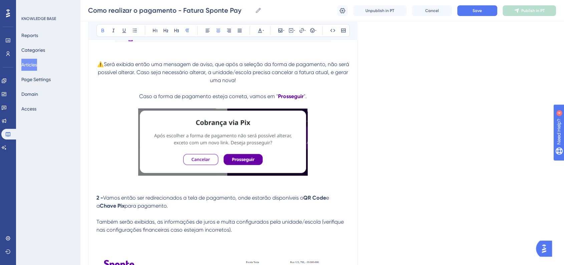
scroll to position [890, 0]
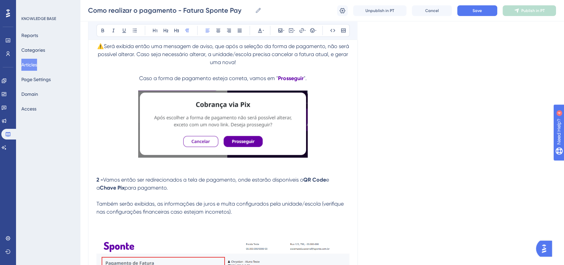
drag, startPoint x: 306, startPoint y: 182, endPoint x: 324, endPoint y: 184, distance: 18.8
click at [324, 184] on p "2 - Vamos então ser redirecionados a tela de pagamento, onde estarão disponívei…" at bounding box center [222, 184] width 253 height 16
click at [312, 187] on p "2 - Vamos então ser redirecionados a tela de pagamento, onde estarão disponívei…" at bounding box center [222, 184] width 253 height 16
drag, startPoint x: 307, startPoint y: 184, endPoint x: 328, endPoint y: 183, distance: 21.4
click at [326, 183] on strong "QR Code" at bounding box center [314, 180] width 23 height 6
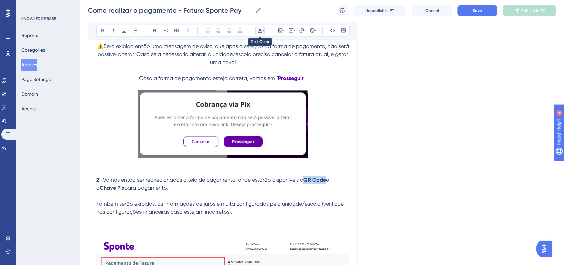
click at [256, 27] on button at bounding box center [259, 30] width 9 height 9
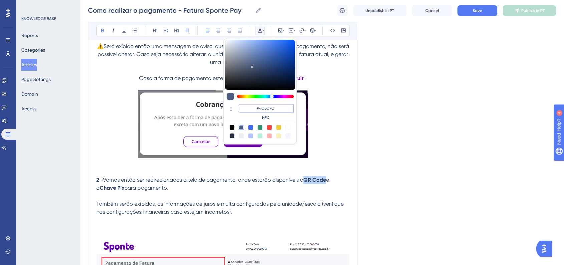
click at [275, 109] on input "#4C5C7C" at bounding box center [266, 108] width 56 height 8
paste input "6200A8"
type input "#6200A8"
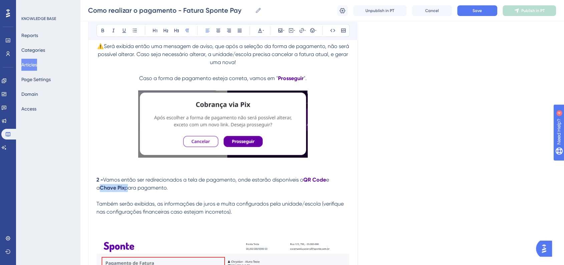
drag, startPoint x: 98, startPoint y: 192, endPoint x: 122, endPoint y: 193, distance: 23.7
click at [122, 192] on p "2 - Vamos então ser redirecionados a tela de pagamento, onde estarão disponívei…" at bounding box center [222, 184] width 253 height 16
click at [261, 29] on icon at bounding box center [259, 30] width 5 height 5
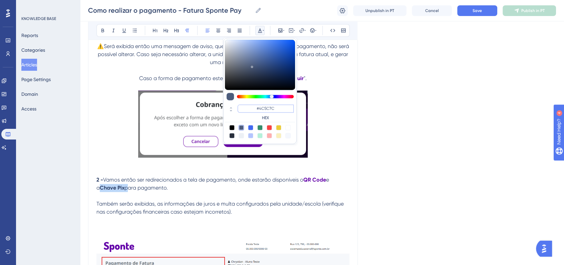
click at [270, 109] on input "#4C5C7C" at bounding box center [266, 108] width 56 height 8
paste input "6200A8"
type input "#6200A8"
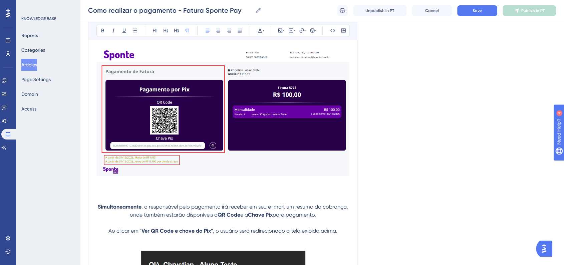
scroll to position [1149, 0]
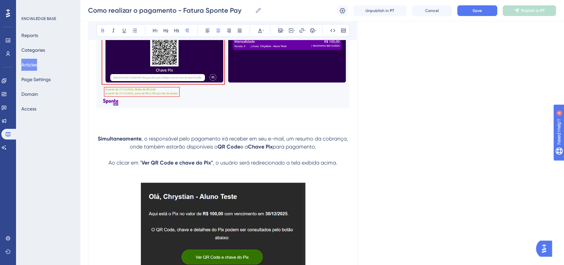
drag, startPoint x: 217, startPoint y: 151, endPoint x: 237, endPoint y: 151, distance: 20.4
click at [237, 149] on strong "QR Code" at bounding box center [229, 146] width 23 height 6
click at [152, 170] on p at bounding box center [222, 171] width 253 height 8
drag, startPoint x: 143, startPoint y: 166, endPoint x: 159, endPoint y: 166, distance: 16.0
click at [159, 166] on strong "Ver QR Code e chave do Pix"" at bounding box center [176, 162] width 71 height 6
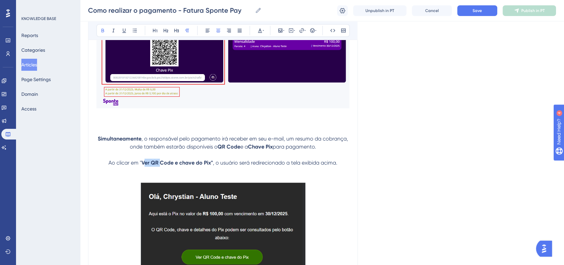
click at [147, 166] on strong "Ver QR Code e chave do Pix"" at bounding box center [176, 162] width 71 height 6
click at [142, 165] on strong "Ver QR Code e chave do Pix"" at bounding box center [176, 162] width 71 height 6
drag, startPoint x: 143, startPoint y: 167, endPoint x: 211, endPoint y: 167, distance: 68.1
click at [211, 166] on strong "Ver QR Code e chave do Pix"" at bounding box center [176, 162] width 71 height 6
click at [263, 30] on icon at bounding box center [263, 30] width 1 height 5
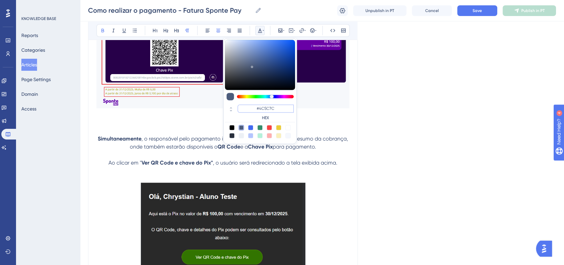
click at [269, 109] on input "#4C5C7C" at bounding box center [266, 108] width 56 height 8
paste input "6200A8"
type input "#6200A8"
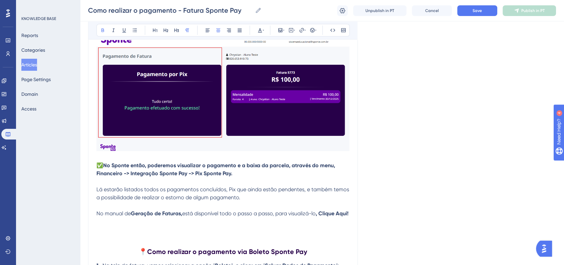
scroll to position [1520, 0]
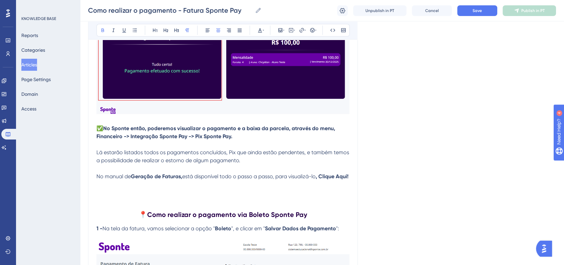
drag, startPoint x: 96, startPoint y: 142, endPoint x: 144, endPoint y: 144, distance: 48.4
click at [97, 139] on strong "No Sponte então, poderemos visualizar o pagamento e a baixa da parcela, através…" at bounding box center [216, 132] width 240 height 14
click at [99, 139] on strong "No Sponte então, poderemos visualizar o pagamento e a baixa da parcela, através…" at bounding box center [216, 132] width 240 height 14
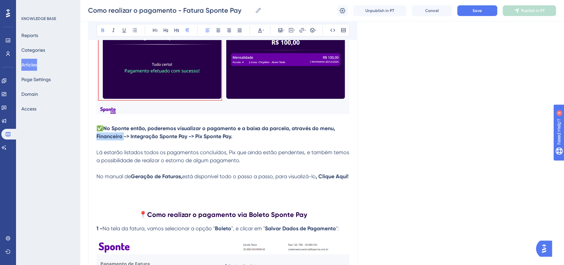
click at [99, 139] on strong "No Sponte então, poderemos visualizar o pagamento e a baixa da parcela, através…" at bounding box center [216, 132] width 240 height 14
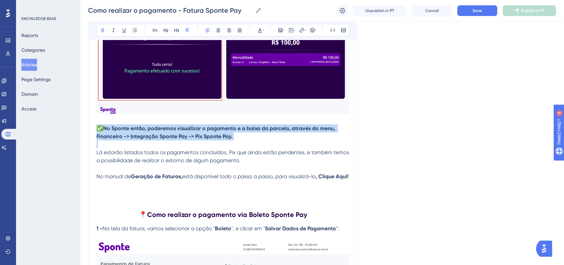
click at [99, 139] on strong "No Sponte então, poderemos visualizar o pagamento e a baixa da parcela, através…" at bounding box center [216, 132] width 240 height 14
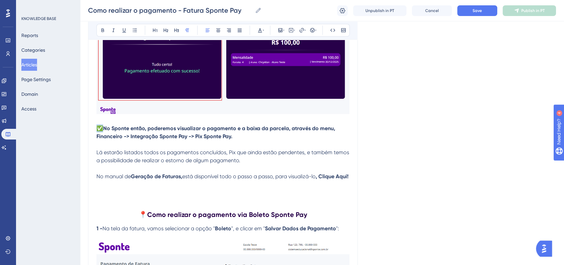
click at [126, 139] on strong "No Sponte então, poderemos visualizar o pagamento e a baixa da parcela, através…" at bounding box center [216, 132] width 240 height 14
drag, startPoint x: 233, startPoint y: 140, endPoint x: 96, endPoint y: 143, distance: 136.8
click at [96, 140] on p "✅ No Sponte então, poderemos visualizar o pagamento e a baixa da parcela, atrav…" at bounding box center [222, 132] width 253 height 16
click at [262, 31] on icon at bounding box center [259, 30] width 5 height 5
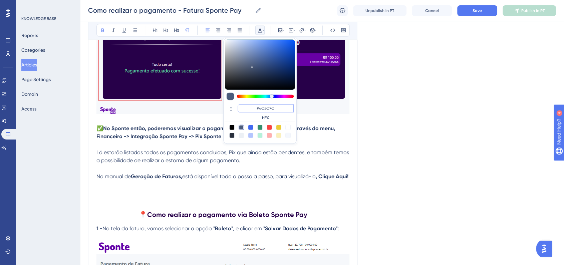
click at [265, 106] on input "#4C5C7C" at bounding box center [266, 108] width 56 height 8
paste input "6200A8"
type input "#6200A8"
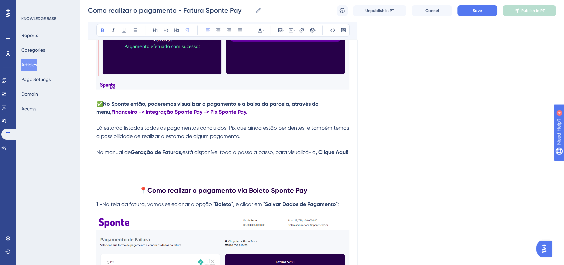
scroll to position [1557, 0]
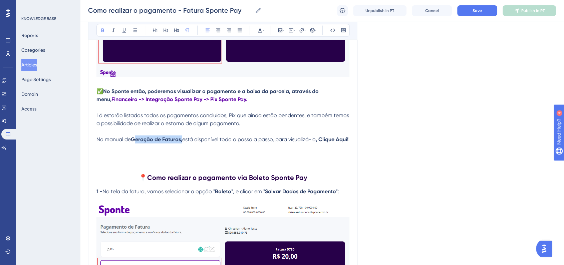
drag, startPoint x: 133, startPoint y: 145, endPoint x: 181, endPoint y: 144, distance: 47.4
click at [181, 142] on strong "Geração de Faturas," at bounding box center [156, 139] width 51 height 6
click at [264, 30] on button at bounding box center [259, 30] width 9 height 9
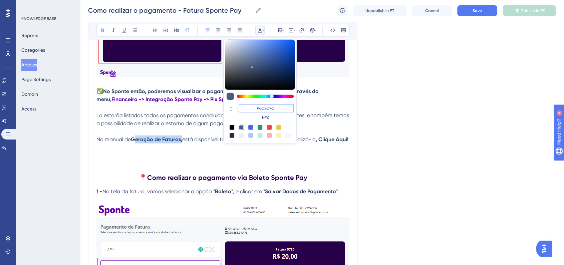
click at [274, 105] on input "#4C5C7C" at bounding box center [266, 108] width 56 height 8
paste input "6200A8"
type input "#6200A8"
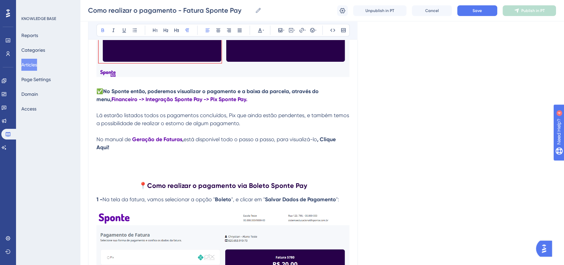
drag, startPoint x: 322, startPoint y: 144, endPoint x: 347, endPoint y: 148, distance: 25.1
click at [347, 148] on p "No manual de Geração de Faturas , está disponível todo o passo a passo, para vi…" at bounding box center [222, 143] width 253 height 16
click at [259, 30] on icon at bounding box center [259, 30] width 5 height 5
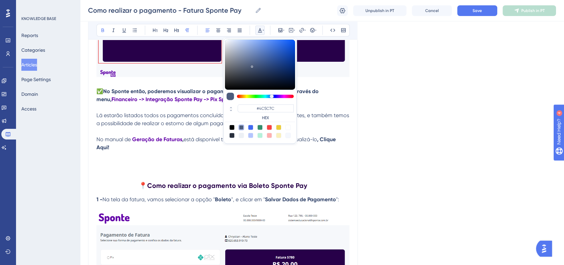
click at [251, 127] on div at bounding box center [250, 127] width 5 height 5
type input "#4169F0"
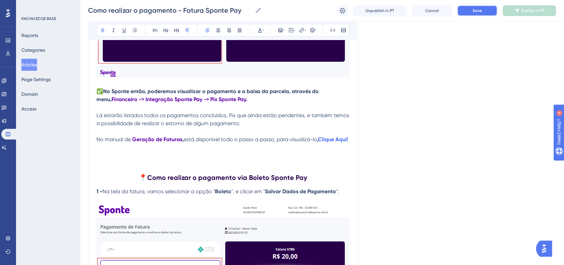
click at [459, 14] on button "Save" at bounding box center [477, 10] width 40 height 11
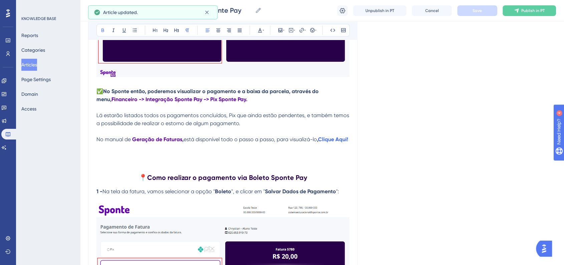
scroll to position [1668, 0]
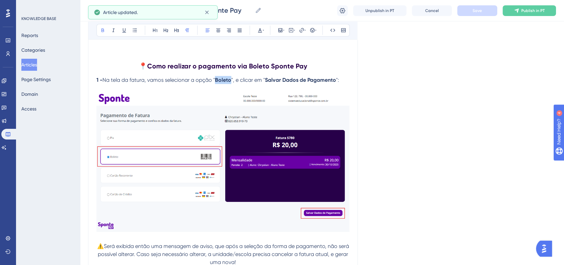
drag, startPoint x: 217, startPoint y: 95, endPoint x: 231, endPoint y: 94, distance: 14.4
click at [231, 83] on strong "Boleto" at bounding box center [223, 80] width 16 height 6
click at [261, 32] on icon at bounding box center [260, 30] width 4 height 4
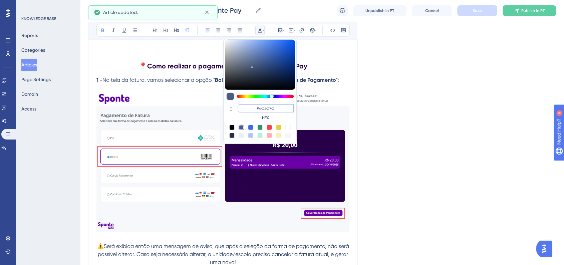
click at [272, 107] on input "#4C5C7C" at bounding box center [266, 108] width 56 height 8
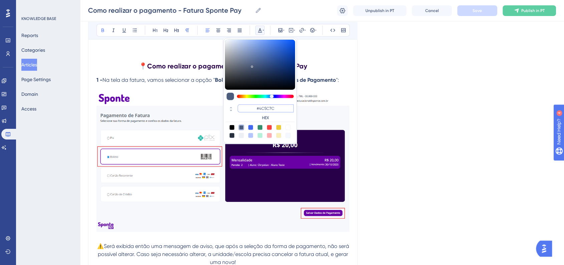
click at [272, 107] on input "#4C5C7C" at bounding box center [266, 108] width 56 height 8
paste input "6200A8"
type input "#6200A8"
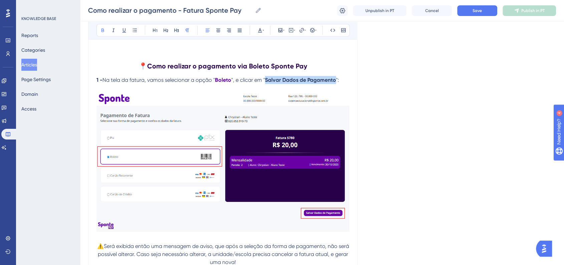
drag, startPoint x: 267, startPoint y: 93, endPoint x: 336, endPoint y: 95, distance: 69.8
click at [336, 83] on strong "Salvar Dados de Pagamento" at bounding box center [300, 80] width 71 height 6
click at [265, 33] on div "Bold Italic Underline Bullet Point Heading 1 Heading 2 Heading 3 Normal Align L…" at bounding box center [222, 30] width 253 height 13
click at [262, 32] on icon at bounding box center [259, 30] width 5 height 5
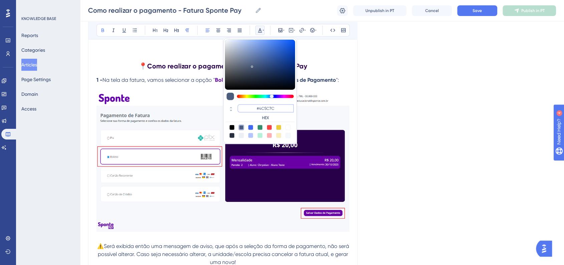
click at [276, 109] on input "#4C5C7C" at bounding box center [266, 108] width 56 height 8
paste input "6200A8"
type input "#6200A8"
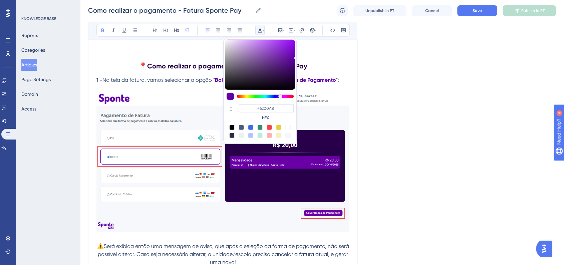
drag, startPoint x: 439, startPoint y: 130, endPoint x: 432, endPoint y: 134, distance: 7.6
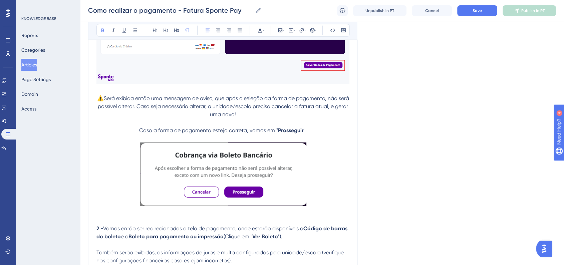
scroll to position [1817, 0]
drag, startPoint x: 279, startPoint y: 143, endPoint x: 302, endPoint y: 143, distance: 23.7
click at [302, 133] on strong "Prosseguir" at bounding box center [291, 130] width 26 height 6
click at [262, 37] on div "Bold Italic Underline Bullet Point Heading 1 Heading 2 Heading 3 Normal Align L…" at bounding box center [222, 30] width 269 height 19
click at [261, 32] on icon at bounding box center [260, 30] width 4 height 4
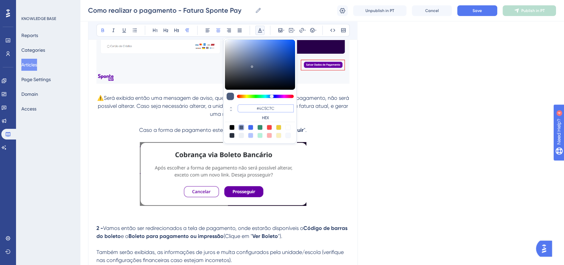
click at [274, 109] on input "#4C5C7C" at bounding box center [266, 108] width 56 height 8
paste input "6200A8"
type input "#6200A8"
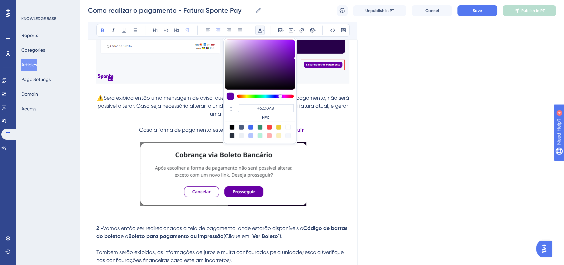
drag, startPoint x: 412, startPoint y: 141, endPoint x: 279, endPoint y: 161, distance: 135.0
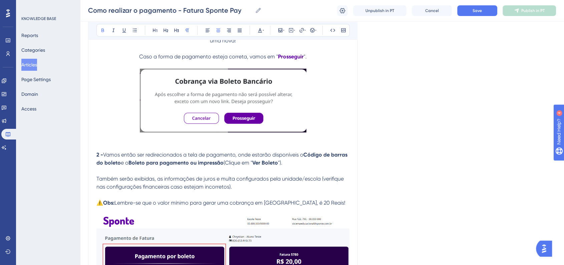
scroll to position [1891, 0]
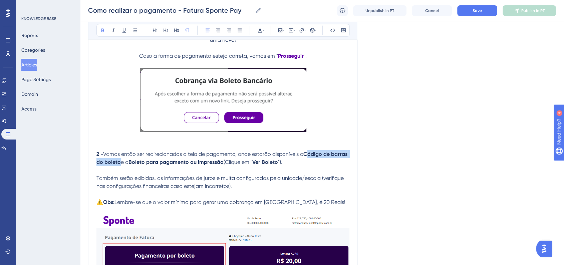
drag, startPoint x: 309, startPoint y: 169, endPoint x: 136, endPoint y: 177, distance: 173.4
click at [136, 165] on strong "Código de barras do boleto" at bounding box center [222, 158] width 252 height 14
click at [265, 28] on div "Bold Italic Underline Bullet Point Heading 1 Heading 2 Heading 3 Normal Align L…" at bounding box center [222, 30] width 253 height 13
click at [261, 30] on icon at bounding box center [259, 30] width 5 height 5
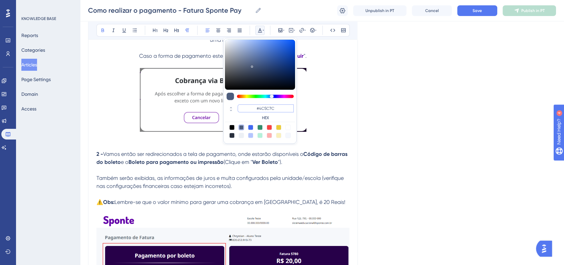
click at [261, 105] on input "#4C5C7C" at bounding box center [266, 108] width 56 height 8
paste input "6200A8"
type input "#6200A8"
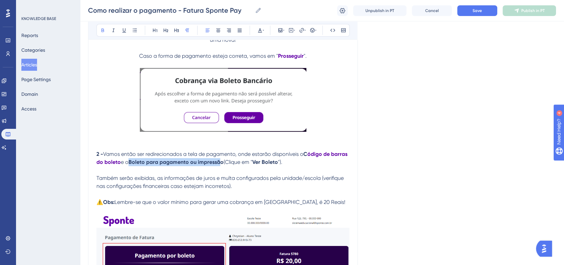
drag, startPoint x: 149, startPoint y: 175, endPoint x: 240, endPoint y: 175, distance: 90.8
click at [224, 165] on strong "Boleto para pagamento ou impressão" at bounding box center [175, 162] width 95 height 6
click at [151, 165] on strong "Boleto para pagamento ou impressão" at bounding box center [175, 162] width 95 height 6
drag, startPoint x: 149, startPoint y: 177, endPoint x: 243, endPoint y: 174, distance: 93.5
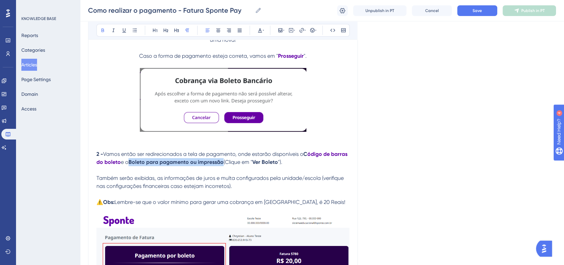
click at [242, 166] on p "2 - Vamos então ser redirecionados a tela de pagamento, onde estarão disponívei…" at bounding box center [222, 158] width 253 height 16
click at [259, 31] on icon at bounding box center [259, 30] width 5 height 5
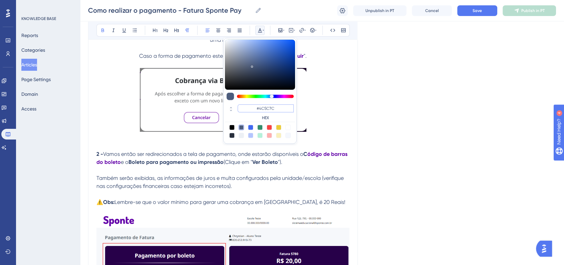
click at [273, 107] on input "#4C5C7C" at bounding box center [266, 108] width 56 height 8
paste input "6200A8"
type input "#6200A8"
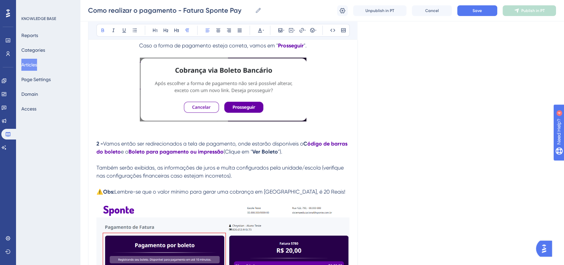
scroll to position [1965, 0]
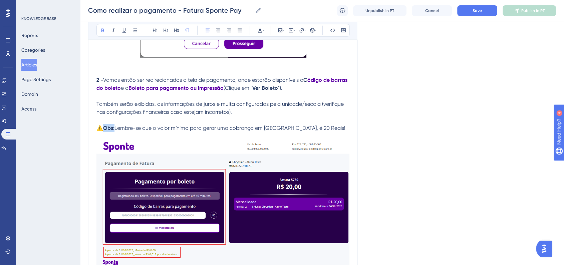
drag, startPoint x: 105, startPoint y: 141, endPoint x: 114, endPoint y: 143, distance: 9.5
click at [114, 131] on strong "Obs:" at bounding box center [108, 128] width 11 height 6
click at [261, 31] on icon at bounding box center [260, 30] width 4 height 4
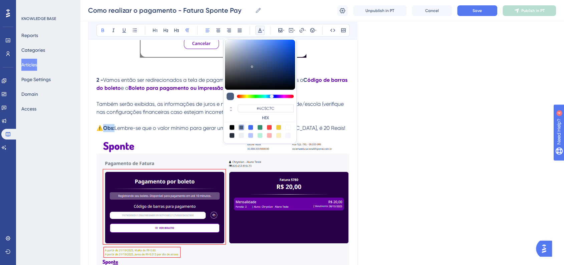
click at [270, 126] on div at bounding box center [269, 127] width 5 height 5
type input "#F84343"
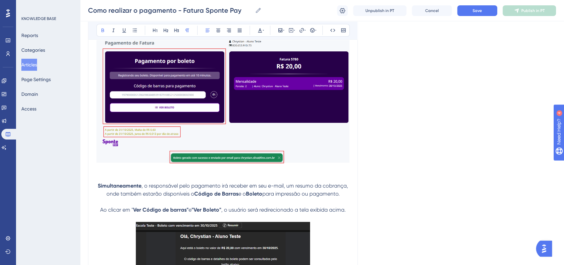
scroll to position [2150, 0]
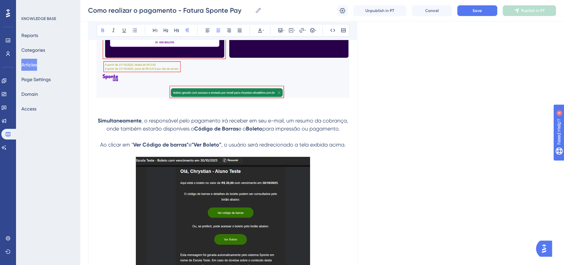
click at [195, 132] on strong "Código de Barras" at bounding box center [216, 128] width 44 height 6
drag, startPoint x: 133, startPoint y: 160, endPoint x: 186, endPoint y: 161, distance: 52.7
click at [186, 148] on strong "Ver Código de barras"" at bounding box center [160, 144] width 55 height 6
click at [260, 30] on icon at bounding box center [260, 30] width 4 height 4
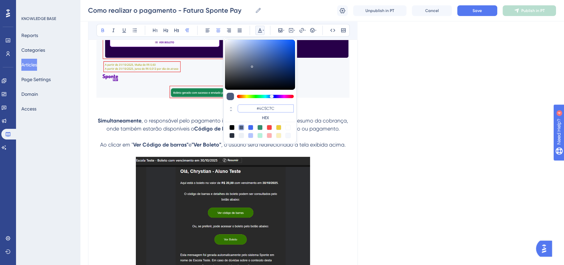
click at [273, 110] on input "#4C5C7C" at bounding box center [266, 108] width 56 height 8
paste input "6200A8"
type input "#6200A8"
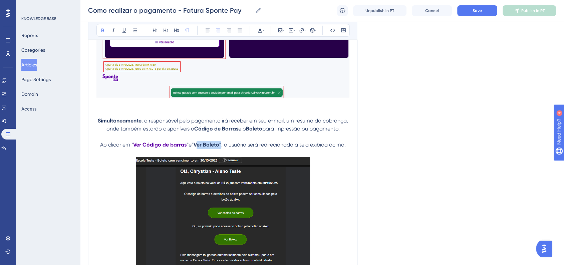
drag, startPoint x: 196, startPoint y: 158, endPoint x: 219, endPoint y: 159, distance: 23.7
click at [219, 148] on strong ""Ver Boleto"" at bounding box center [207, 144] width 30 height 6
click at [263, 34] on button at bounding box center [259, 30] width 9 height 9
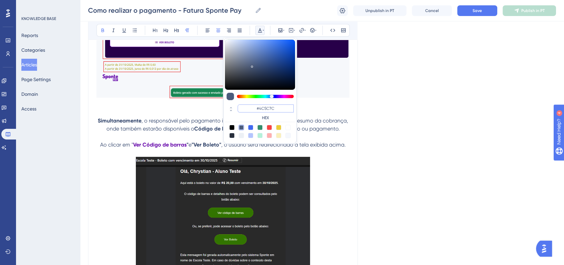
click at [278, 107] on input "#4C5C7C" at bounding box center [266, 108] width 56 height 8
paste input "6200A8"
type input "#6200A8"
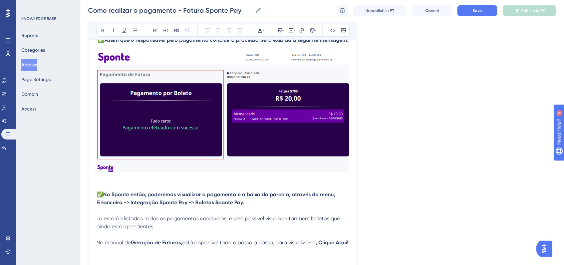
scroll to position [2447, 0]
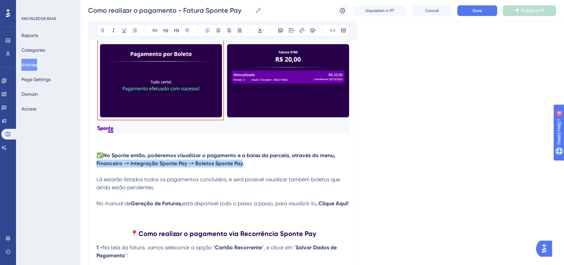
drag, startPoint x: 97, startPoint y: 179, endPoint x: 243, endPoint y: 180, distance: 146.2
click at [243, 167] on strong "No Sponte então, poderemos visualizar o pagamento e a baixa da parcela, através…" at bounding box center [216, 159] width 240 height 14
click at [259, 31] on icon at bounding box center [260, 30] width 4 height 4
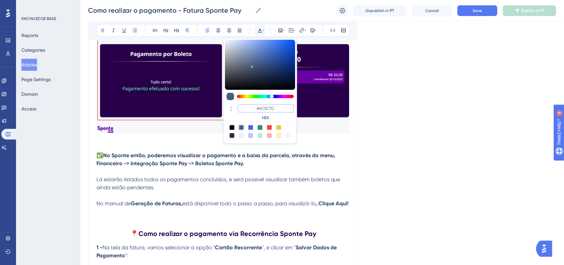
click at [273, 107] on input "#4C5C7C" at bounding box center [266, 108] width 56 height 8
paste input "6200A8"
type input "#6200A8"
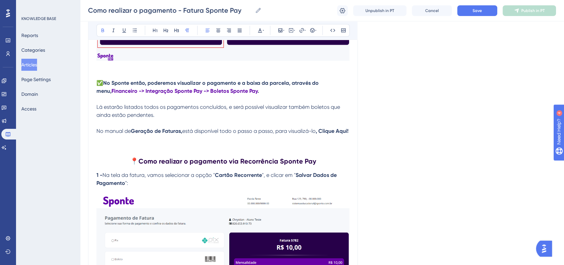
scroll to position [2521, 0]
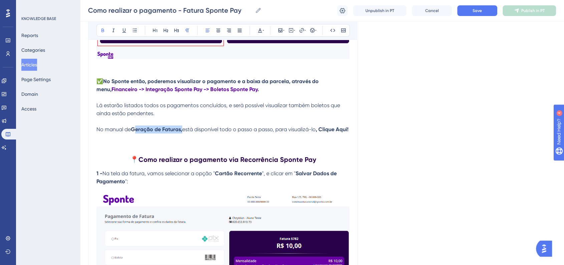
drag, startPoint x: 149, startPoint y: 146, endPoint x: 182, endPoint y: 147, distance: 32.0
click at [182, 132] on strong "Geração de Faturas," at bounding box center [156, 129] width 51 height 6
click at [262, 33] on button at bounding box center [259, 30] width 9 height 9
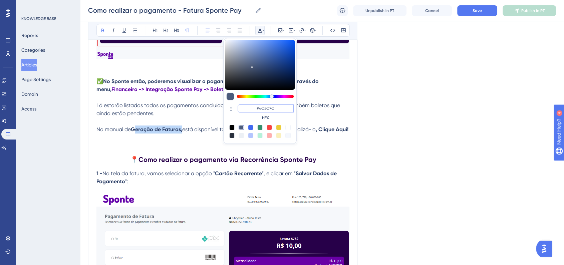
click at [275, 106] on input "#4C5C7C" at bounding box center [266, 108] width 56 height 8
paste input "6200A8"
type input "#6200A8"
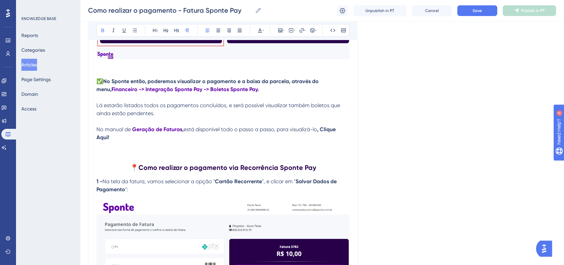
drag, startPoint x: 323, startPoint y: 145, endPoint x: 346, endPoint y: 149, distance: 23.5
click at [346, 141] on p "No manual de Geração de Faturas , está disponível todo o passo a passo, para vi…" at bounding box center [222, 133] width 253 height 16
click at [268, 32] on div "Bold Italic Underline Bullet Point Heading 1 Heading 2 Heading 3 Normal Align L…" at bounding box center [222, 30] width 253 height 13
click at [262, 31] on icon at bounding box center [259, 30] width 5 height 5
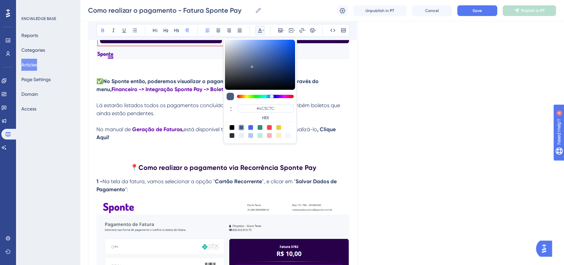
click at [251, 128] on div at bounding box center [250, 127] width 5 height 5
type input "#4169F0"
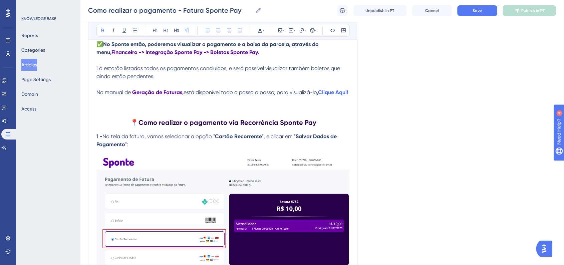
scroll to position [2595, 0]
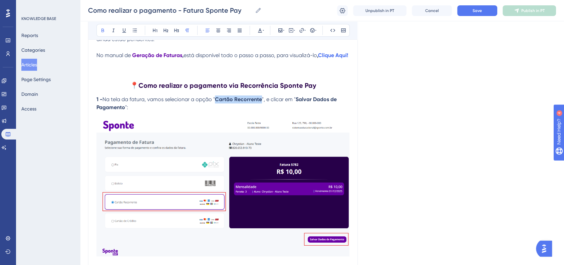
drag, startPoint x: 217, startPoint y: 123, endPoint x: 261, endPoint y: 123, distance: 43.7
click at [261, 102] on strong "Cartão Recorrente" at bounding box center [238, 99] width 47 height 6
click at [261, 32] on icon at bounding box center [260, 30] width 4 height 4
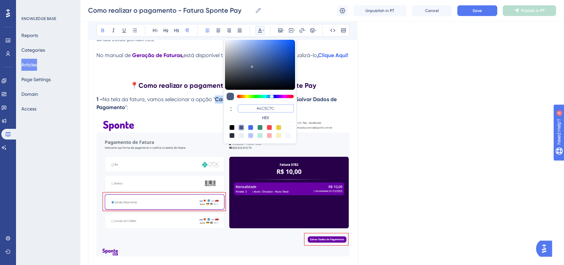
click at [278, 110] on input "#4C5C7C" at bounding box center [266, 108] width 56 height 8
paste input "6200A8"
type input "#6200A8"
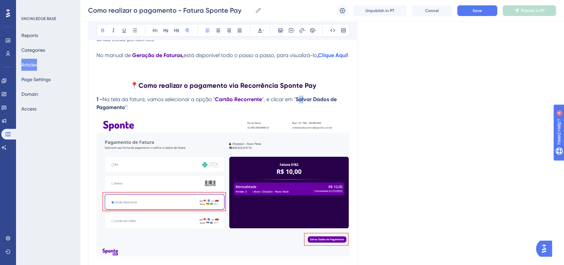
drag, startPoint x: 298, startPoint y: 123, endPoint x: 304, endPoint y: 125, distance: 6.6
click at [304, 111] on p "1 - Na tela da fatura, vamos selecionar a opção " Cartão Recorrente ", e clicar…" at bounding box center [222, 103] width 253 height 16
click at [300, 110] on strong "Salvar Dados de Pagamento" at bounding box center [217, 103] width 242 height 14
click at [295, 102] on span "", e clicar em "" at bounding box center [279, 99] width 34 height 6
click at [296, 110] on strong "Salvar Dados de Pagamento" at bounding box center [217, 103] width 242 height 14
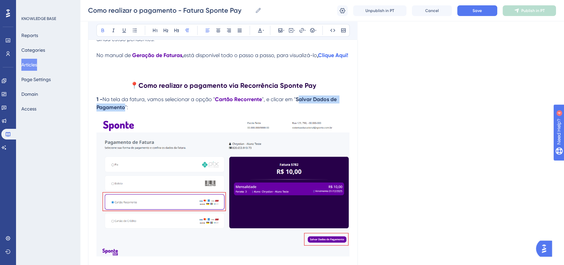
drag, startPoint x: 302, startPoint y: 124, endPoint x: 124, endPoint y: 132, distance: 177.7
click at [124, 110] on strong "Salvar Dados de Pagamento" at bounding box center [217, 103] width 242 height 14
click at [341, 111] on p "1 - Na tela da fatura, vamos selecionar a opção " Cartão Recorrente ", e clicar…" at bounding box center [222, 103] width 253 height 16
drag, startPoint x: 295, startPoint y: 125, endPoint x: 125, endPoint y: 131, distance: 169.9
click at [125, 111] on p "1 - Na tela da fatura, vamos selecionar a opção " Cartão Recorrente ", e clicar…" at bounding box center [222, 103] width 253 height 16
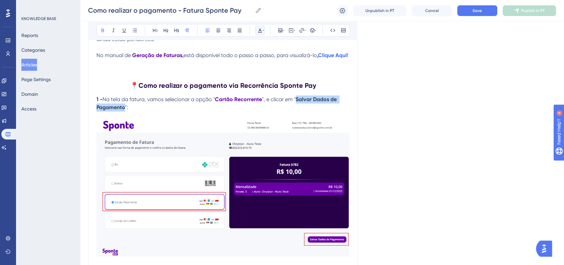
click at [262, 26] on button at bounding box center [259, 30] width 9 height 9
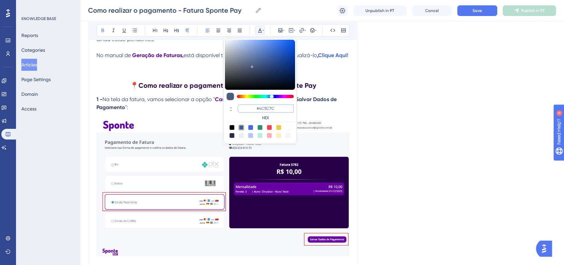
click at [277, 105] on input "#4C5C7C" at bounding box center [266, 108] width 56 height 8
paste input "6200A8"
type input "#6200A8"
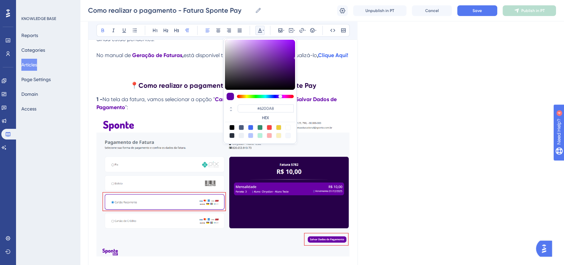
drag, startPoint x: 411, startPoint y: 109, endPoint x: 418, endPoint y: 110, distance: 6.7
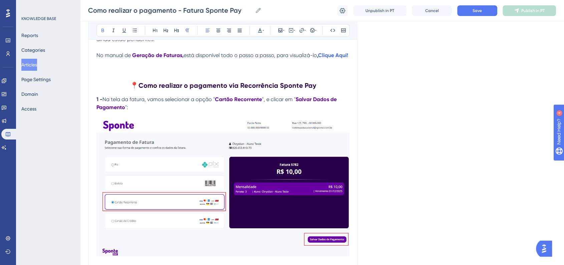
click at [478, 16] on div "Como realizar o pagamento - Fatura Sponte Pay Como realizar o pagamento - Fatur…" at bounding box center [322, 10] width 484 height 21
click at [479, 11] on span "Save" at bounding box center [476, 10] width 9 height 5
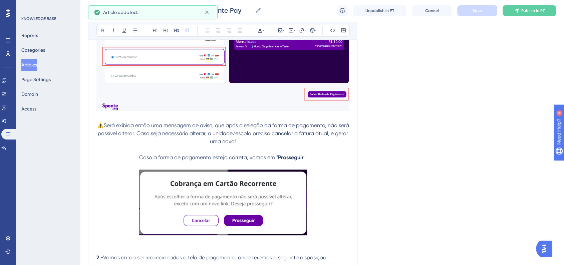
scroll to position [2781, 0]
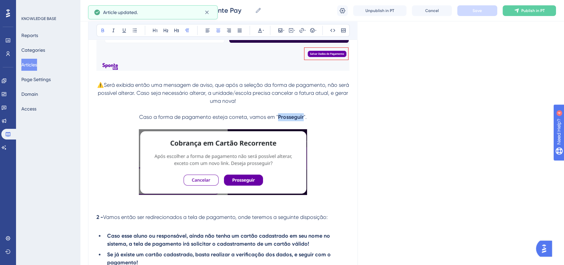
drag, startPoint x: 278, startPoint y: 142, endPoint x: 302, endPoint y: 141, distance: 24.7
click at [302, 120] on strong "Prosseguir" at bounding box center [291, 117] width 26 height 6
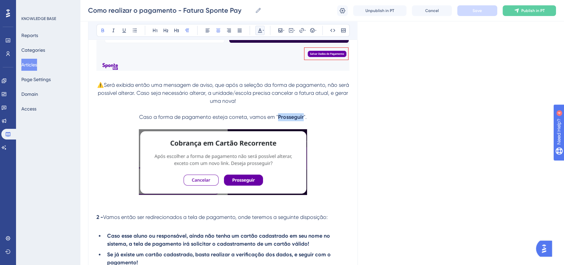
click at [258, 32] on icon at bounding box center [260, 30] width 4 height 4
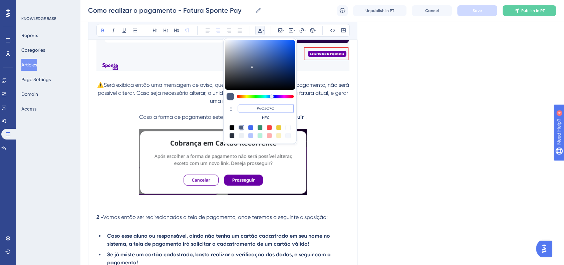
click at [277, 109] on input "#4C5C7C" at bounding box center [266, 108] width 56 height 8
paste input "6200A8"
type input "#6200A8"
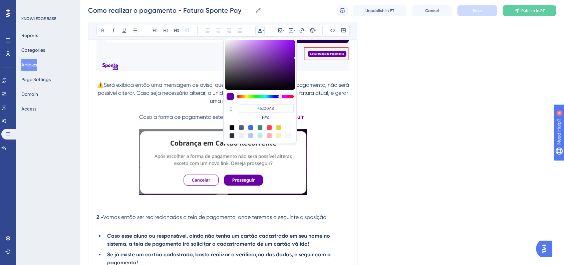
click at [400, 113] on div "Language Portuguese (Default) Como realizar o pagamento - Fatura Sponte Pay Bol…" at bounding box center [322, 209] width 468 height 5894
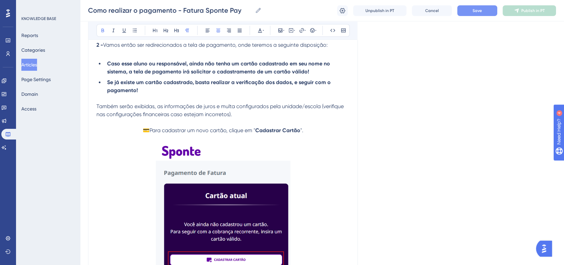
scroll to position [2966, 0]
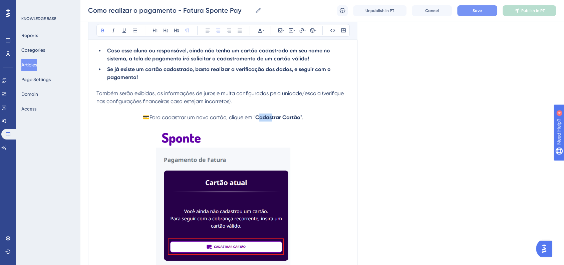
drag, startPoint x: 258, startPoint y: 143, endPoint x: 270, endPoint y: 143, distance: 12.0
click at [272, 120] on strong "Cadastrar Cartão" at bounding box center [277, 117] width 45 height 6
click at [255, 129] on p at bounding box center [222, 125] width 253 height 8
drag, startPoint x: 256, startPoint y: 145, endPoint x: 299, endPoint y: 142, distance: 42.8
click at [299, 120] on strong "Cadastrar Cartão" at bounding box center [277, 117] width 45 height 6
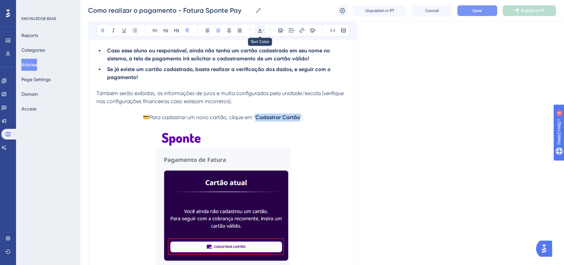
click at [259, 26] on button at bounding box center [259, 30] width 9 height 9
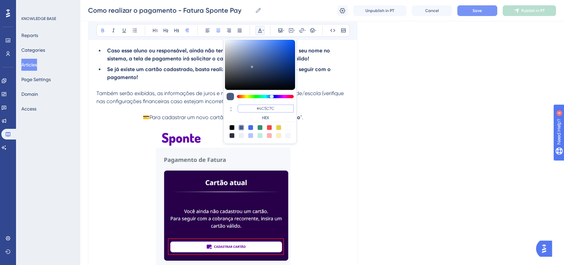
click at [275, 106] on input "#4C5C7C" at bounding box center [266, 108] width 56 height 8
paste input "6200A8"
type input "#6200A8"
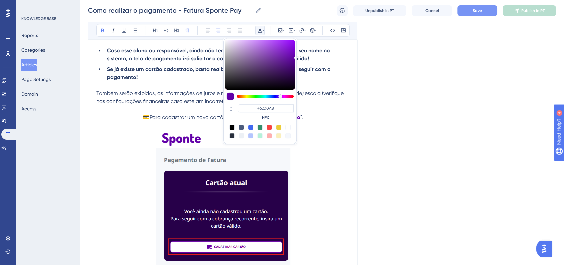
click at [400, 116] on div "Language Portuguese (Default) Como realizar o pagamento - Fatura Sponte Pay Bol…" at bounding box center [322, 24] width 468 height 5894
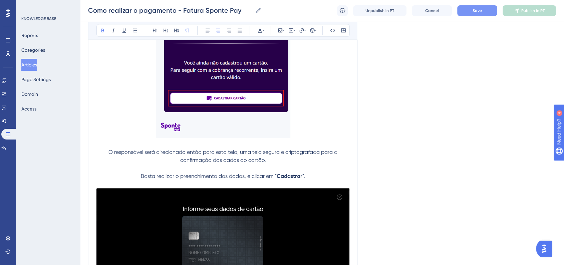
scroll to position [3151, 0]
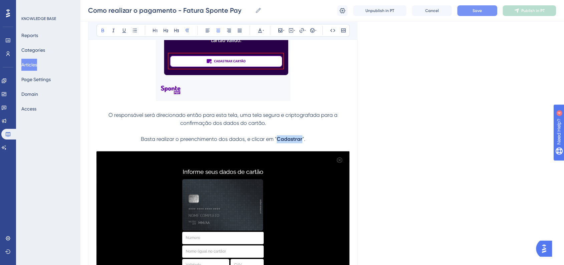
drag, startPoint x: 278, startPoint y: 165, endPoint x: 301, endPoint y: 165, distance: 23.4
click at [301, 142] on strong "Cadastrar" at bounding box center [290, 139] width 26 height 6
click at [263, 31] on icon at bounding box center [263, 30] width 1 height 5
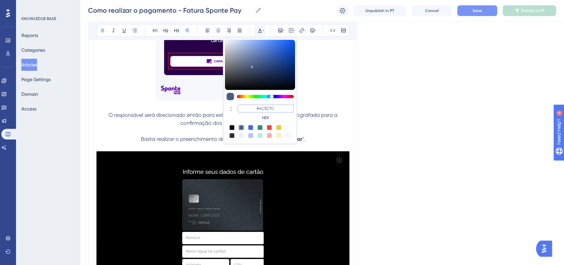
click at [274, 109] on input "#4C5C7C" at bounding box center [266, 108] width 56 height 8
paste input "6200A8"
type input "#6200A8"
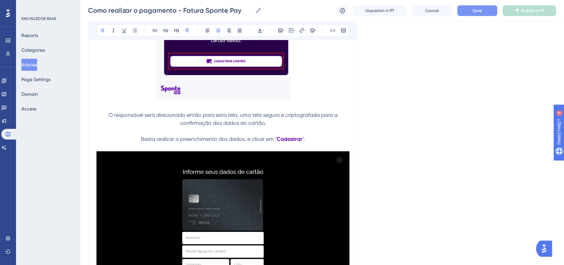
click at [110, 126] on span "O responsável será direcionado então para esta tela, uma tela segura e criptogr…" at bounding box center [223, 119] width 230 height 14
click at [310, 33] on button at bounding box center [312, 30] width 9 height 9
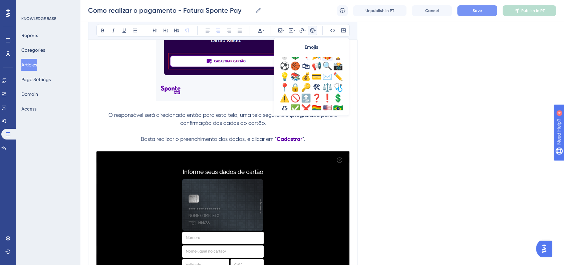
scroll to position [222, 0]
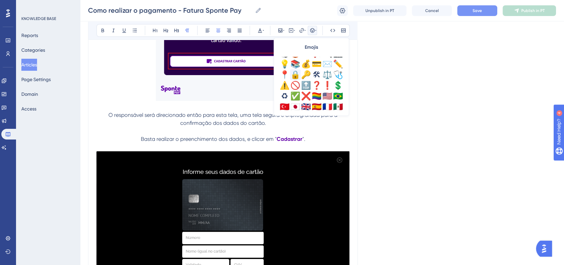
click at [297, 77] on div "🔒" at bounding box center [295, 74] width 11 height 11
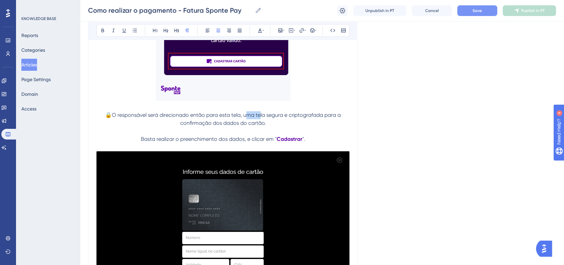
drag, startPoint x: 246, startPoint y: 142, endPoint x: 259, endPoint y: 142, distance: 13.3
click at [259, 126] on span "🔒O responsável será direcionado então para esta tela, uma tela segura e criptog…" at bounding box center [223, 119] width 237 height 14
click at [256, 126] on span "🔒O responsável será direcionado então para esta tela, uma tela segura e criptog…" at bounding box center [223, 119] width 237 height 14
drag, startPoint x: 245, startPoint y: 142, endPoint x: 272, endPoint y: 141, distance: 27.0
click at [272, 126] on span "🔒O responsável será direcionado então para esta tela, uma tela segura e criptog…" at bounding box center [223, 119] width 237 height 14
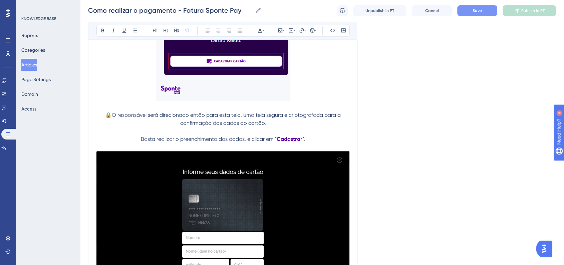
click at [253, 127] on p "🔒O responsável será direcionado então para esta tela, uma tela segura e criptog…" at bounding box center [222, 119] width 253 height 16
drag, startPoint x: 245, startPoint y: 142, endPoint x: 251, endPoint y: 141, distance: 6.4
click at [251, 126] on span "🔒O responsável será direcionado então para esta tela, uma tela segura e criptog…" at bounding box center [223, 119] width 237 height 14
drag, startPoint x: 255, startPoint y: 141, endPoint x: 322, endPoint y: 141, distance: 67.7
click at [322, 126] on span "🔒O responsável será direcionado então para esta tela, uma tela segura e criptog…" at bounding box center [223, 119] width 237 height 14
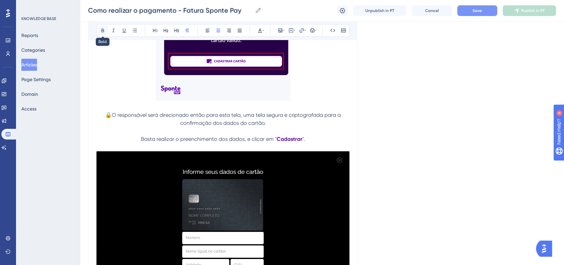
click at [107, 31] on button at bounding box center [102, 30] width 9 height 9
click at [486, 14] on button "Save" at bounding box center [477, 10] width 40 height 11
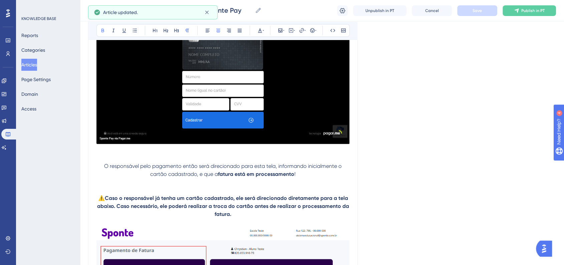
scroll to position [3374, 0]
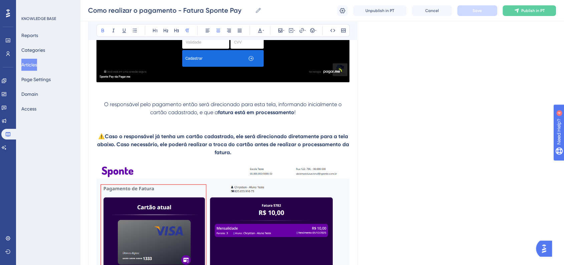
drag, startPoint x: 219, startPoint y: 139, endPoint x: 295, endPoint y: 139, distance: 75.4
click at [295, 116] on p "O responsável pelo pagamento então será direcionado para esta tela, informando …" at bounding box center [222, 108] width 253 height 16
click at [264, 28] on icon at bounding box center [263, 30] width 1 height 5
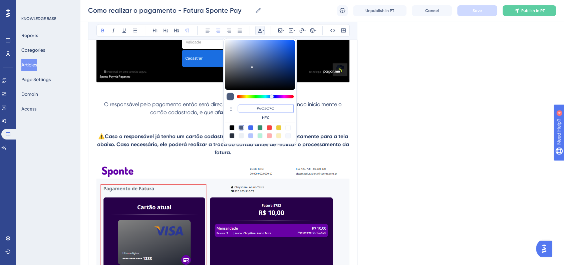
click at [266, 105] on input "#4C5C7C" at bounding box center [266, 108] width 56 height 8
paste input "6200A8"
type input "#6200A8"
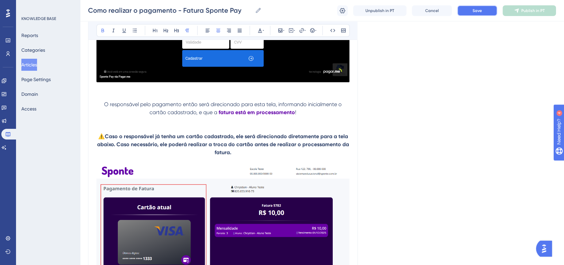
click at [464, 15] on button "Save" at bounding box center [477, 10] width 40 height 11
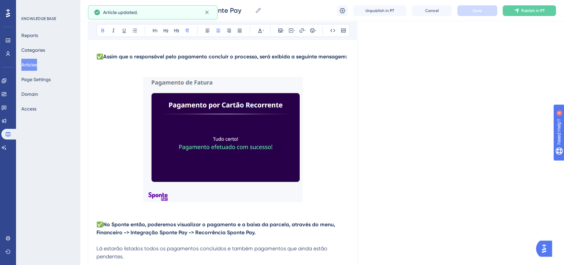
scroll to position [3707, 0]
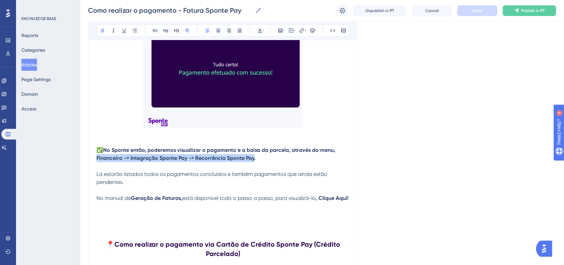
drag, startPoint x: 97, startPoint y: 186, endPoint x: 254, endPoint y: 186, distance: 156.5
click at [254, 161] on strong "No Sponte então, poderemos visualizar o pagamento e a baixa da parcela, através…" at bounding box center [216, 153] width 240 height 14
click at [260, 33] on button at bounding box center [259, 30] width 9 height 9
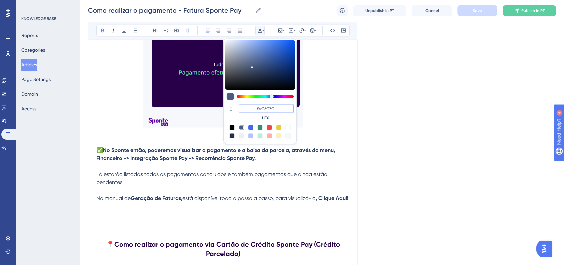
click at [275, 107] on input "#4C5C7C" at bounding box center [266, 108] width 56 height 8
paste input "6200A8"
type input "#6200A8"
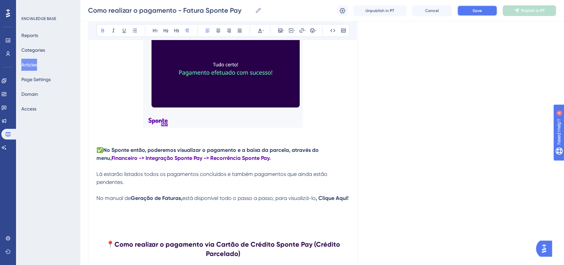
click at [466, 13] on button "Save" at bounding box center [477, 10] width 40 height 11
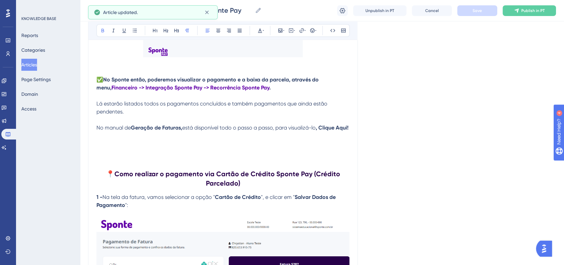
scroll to position [3782, 0]
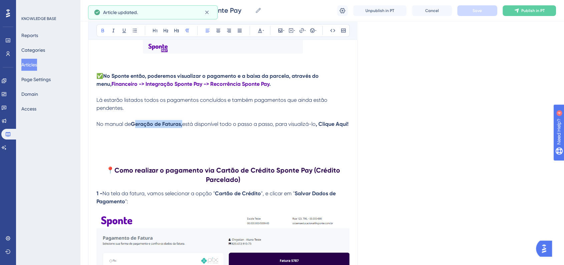
drag, startPoint x: 133, startPoint y: 153, endPoint x: 182, endPoint y: 153, distance: 48.4
click at [182, 127] on strong "Geração de Faturas," at bounding box center [156, 123] width 51 height 6
click at [259, 34] on button at bounding box center [259, 30] width 9 height 9
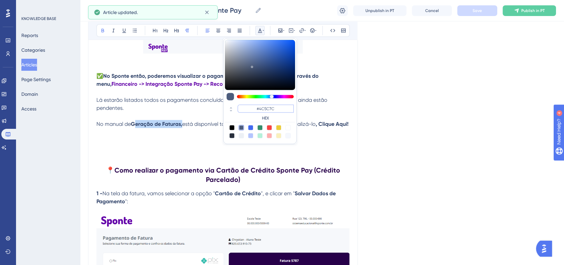
click at [270, 106] on input "#4C5C7C" at bounding box center [266, 108] width 56 height 8
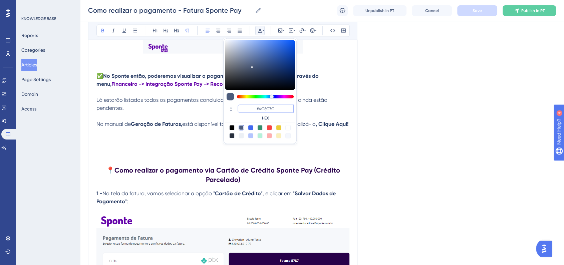
click at [270, 106] on input "#4C5C7C" at bounding box center [266, 108] width 56 height 8
paste input "6200A8"
type input "#6200A8"
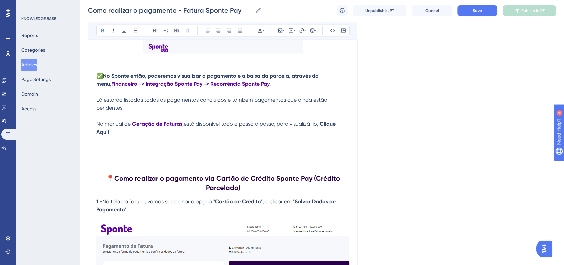
drag, startPoint x: 325, startPoint y: 153, endPoint x: 330, endPoint y: 156, distance: 5.9
click at [330, 136] on p "No manual de Geração de Faturas , está disponível todo o passo a passo, para vi…" at bounding box center [222, 128] width 253 height 16
click at [262, 30] on icon at bounding box center [259, 30] width 5 height 5
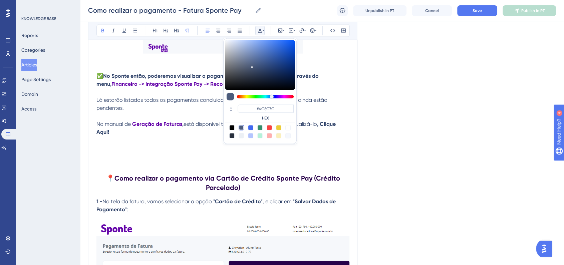
click at [251, 126] on div at bounding box center [250, 127] width 5 height 5
type input "#4169F0"
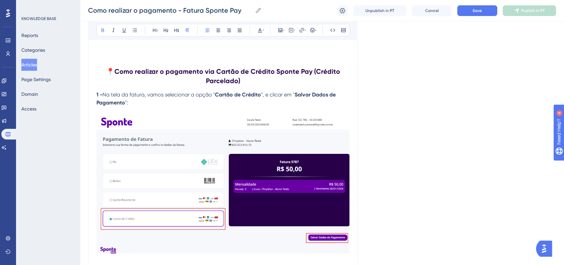
scroll to position [3893, 0]
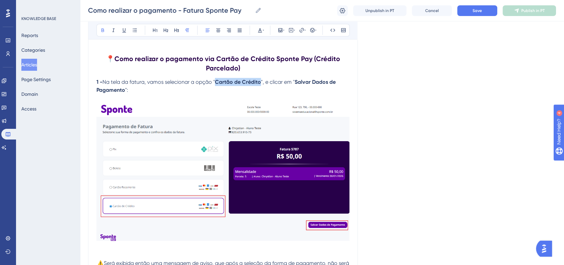
drag, startPoint x: 217, startPoint y: 120, endPoint x: 262, endPoint y: 121, distance: 44.4
click at [262, 94] on p "1 - Na tela da fatura, vamos selecionar a opção " Cartão de Crédito ", e clicar…" at bounding box center [222, 86] width 253 height 16
click at [259, 28] on icon at bounding box center [259, 30] width 5 height 5
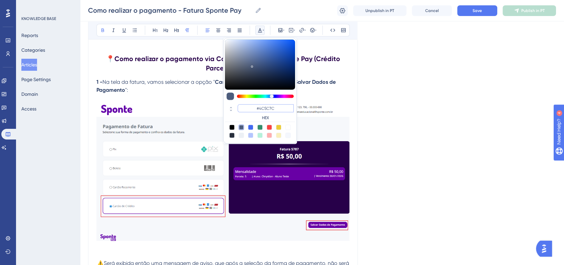
click at [279, 111] on input "#4C5C7C" at bounding box center [266, 108] width 56 height 8
paste input "6200A8"
type input "#6200A8"
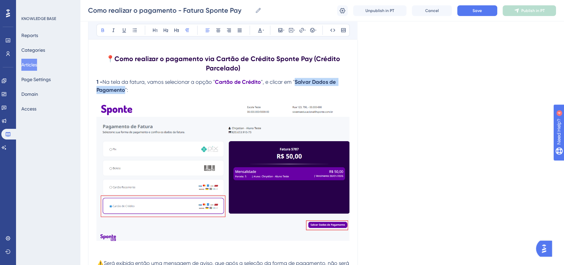
drag, startPoint x: 296, startPoint y: 120, endPoint x: 124, endPoint y: 127, distance: 171.7
click at [124, 93] on strong "Salvar Dados de Pagamento" at bounding box center [216, 86] width 241 height 14
click at [263, 31] on icon at bounding box center [263, 30] width 1 height 5
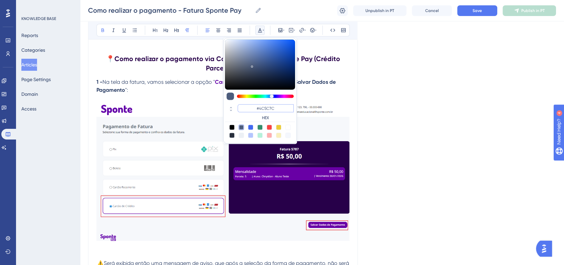
click at [282, 108] on input "#4C5C7C" at bounding box center [266, 108] width 56 height 8
click at [281, 108] on input "#4C5C7C" at bounding box center [266, 108] width 56 height 8
paste input "6200A8"
type input "#6200A8"
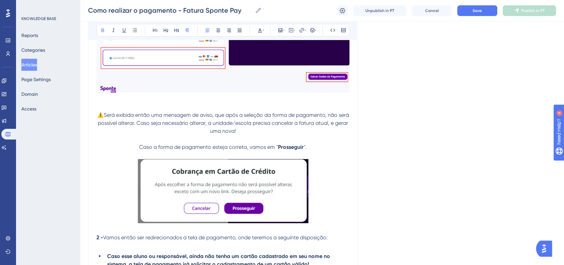
scroll to position [4041, 0]
drag, startPoint x: 278, startPoint y: 184, endPoint x: 302, endPoint y: 182, distance: 24.1
click at [302, 150] on strong "Prosseguir" at bounding box center [291, 146] width 26 height 6
click at [260, 31] on icon at bounding box center [259, 30] width 5 height 5
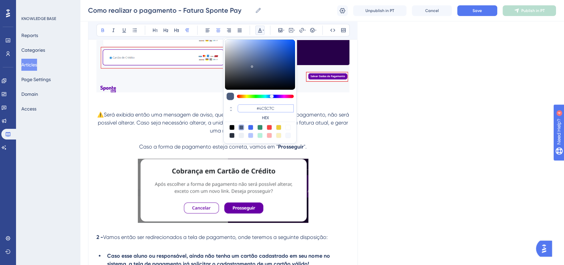
click at [276, 106] on input "#4C5C7C" at bounding box center [266, 108] width 56 height 8
paste input "6200A8"
type input "#6200A8"
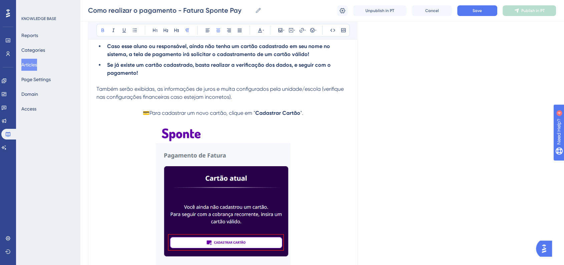
scroll to position [4263, 0]
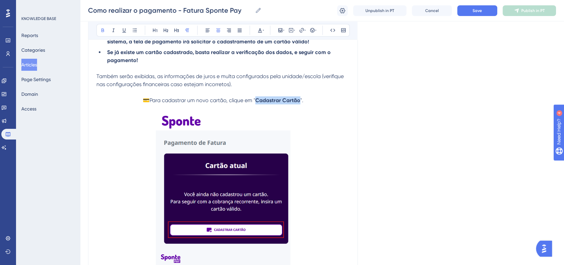
drag, startPoint x: 256, startPoint y: 139, endPoint x: 299, endPoint y: 139, distance: 43.0
click at [299, 103] on strong "Cadastrar Cartão" at bounding box center [277, 100] width 45 height 6
click at [262, 33] on button at bounding box center [259, 30] width 9 height 9
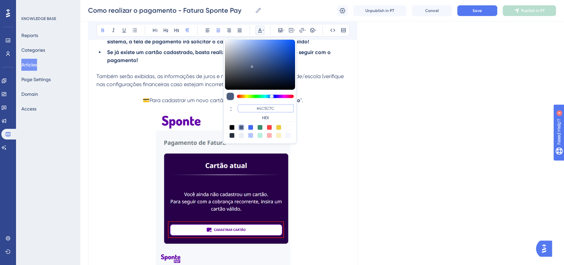
click at [284, 105] on input "#4C5C7C" at bounding box center [266, 108] width 56 height 8
paste input "6200A8"
type input "#6200A8"
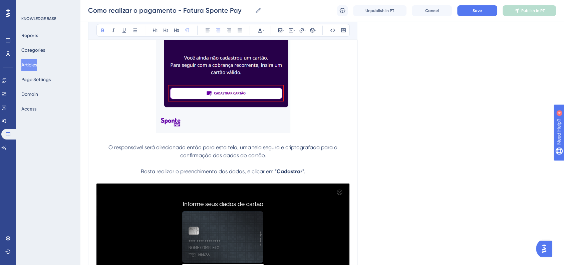
scroll to position [4412, 0]
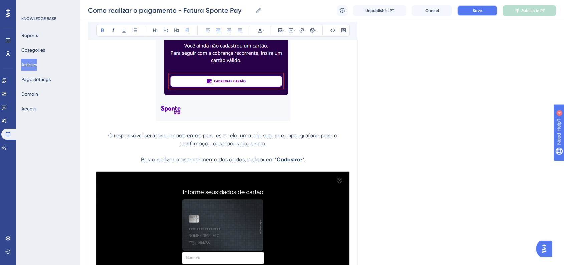
click at [458, 15] on button "Save" at bounding box center [477, 10] width 40 height 11
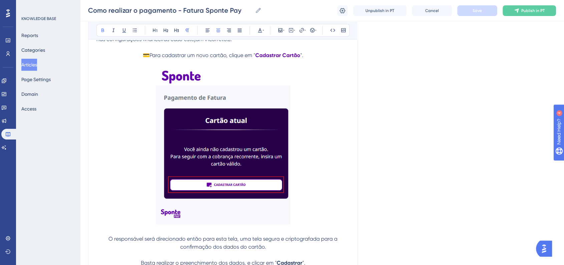
scroll to position [4338, 0]
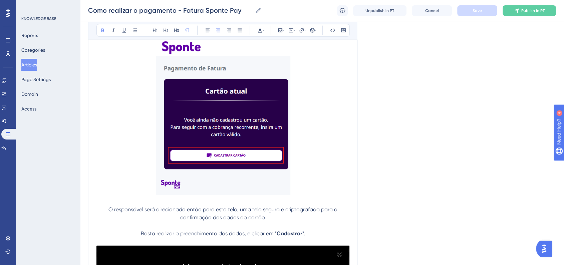
click at [273, 180] on img at bounding box center [223, 116] width 134 height 157
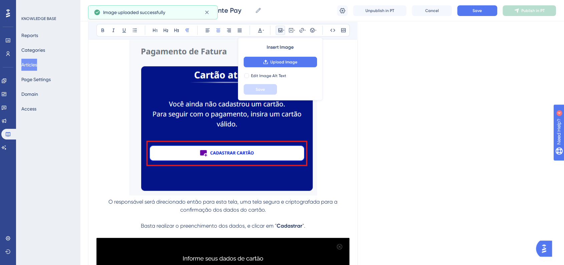
scroll to position [4375, 0]
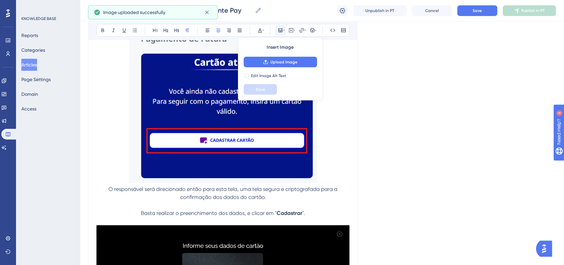
click at [283, 153] on img at bounding box center [223, 92] width 188 height 182
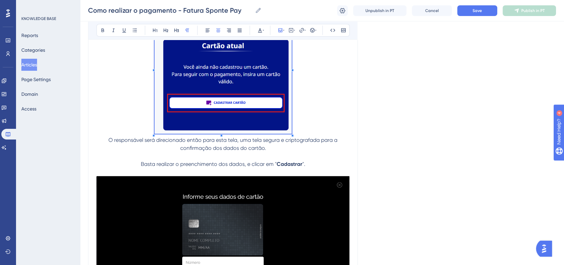
click at [266, 95] on span at bounding box center [222, 68] width 137 height 135
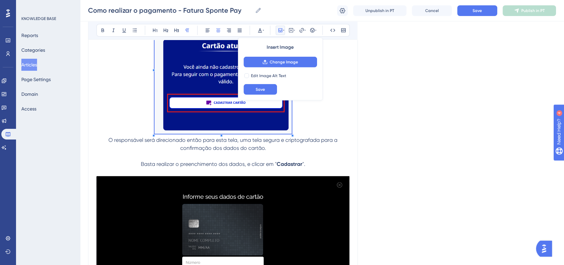
click at [324, 113] on p at bounding box center [222, 68] width 253 height 135
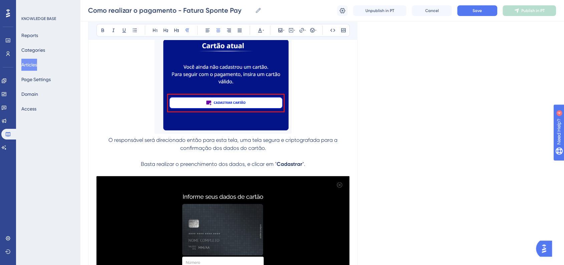
click at [251, 89] on img at bounding box center [222, 67] width 137 height 133
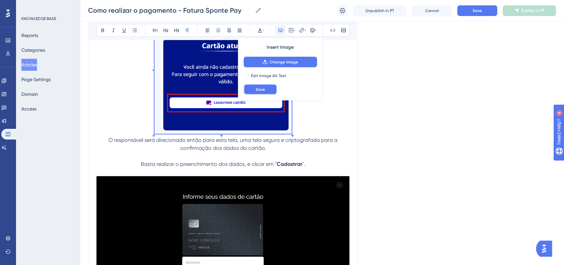
click at [266, 84] on button "Save" at bounding box center [260, 89] width 33 height 11
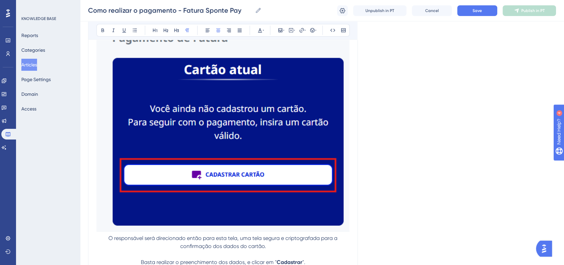
click at [294, 168] on img at bounding box center [222, 109] width 253 height 245
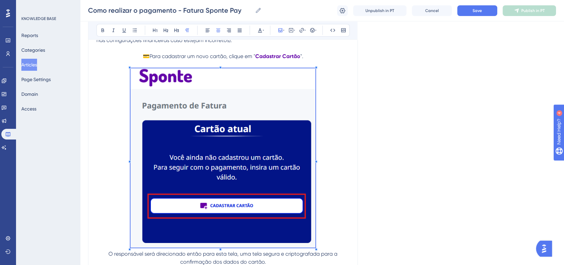
scroll to position [4278, 0]
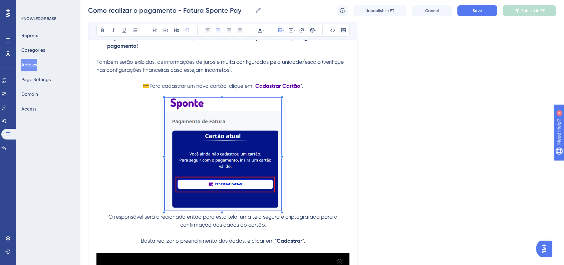
click at [213, 139] on span at bounding box center [223, 155] width 116 height 115
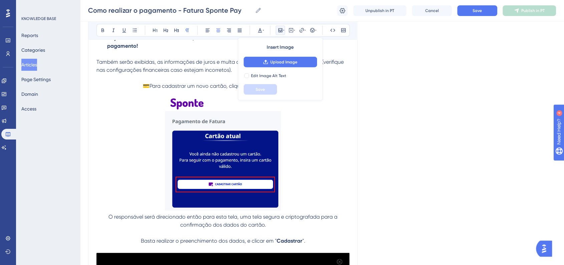
click at [338, 179] on p at bounding box center [222, 155] width 253 height 115
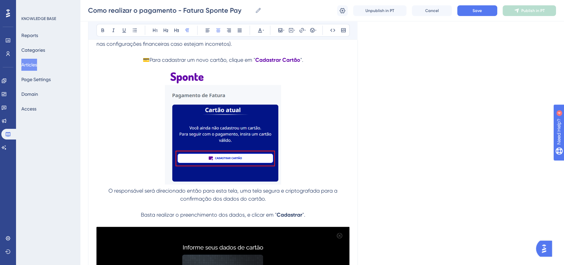
scroll to position [4315, 0]
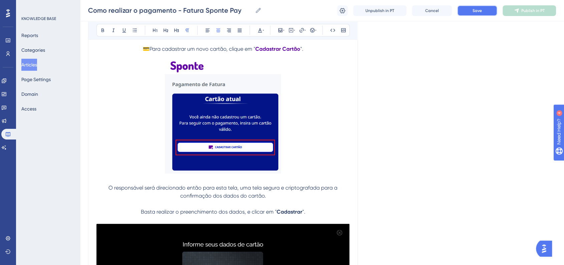
click at [478, 13] on span "Save" at bounding box center [476, 10] width 9 height 5
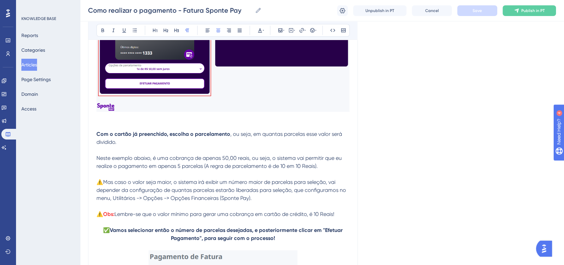
scroll to position [4871, 0]
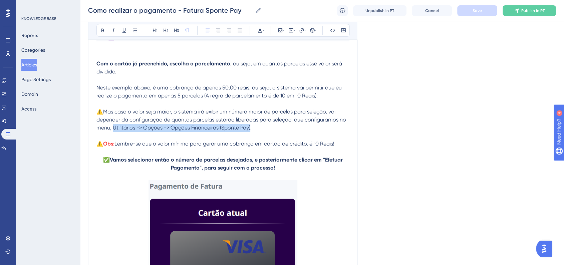
drag, startPoint x: 113, startPoint y: 166, endPoint x: 251, endPoint y: 166, distance: 138.1
click at [251, 131] on span "⚠️Mas caso o valor seja maior, o sistema irá exibir um número maior de parcelas…" at bounding box center [221, 119] width 251 height 22
click at [260, 33] on icon at bounding box center [259, 30] width 5 height 5
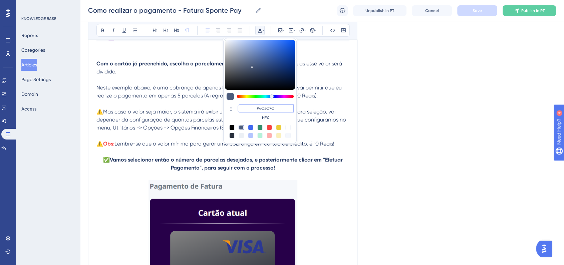
click at [273, 104] on input "#4C5C7C" at bounding box center [266, 108] width 56 height 8
click at [273, 105] on input "#4C5C7C" at bounding box center [266, 108] width 56 height 8
paste input "6200A8"
type input "#6200A8"
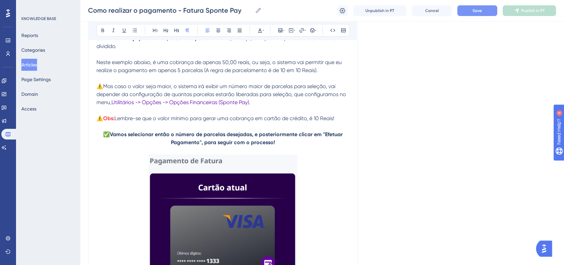
scroll to position [4908, 0]
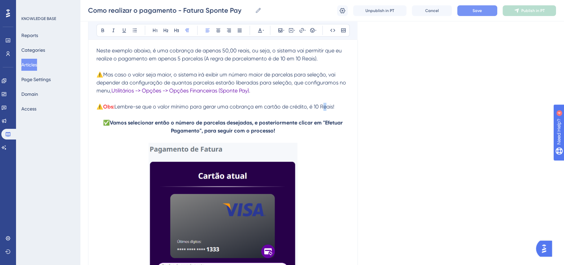
click at [324, 110] on span "Lembre-se que o valor mínimo para gerar uma cobrança em cartão de crédito, é 10…" at bounding box center [224, 106] width 220 height 6
click at [304, 62] on span "Neste exemplo abaixo, é uma cobrança de apenas 50,00 reais, ou seja, o sistema …" at bounding box center [219, 54] width 247 height 14
click at [475, 13] on button "Save" at bounding box center [477, 10] width 40 height 11
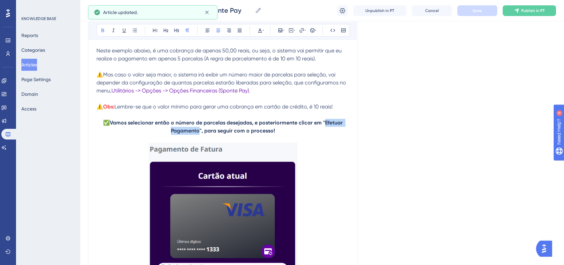
drag, startPoint x: 325, startPoint y: 161, endPoint x: 200, endPoint y: 168, distance: 125.6
click at [200, 134] on strong "Vamos selecionar então o número de parcelas desejadas, e posteriormente clicar …" at bounding box center [227, 126] width 234 height 14
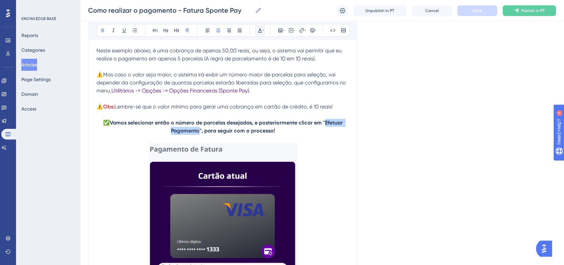
click at [262, 32] on icon at bounding box center [259, 30] width 5 height 5
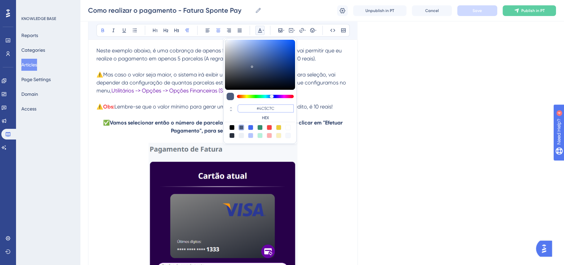
click at [270, 107] on input "#4C5C7C" at bounding box center [266, 108] width 56 height 8
paste input "6200A8"
type input "#6200A8"
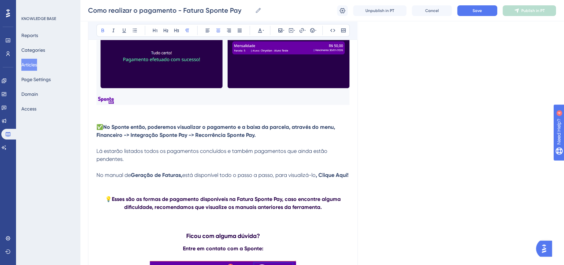
scroll to position [5464, 0]
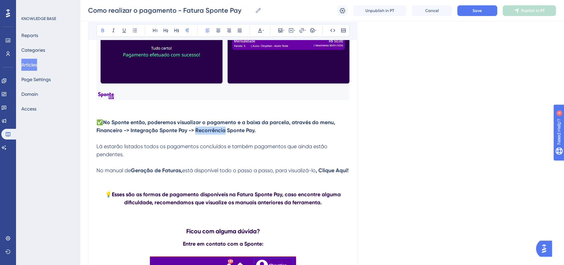
drag, startPoint x: 196, startPoint y: 170, endPoint x: 224, endPoint y: 171, distance: 28.4
click at [224, 133] on strong "No Sponte então, poderemos visualizar o pagamento e a baixa da parcela, através…" at bounding box center [216, 126] width 240 height 14
click at [218, 133] on strong "No Sponte então, poderemos visualizar o pagamento e a baixa da parcela, através…" at bounding box center [216, 126] width 240 height 14
drag, startPoint x: 196, startPoint y: 172, endPoint x: 224, endPoint y: 172, distance: 28.7
click at [224, 133] on strong "No Sponte então, poderemos visualizar o pagamento e a baixa da parcela, através…" at bounding box center [216, 126] width 240 height 14
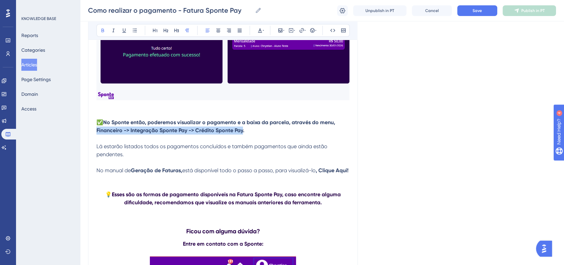
drag, startPoint x: 243, startPoint y: 170, endPoint x: 97, endPoint y: 171, distance: 145.8
click at [97, 133] on strong "No Sponte então, poderemos visualizar o pagamento e a baixa da parcela, através…" at bounding box center [216, 126] width 240 height 14
click at [263, 30] on icon at bounding box center [263, 30] width 1 height 1
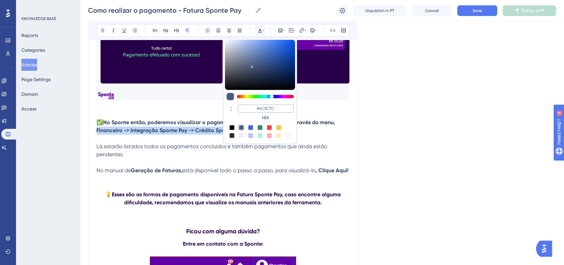
click at [274, 109] on input "#4C5C7C" at bounding box center [266, 108] width 56 height 8
paste input "6200A8"
type input "#6200A8"
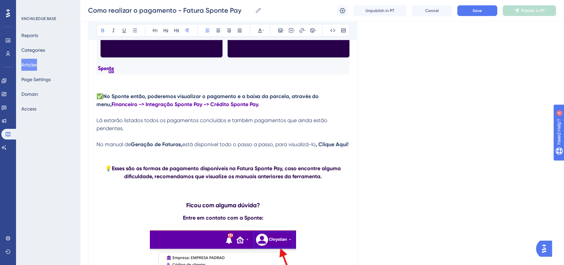
scroll to position [5501, 0]
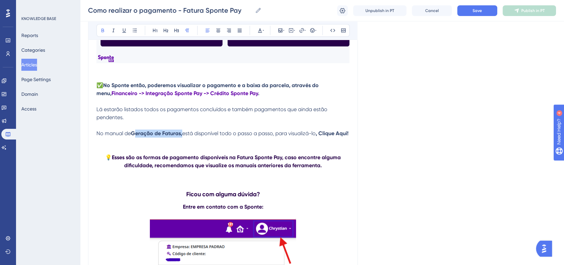
drag, startPoint x: 133, startPoint y: 174, endPoint x: 181, endPoint y: 174, distance: 48.4
click at [181, 136] on strong "Geração de Faturas," at bounding box center [156, 133] width 51 height 6
click at [263, 31] on icon at bounding box center [263, 30] width 1 height 5
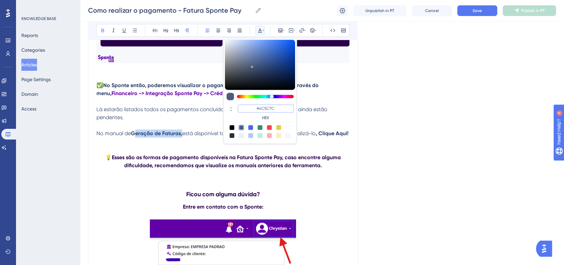
click at [275, 111] on input "#4C5C7C" at bounding box center [266, 108] width 56 height 8
paste input "6200A8"
type input "#6200A8"
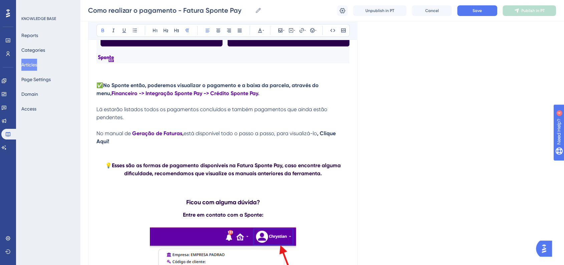
drag, startPoint x: 322, startPoint y: 173, endPoint x: 325, endPoint y: 180, distance: 7.2
click at [325, 145] on p "No manual de Geração de Faturas , está disponível todo o passo a passo, para vi…" at bounding box center [222, 137] width 253 height 16
click at [263, 30] on icon at bounding box center [263, 30] width 1 height 1
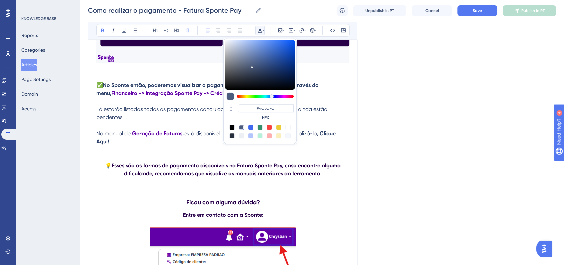
click at [250, 129] on div at bounding box center [250, 127] width 5 height 5
type input "#4169F0"
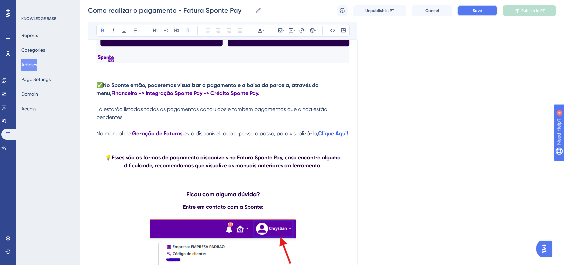
click at [478, 6] on button "Save" at bounding box center [477, 10] width 40 height 11
drag, startPoint x: 322, startPoint y: 173, endPoint x: 327, endPoint y: 178, distance: 7.1
click at [327, 137] on p "No manual de Geração de Faturas , está disponível todo o passo a passo, para vi…" at bounding box center [222, 133] width 253 height 8
click at [301, 31] on icon at bounding box center [301, 30] width 5 height 5
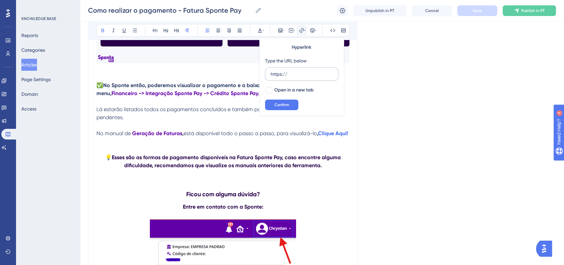
click at [306, 73] on input "https://" at bounding box center [302, 73] width 62 height 7
type input "https://[URL][DOMAIN_NAME]"
click at [281, 88] on span "Open in a new tab" at bounding box center [293, 90] width 39 height 8
checkbox input "true"
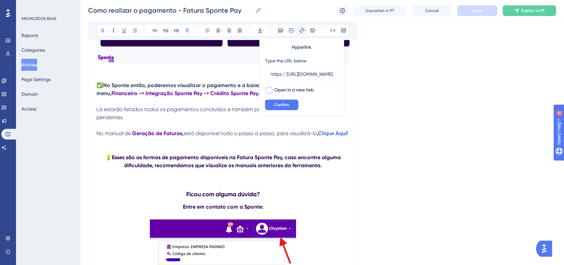
scroll to position [0, 0]
click at [282, 106] on span "Confirm" at bounding box center [281, 104] width 15 height 5
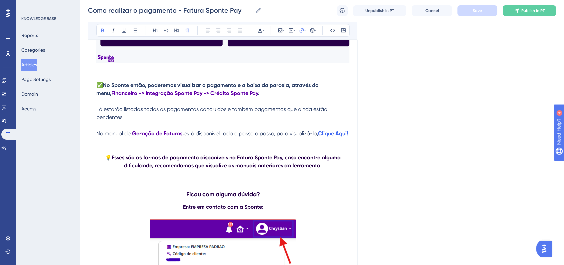
drag, startPoint x: 320, startPoint y: 166, endPoint x: 341, endPoint y: 178, distance: 24.2
click at [190, 145] on p at bounding box center [222, 141] width 253 height 8
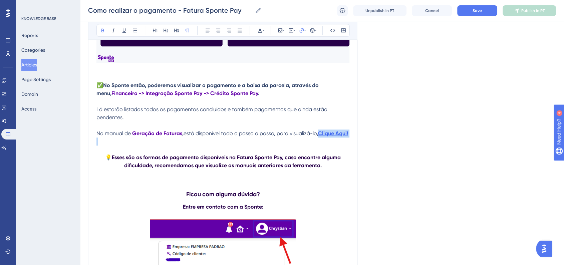
drag, startPoint x: 114, startPoint y: 186, endPoint x: 323, endPoint y: 175, distance: 208.5
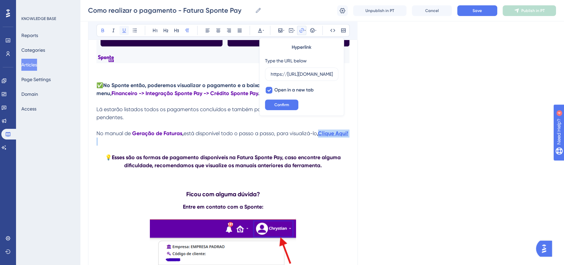
click at [124, 31] on icon at bounding box center [124, 30] width 4 height 4
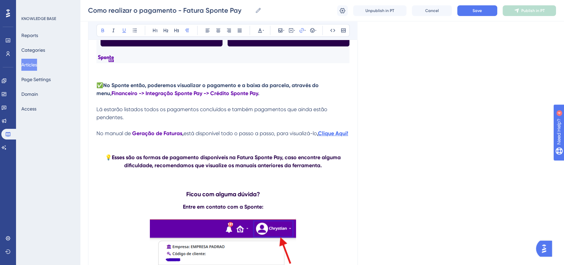
click at [333, 136] on strong "Clique Aqui!" at bounding box center [333, 133] width 30 height 6
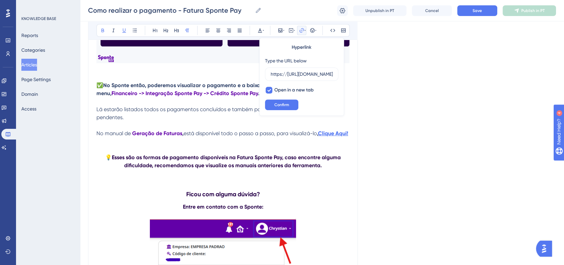
scroll to position [0, 146]
click at [292, 105] on button "Confirm" at bounding box center [281, 104] width 33 height 11
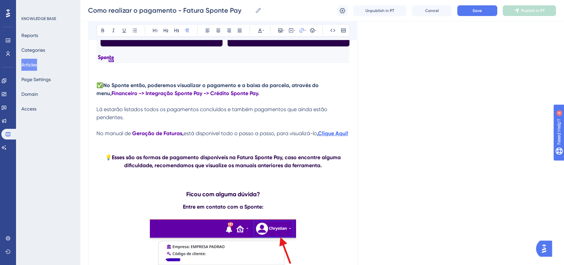
drag, startPoint x: 96, startPoint y: 172, endPoint x: 115, endPoint y: 180, distance: 20.5
click at [115, 137] on p "No manual de Geração de Faturas , está disponível todo o passo a passo, para vi…" at bounding box center [222, 133] width 253 height 8
drag, startPoint x: 115, startPoint y: 185, endPoint x: 97, endPoint y: 174, distance: 20.7
click at [98, 137] on p "No manual de Geração de Faturas , está disponível todo o passo a passo, para vi…" at bounding box center [222, 133] width 253 height 8
click at [217, 33] on button at bounding box center [218, 30] width 9 height 9
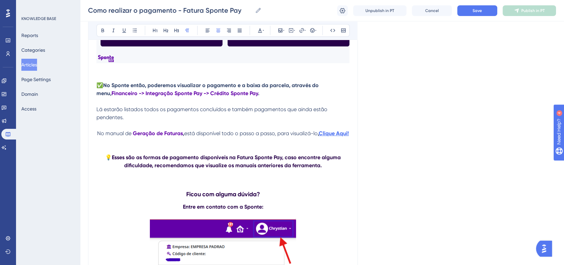
drag, startPoint x: 231, startPoint y: 182, endPoint x: 102, endPoint y: 173, distance: 128.4
click at [102, 137] on p "No manual de Geração de Faturas , está disponível todo o passo a passo, para vi…" at bounding box center [222, 133] width 253 height 8
click at [208, 34] on button at bounding box center [207, 30] width 9 height 9
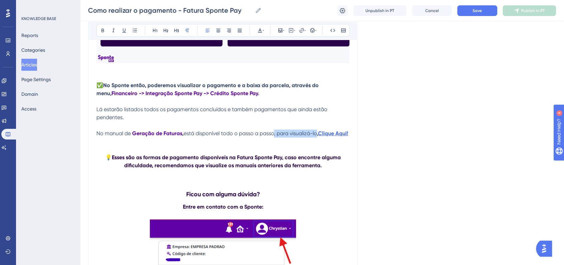
drag, startPoint x: 275, startPoint y: 174, endPoint x: 317, endPoint y: 169, distance: 41.6
click at [317, 136] on span "está disponível todo o passo a passo, para visualizá-lo" at bounding box center [250, 133] width 133 height 6
click at [314, 137] on p "No manual de Geração de Faturas , está disponível todo o passo a passo , Clique…" at bounding box center [222, 133] width 253 height 8
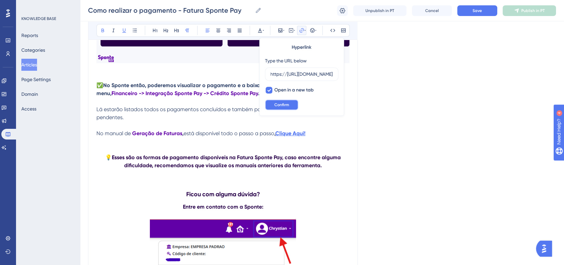
click at [289, 106] on button "Confirm" at bounding box center [281, 104] width 33 height 11
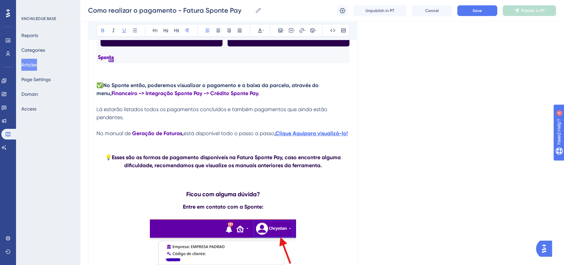
drag, startPoint x: 309, startPoint y: 174, endPoint x: 313, endPoint y: 179, distance: 6.4
click at [313, 137] on p "No manual de Geração de Faturas , está disponível todo o passo a passo , Clique…" at bounding box center [222, 133] width 253 height 8
click at [100, 33] on icon at bounding box center [102, 30] width 5 height 5
drag, startPoint x: 308, startPoint y: 173, endPoint x: 317, endPoint y: 181, distance: 11.8
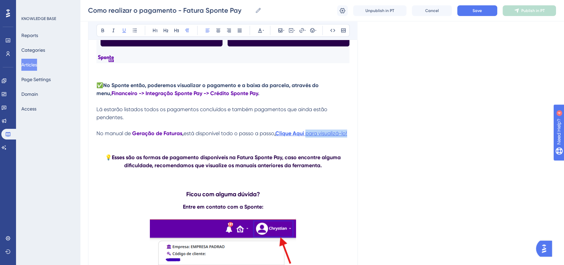
click at [317, 137] on p "No manual de Geração de Faturas , está disponível todo o passo a passo , Clique…" at bounding box center [222, 133] width 253 height 8
click at [258, 30] on icon at bounding box center [259, 30] width 5 height 5
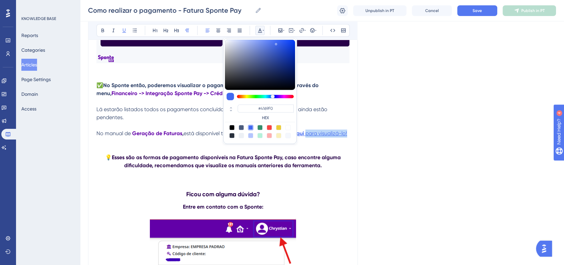
click at [232, 127] on div at bounding box center [231, 127] width 5 height 5
type input "#000000"
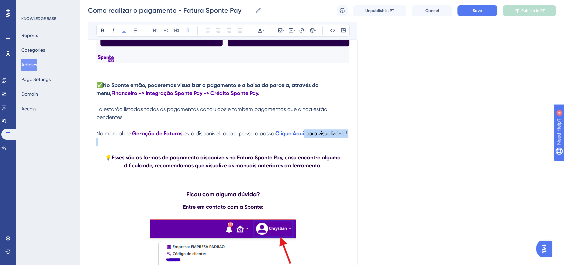
drag, startPoint x: 307, startPoint y: 173, endPoint x: 322, endPoint y: 186, distance: 19.4
click at [122, 33] on icon at bounding box center [123, 30] width 5 height 5
click at [124, 32] on icon at bounding box center [124, 30] width 4 height 4
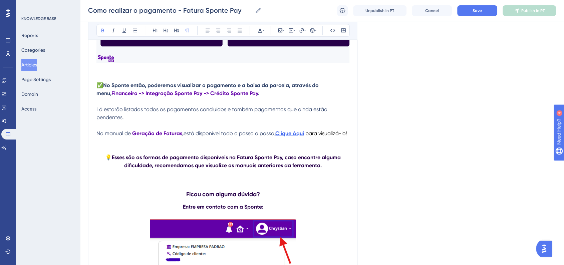
click at [316, 136] on span "para visualizá-lo!" at bounding box center [326, 133] width 42 height 6
click at [324, 136] on span "para visualizá-lo!" at bounding box center [326, 133] width 42 height 6
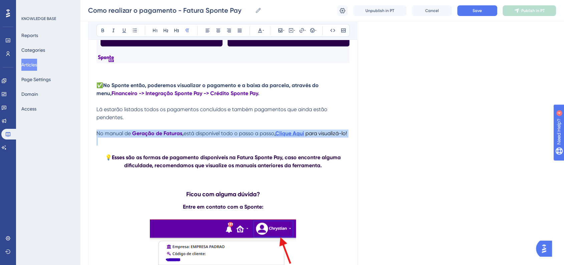
click at [324, 136] on span "para visualizá-lo!" at bounding box center [326, 133] width 42 height 6
click at [314, 137] on p "No manual de Geração de Faturas , está disponível todo o passo a passo , Clique…" at bounding box center [222, 133] width 253 height 8
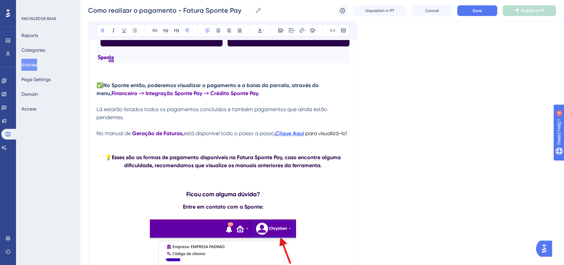
click at [309, 136] on span "para visualizá-lo!" at bounding box center [326, 133] width 42 height 6
click at [318, 136] on span "para visualizá-lo!" at bounding box center [326, 133] width 42 height 6
click at [312, 136] on span "para visualizá-lo!" at bounding box center [326, 133] width 42 height 6
drag, startPoint x: 308, startPoint y: 174, endPoint x: 312, endPoint y: 177, distance: 5.4
click at [312, 137] on p "No manual de Geração de Faturas , está disponível todo o passo a passo , Clique…" at bounding box center [222, 133] width 253 height 8
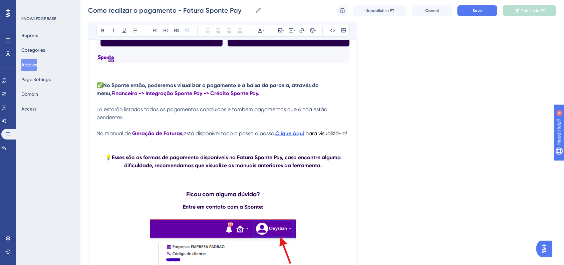
click at [240, 136] on span "está disponível todo o passo a passo" at bounding box center [229, 133] width 91 height 6
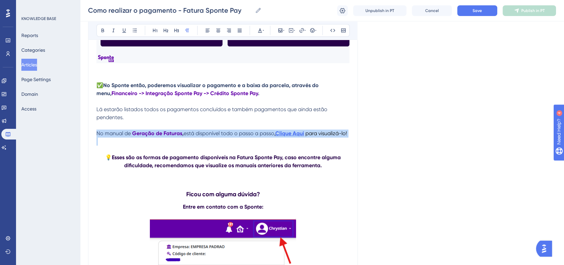
click at [240, 136] on span "está disponível todo o passo a passo" at bounding box center [229, 133] width 91 height 6
click at [233, 136] on span "está disponível todo o passo a passo" at bounding box center [229, 133] width 91 height 6
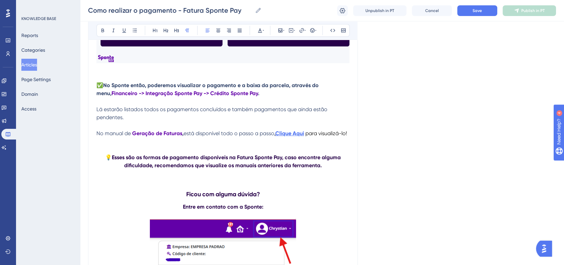
click at [230, 136] on span "está disponível todo o passo a passo" at bounding box center [229, 133] width 91 height 6
click at [262, 28] on icon at bounding box center [259, 30] width 5 height 5
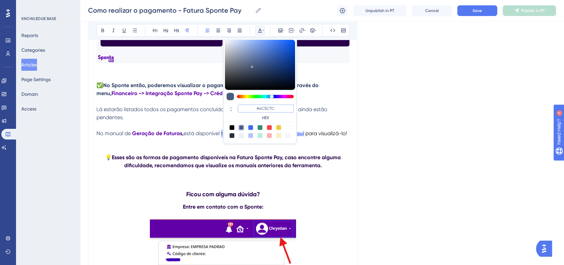
click at [272, 108] on input "#4C5C7C" at bounding box center [266, 108] width 56 height 8
click at [236, 136] on span "está disponível todo o passo a passo" at bounding box center [229, 133] width 91 height 6
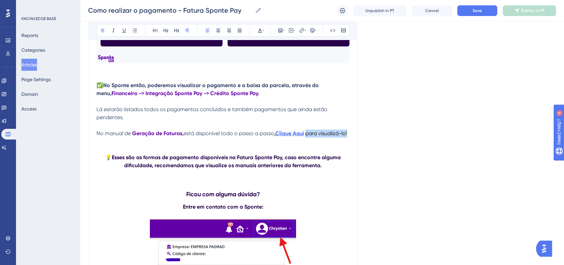
drag, startPoint x: 309, startPoint y: 174, endPoint x: 314, endPoint y: 180, distance: 8.0
click at [314, 137] on p "No manual de Geração de Faturas , está disponível todo o passo a passo , Clique…" at bounding box center [222, 133] width 253 height 8
click at [263, 32] on icon at bounding box center [263, 30] width 1 height 5
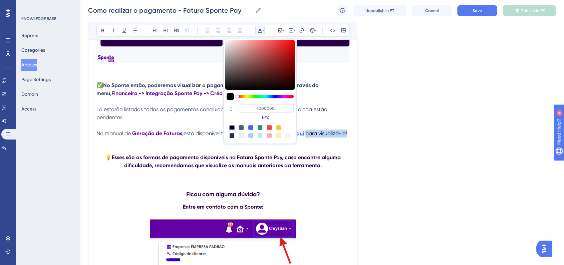
click at [240, 129] on div at bounding box center [241, 127] width 5 height 5
type input "#4C5C7C"
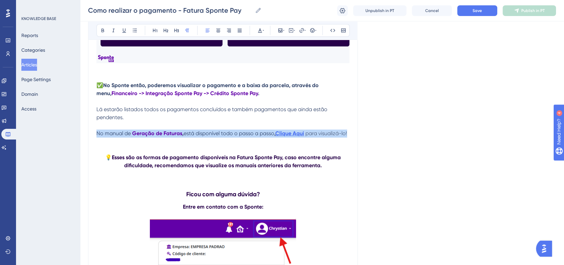
drag, startPoint x: 105, startPoint y: 184, endPoint x: 98, endPoint y: 176, distance: 11.6
click at [98, 137] on p "No manual de Geração de Faturas , está disponível todo o passo a passo , Clique…" at bounding box center [222, 133] width 253 height 8
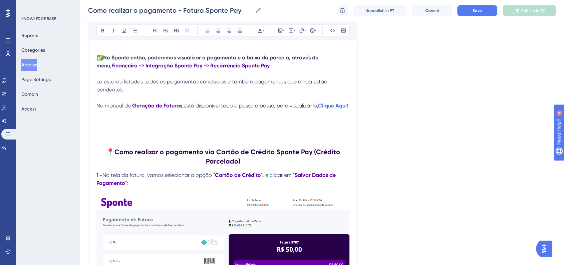
scroll to position [3759, 0]
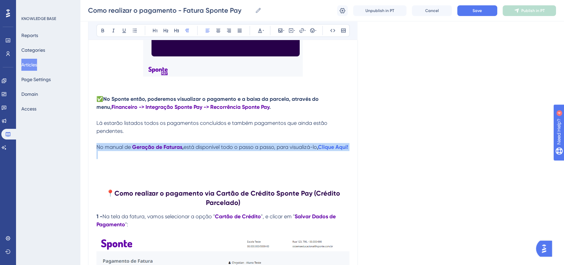
drag, startPoint x: 113, startPoint y: 187, endPoint x: 97, endPoint y: 175, distance: 19.6
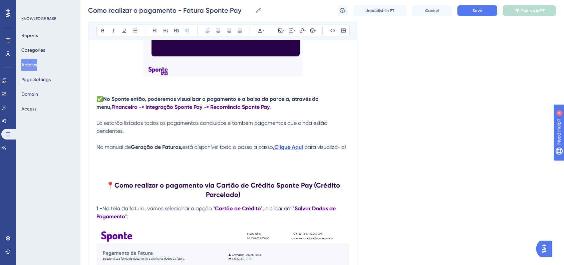
click at [289, 150] on strong "Clique Aqui" at bounding box center [288, 146] width 29 height 6
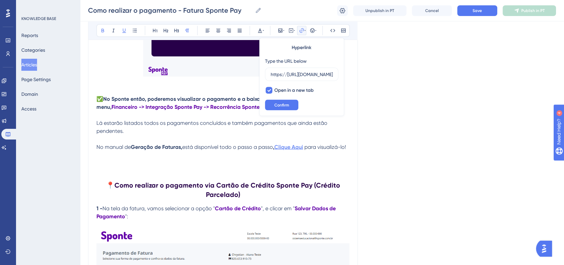
scroll to position [0, 146]
click at [296, 77] on input "https://[URL][DOMAIN_NAME]" at bounding box center [302, 73] width 62 height 7
click at [286, 104] on span "Confirm" at bounding box center [281, 104] width 15 height 5
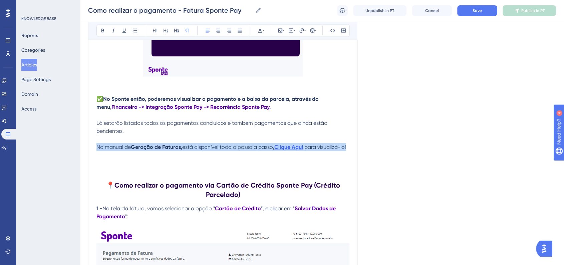
drag, startPoint x: 109, startPoint y: 185, endPoint x: 96, endPoint y: 175, distance: 15.7
click at [96, 151] on p "No manual de Geração de Faturas, está disponível todo o passo a passo , Clique …" at bounding box center [222, 147] width 253 height 8
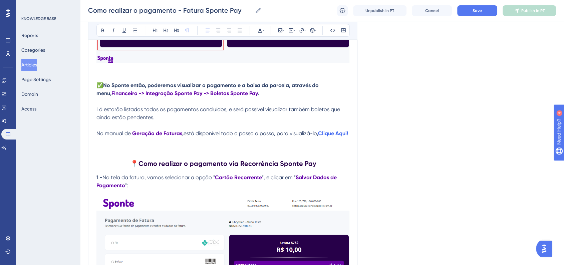
scroll to position [2498, 0]
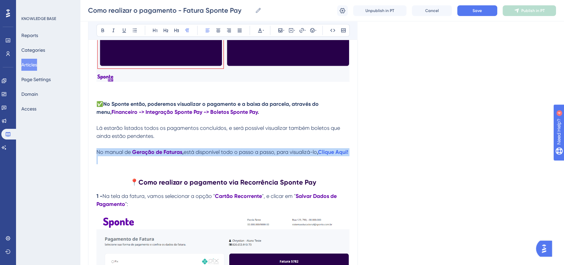
drag, startPoint x: 121, startPoint y: 180, endPoint x: 94, endPoint y: 168, distance: 29.7
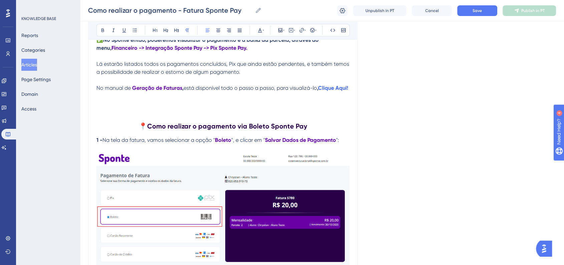
scroll to position [1534, 0]
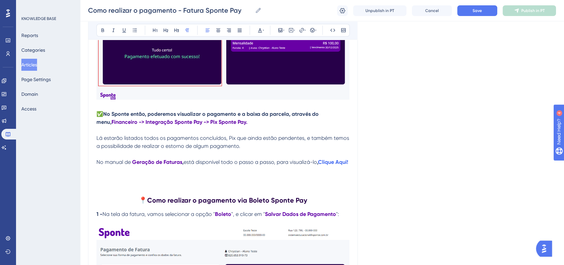
drag, startPoint x: 116, startPoint y: 176, endPoint x: 96, endPoint y: 167, distance: 21.7
click at [96, 166] on p "No manual de Geração de Faturas , está disponível todo o passo a passo, para vi…" at bounding box center [222, 162] width 253 height 8
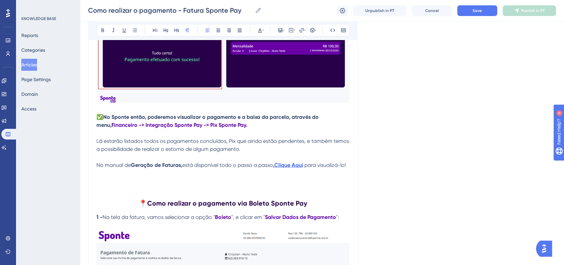
scroll to position [1571, 0]
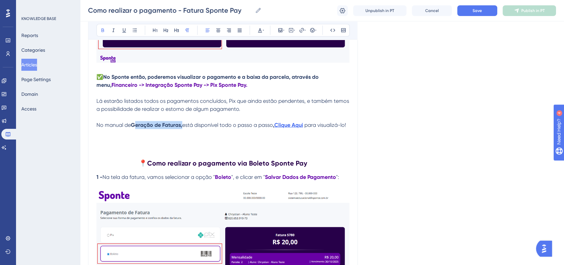
drag, startPoint x: 133, startPoint y: 129, endPoint x: 181, endPoint y: 131, distance: 48.1
click at [181, 128] on strong "Geração de Faturas," at bounding box center [156, 125] width 51 height 6
click at [261, 31] on icon at bounding box center [260, 30] width 4 height 4
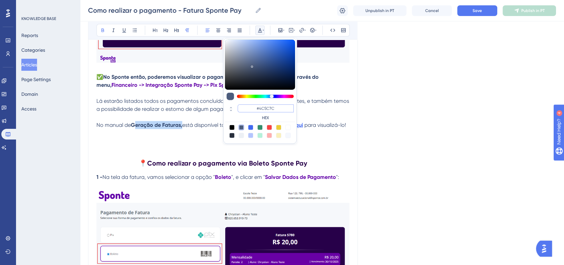
click at [263, 108] on input "#4C5C7C" at bounding box center [266, 108] width 56 height 8
paste input "6200A8"
type input "#6200A8"
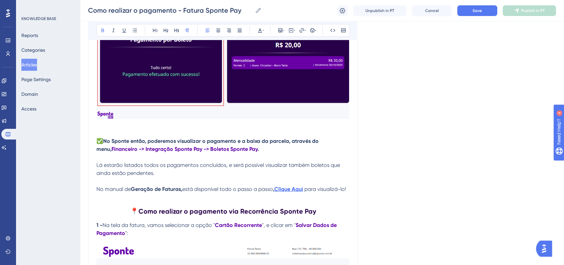
scroll to position [2498, 0]
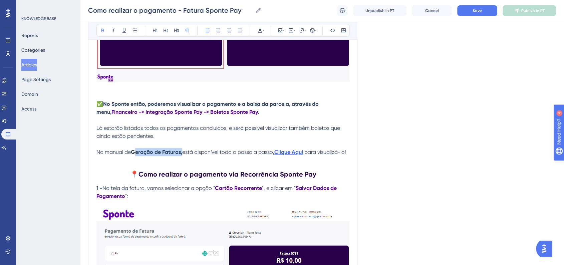
drag, startPoint x: 133, startPoint y: 166, endPoint x: 182, endPoint y: 167, distance: 48.4
click at [182, 155] on strong "Geração de Faturas," at bounding box center [156, 152] width 51 height 6
click at [263, 33] on icon at bounding box center [263, 30] width 1 height 5
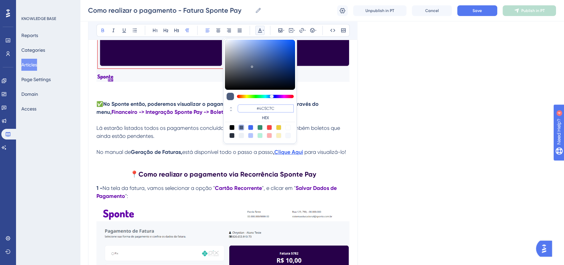
click at [264, 107] on input "#4C5C7C" at bounding box center [266, 108] width 56 height 8
paste input "6200A8"
type input "#6200A8"
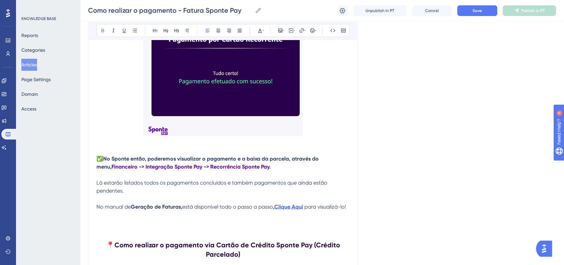
scroll to position [3759, 0]
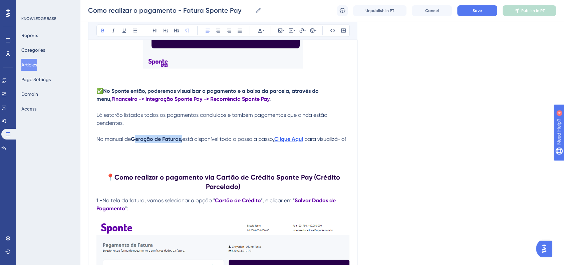
drag, startPoint x: 133, startPoint y: 164, endPoint x: 181, endPoint y: 167, distance: 48.1
click at [181, 142] on strong "Geração de Faturas," at bounding box center [156, 138] width 51 height 6
click at [262, 34] on button at bounding box center [259, 30] width 9 height 9
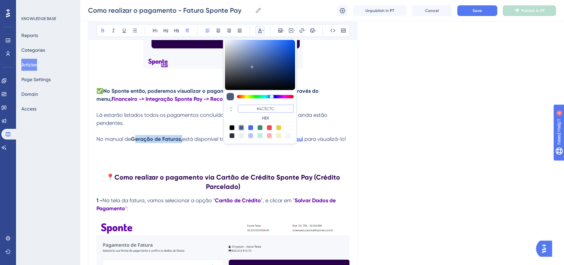
click at [266, 105] on input "#4C5C7C" at bounding box center [266, 108] width 56 height 8
paste input "6200A8"
type input "#6200A8"
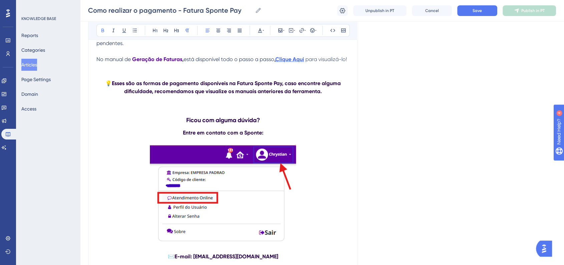
scroll to position [5495, 0]
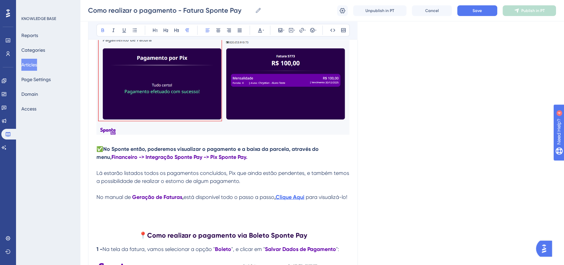
scroll to position [1380, 0]
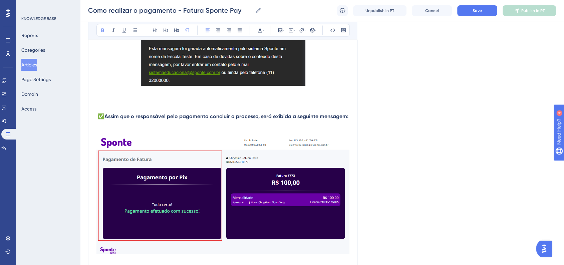
click at [472, 5] on div "Como realizar o pagamento - Fatura Sponte Pay Como realizar o pagamento - Fatur…" at bounding box center [322, 10] width 484 height 21
click at [475, 15] on button "Save" at bounding box center [477, 10] width 40 height 11
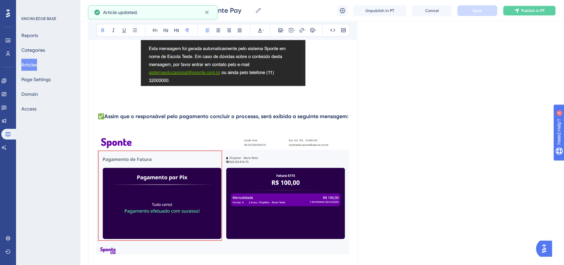
click at [515, 12] on icon at bounding box center [516, 10] width 5 height 5
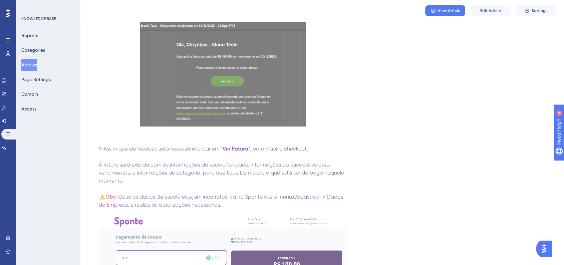
scroll to position [193, 0]
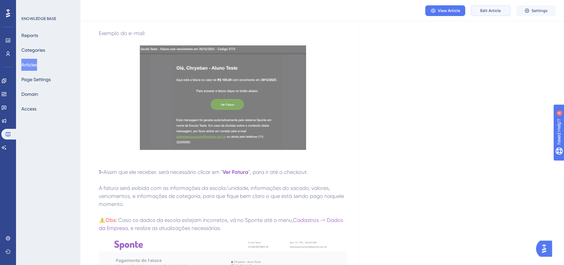
click at [479, 11] on button "Edit Article" at bounding box center [490, 10] width 40 height 11
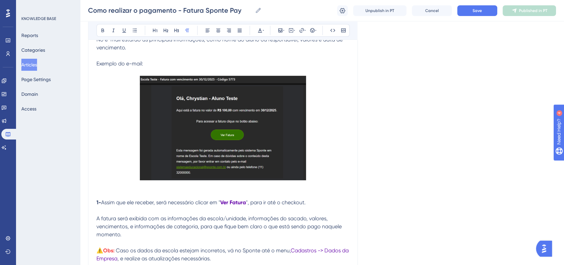
scroll to position [236, 0]
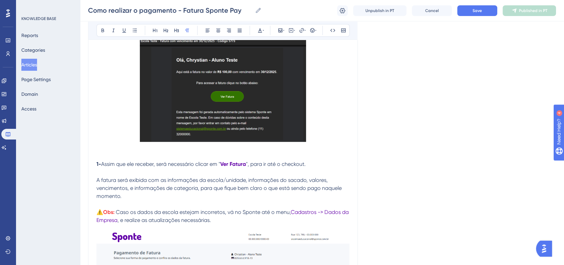
click at [124, 146] on p at bounding box center [222, 148] width 253 height 8
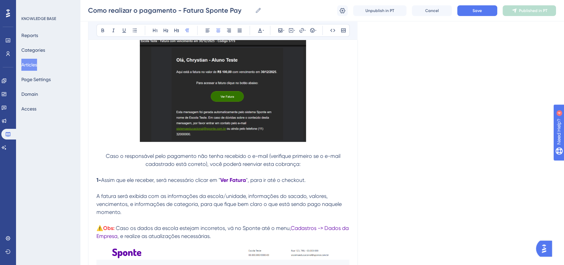
click at [106, 155] on span "Caso o responsável pelo pagamento não tenha recebido o e-mail (verifique primei…" at bounding box center [224, 160] width 236 height 14
click at [317, 168] on p at bounding box center [222, 172] width 253 height 8
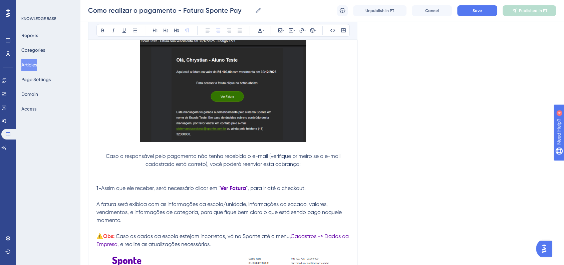
click at [106, 156] on span "Caso o responsável pelo pagamento não tenha recebido o e-mail (verifique primei…" at bounding box center [224, 160] width 236 height 14
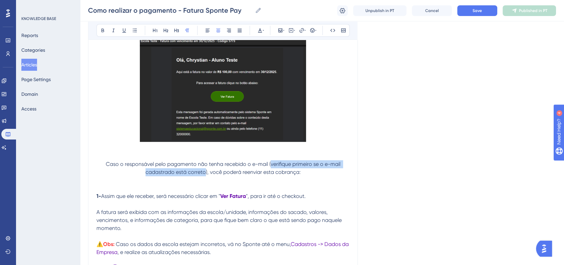
drag, startPoint x: 271, startPoint y: 164, endPoint x: 205, endPoint y: 173, distance: 67.3
click at [205, 173] on span "Caso o responsável pelo pagamento não tenha recebido o e-mail (verifique primei…" at bounding box center [224, 168] width 236 height 14
click at [260, 31] on icon at bounding box center [259, 30] width 5 height 5
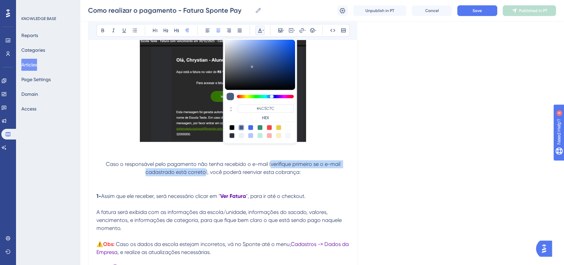
click at [270, 129] on div at bounding box center [269, 127] width 5 height 5
type input "#F84343"
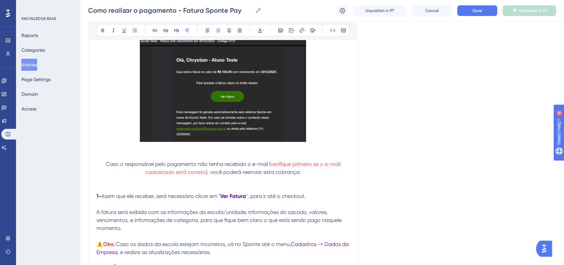
click at [342, 175] on p "Caso o responsável pelo pagamento não tenha recebido o e-mail ( verifique prime…" at bounding box center [222, 168] width 253 height 16
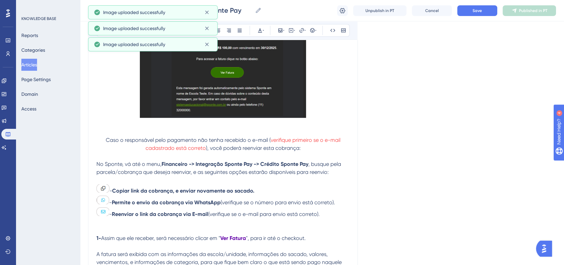
scroll to position [273, 0]
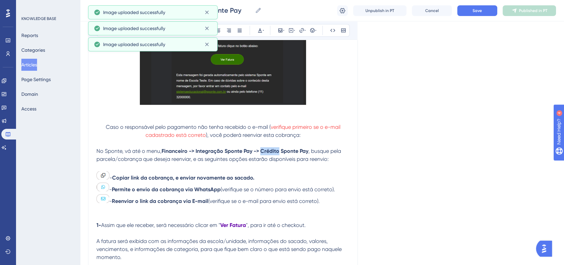
drag, startPoint x: 262, startPoint y: 151, endPoint x: 280, endPoint y: 151, distance: 18.7
click at [280, 151] on strong "Financeiro -> Integração Sponte Pay -> Crédito Sponte Pay" at bounding box center [234, 151] width 147 height 6
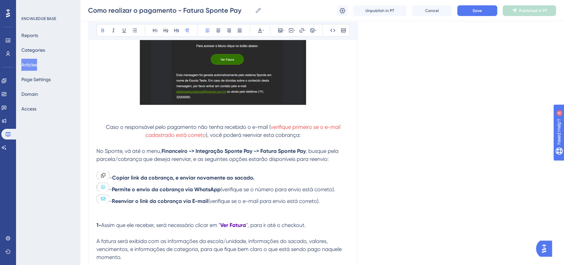
scroll to position [310, 0]
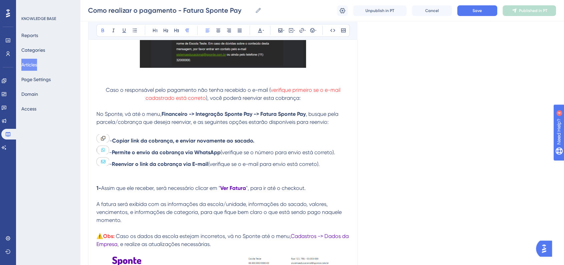
click at [330, 167] on p "- Reenviar o link da cobrança via E-mail (verifique se o e-mail para envio está…" at bounding box center [222, 162] width 253 height 12
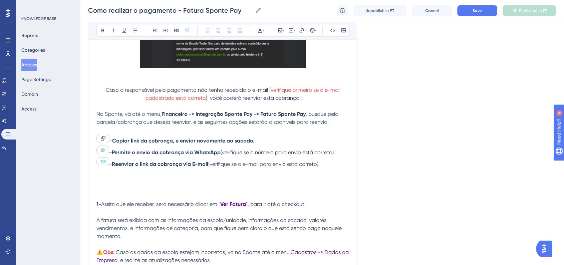
click at [161, 177] on p at bounding box center [222, 180] width 253 height 8
click at [125, 181] on p at bounding box center [222, 180] width 253 height 8
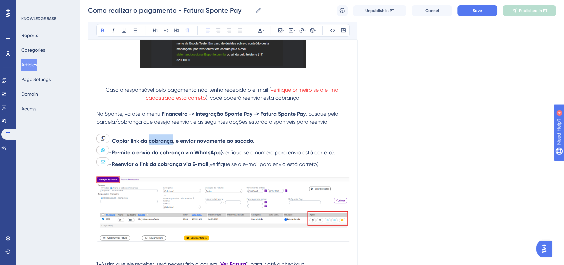
drag, startPoint x: 152, startPoint y: 141, endPoint x: 173, endPoint y: 141, distance: 21.4
click at [173, 141] on strong "Copiar link da cobrança, e enviar novamente ao sacado." at bounding box center [183, 140] width 142 height 6
drag, startPoint x: 162, startPoint y: 154, endPoint x: 184, endPoint y: 153, distance: 21.8
click at [184, 153] on strong "Permite o envio da cobrança via WhatsApp" at bounding box center [166, 152] width 109 height 6
drag, startPoint x: 161, startPoint y: 166, endPoint x: 183, endPoint y: 167, distance: 21.7
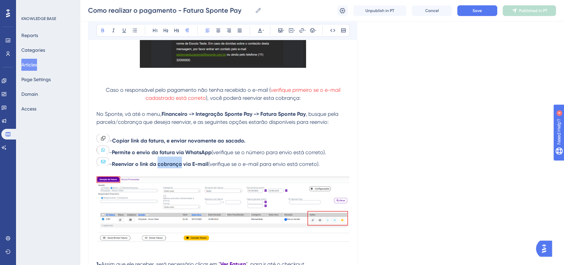
click at [183, 167] on strong "Reenviar o link da cobrança via E-mail" at bounding box center [160, 164] width 96 height 6
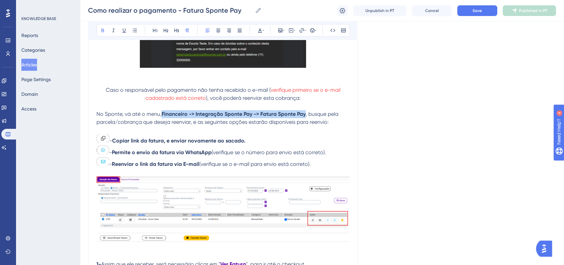
drag, startPoint x: 163, startPoint y: 115, endPoint x: 307, endPoint y: 118, distance: 143.8
click at [307, 118] on p "No Sponte, vá até o menu, Financeiro -> Integração Sponte Pay -> Fatura Sponte …" at bounding box center [222, 118] width 253 height 16
click at [261, 30] on icon at bounding box center [260, 30] width 4 height 4
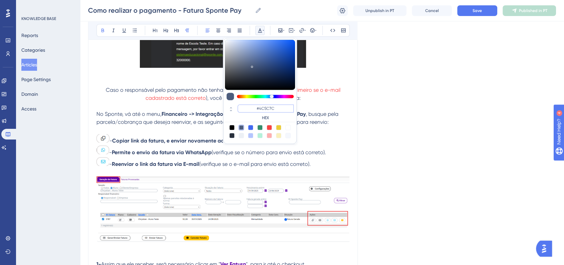
click at [272, 110] on input "#4C5C7C" at bounding box center [266, 108] width 56 height 8
paste input "6200A8"
type input "#6200A8"
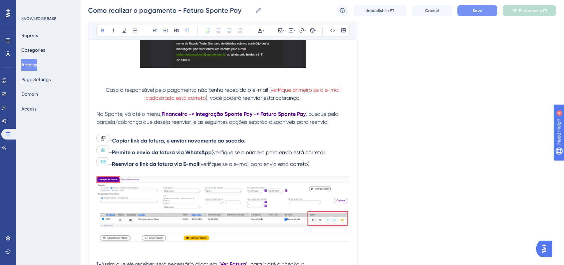
click at [465, 14] on button "Save" at bounding box center [477, 10] width 40 height 11
click at [107, 90] on span "Caso o responsável pelo pagamento não tenha recebido o e-mail (" at bounding box center [188, 90] width 165 height 6
click at [309, 29] on button at bounding box center [312, 30] width 9 height 9
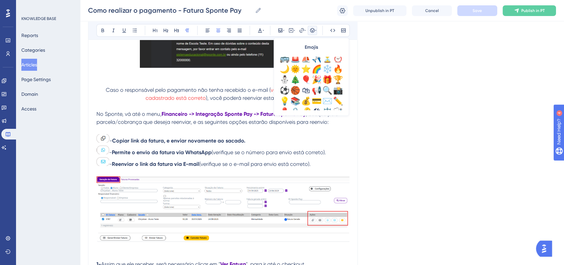
scroll to position [222, 0]
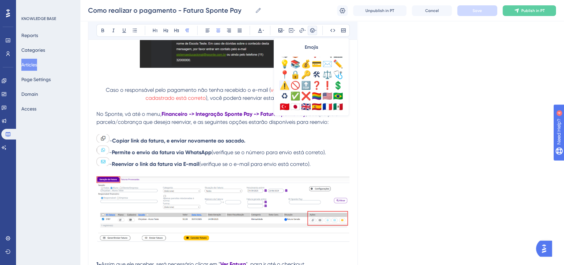
click at [286, 86] on div "⚠️" at bounding box center [284, 85] width 11 height 11
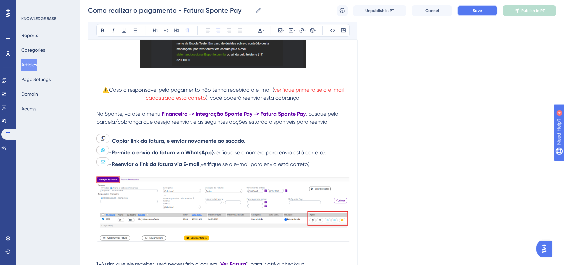
click at [478, 12] on span "Save" at bounding box center [476, 10] width 9 height 5
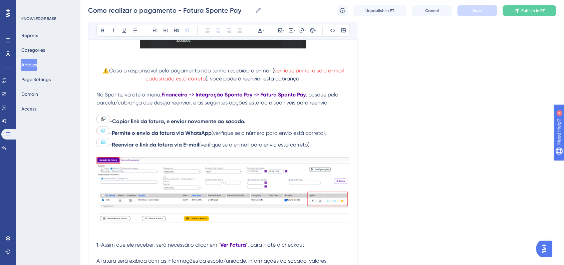
scroll to position [347, 0]
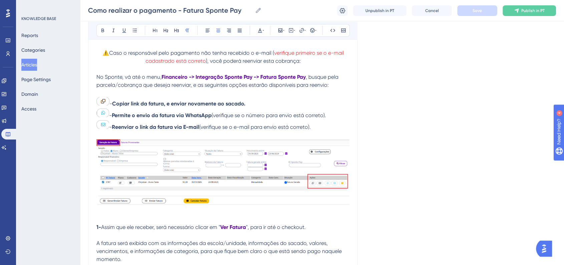
click at [97, 228] on strong "1-" at bounding box center [98, 227] width 5 height 6
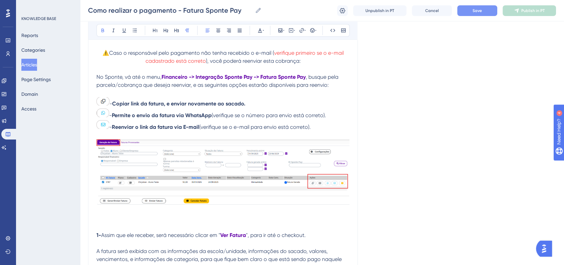
click at [463, 8] on button "Save" at bounding box center [477, 10] width 40 height 11
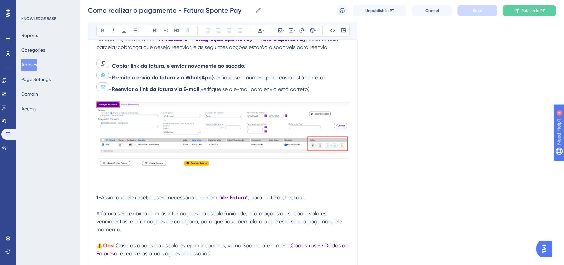
scroll to position [422, 0]
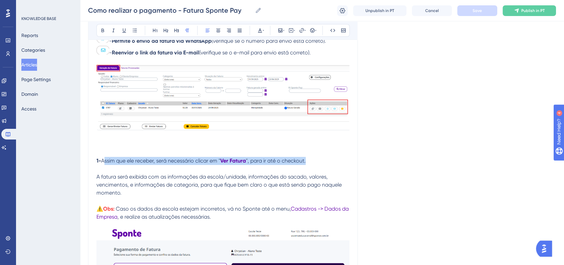
drag, startPoint x: 308, startPoint y: 162, endPoint x: 104, endPoint y: 162, distance: 204.2
click at [104, 162] on p "1- Assim que ele receber, será necessário clicar em " Ver Fatura ", para ir até…" at bounding box center [222, 161] width 253 height 8
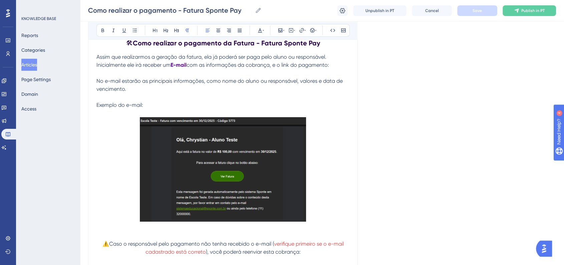
scroll to position [125, 0]
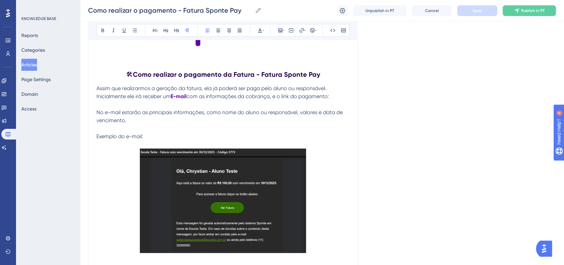
click at [150, 120] on p "No e-mail estarão as principais informações, como nome do aluno ou responsável,…" at bounding box center [222, 116] width 253 height 16
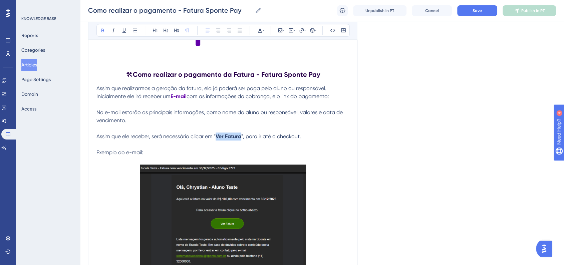
drag, startPoint x: 218, startPoint y: 137, endPoint x: 241, endPoint y: 137, distance: 23.4
click at [241, 137] on strong "Ver Fatura" at bounding box center [229, 136] width 26 height 6
click at [263, 32] on icon at bounding box center [263, 30] width 1 height 5
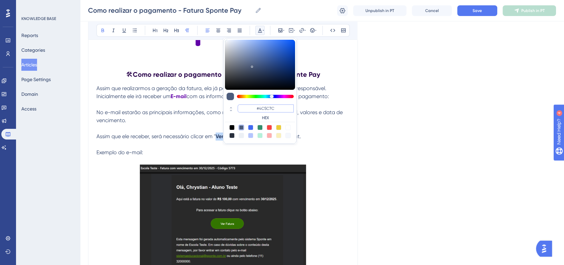
click at [271, 108] on input "#4C5C7C" at bounding box center [266, 108] width 56 height 8
paste input "6200A8"
type input "#6200A8"
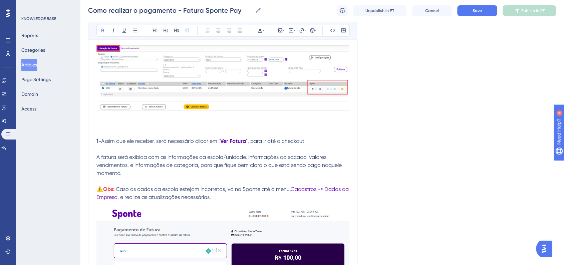
scroll to position [459, 0]
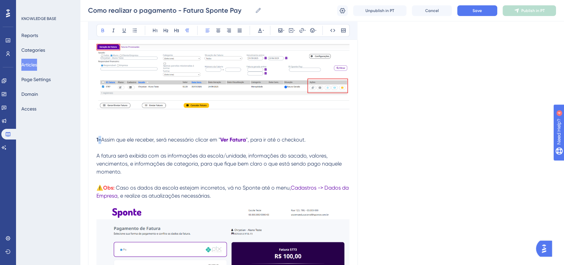
drag, startPoint x: 97, startPoint y: 140, endPoint x: 101, endPoint y: 140, distance: 3.7
click at [101, 140] on p "1- Assim que ele receber, será necessário clicar em " Ver Fatura ", para ir até…" at bounding box center [222, 140] width 253 height 8
click at [97, 141] on strong "1-" at bounding box center [98, 139] width 5 height 6
drag, startPoint x: 96, startPoint y: 141, endPoint x: 100, endPoint y: 141, distance: 4.4
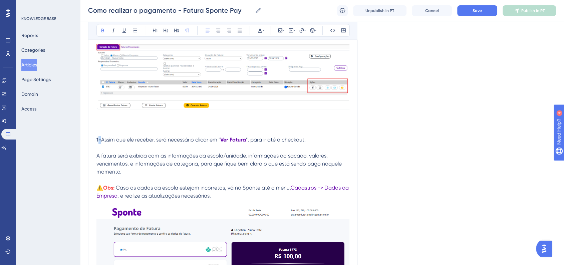
click at [100, 141] on strong "1-" at bounding box center [98, 139] width 5 height 6
click at [130, 140] on span "Assim que ele receber, será necessário clicar em "" at bounding box center [160, 139] width 119 height 6
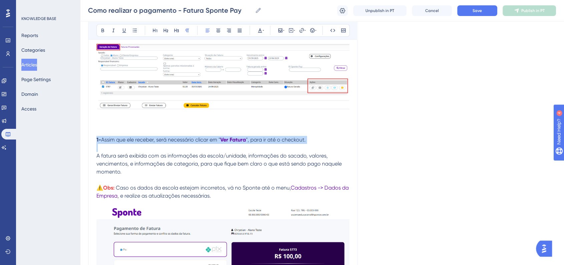
click at [130, 140] on span "Assim que ele receber, será necessário clicar em "" at bounding box center [160, 139] width 119 height 6
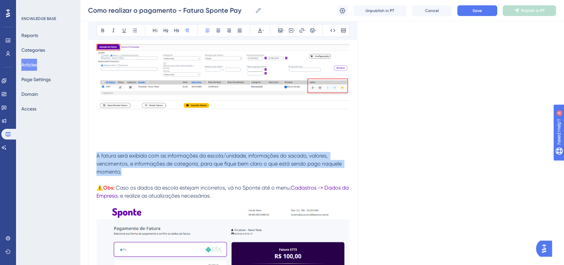
drag, startPoint x: 122, startPoint y: 174, endPoint x: 97, endPoint y: 156, distance: 31.2
click at [97, 156] on p "A fatura será exibida com as informações da escola/unidade, informações do saca…" at bounding box center [222, 164] width 253 height 24
click at [219, 33] on button at bounding box center [218, 30] width 9 height 9
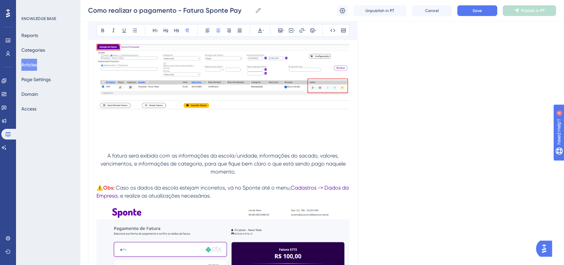
click at [207, 136] on p at bounding box center [222, 140] width 253 height 8
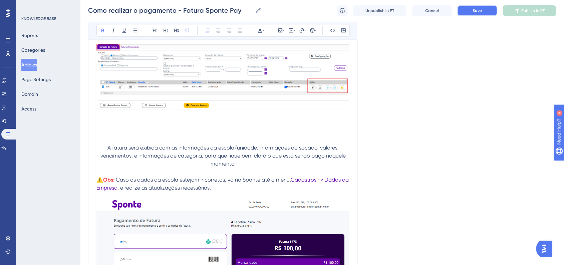
click at [484, 12] on button "Save" at bounding box center [477, 10] width 40 height 11
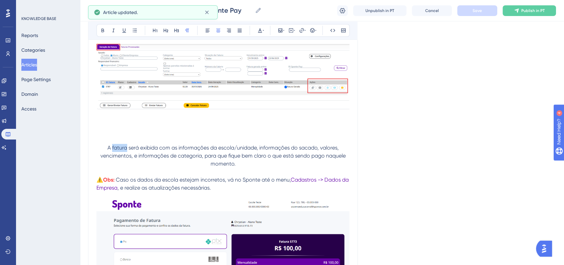
drag, startPoint x: 112, startPoint y: 147, endPoint x: 125, endPoint y: 148, distance: 13.1
click at [125, 148] on span "A fatura será exibida com as informações da escola/unidade, informações do saca…" at bounding box center [223, 155] width 247 height 22
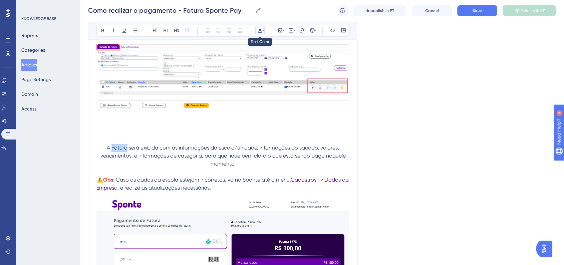
click at [260, 32] on icon at bounding box center [260, 30] width 4 height 4
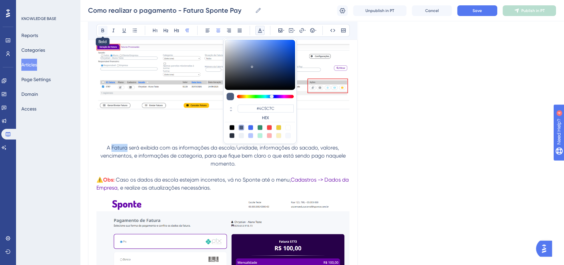
click at [105, 32] on button at bounding box center [102, 30] width 9 height 9
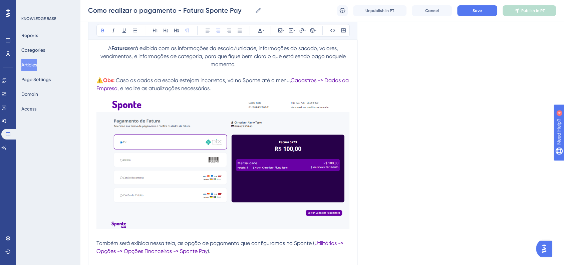
scroll to position [570, 0]
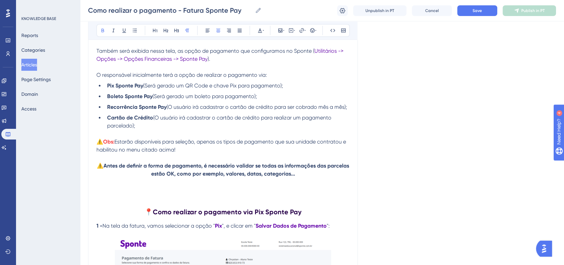
scroll to position [755, 0]
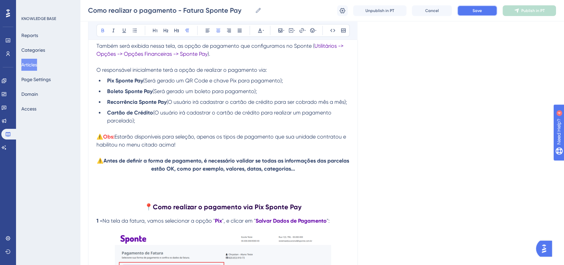
click at [483, 15] on button "Save" at bounding box center [477, 10] width 40 height 11
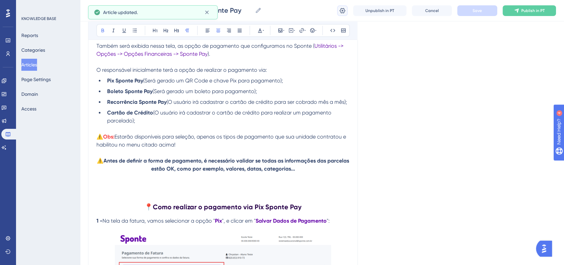
click at [343, 14] on button at bounding box center [342, 10] width 11 height 11
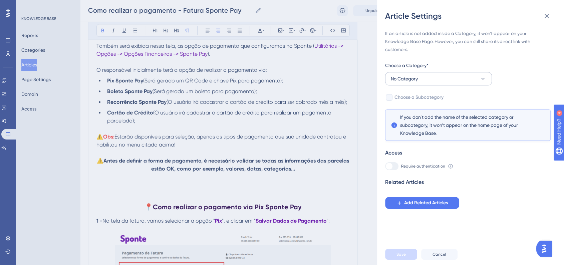
click at [429, 71] on div "Choose a Category*" at bounding box center [438, 66] width 107 height 11
click at [430, 77] on button "No Category" at bounding box center [438, 78] width 107 height 13
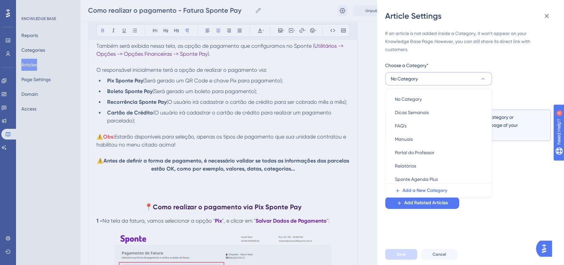
scroll to position [37, 0]
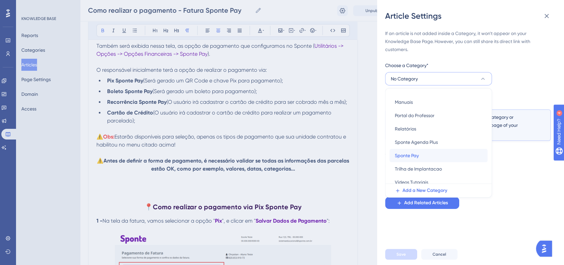
click at [419, 157] on div "Sponte Pay Sponte Pay" at bounding box center [438, 155] width 87 height 13
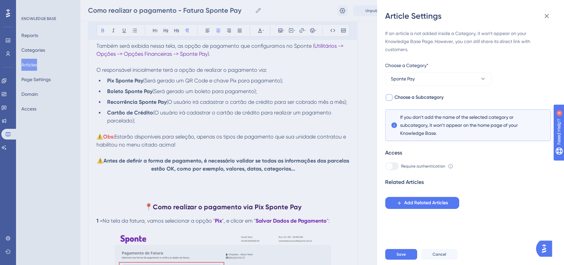
click at [397, 97] on span "Choose a Subcategory" at bounding box center [418, 97] width 49 height 8
checkbox input "true"
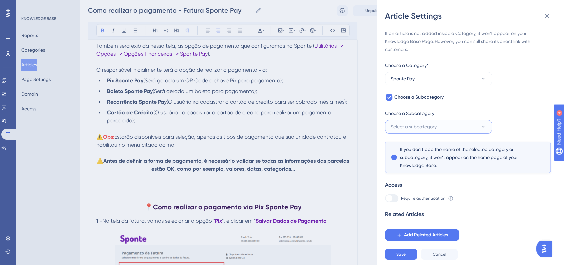
click at [418, 128] on span "Select a subcategory" at bounding box center [414, 127] width 46 height 8
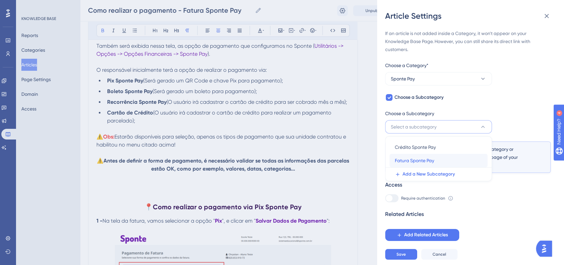
click at [408, 159] on span "Fatura Sponte Pay" at bounding box center [414, 160] width 39 height 8
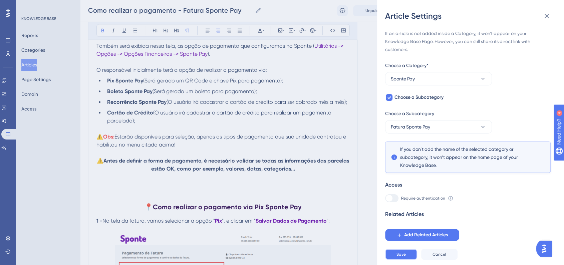
click at [408, 258] on button "Save" at bounding box center [401, 254] width 32 height 11
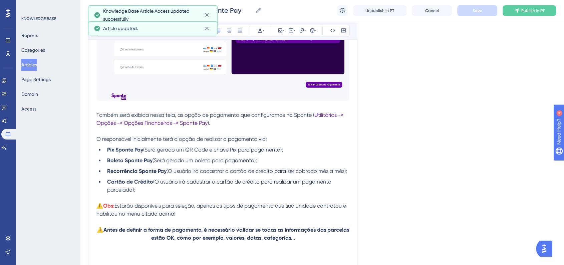
scroll to position [644, 0]
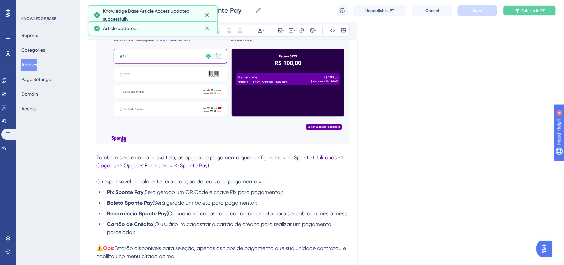
click at [532, 13] on button "Publish in PT" at bounding box center [529, 10] width 53 height 11
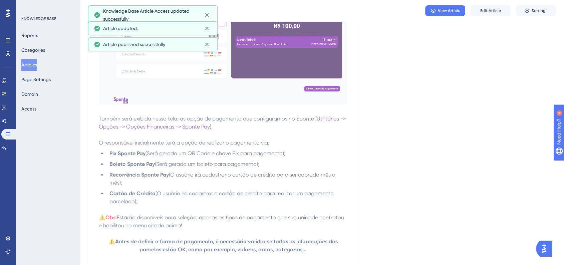
click at [37, 60] on button "Articles" at bounding box center [29, 65] width 16 height 12
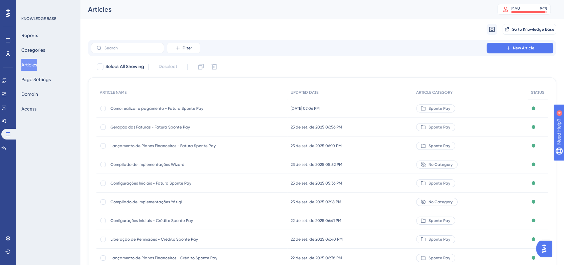
click at [378, 100] on div "[DATE] 07:06 PM [DATE] 07:06 PM" at bounding box center [349, 108] width 125 height 19
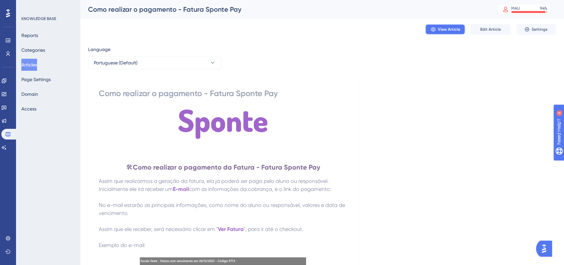
click at [450, 34] on button "View Article" at bounding box center [445, 29] width 40 height 11
